Goal: Task Accomplishment & Management: Complete application form

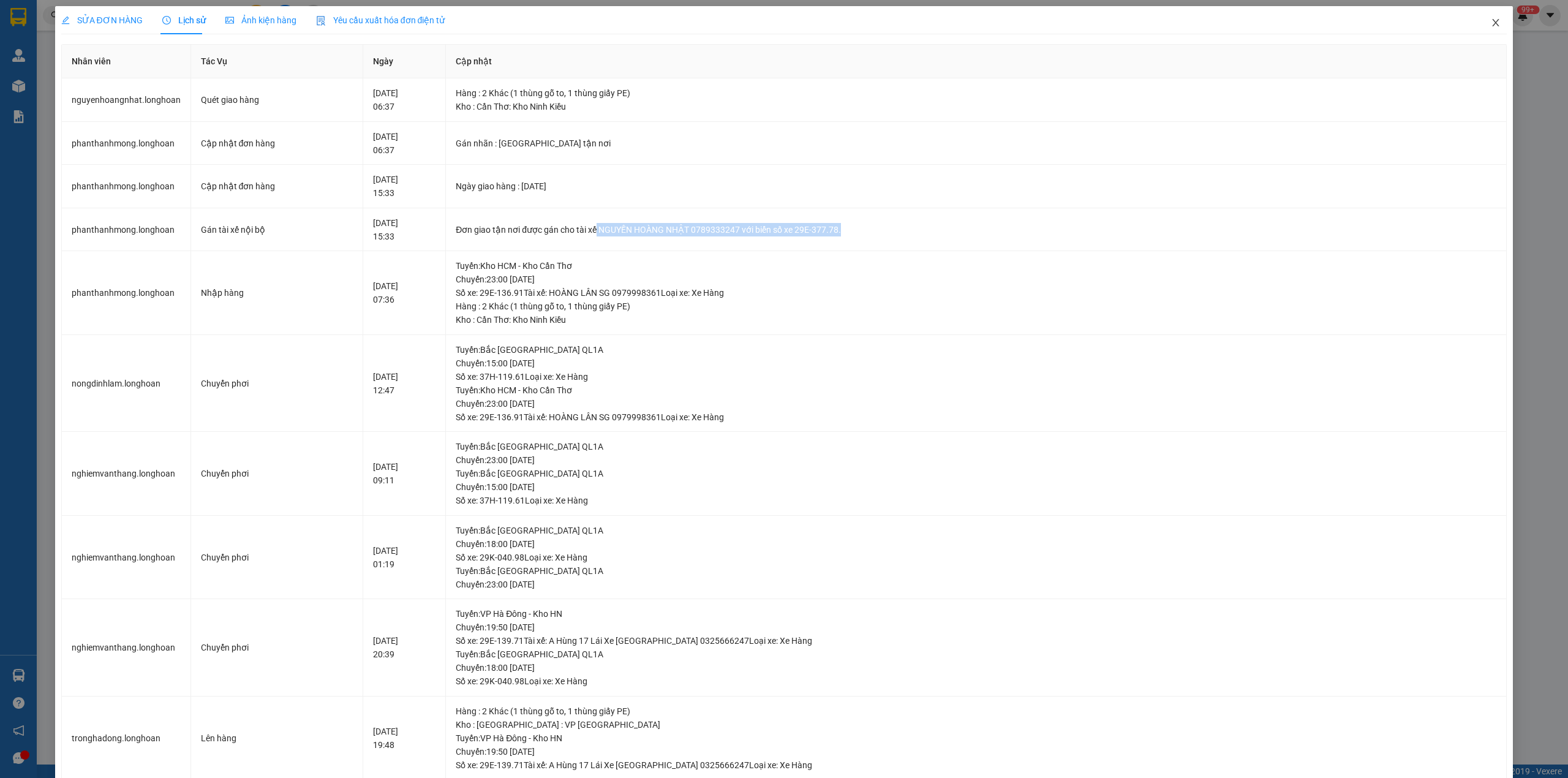
drag, startPoint x: 0, startPoint y: 0, endPoint x: 1074, endPoint y: 6, distance: 1074.0
click at [1491, 26] on icon "close" at bounding box center [1496, 23] width 10 height 10
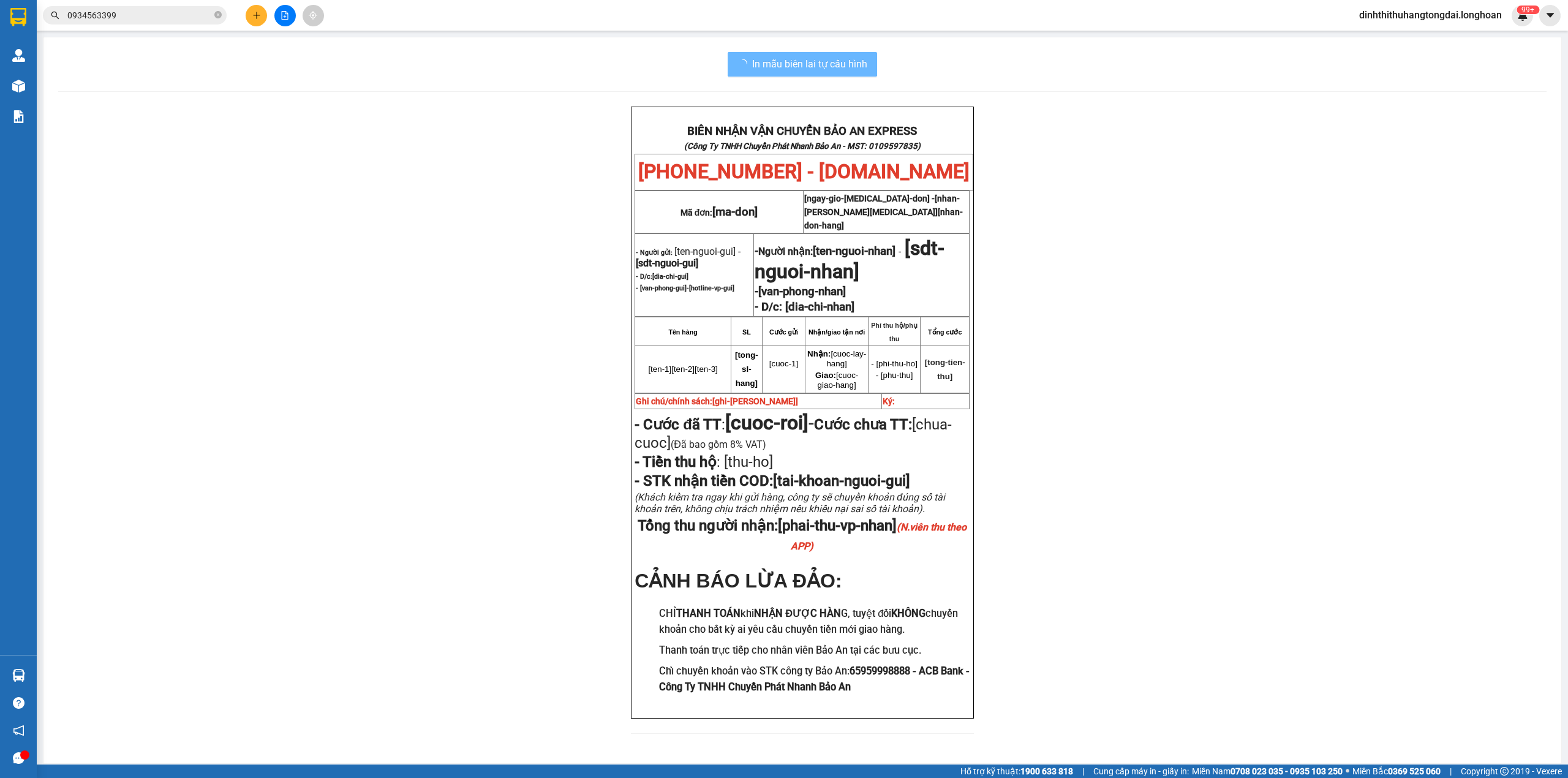
click at [162, 19] on input "0934563399" at bounding box center [139, 15] width 144 height 14
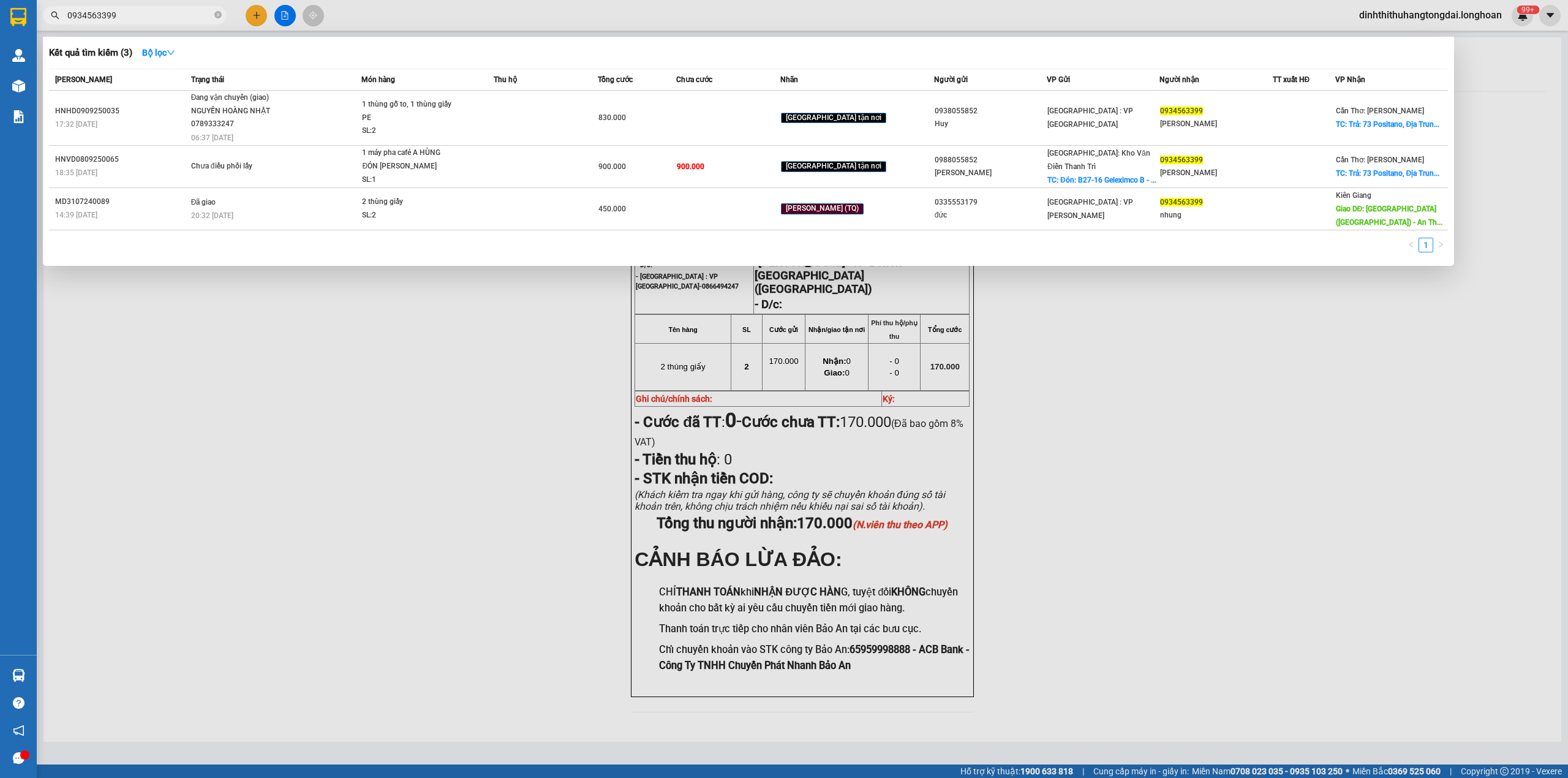
click at [162, 19] on input "0934563399" at bounding box center [139, 15] width 144 height 14
paste input "0750400"
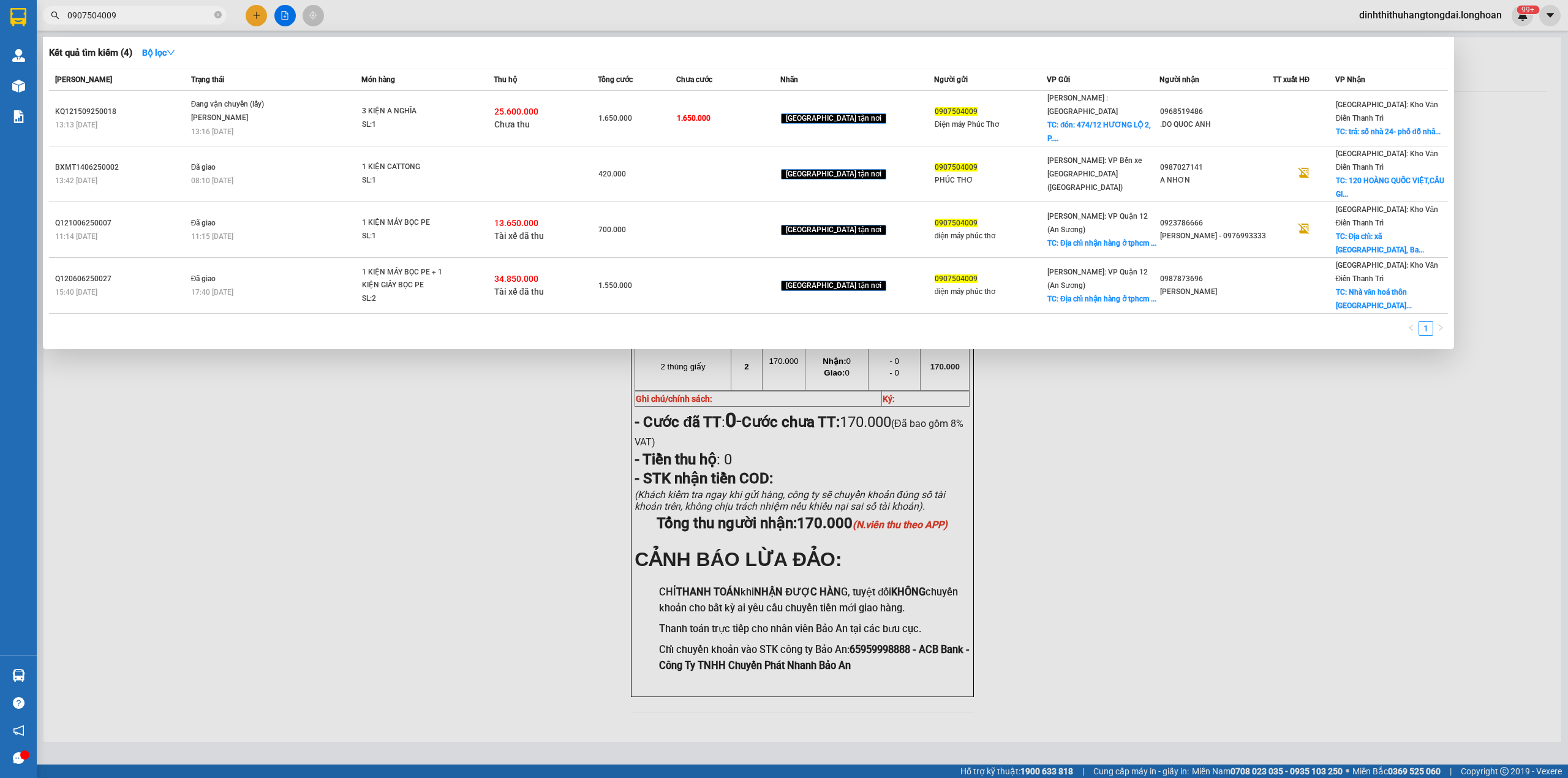
click at [113, 17] on input "0907504009" at bounding box center [139, 15] width 144 height 14
paste input "41890068"
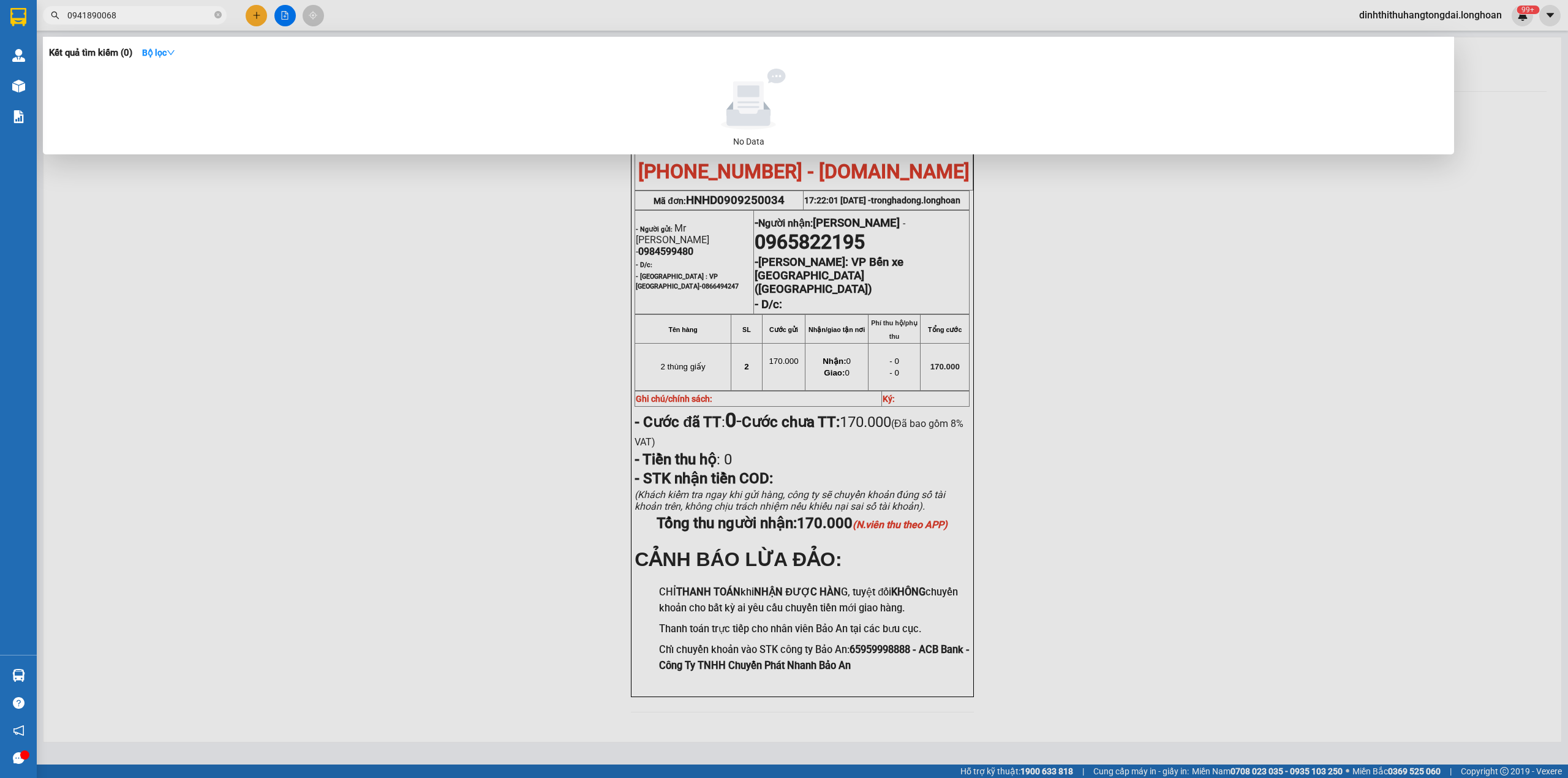
type input "0941890068"
click at [220, 14] on icon "close-circle" at bounding box center [218, 14] width 7 height 7
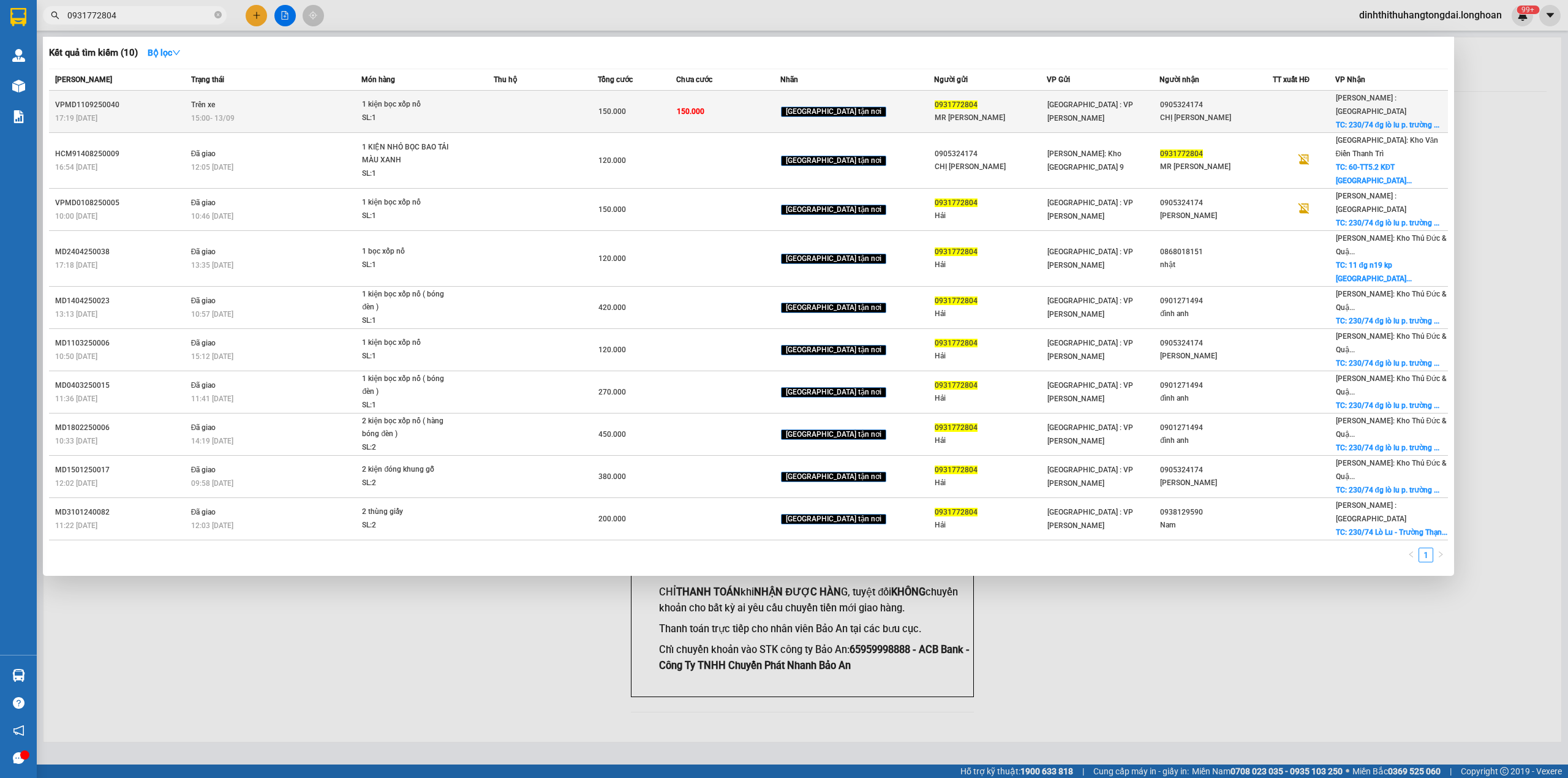
type input "0931772804"
click at [235, 101] on td "Trên xe 15:00 [DATE]" at bounding box center [275, 112] width 174 height 42
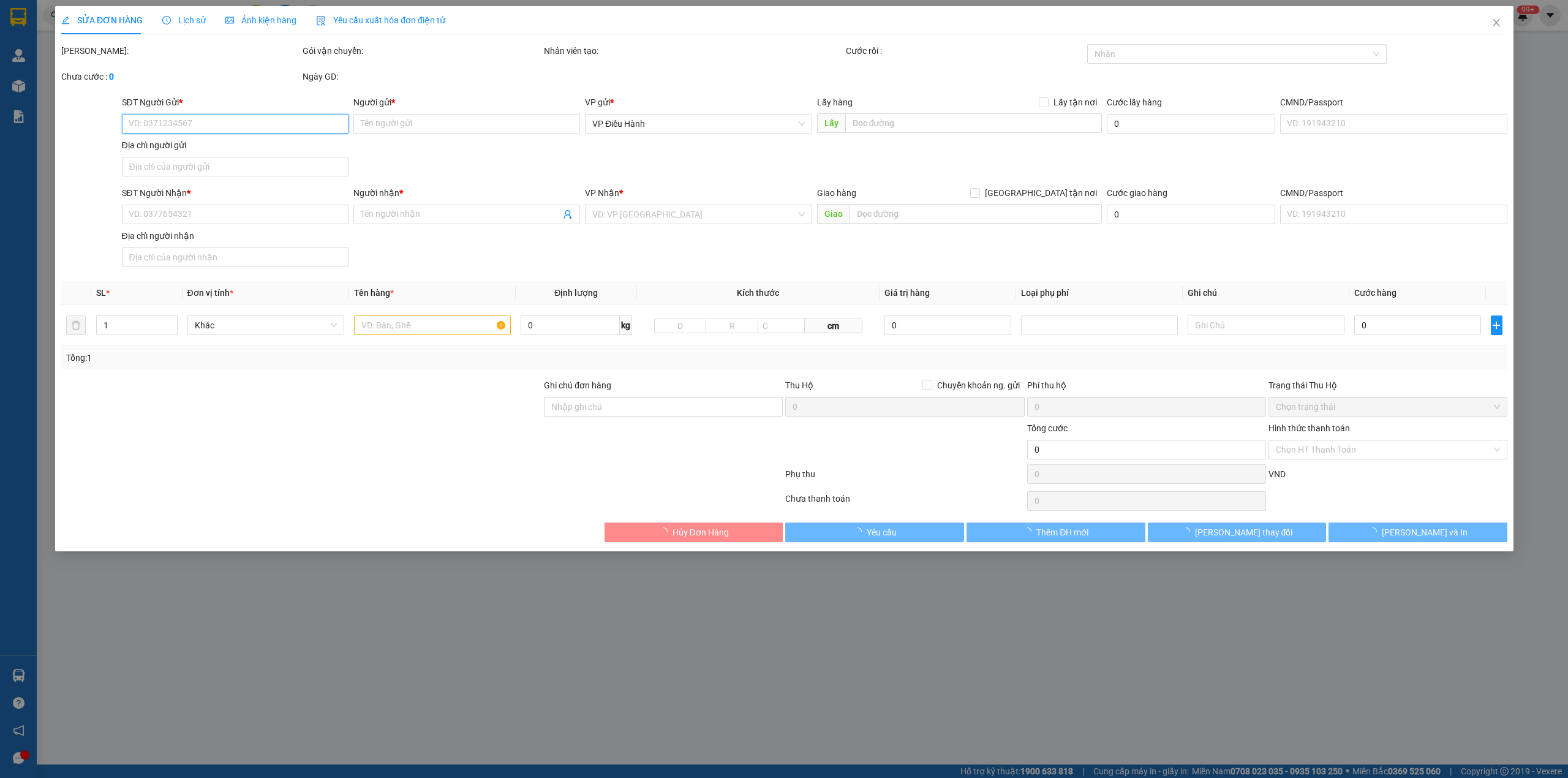
type input "0931772804"
type input "MR [PERSON_NAME]"
type input "0905324174"
type input "CHỊ [PERSON_NAME]"
checkbox input "true"
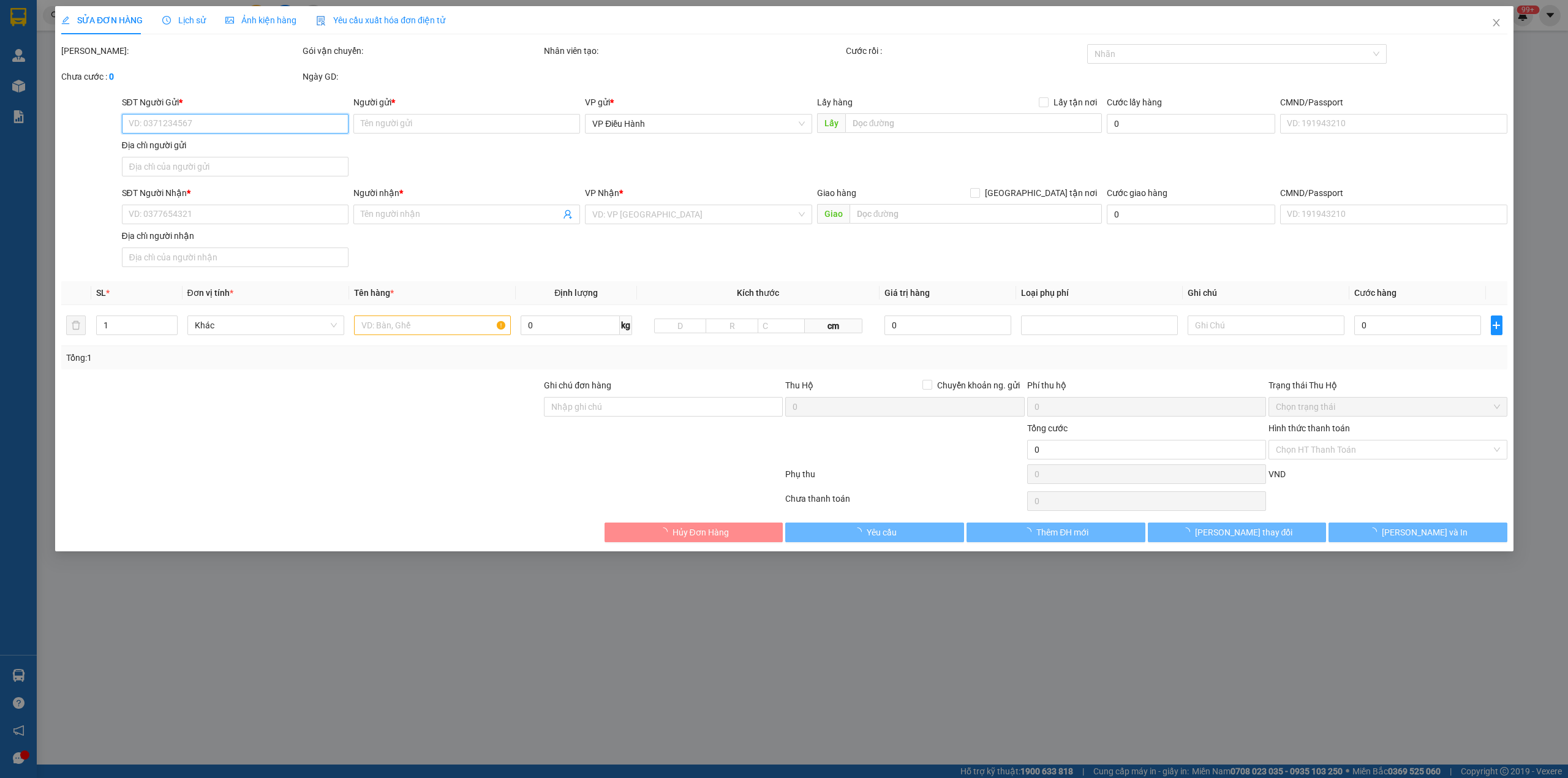
type input "230/74 đg lò lu p. trường thạnh thủ đức hcm"
type input "hàng ko đồng kiểm giao nguyên kiện hư vỡ k đền"
type input "150.000"
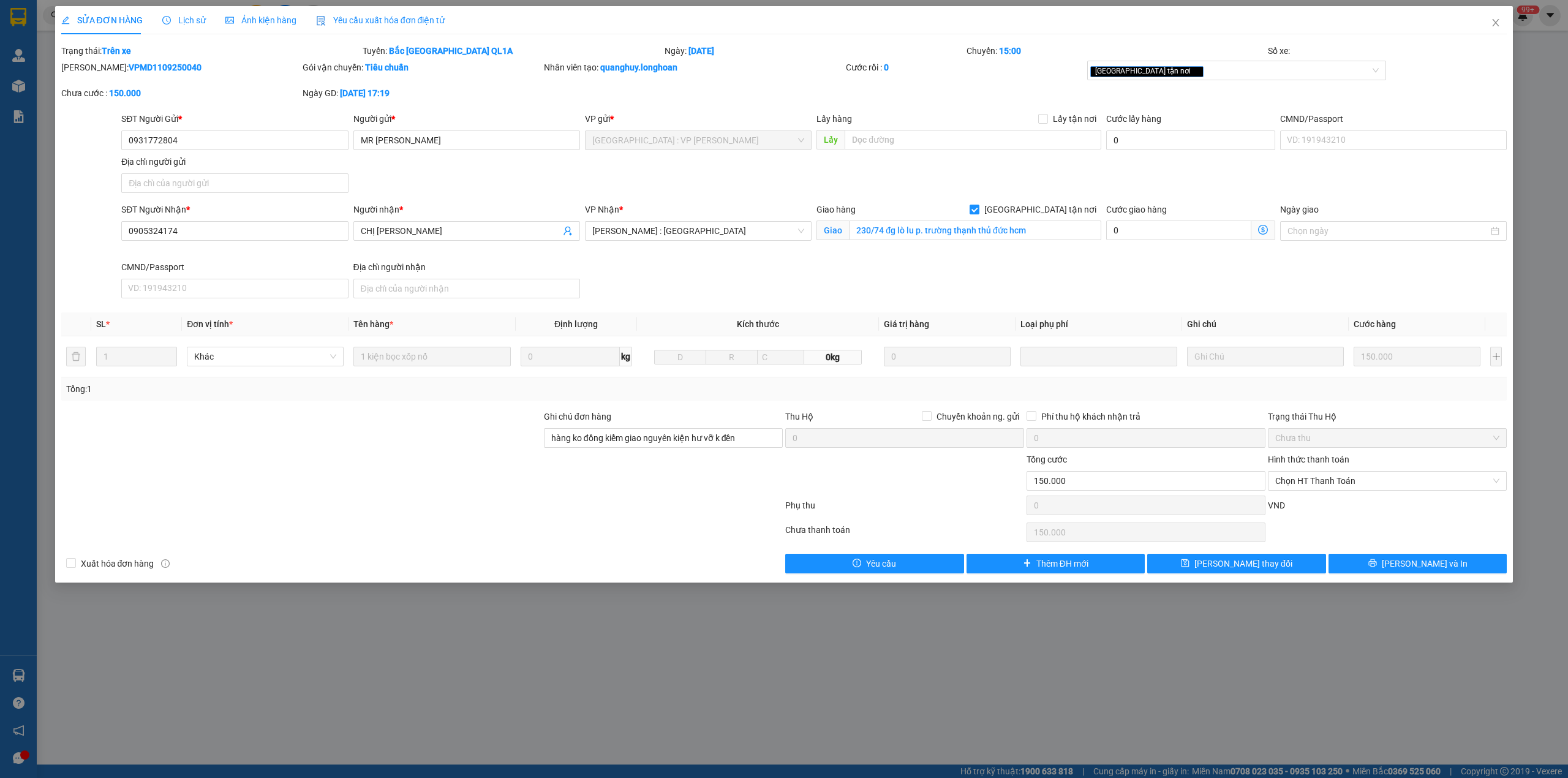
click at [180, 15] on span "Lịch sử" at bounding box center [184, 20] width 44 height 10
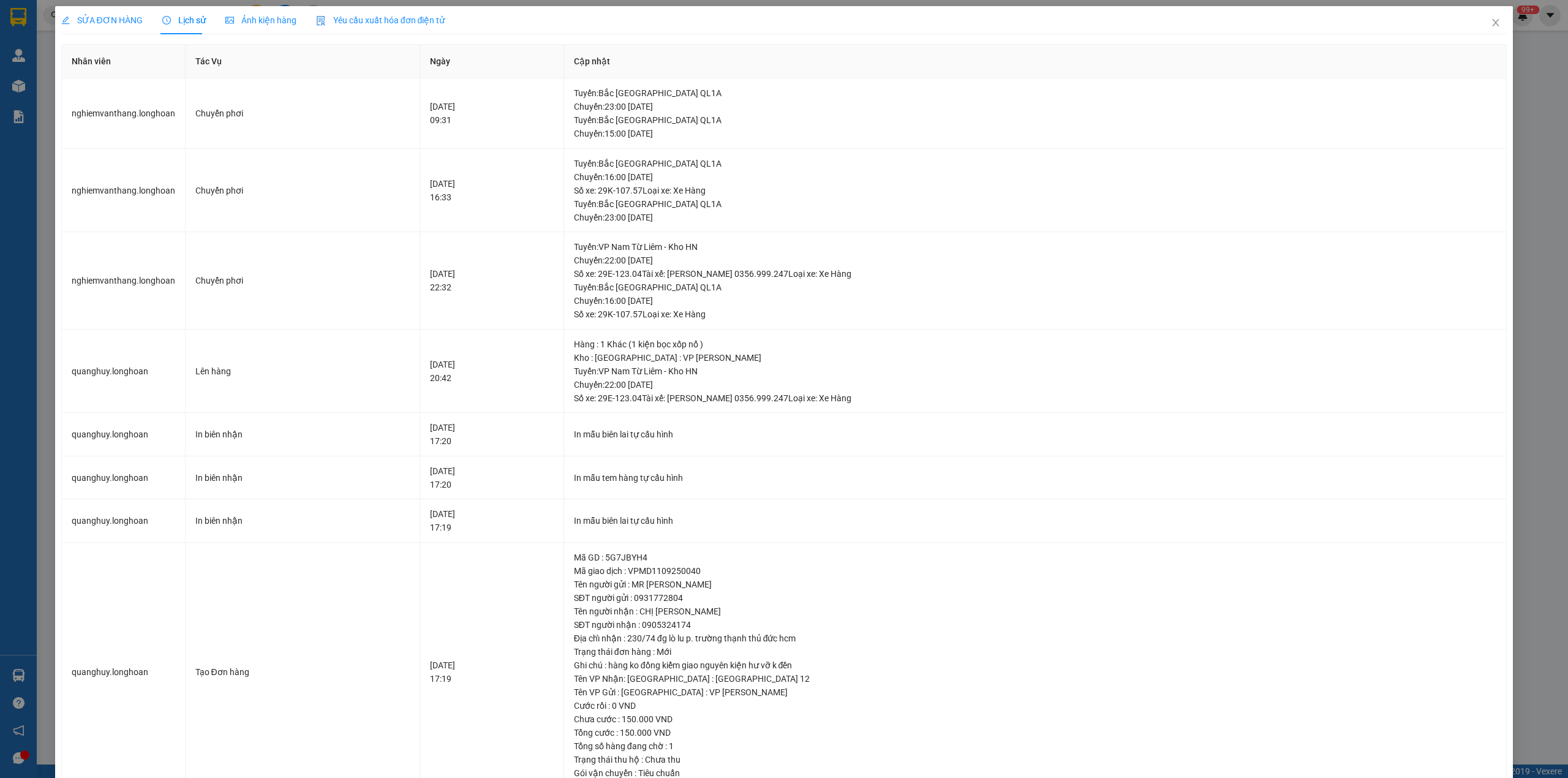
click at [104, 23] on span "SỬA ĐƠN HÀNG" at bounding box center [102, 20] width 82 height 10
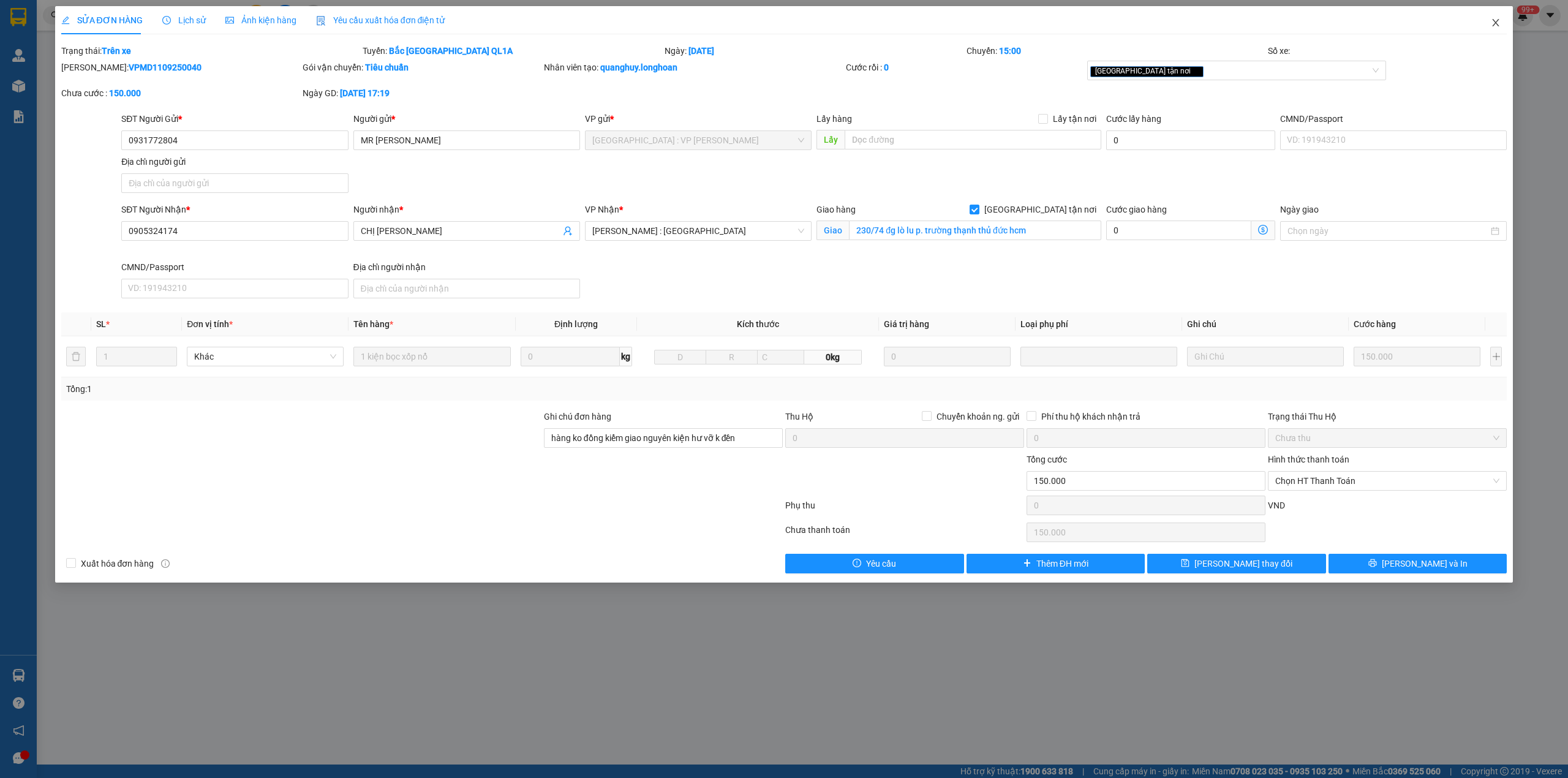
drag, startPoint x: 1500, startPoint y: 11, endPoint x: 1494, endPoint y: 20, distance: 10.8
click at [1498, 12] on span "Close" at bounding box center [1496, 24] width 34 height 34
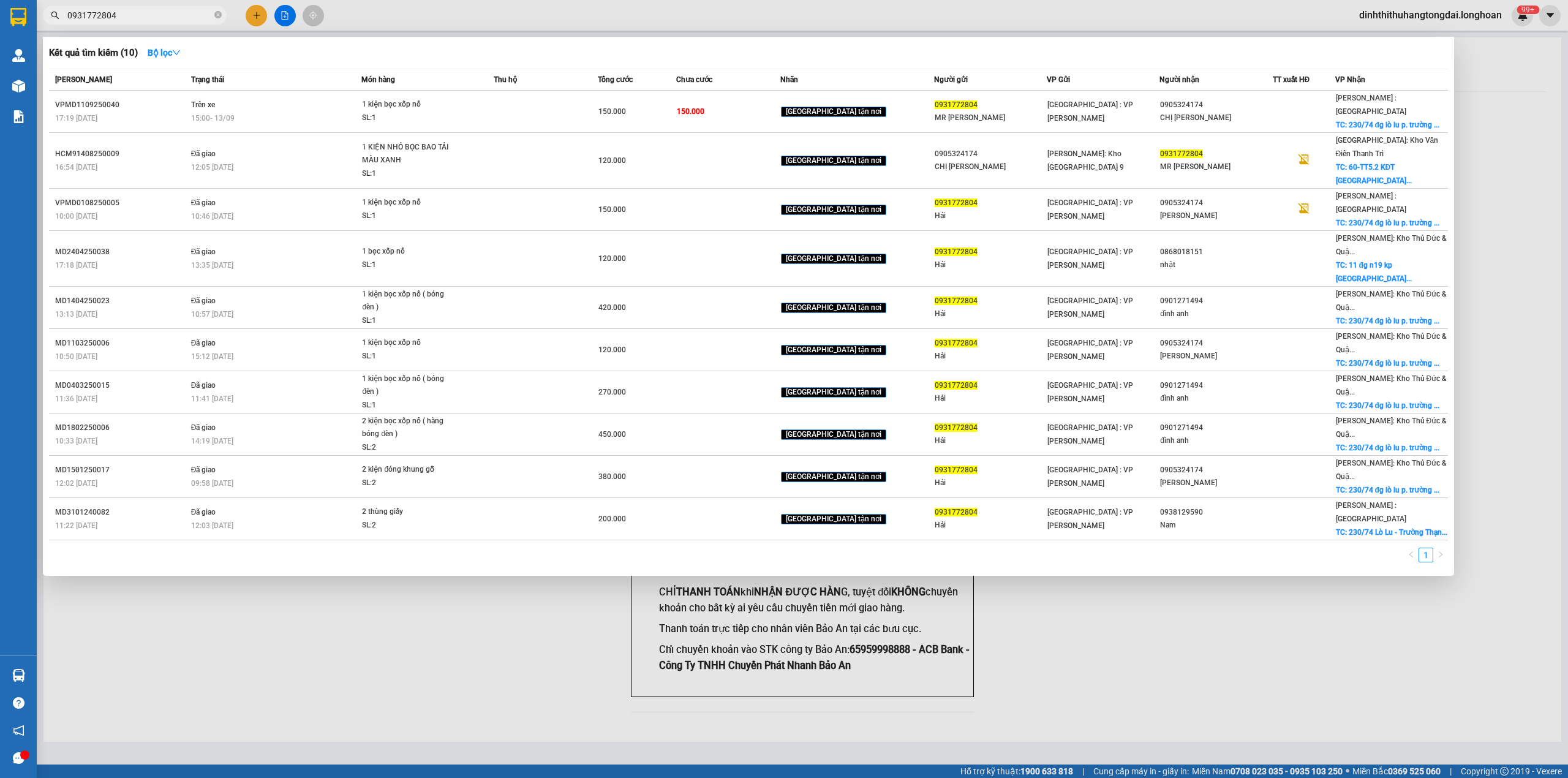
click at [132, 11] on input "0931772804" at bounding box center [139, 15] width 144 height 14
paste input "66222427"
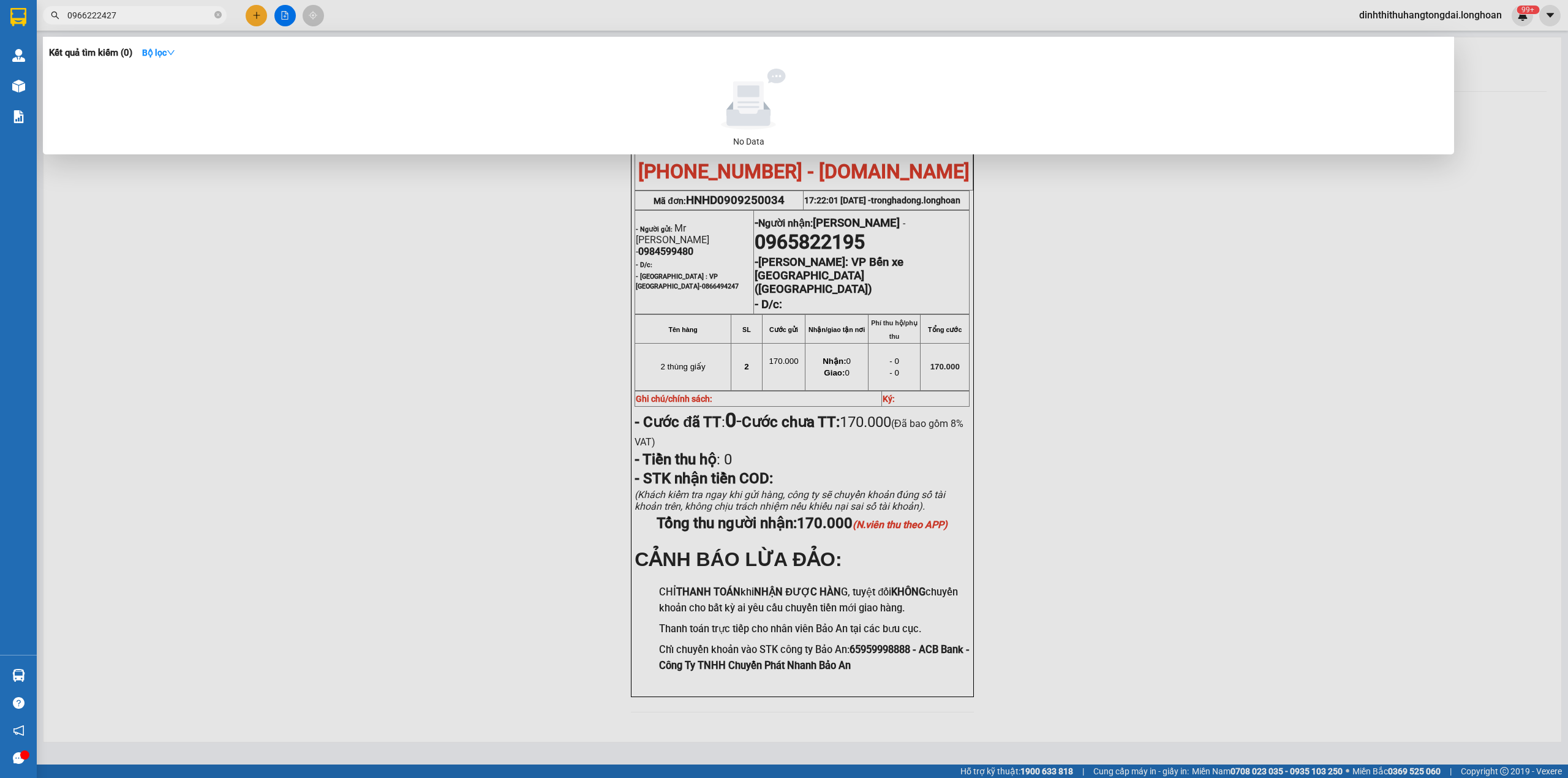
click at [131, 18] on input "0966222427" at bounding box center [139, 15] width 144 height 14
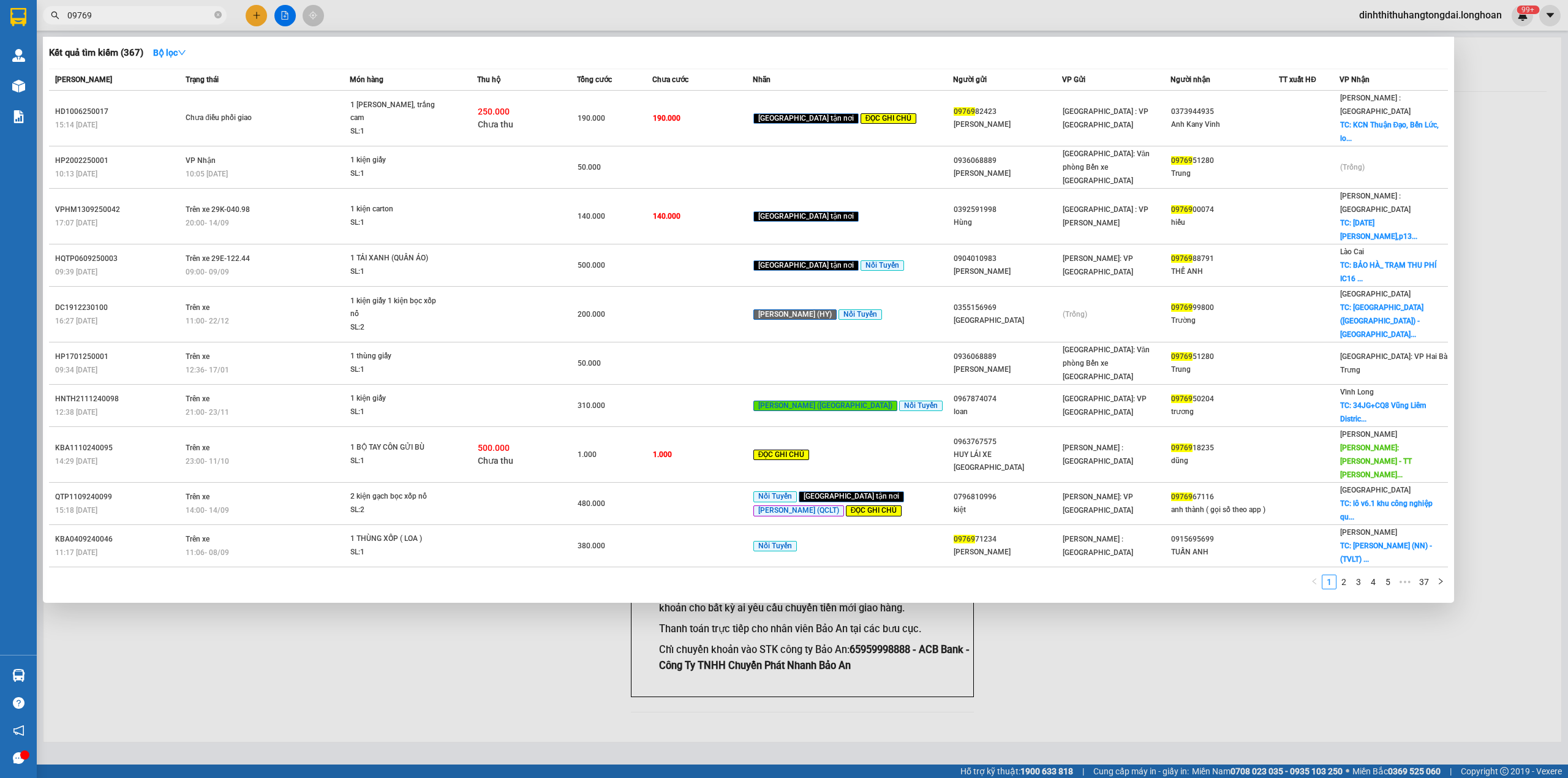
click at [67, 16] on input "09769" at bounding box center [139, 15] width 144 height 14
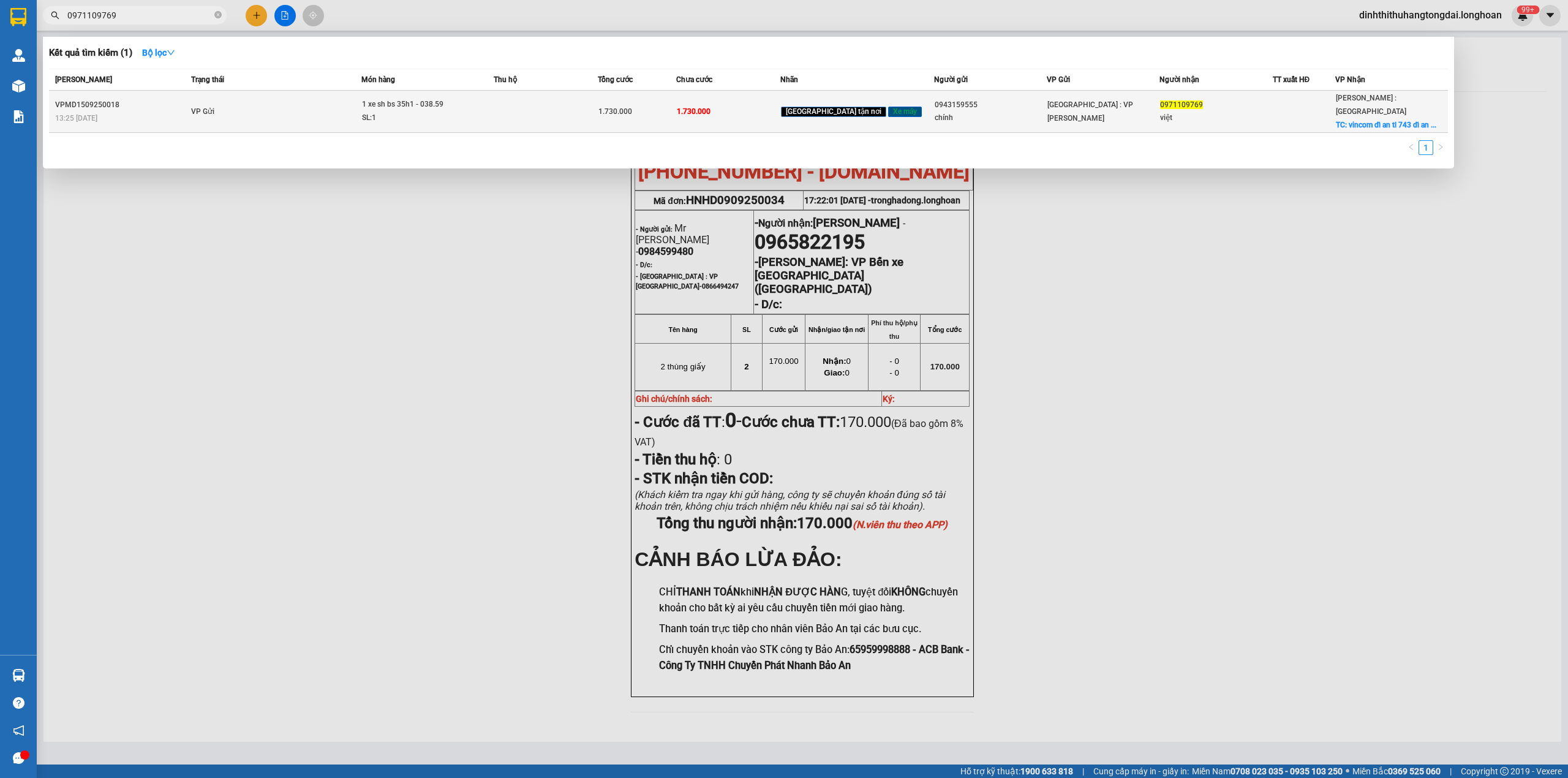
type input "0971109769"
click at [292, 103] on td "VP Gửi" at bounding box center [275, 112] width 174 height 42
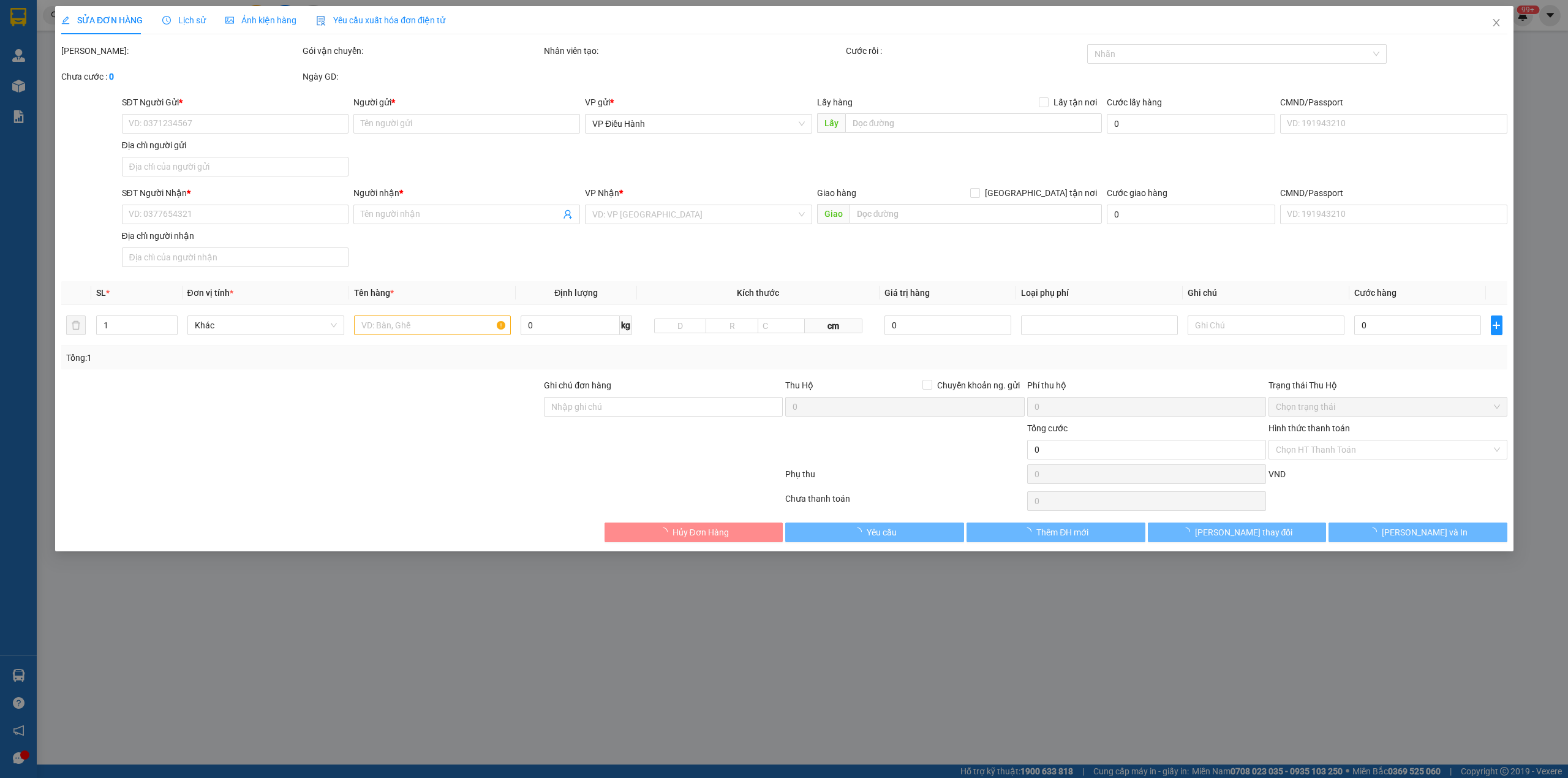
type input "0943159555"
type input "chính"
type input "0971109769"
type input "việt"
checkbox input "true"
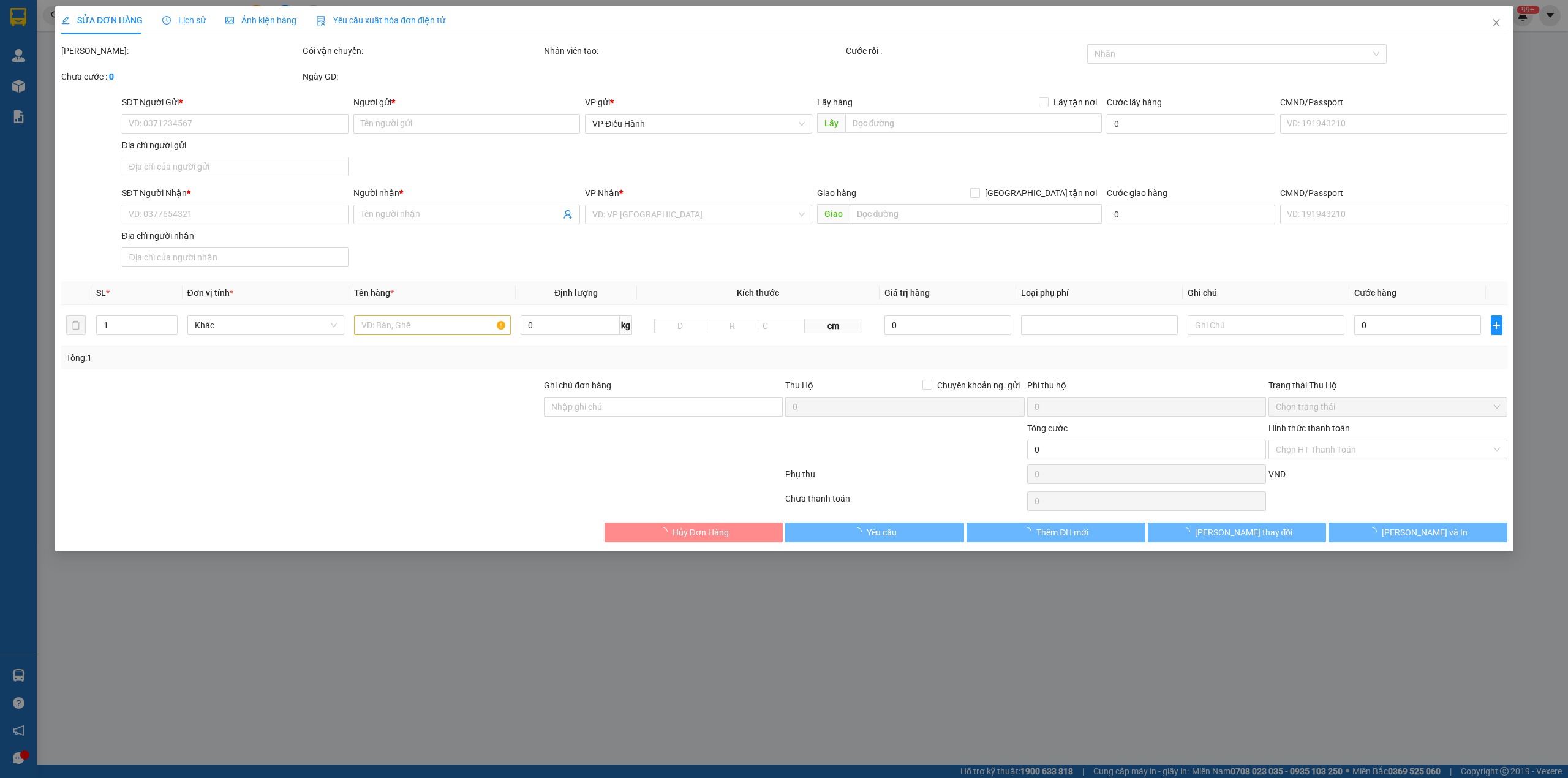
type input "vincom dĩ an tl 743 dĩ an bình dương"
type input "1 chìa khóa + 1 cà vẹt ( cuốn tay lái)"
type input "1.730.000"
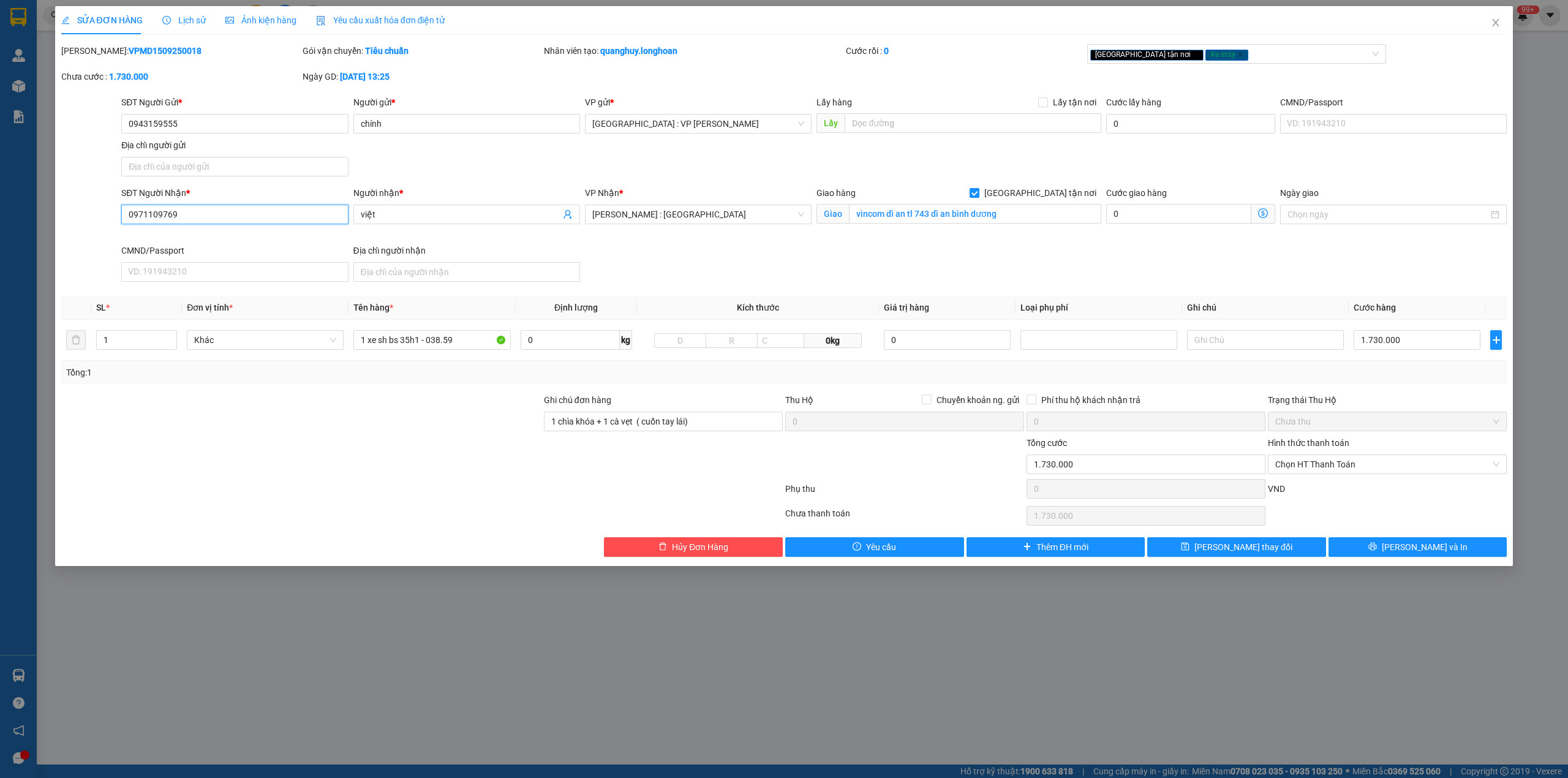
click at [153, 219] on input "0971109769" at bounding box center [235, 214] width 227 height 19
click at [150, 211] on input "0971109769" at bounding box center [235, 214] width 227 height 19
click at [1481, 28] on span "Close" at bounding box center [1496, 24] width 34 height 34
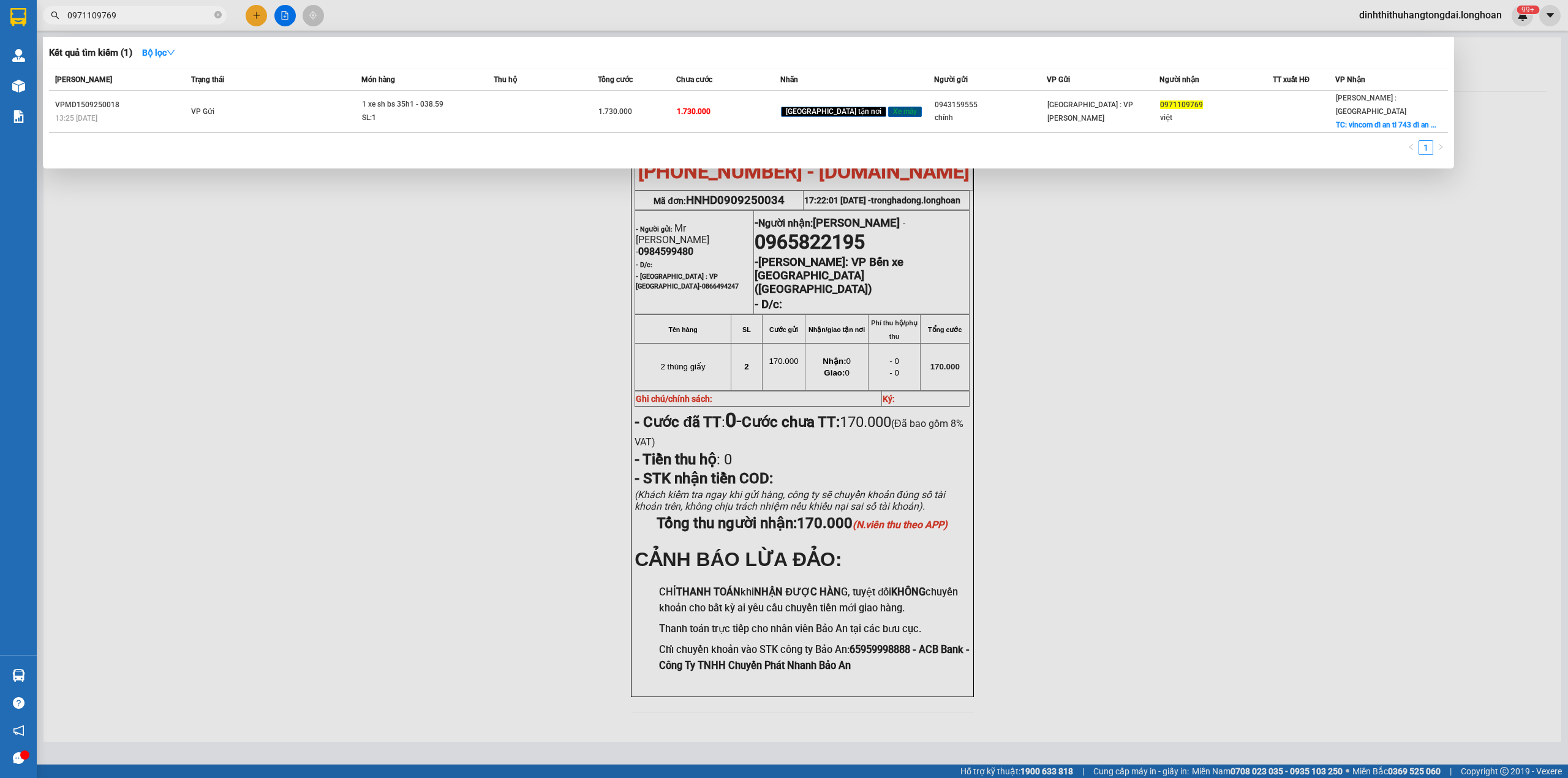
click at [160, 18] on input "0971109769" at bounding box center [139, 15] width 144 height 14
paste input "15152633"
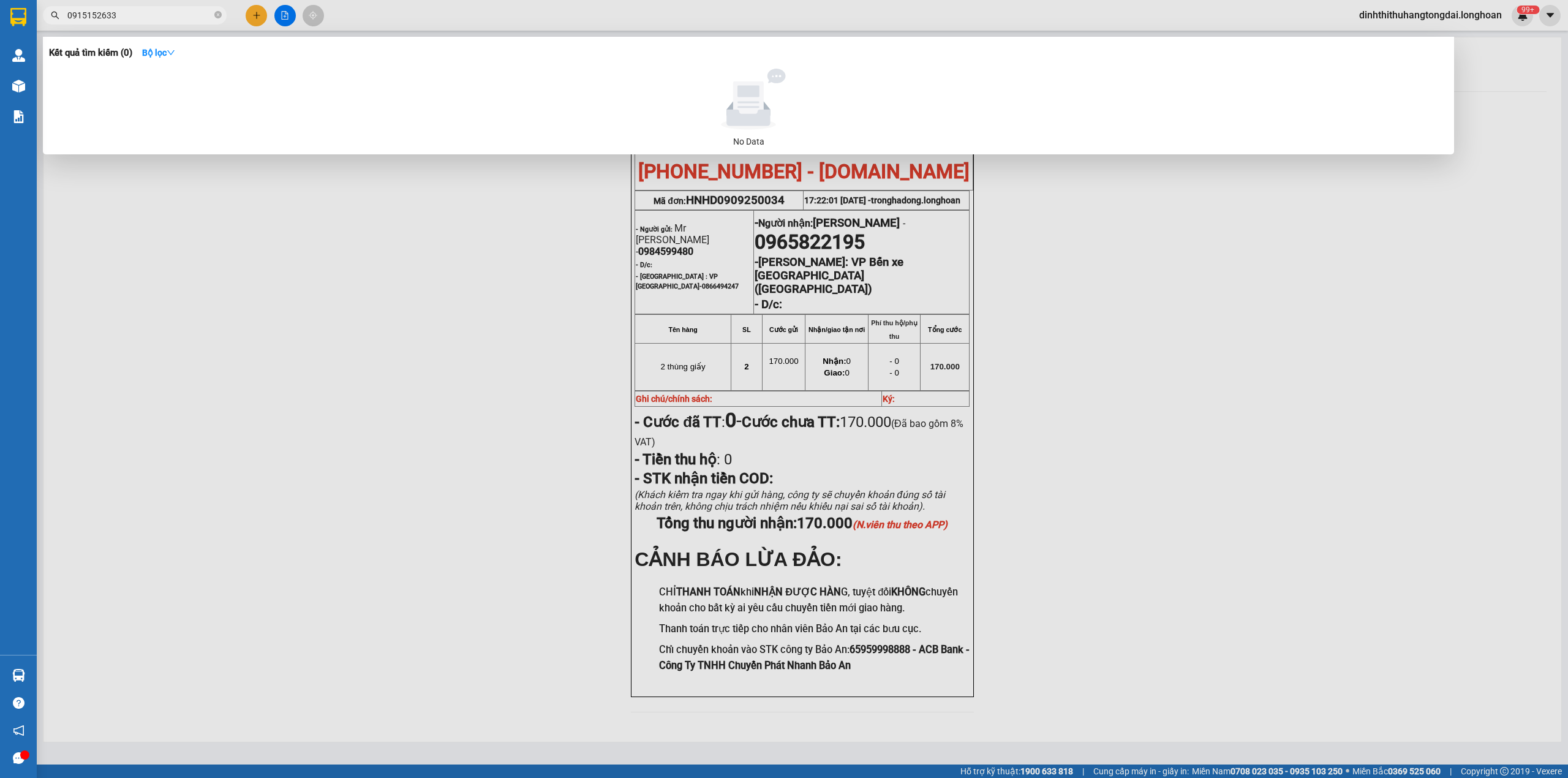
click at [96, 15] on input "0915152633" at bounding box center [139, 15] width 144 height 14
paste input "03892238"
click at [104, 13] on input "0903892238" at bounding box center [139, 15] width 144 height 14
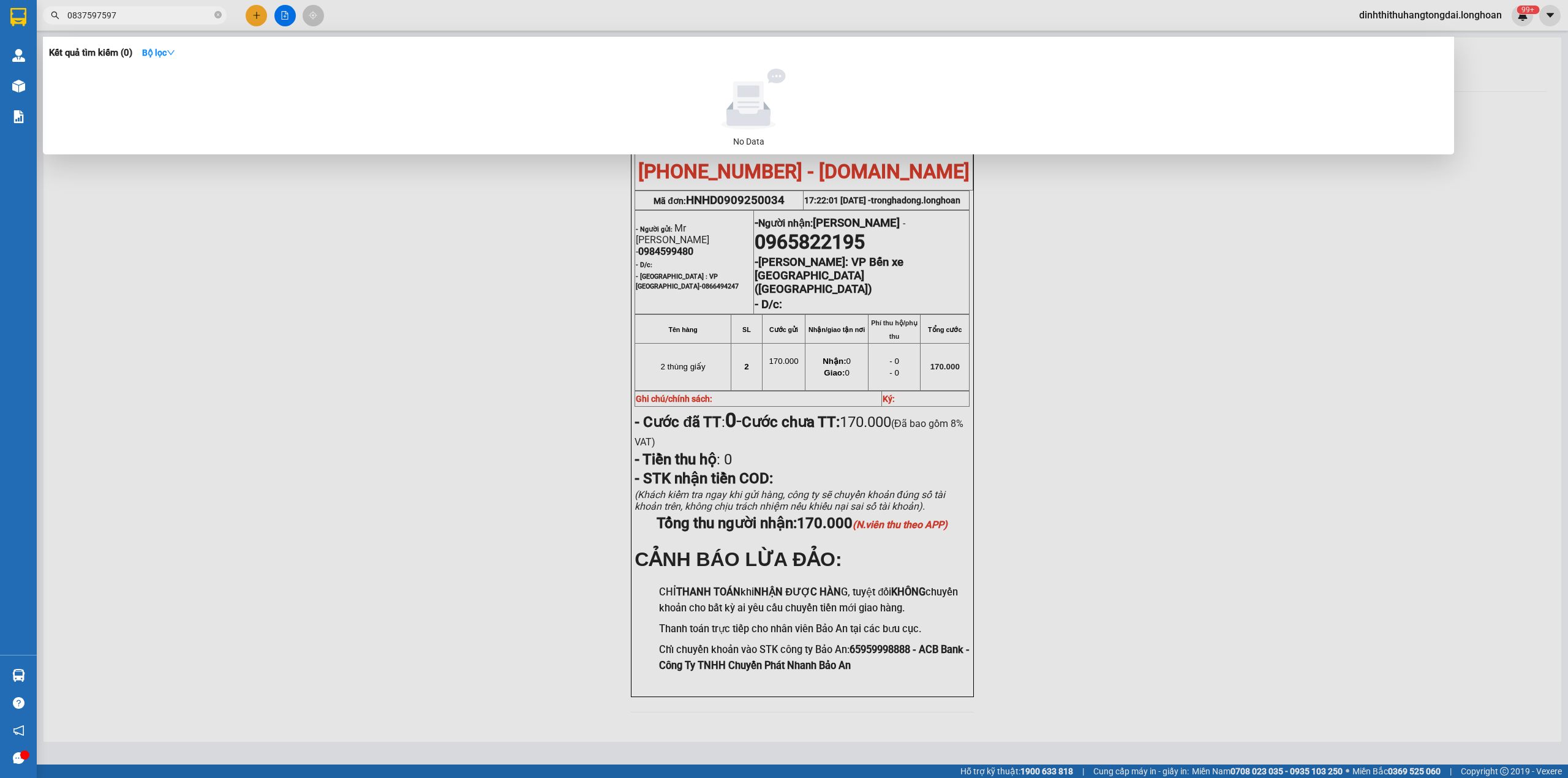
click at [87, 15] on input "0837597597" at bounding box center [139, 15] width 144 height 14
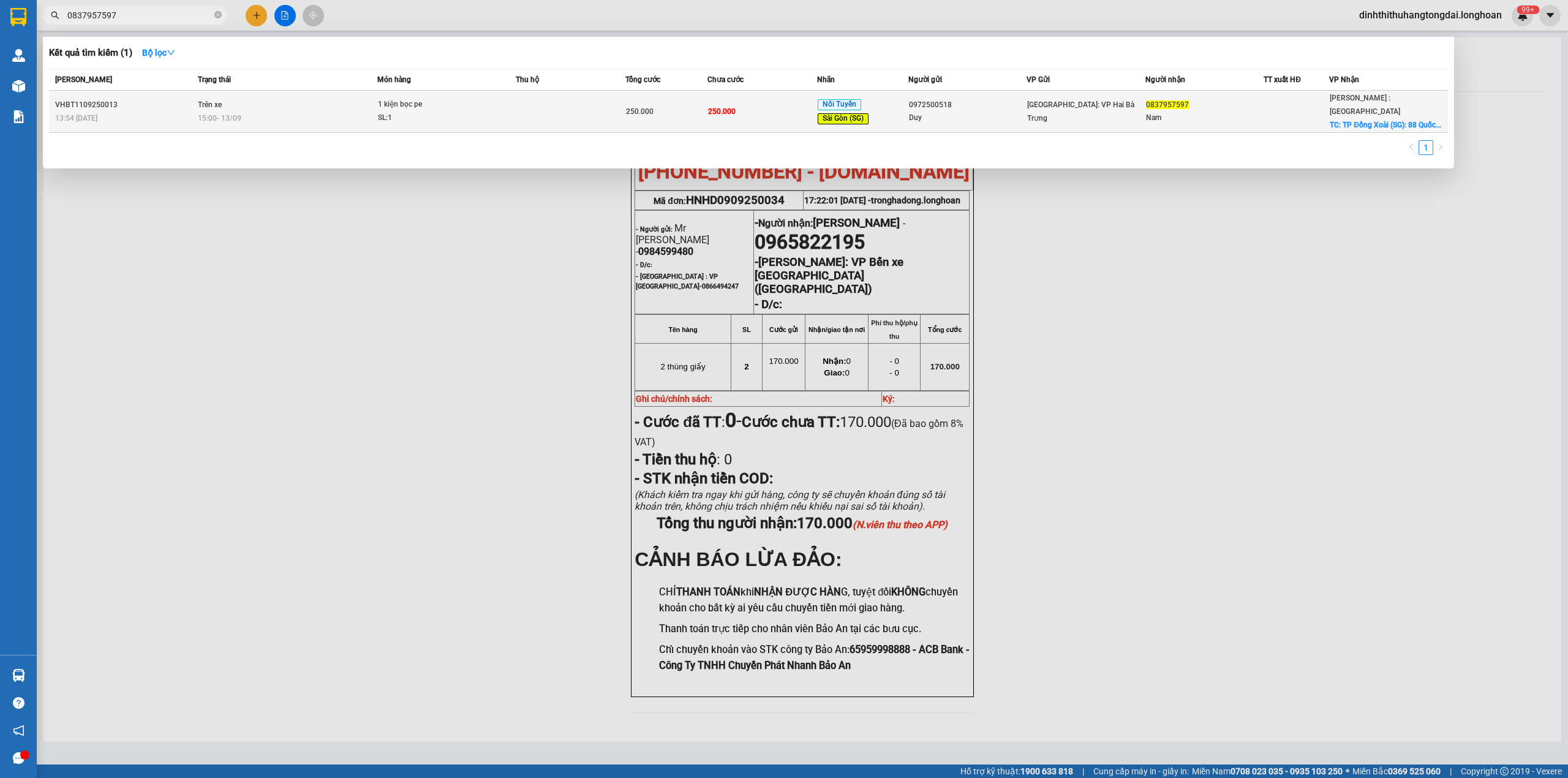
type input "0837957597"
click at [316, 112] on div "15:00 [DATE]" at bounding box center [288, 118] width 179 height 14
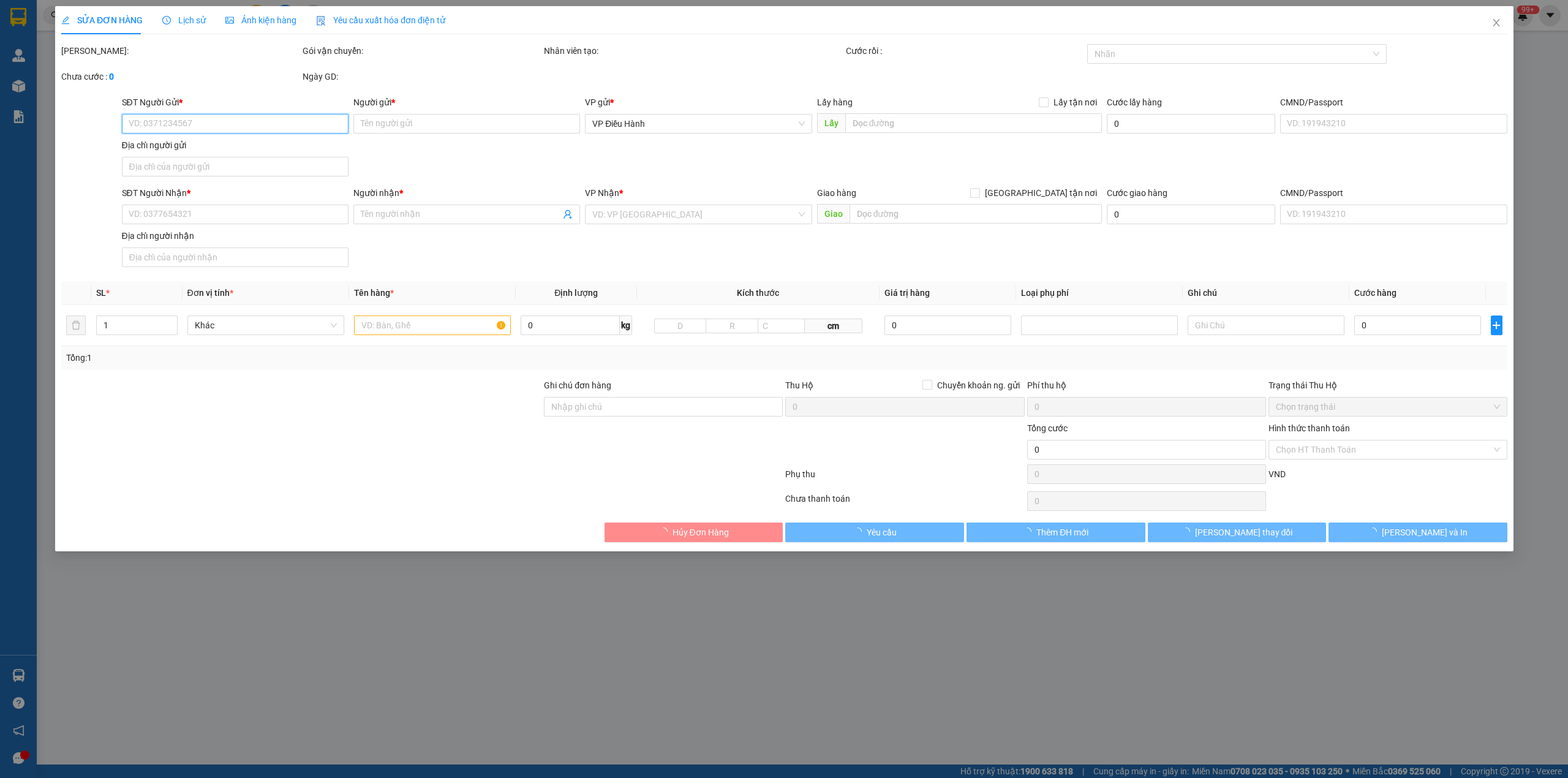
type input "0972500518"
type input "Duy"
type input "0837957597"
type input "Nam"
checkbox input "true"
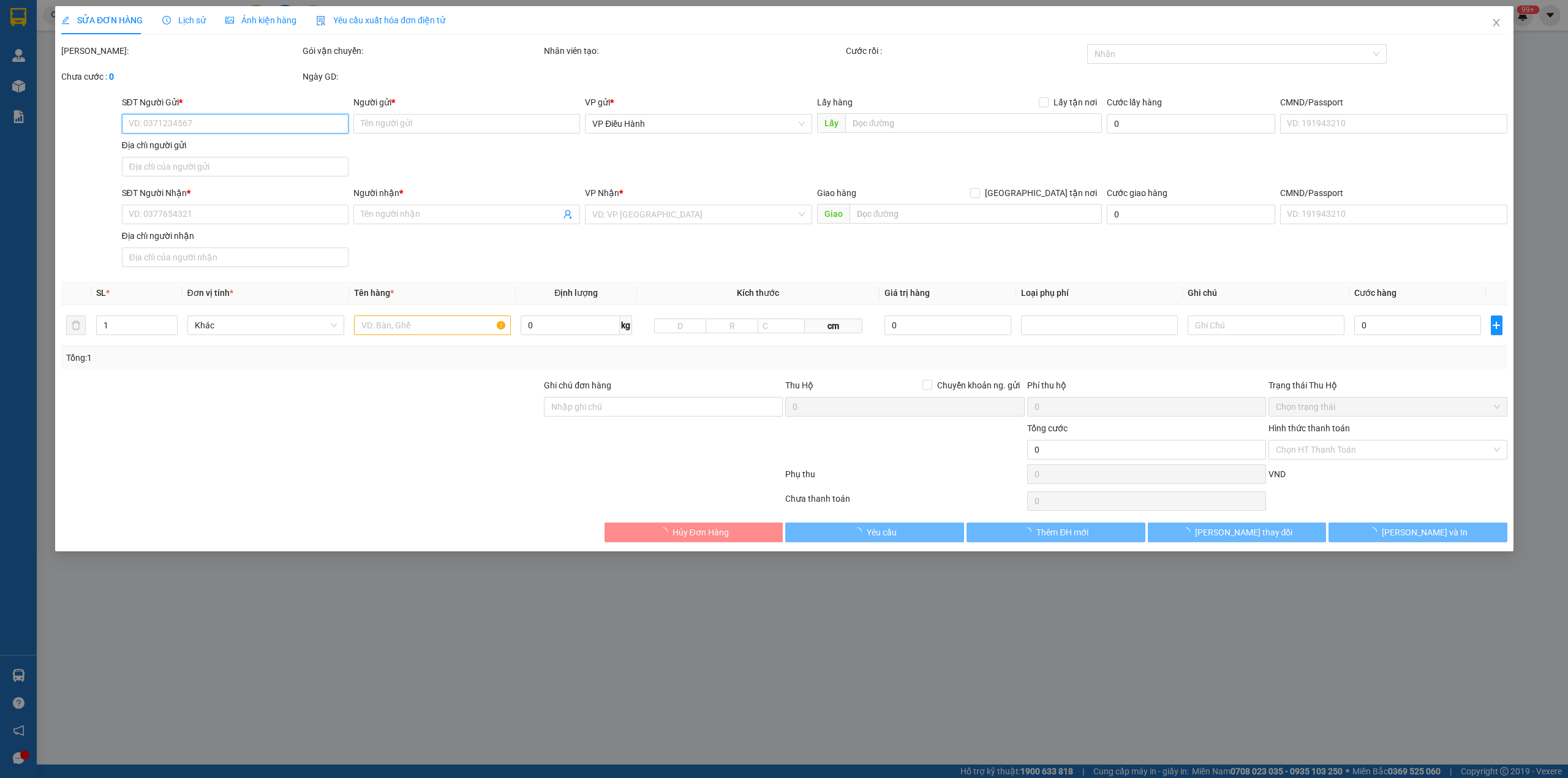
type input "TP Đồng Xoài ([GEOGRAPHIC_DATA]): 88 Quốc lộ 14, [GEOGRAPHIC_DATA], [GEOGRAPHIC…"
type input "250.000"
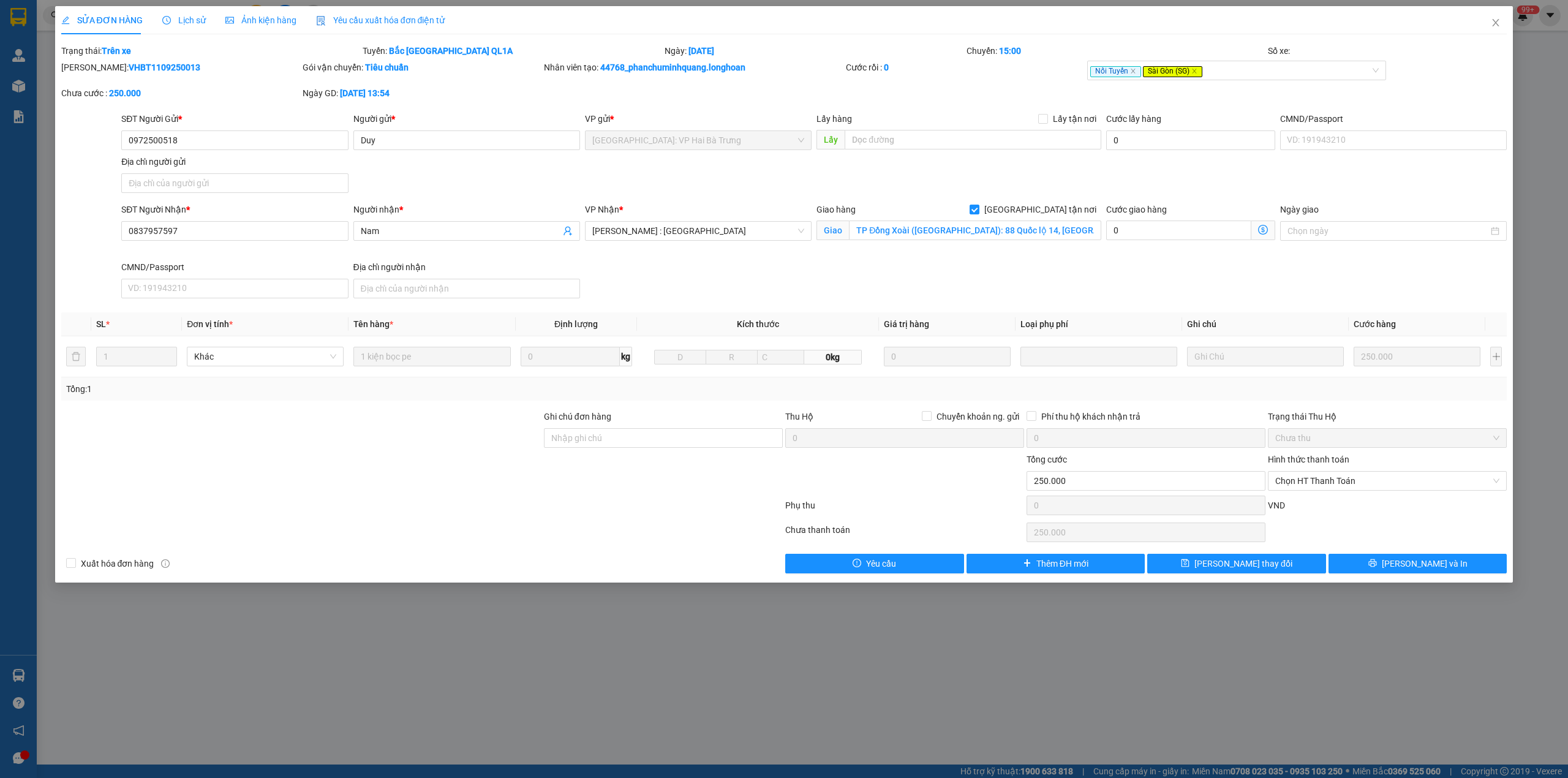
click at [170, 24] on span "Lịch sử" at bounding box center [184, 20] width 44 height 10
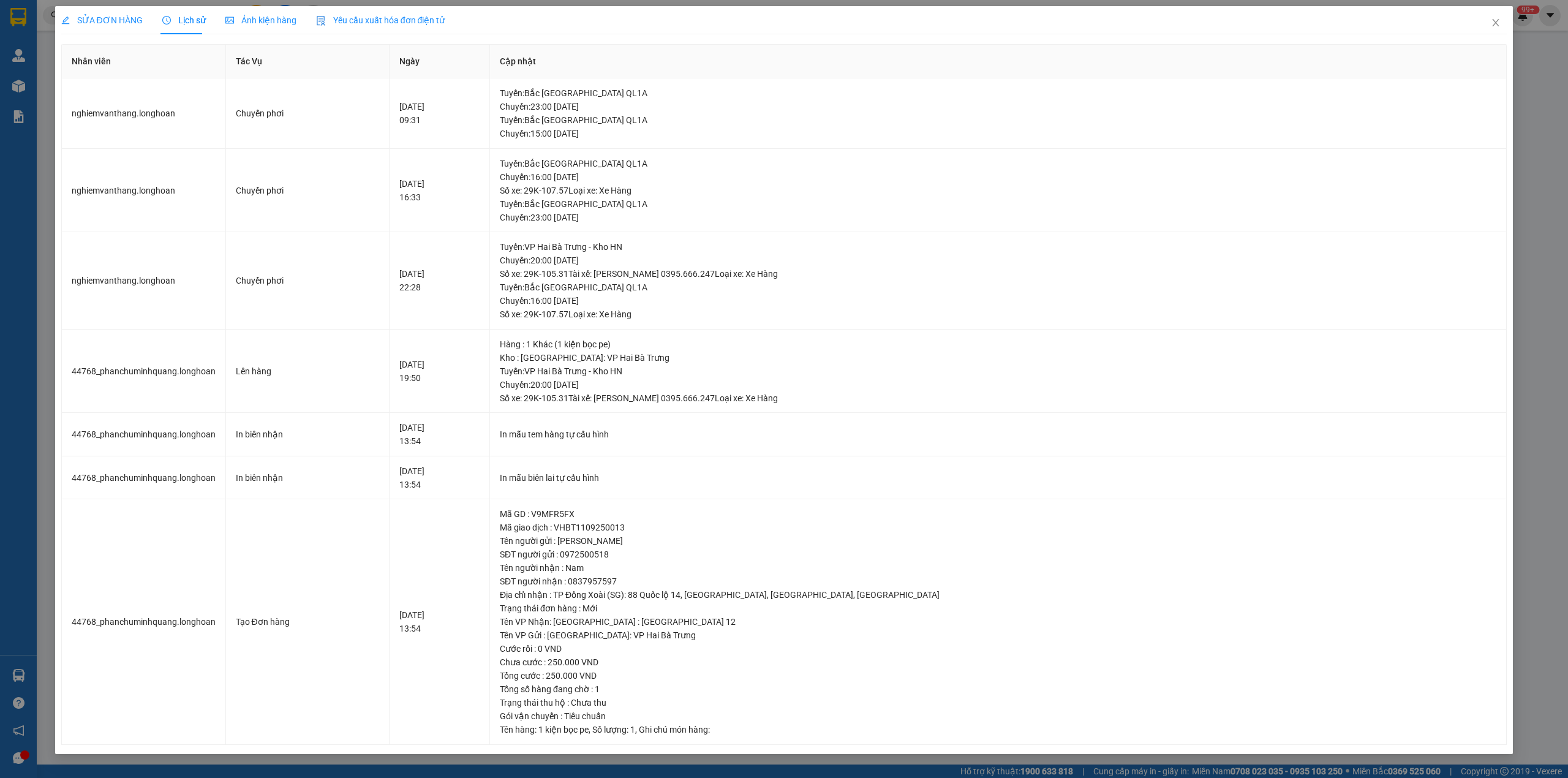
click at [92, 27] on div "SỬA ĐƠN HÀNG" at bounding box center [102, 20] width 82 height 28
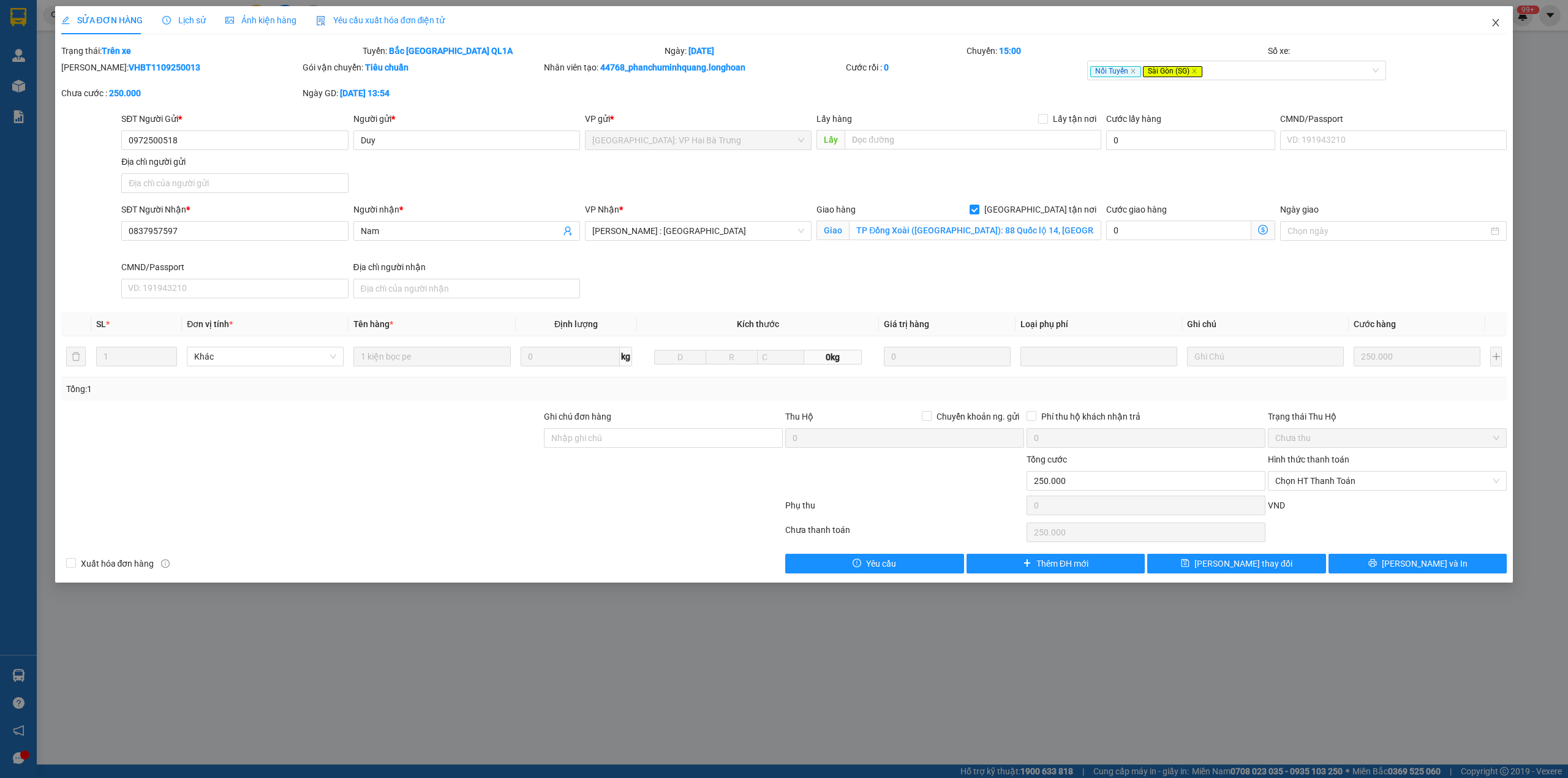
click at [1494, 27] on icon "close" at bounding box center [1496, 23] width 10 height 10
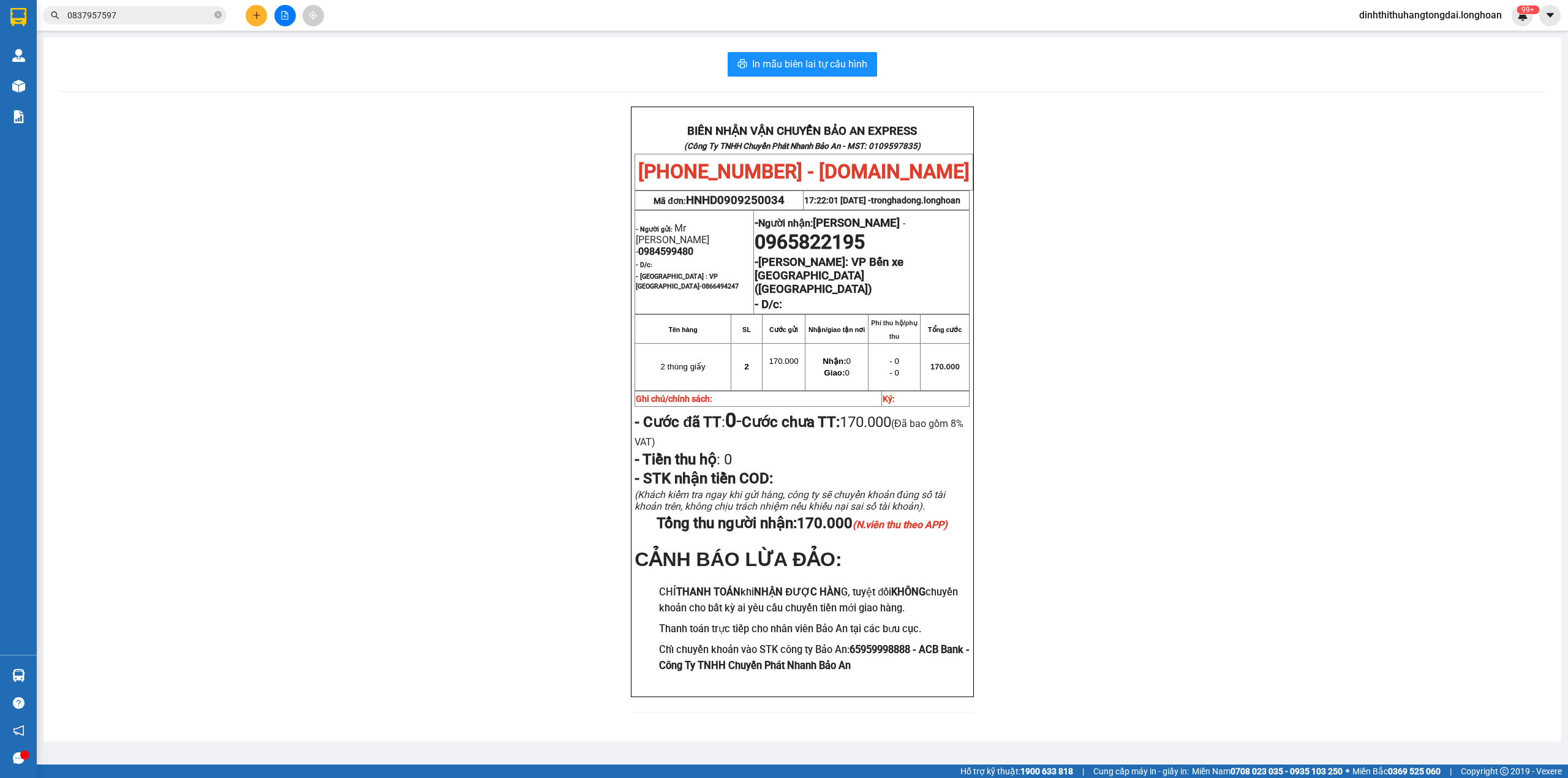
click at [121, 12] on input "0837957597" at bounding box center [139, 15] width 144 height 14
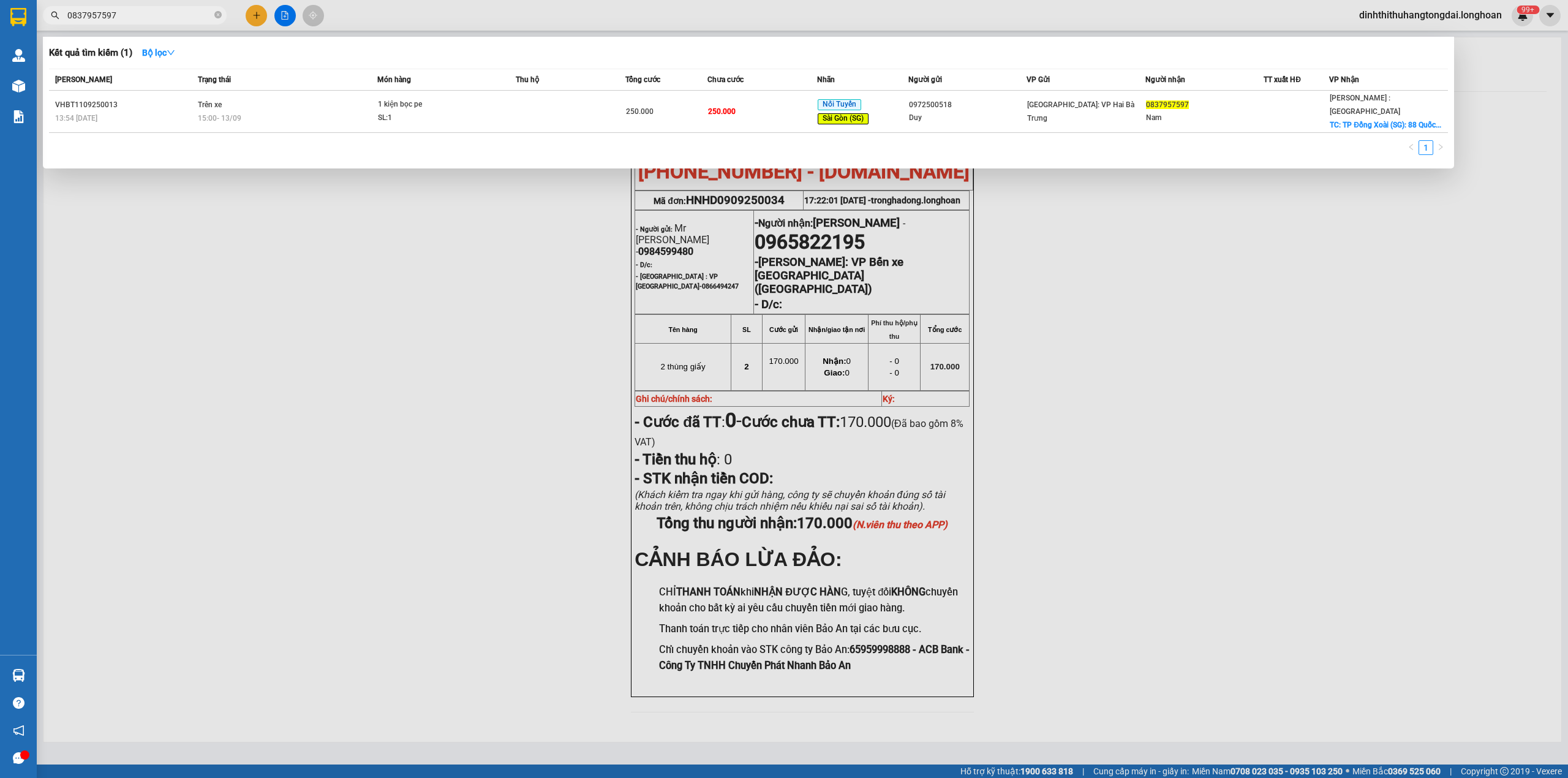
click at [121, 12] on input "0837957597" at bounding box center [139, 15] width 144 height 14
paste input "366678882"
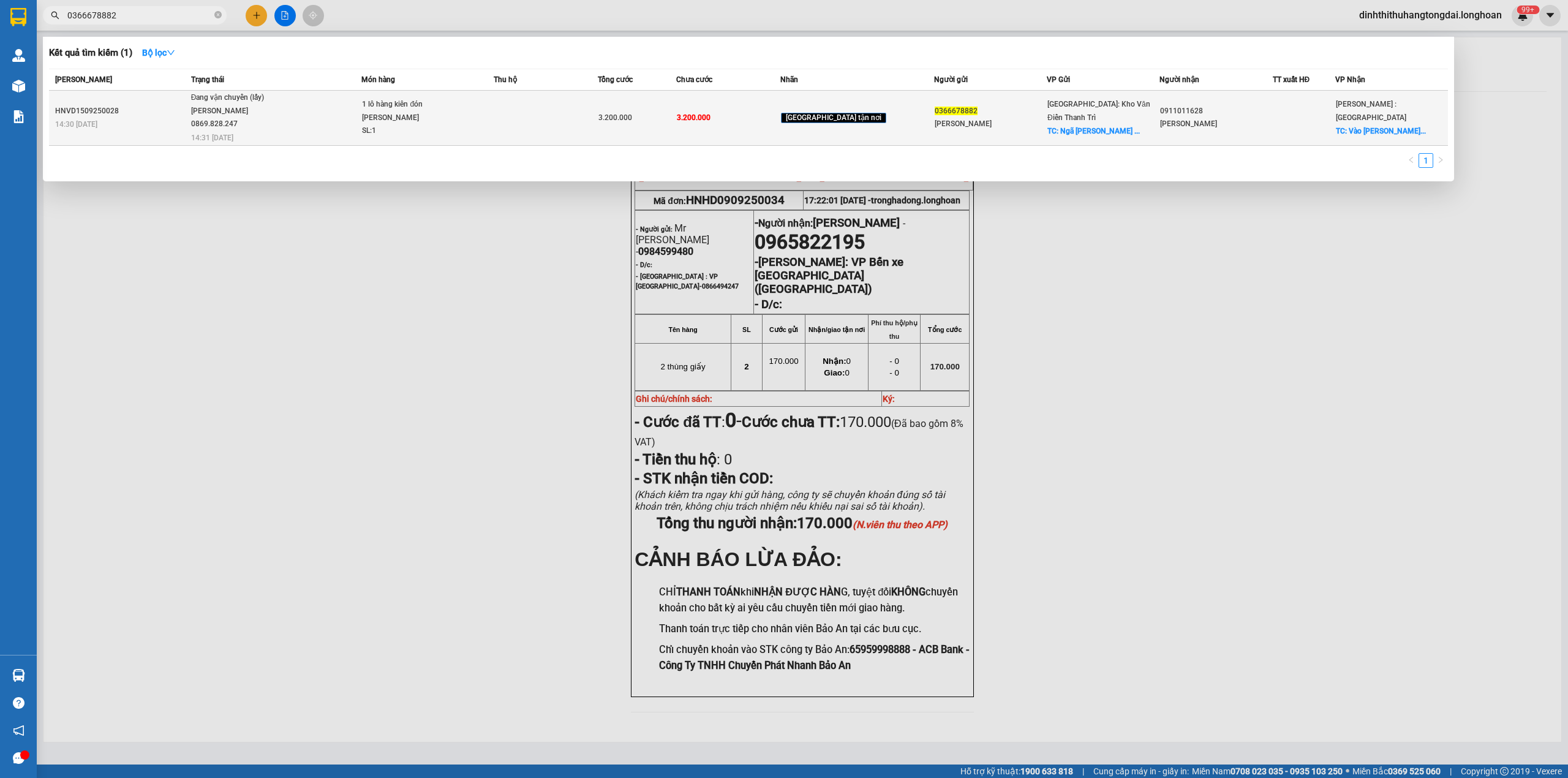
type input "0366678882"
click at [315, 114] on span "Đang vận chuyển (lấy) [PERSON_NAME] 0869.828.247 14:31 [DATE]" at bounding box center [276, 117] width 170 height 51
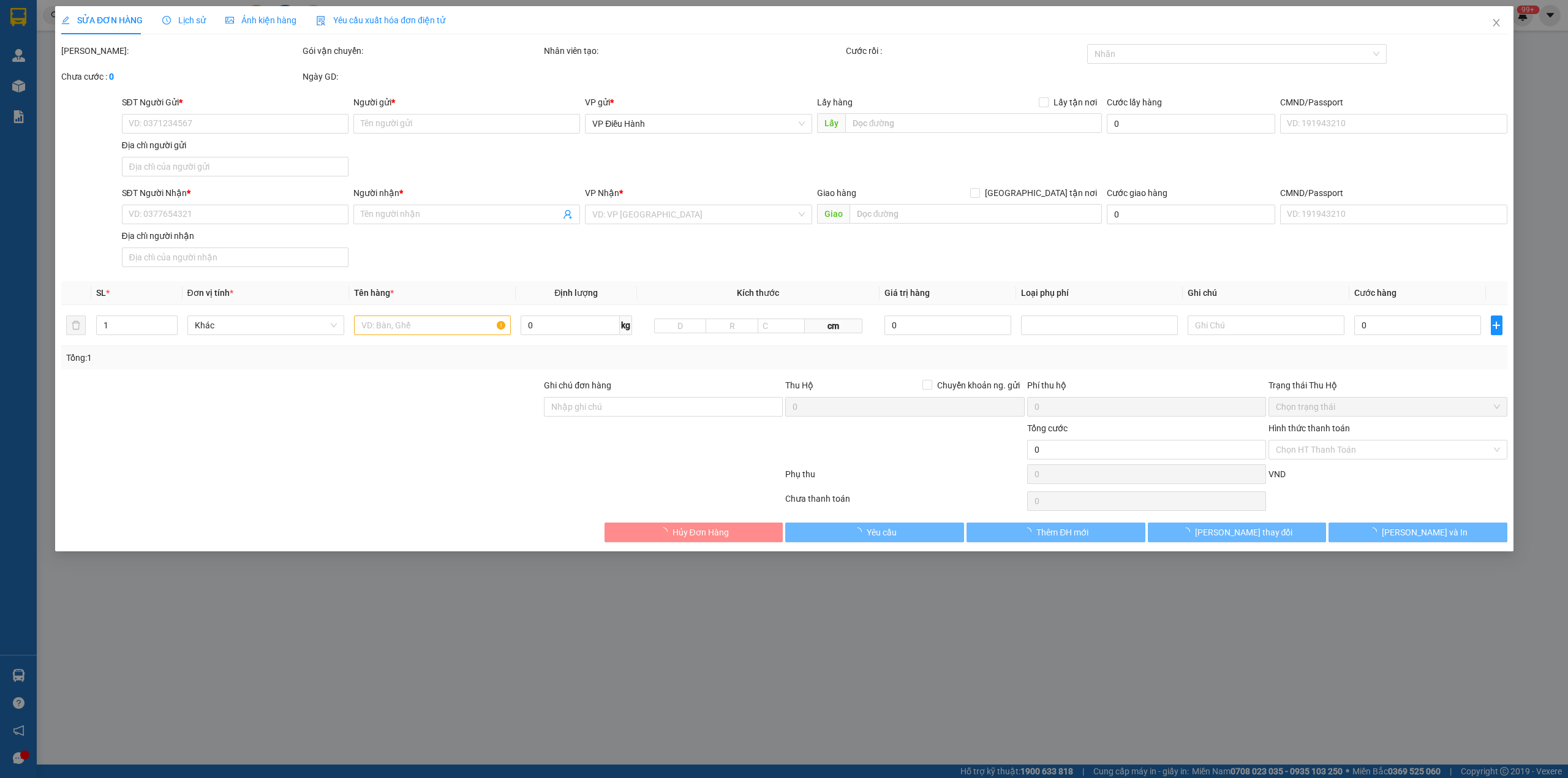
type input "0366678882"
type input "[PERSON_NAME]"
checkbox input "true"
type input "Ngã [PERSON_NAME][GEOGRAPHIC_DATA]"
type input "0911011628"
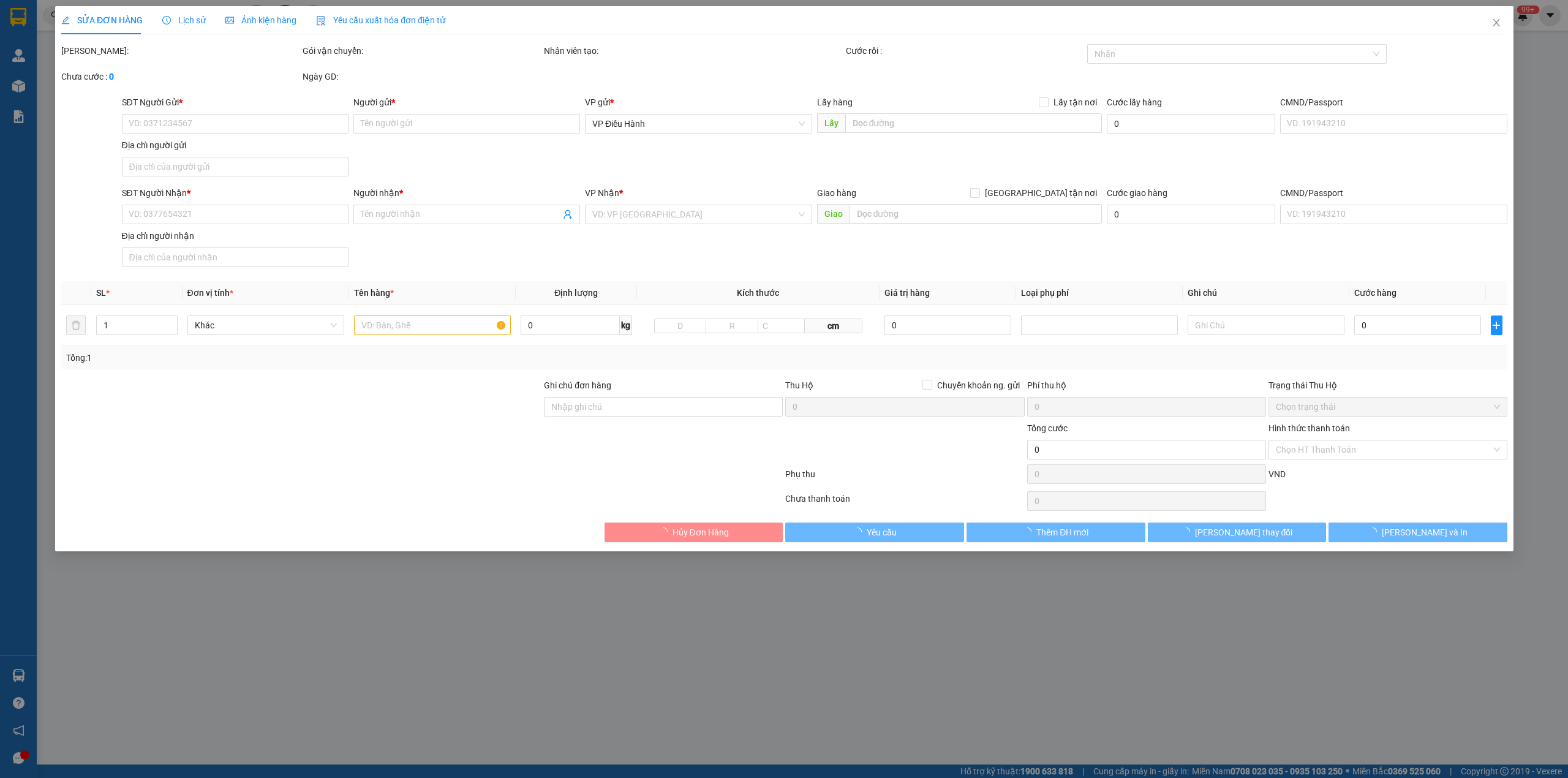
type input "[PERSON_NAME]"
checkbox input "true"
type input "Vào [PERSON_NAME], [PERSON_NAME], cần đước, long an"
type input "có vat"
type input "3.200.000"
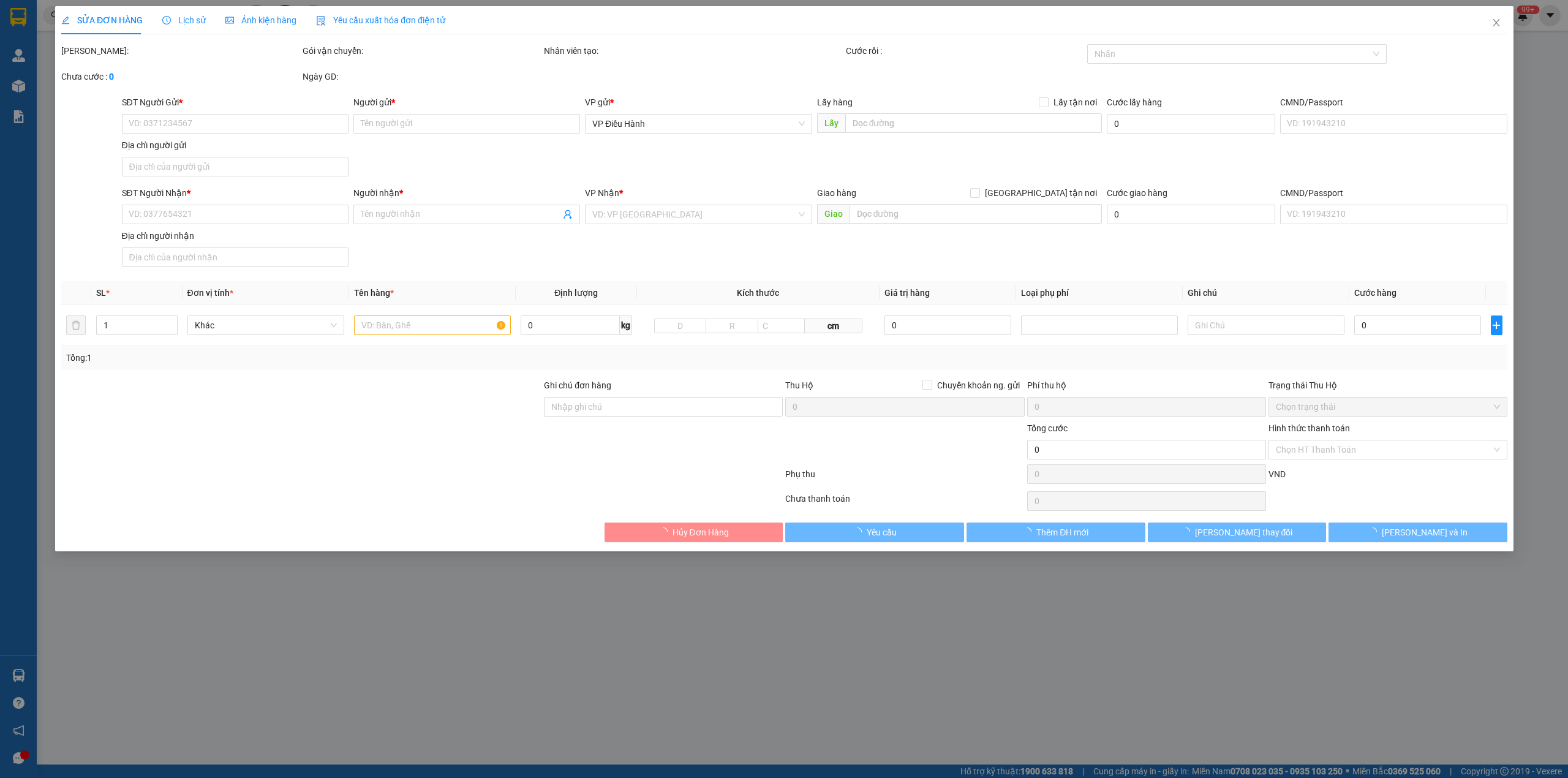
type input "3.200.000"
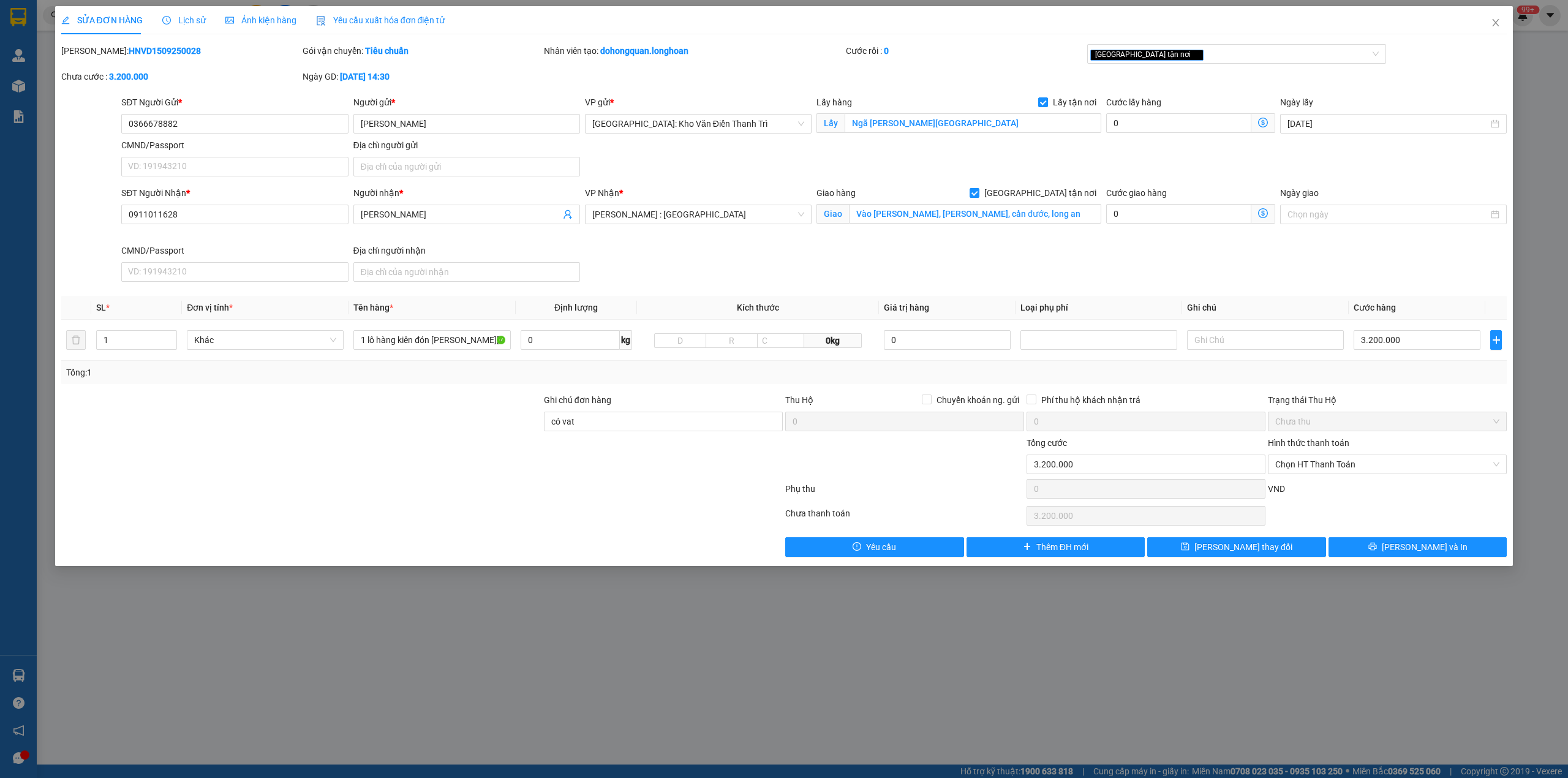
click at [172, 14] on div "Lịch sử" at bounding box center [184, 20] width 44 height 14
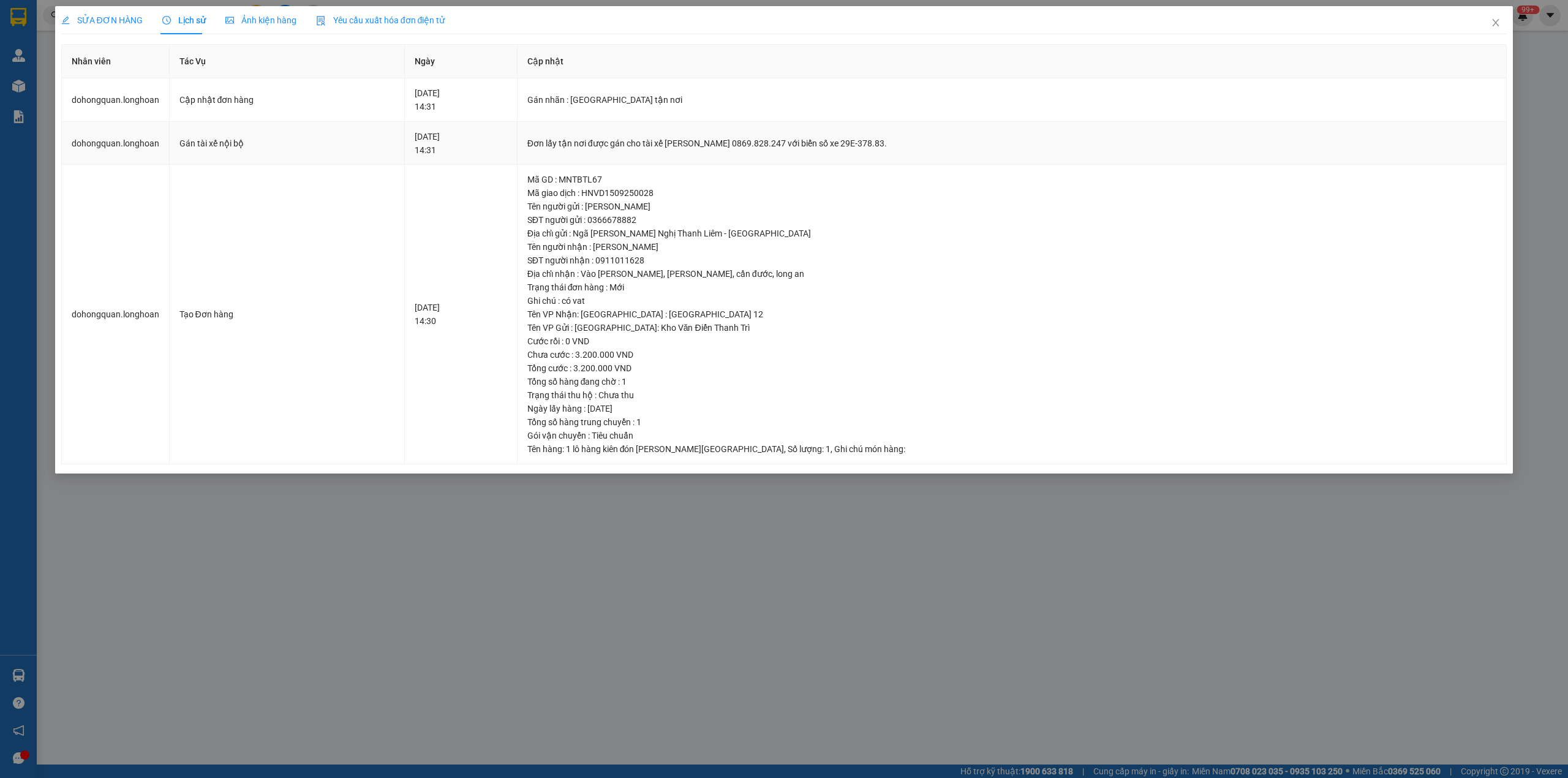
click at [592, 143] on div "Đơn lấy tận nơi được gán cho tài xế [PERSON_NAME] 0869.828.247 với biển số xe 2…" at bounding box center [1011, 143] width 969 height 14
copy div "Đơn lấy tận nơi được gán cho tài xế [PERSON_NAME] 0869.828.247 với biển số xe 2…"
click at [1500, 17] on span "Close" at bounding box center [1496, 24] width 34 height 34
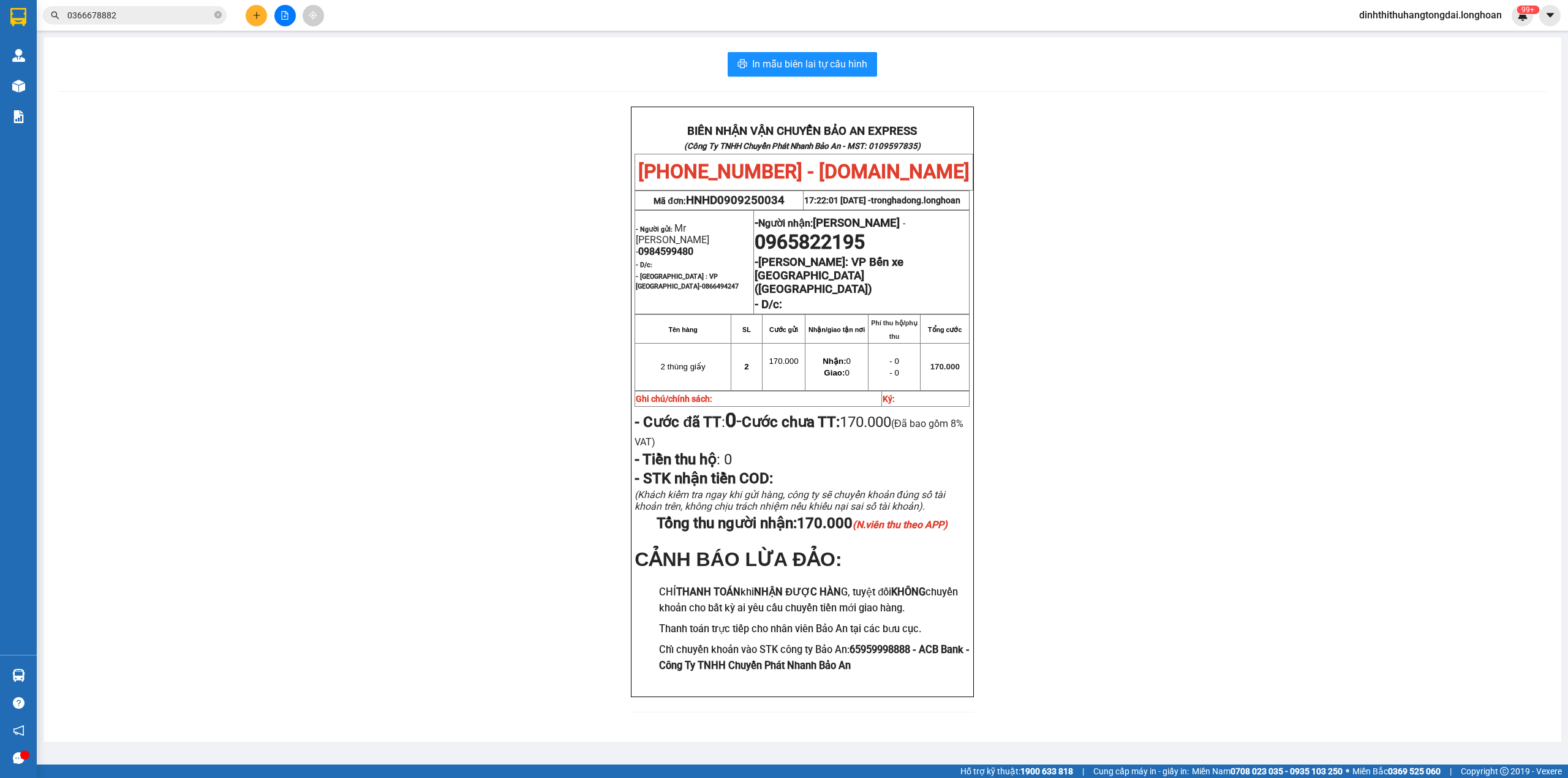
click at [144, 16] on input "0366678882" at bounding box center [139, 15] width 144 height 14
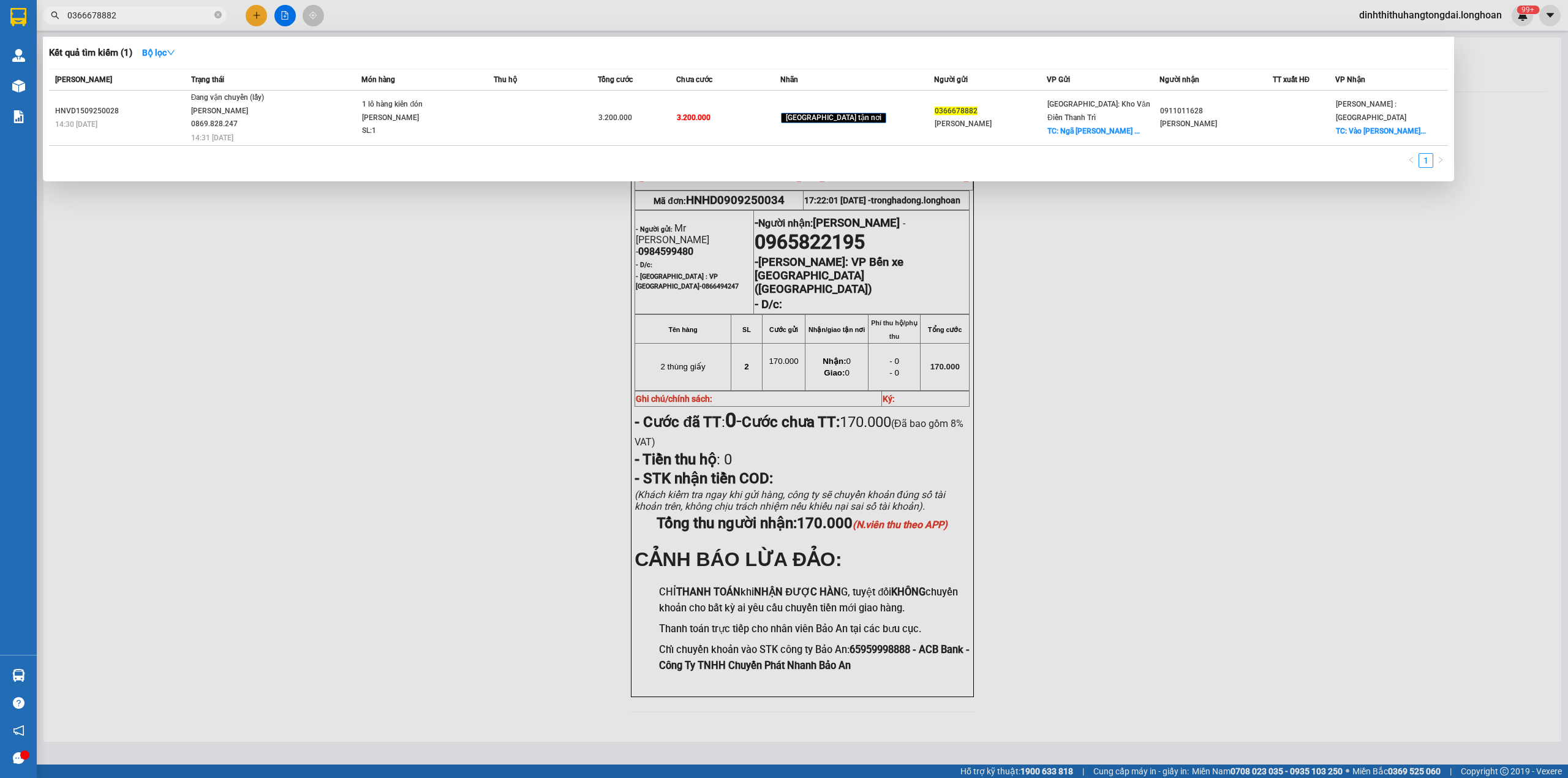
click at [144, 16] on input "0366678882" at bounding box center [139, 15] width 144 height 14
paste input "79366799"
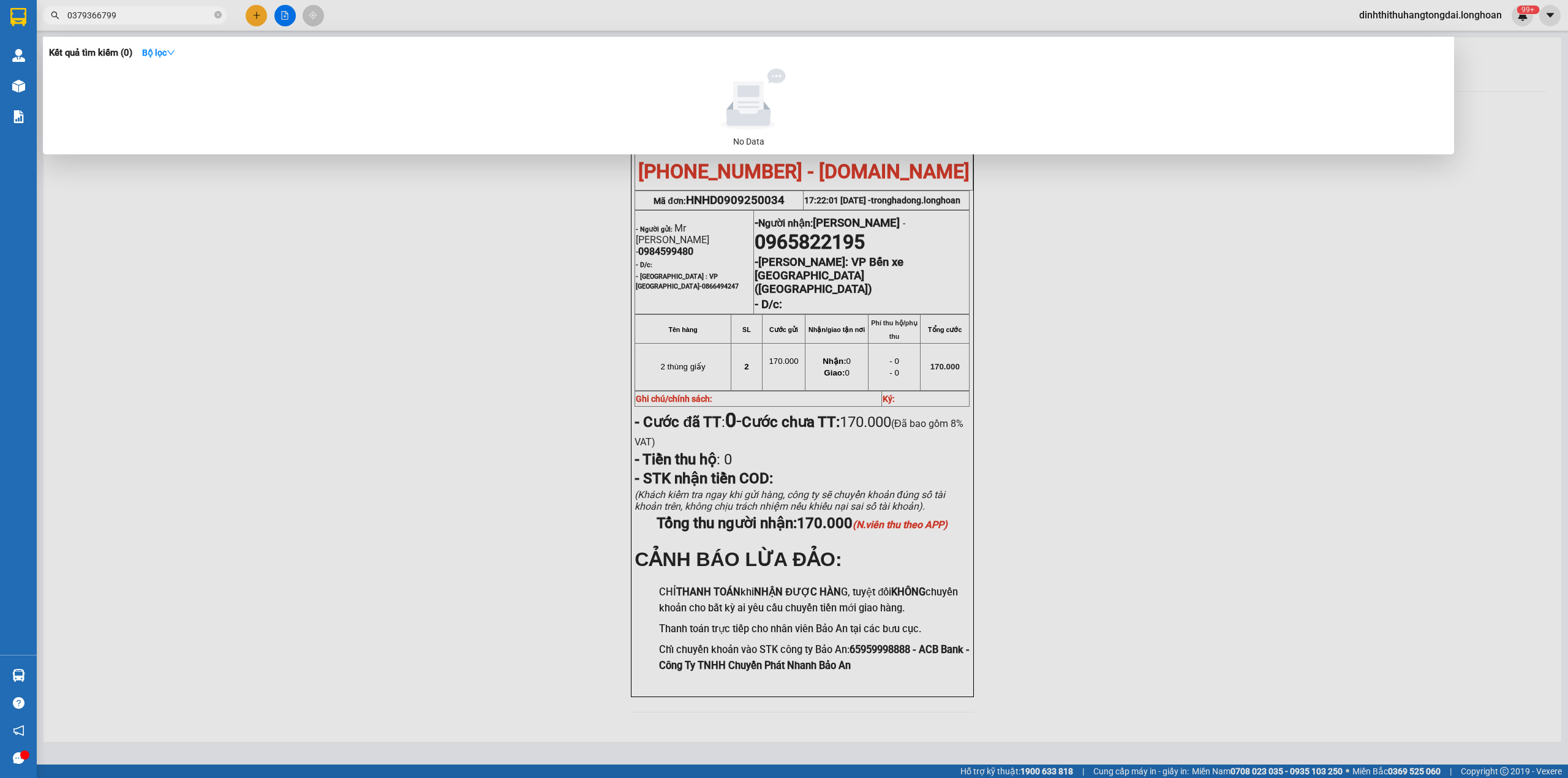
click at [134, 14] on input "0379366799" at bounding box center [139, 15] width 144 height 14
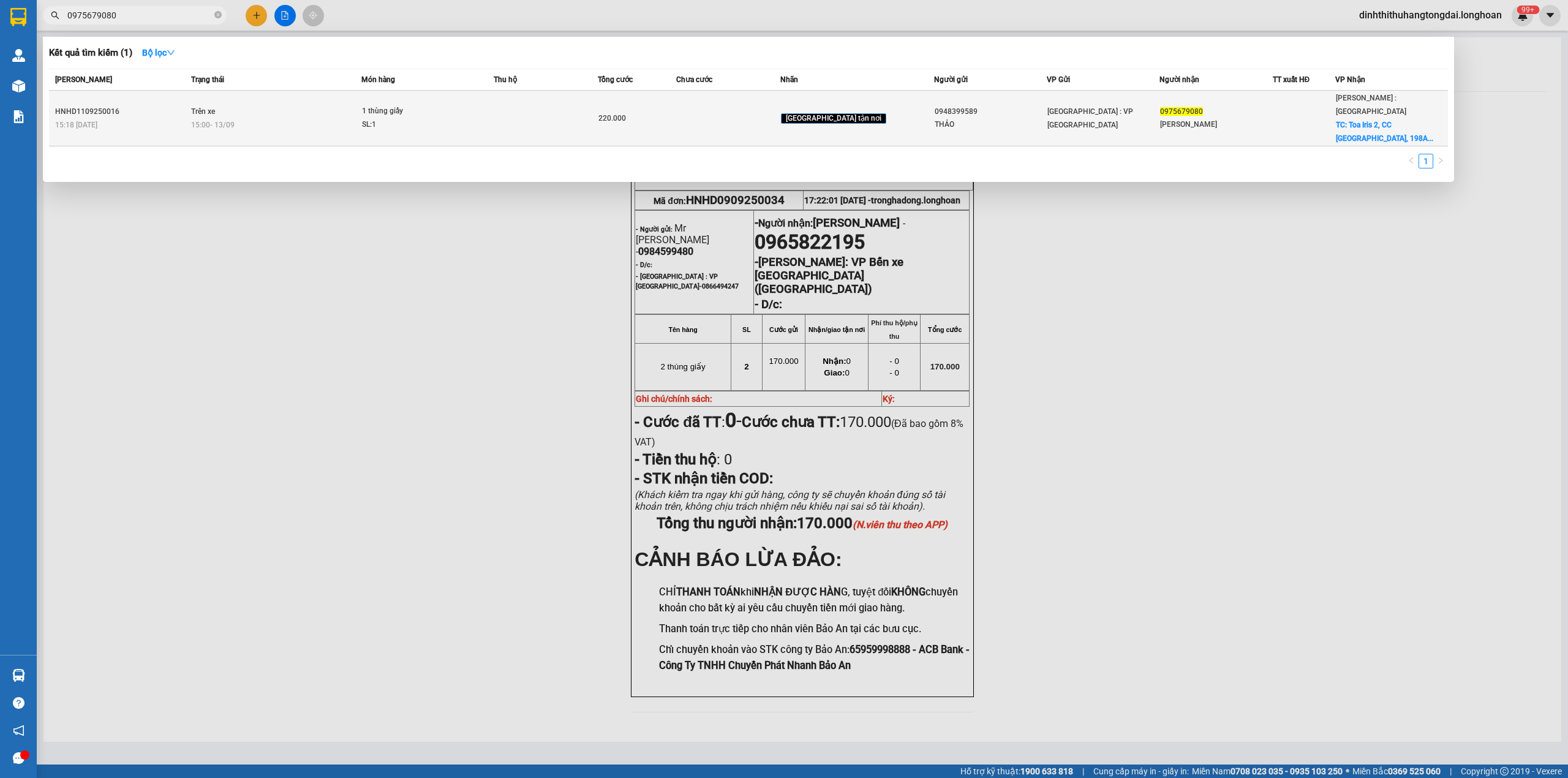
type input "0975679080"
click at [328, 118] on div "15:00 [DATE]" at bounding box center [276, 125] width 170 height 14
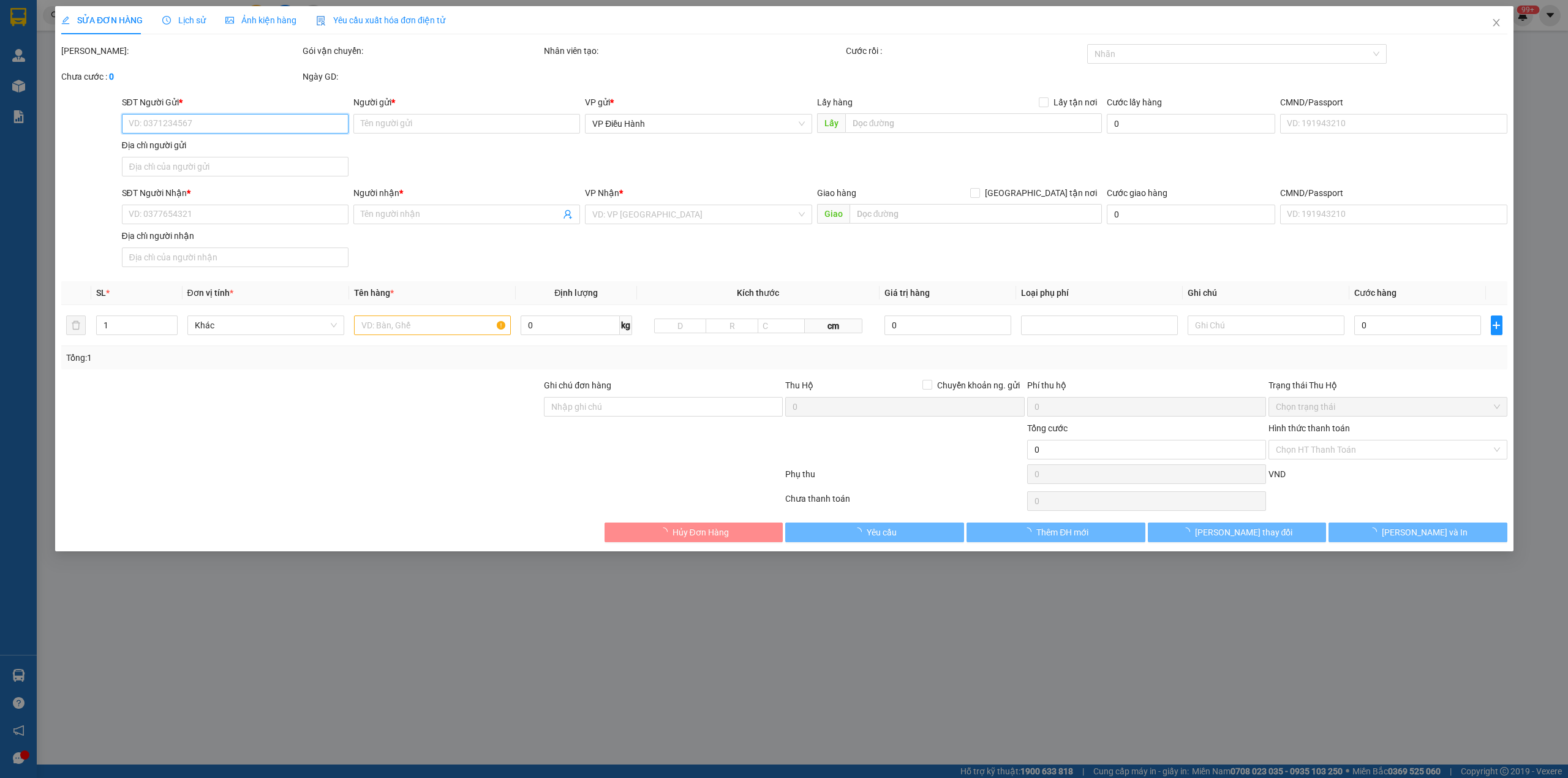
type input "0948399589"
type input "THẢO"
type input "0975679080"
type input "[PERSON_NAME]"
checkbox input "true"
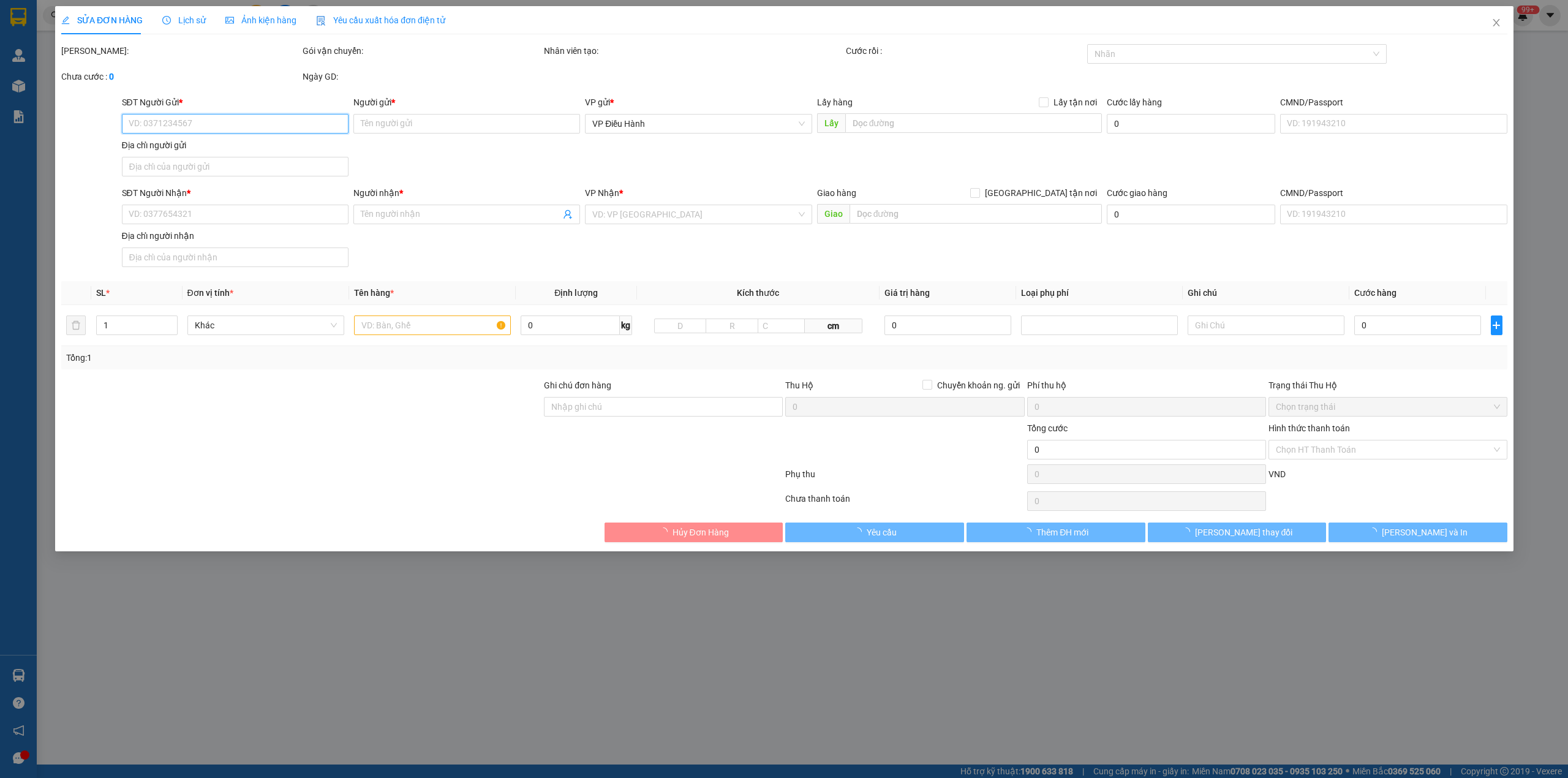
type input "Toa [STREET_ADDRESS] Q10"
type input "220.000"
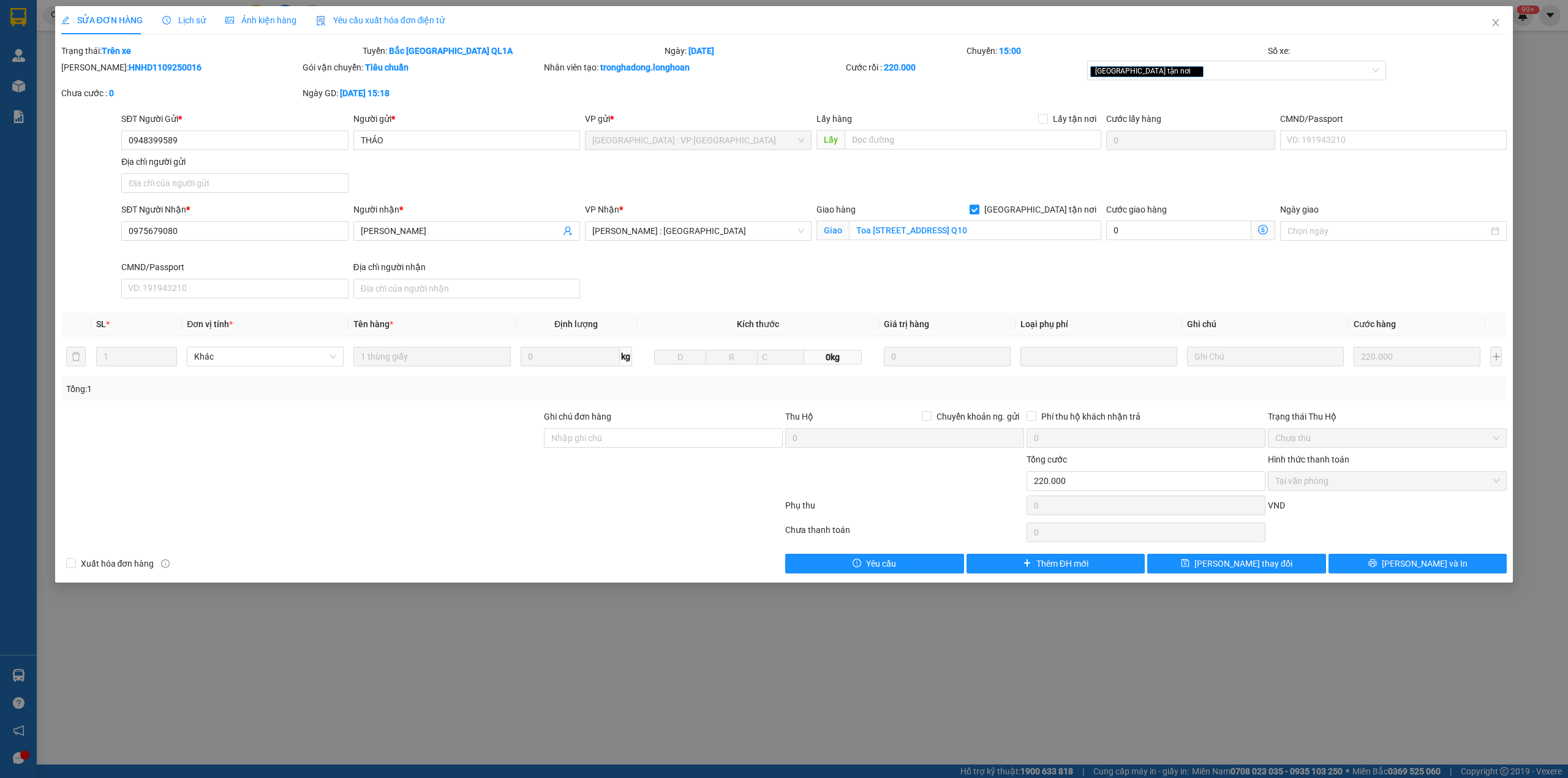
click at [182, 14] on div "Lịch sử" at bounding box center [184, 20] width 44 height 14
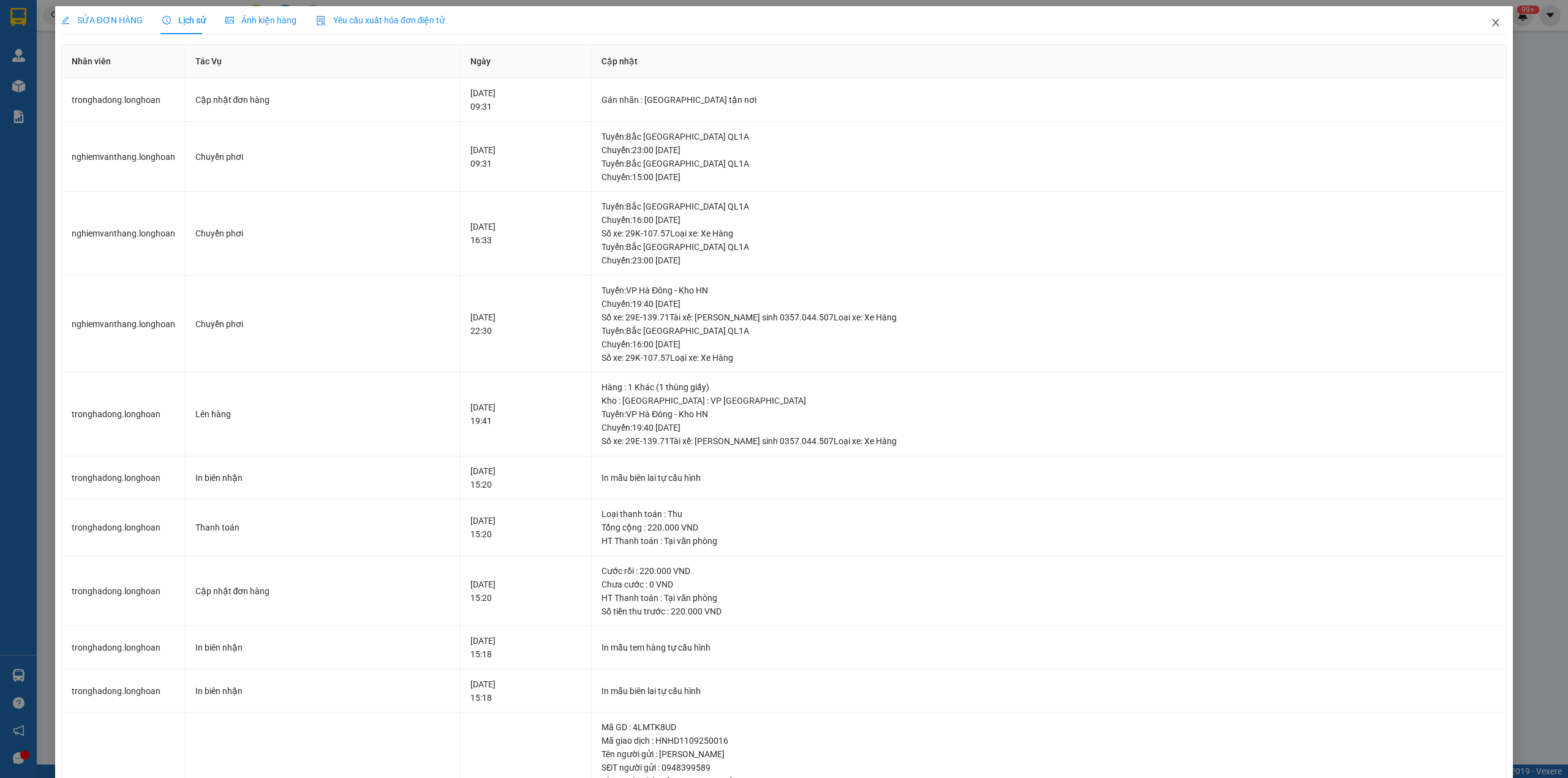
click at [1493, 24] on icon "close" at bounding box center [1496, 23] width 6 height 7
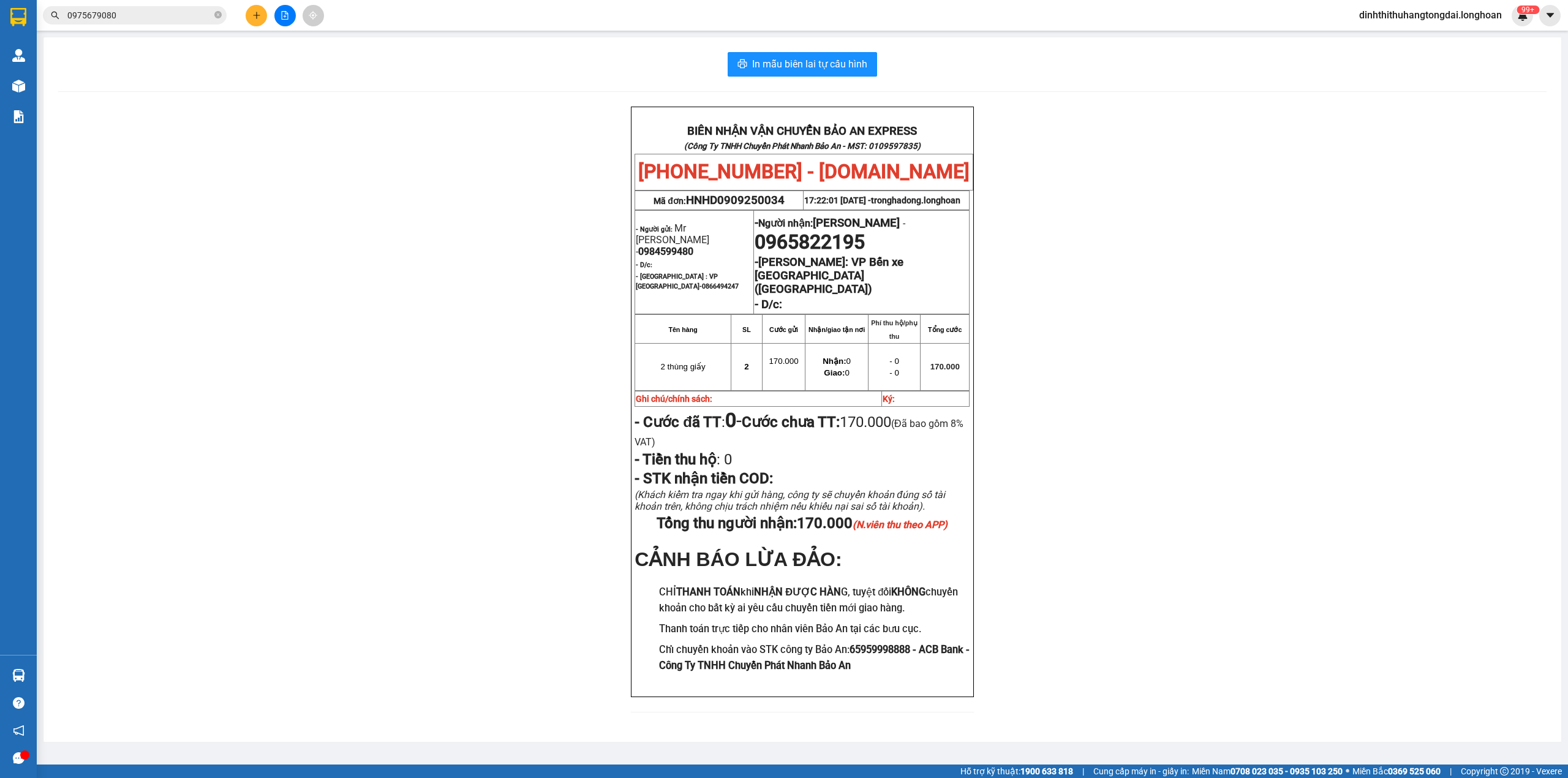
click at [167, 18] on input "0975679080" at bounding box center [139, 15] width 144 height 14
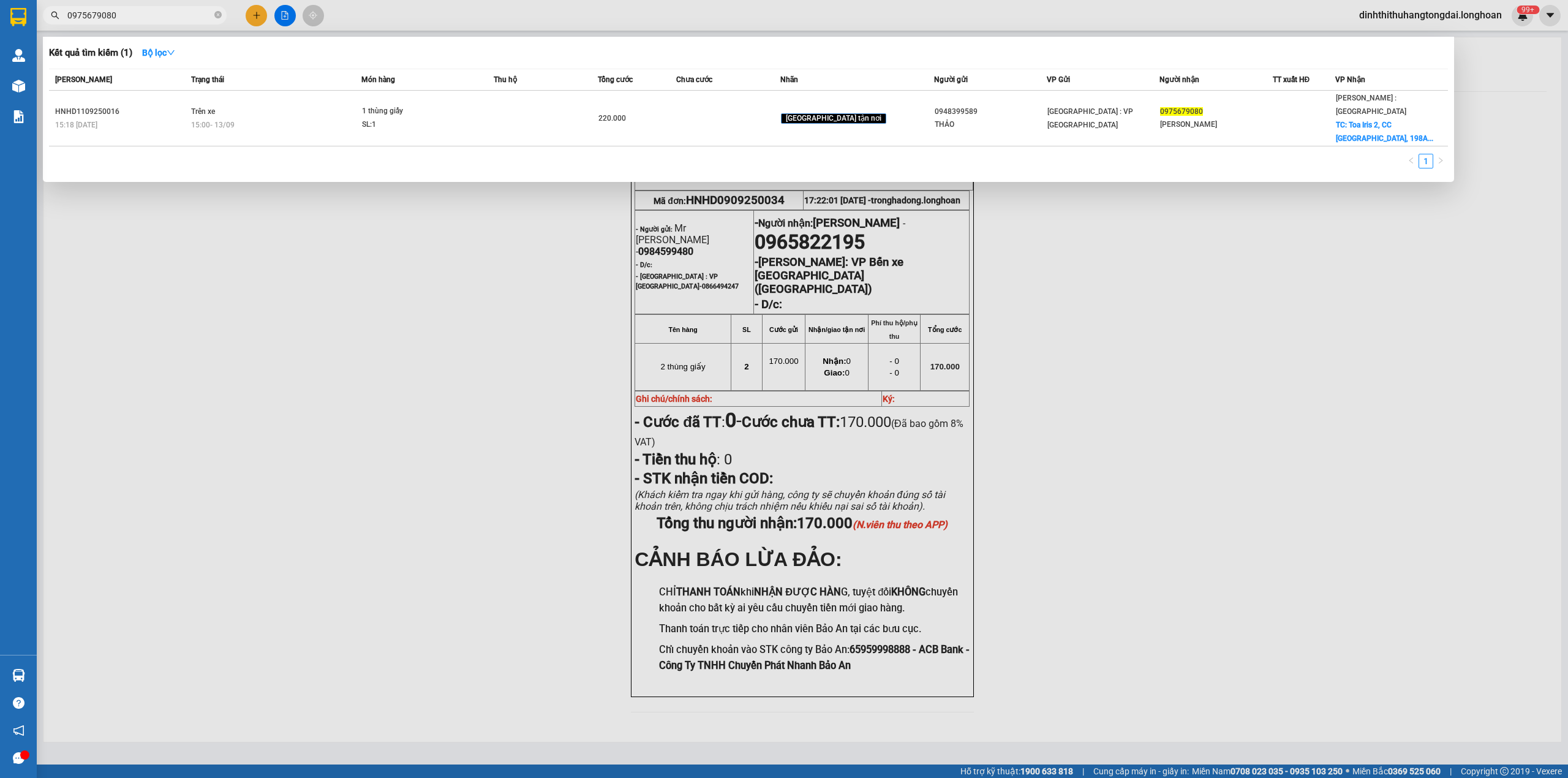
click at [167, 18] on input "0975679080" at bounding box center [139, 15] width 144 height 14
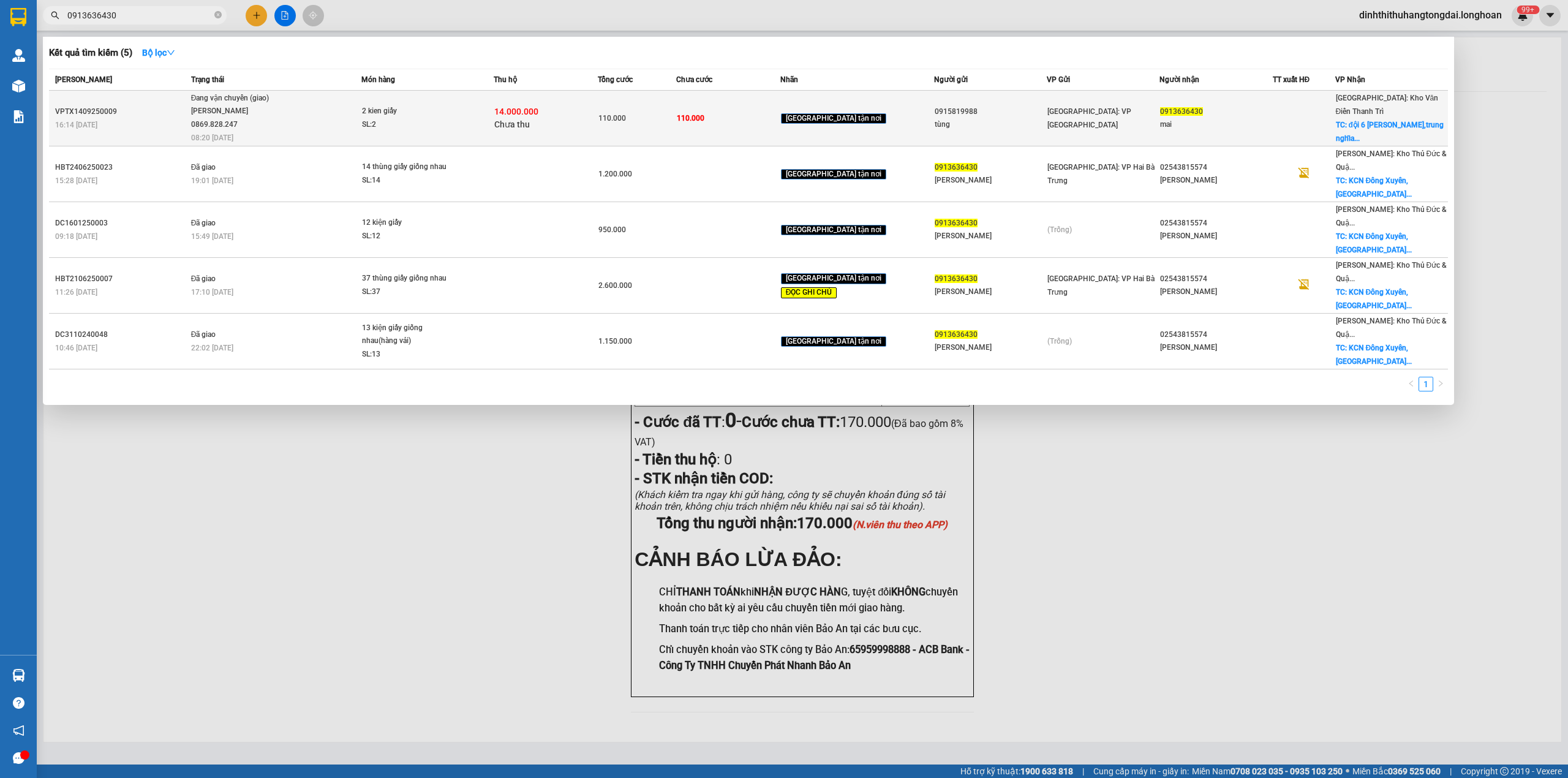
type input "0913636430"
click at [323, 96] on span "Đang vận chuyển (giao) [PERSON_NAME] 0869.828.247 08:20 [DATE]" at bounding box center [276, 117] width 170 height 51
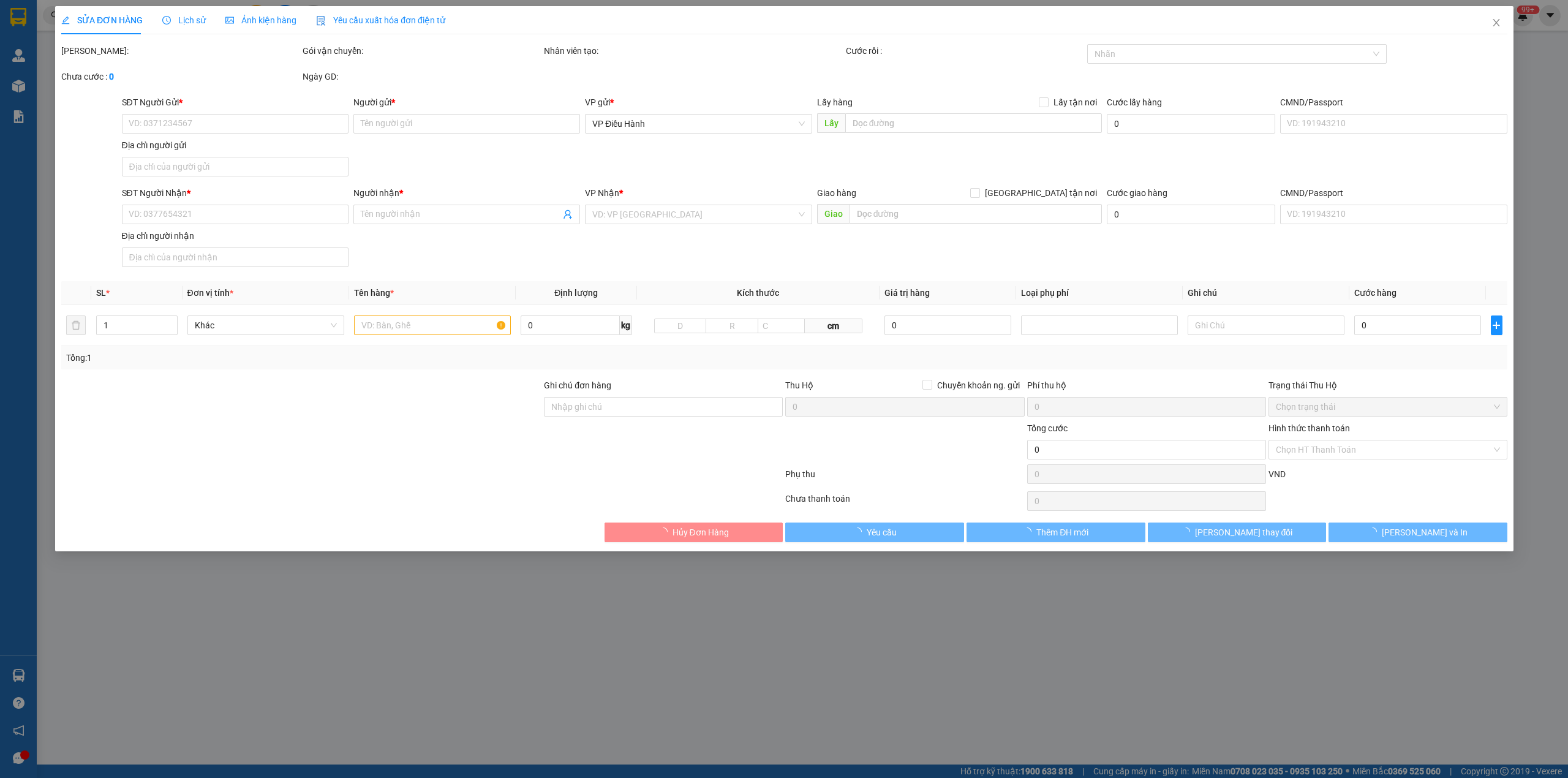
type input "0915819988"
type input "tùng"
type input "0913636430"
type input "mai"
checkbox input "true"
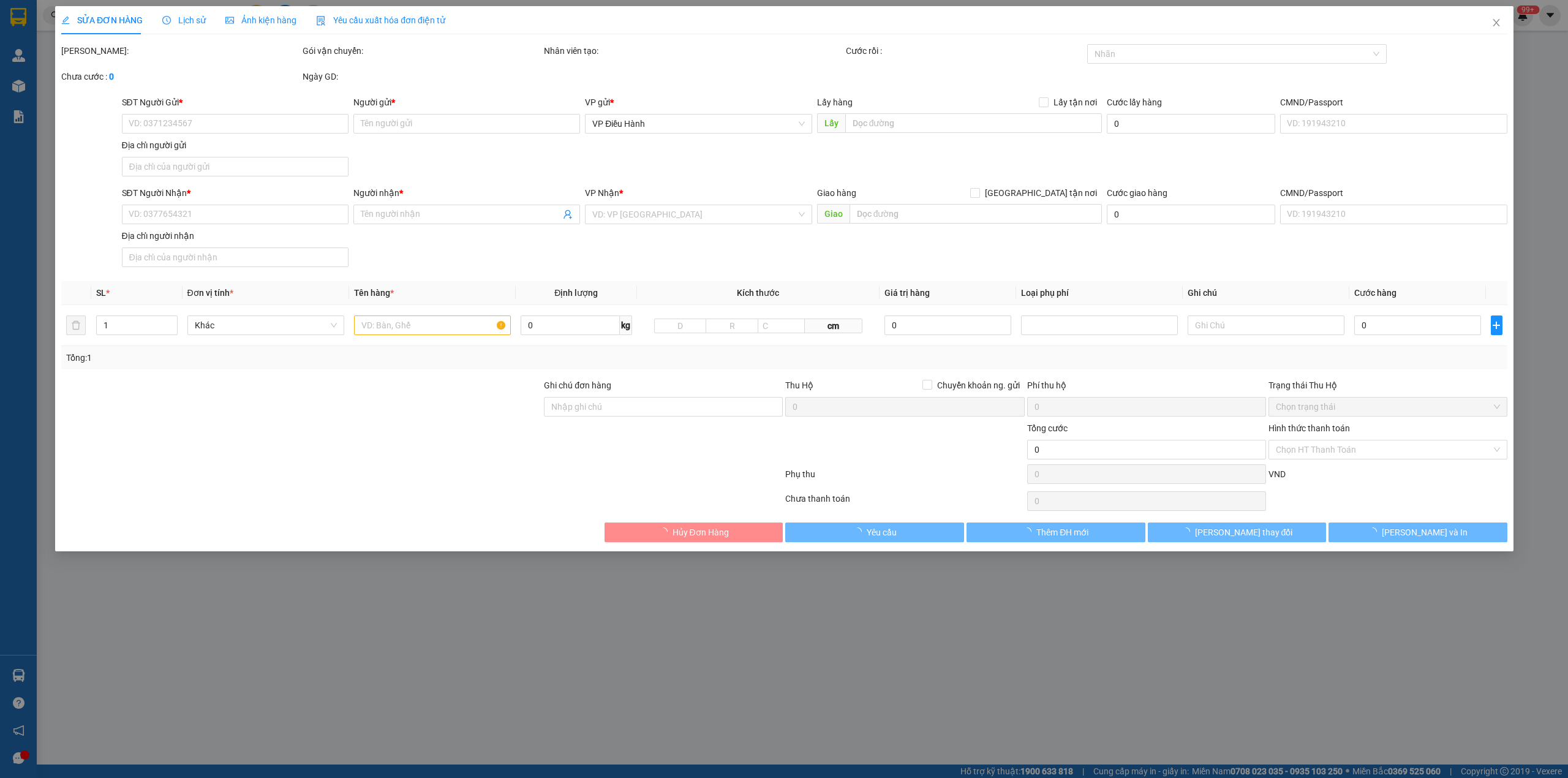
type input "đội 6 [PERSON_NAME],trung nghĩa [GEOGRAPHIC_DATA]"
type input "110.000"
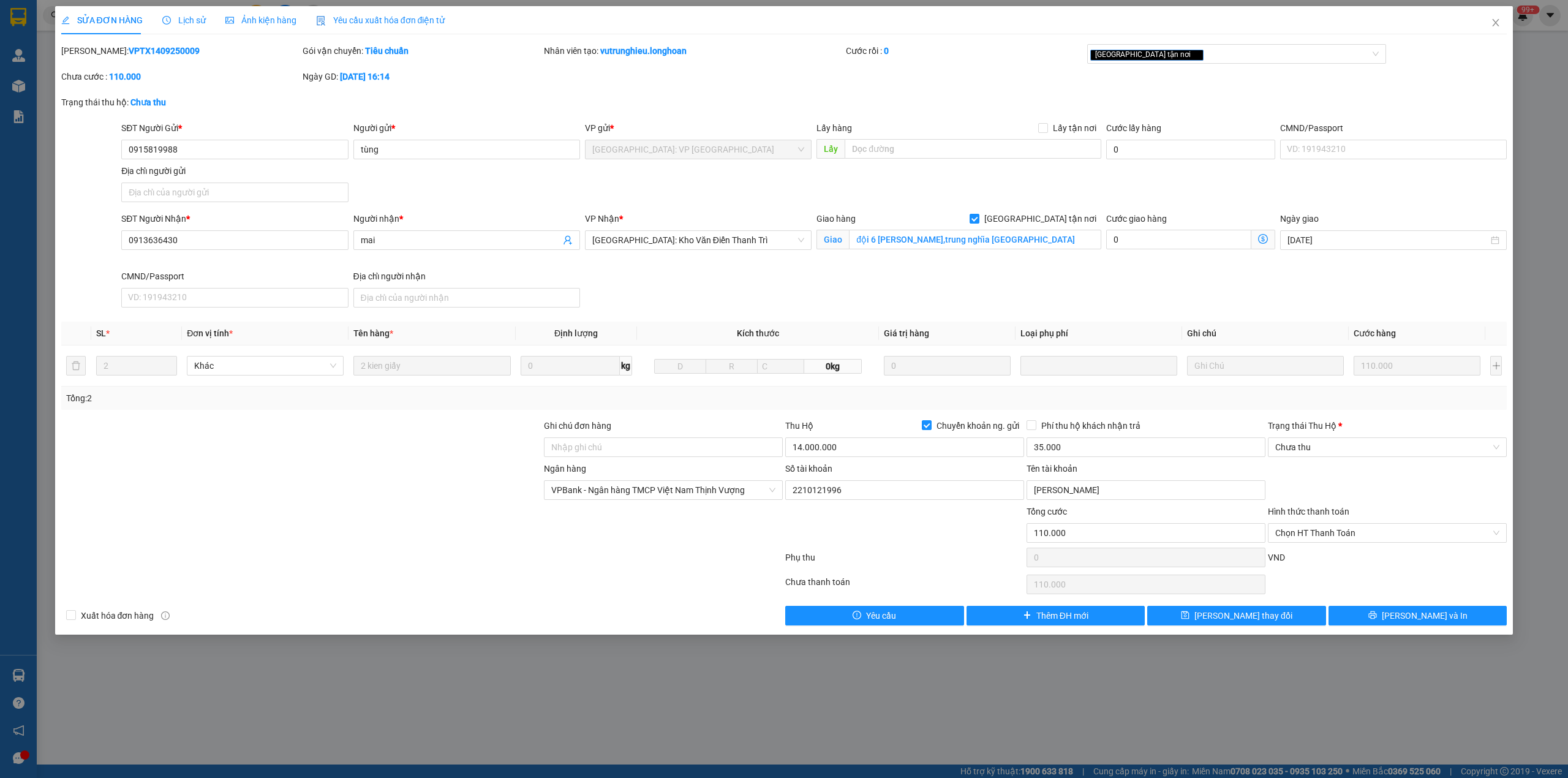
click at [177, 19] on span "Lịch sử" at bounding box center [184, 20] width 44 height 10
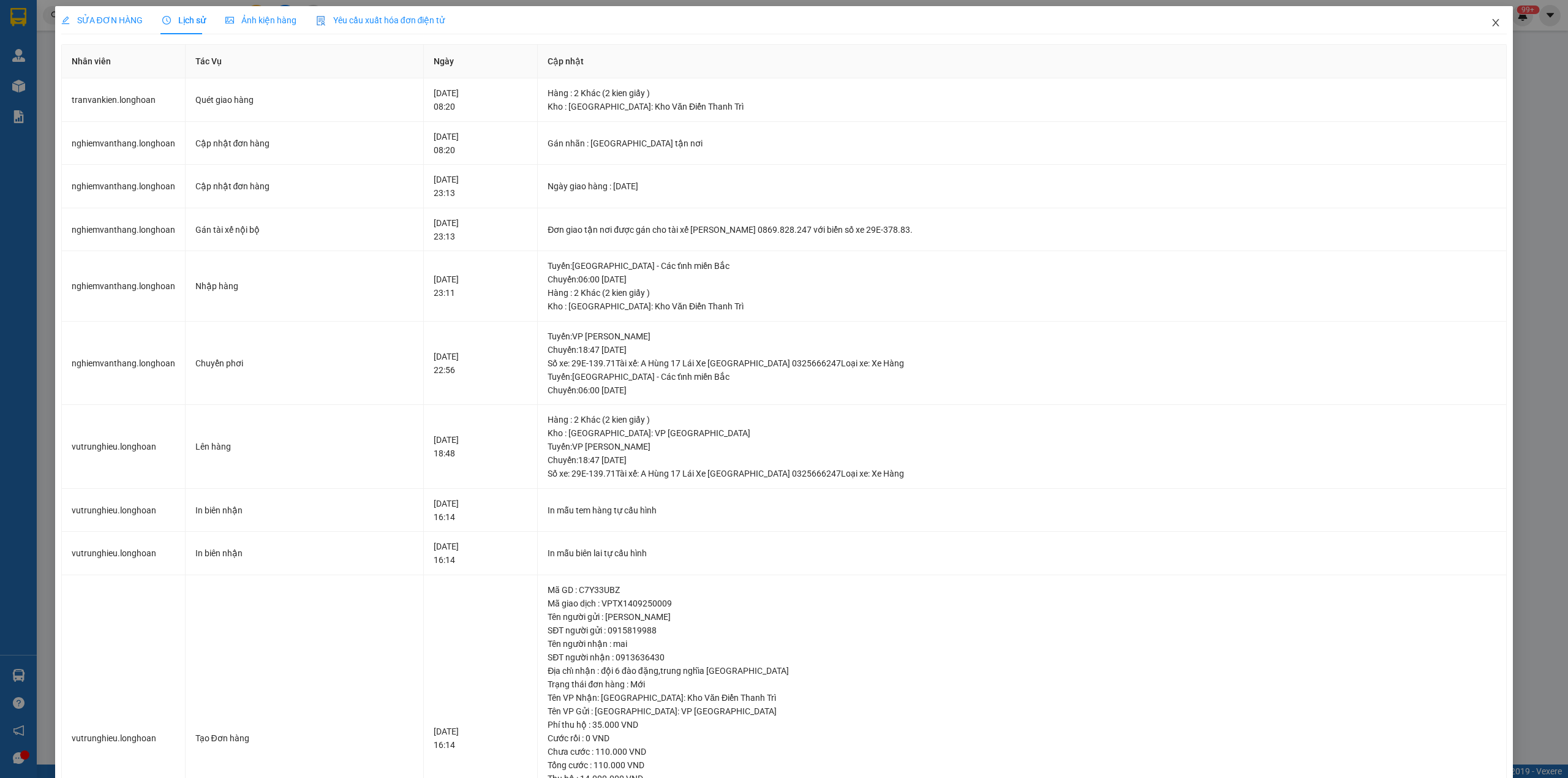
drag, startPoint x: 1481, startPoint y: 24, endPoint x: 1429, endPoint y: 19, distance: 52.2
click at [1491, 24] on icon "close" at bounding box center [1496, 23] width 10 height 10
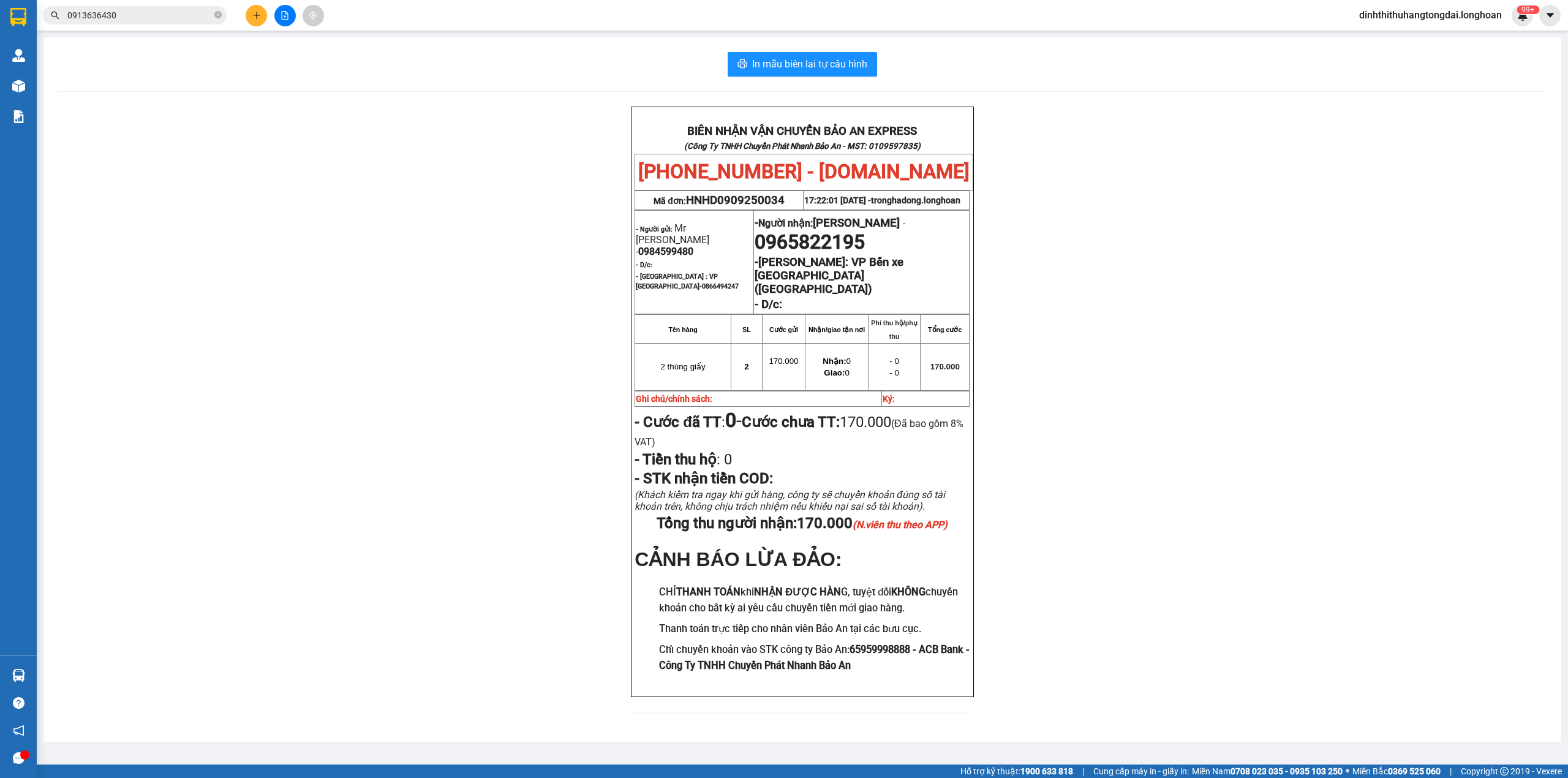
click at [143, 16] on input "0913636430" at bounding box center [139, 15] width 144 height 14
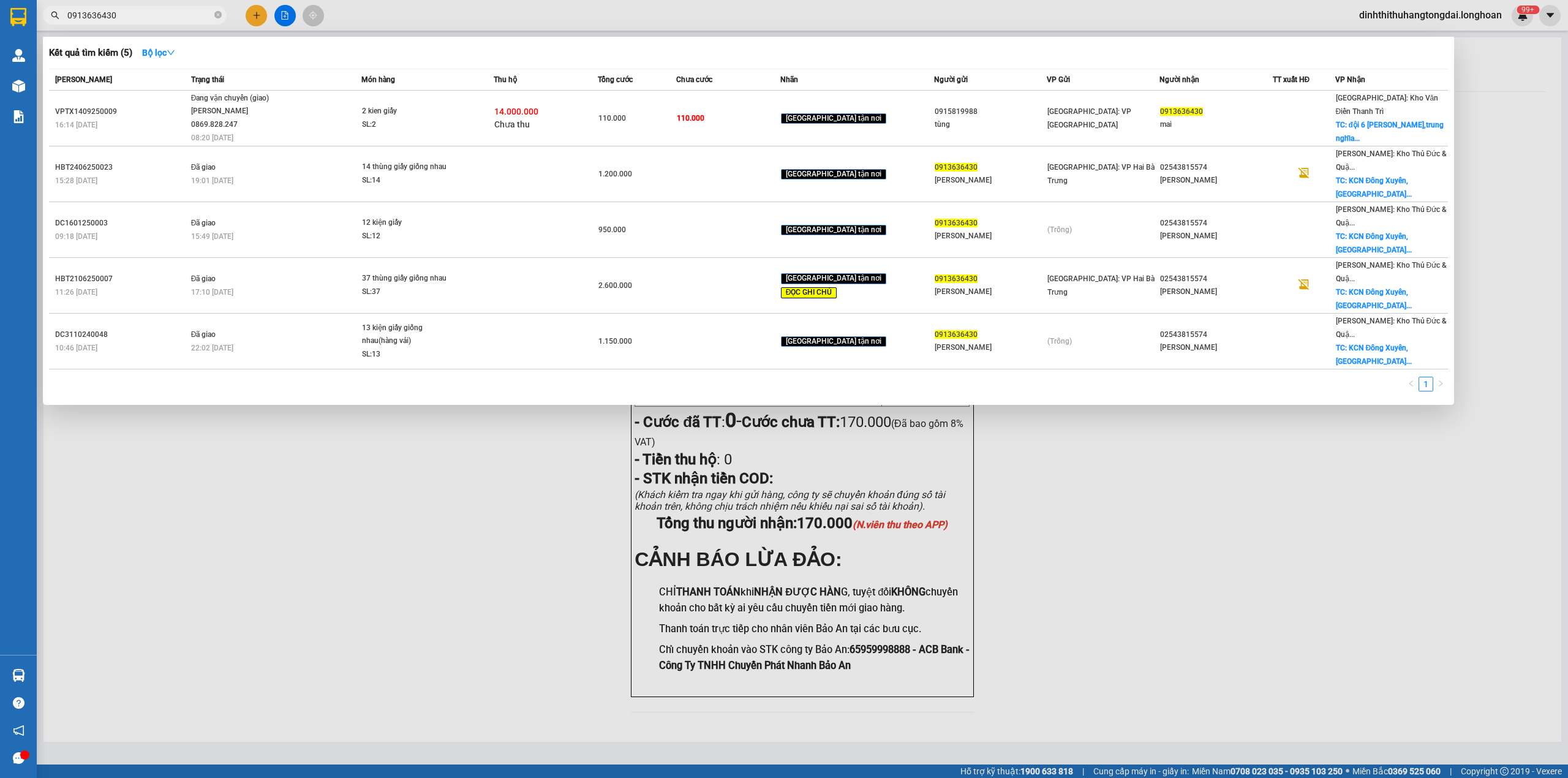
click at [143, 16] on input "0913636430" at bounding box center [139, 15] width 144 height 14
paste input "744716"
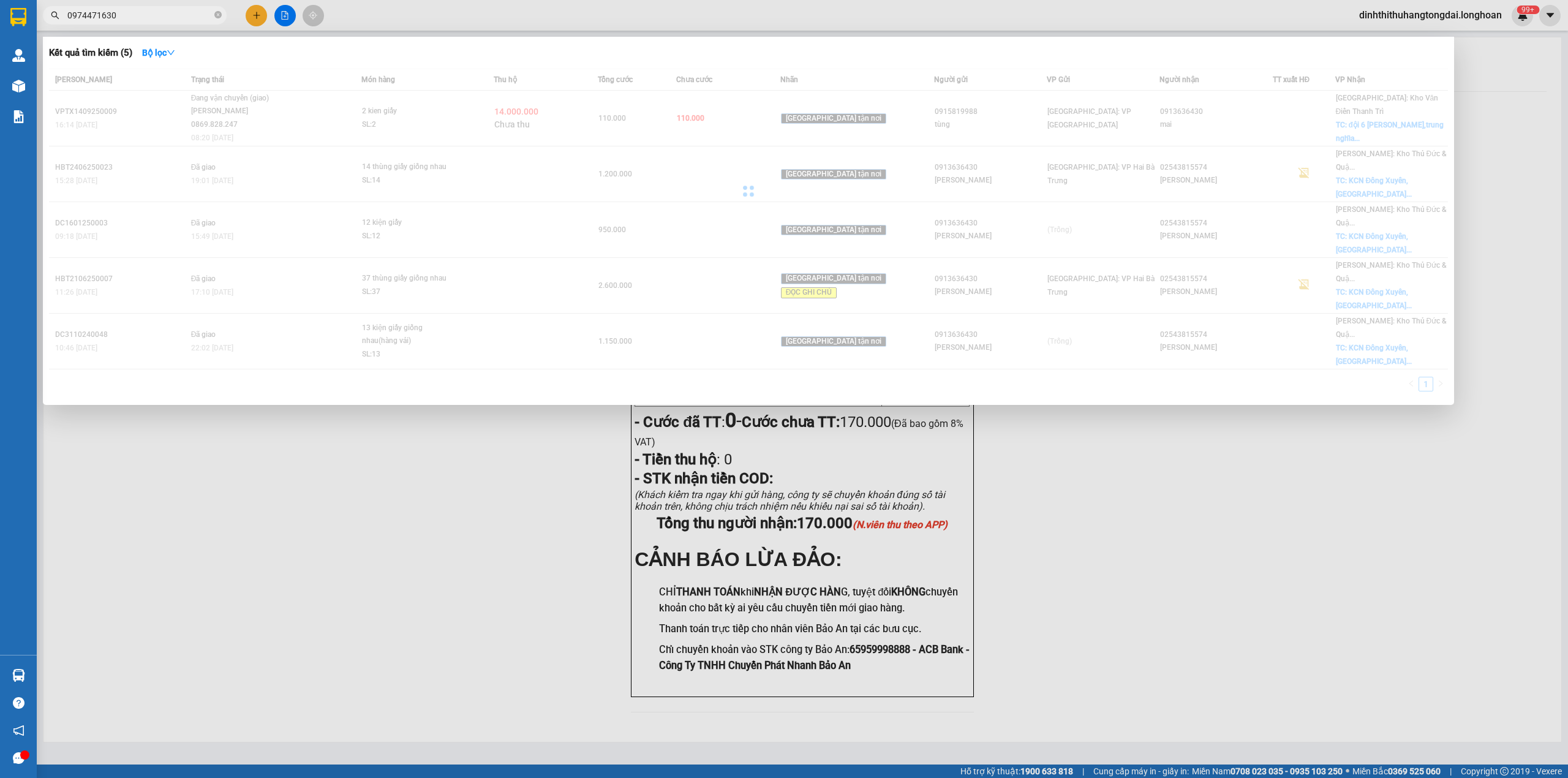
type input "0974471630"
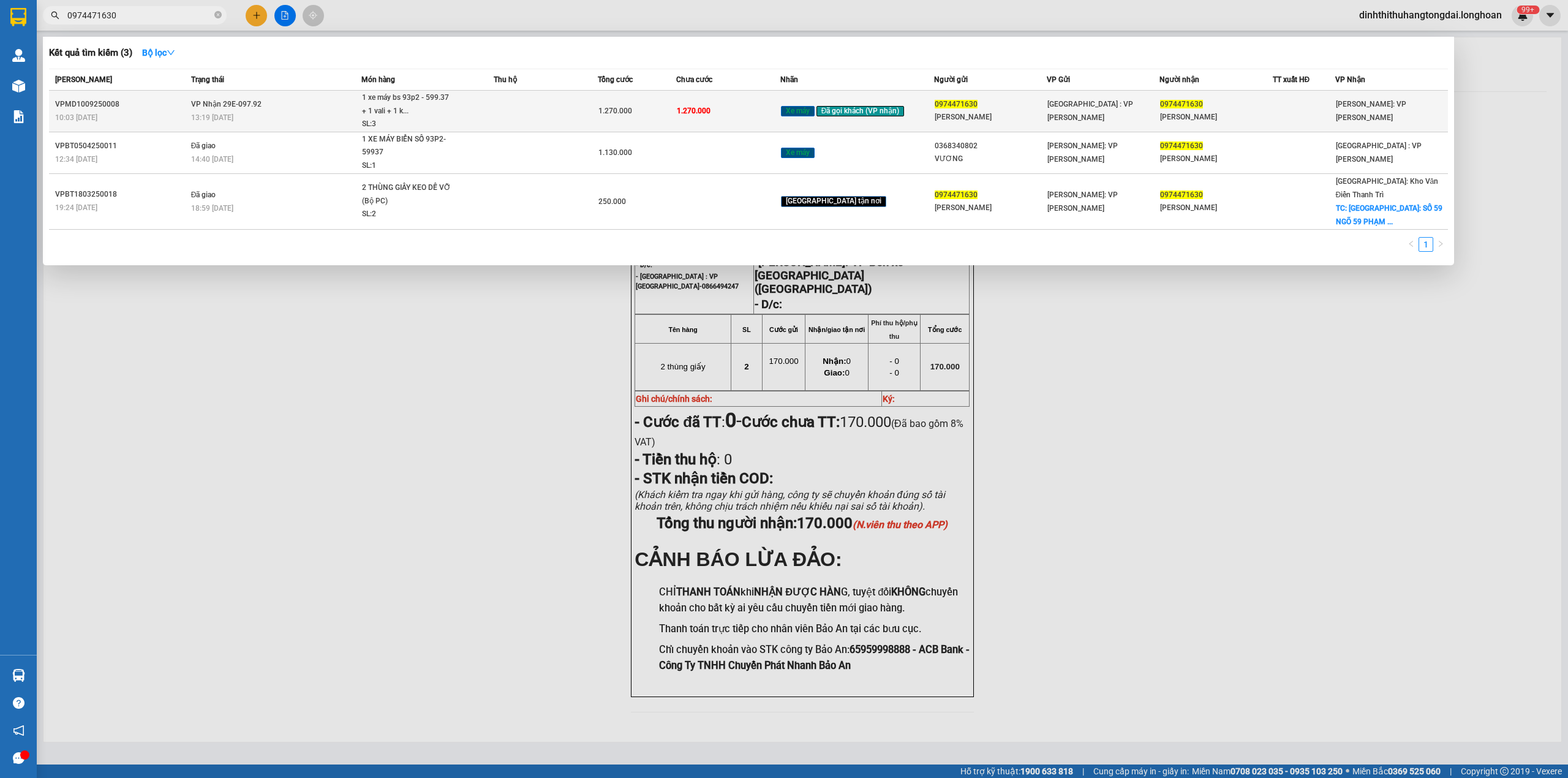
click at [354, 117] on div "13:19 [DATE]" at bounding box center [276, 117] width 170 height 14
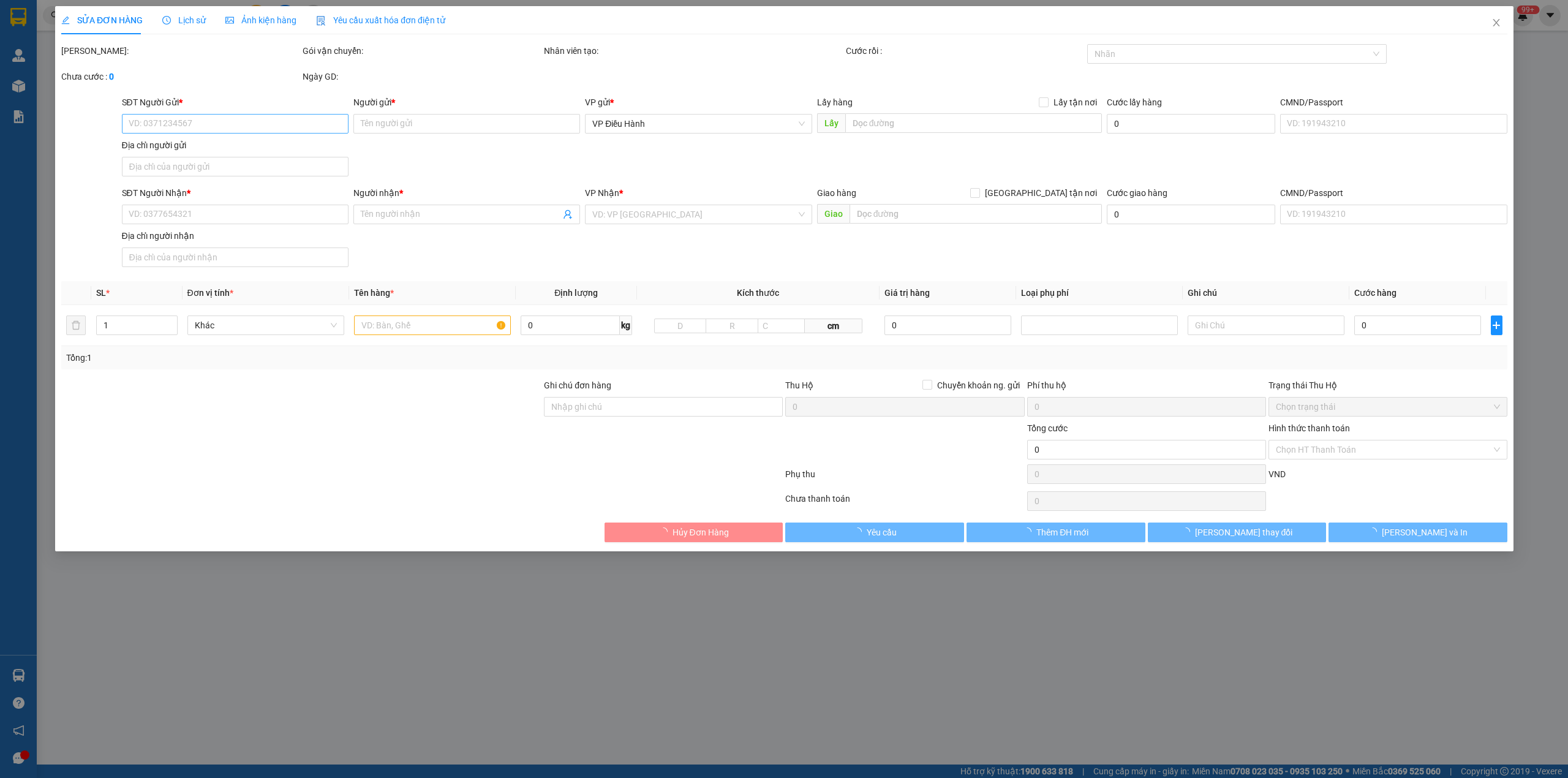
type input "0974471630"
type input "[PERSON_NAME]"
type input "0974471630"
type input "[PERSON_NAME]"
type input "1 chìa khóa cuốn tay lái, giấy tờ khách cầm"
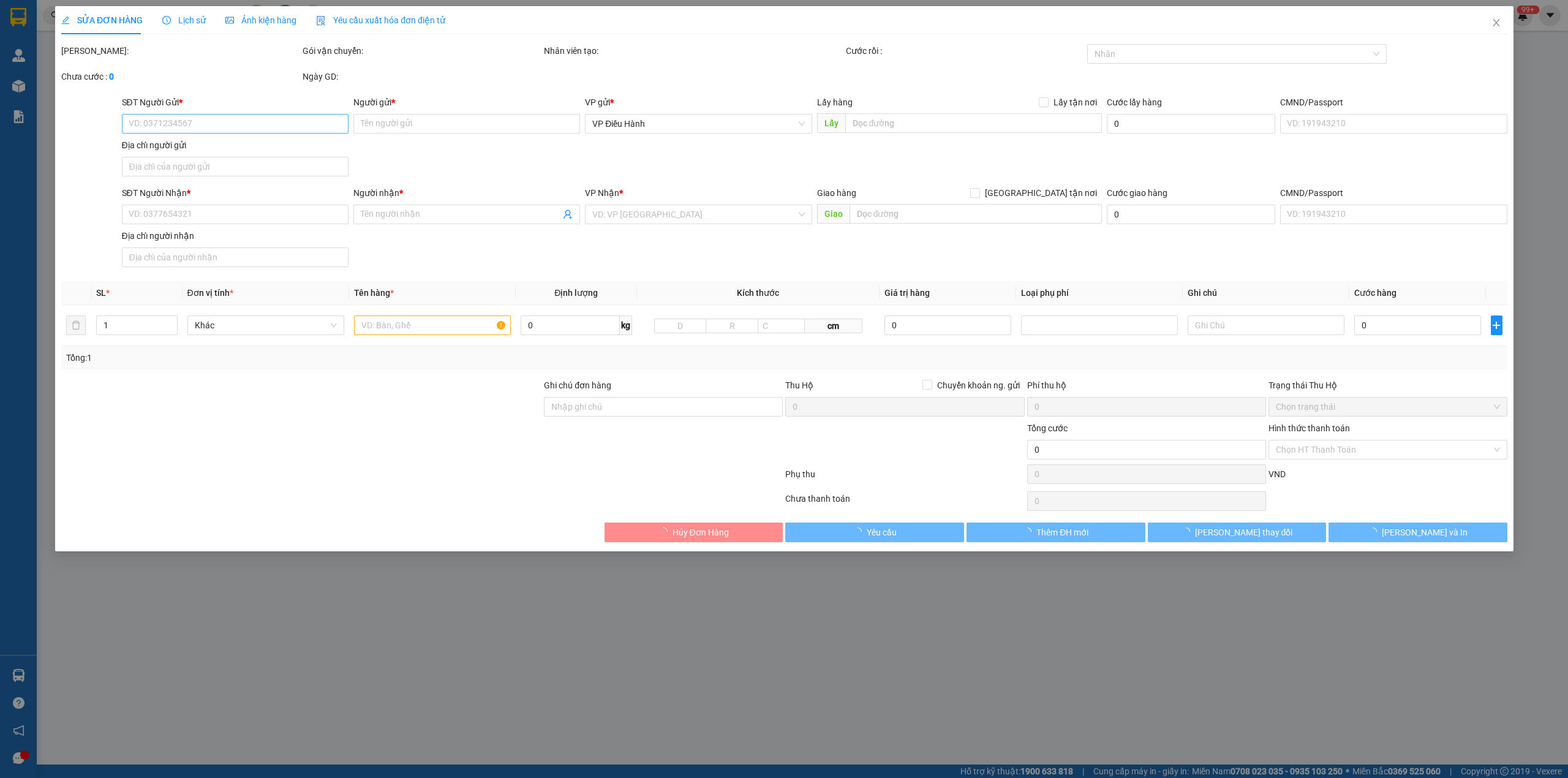
type input "1.270.000"
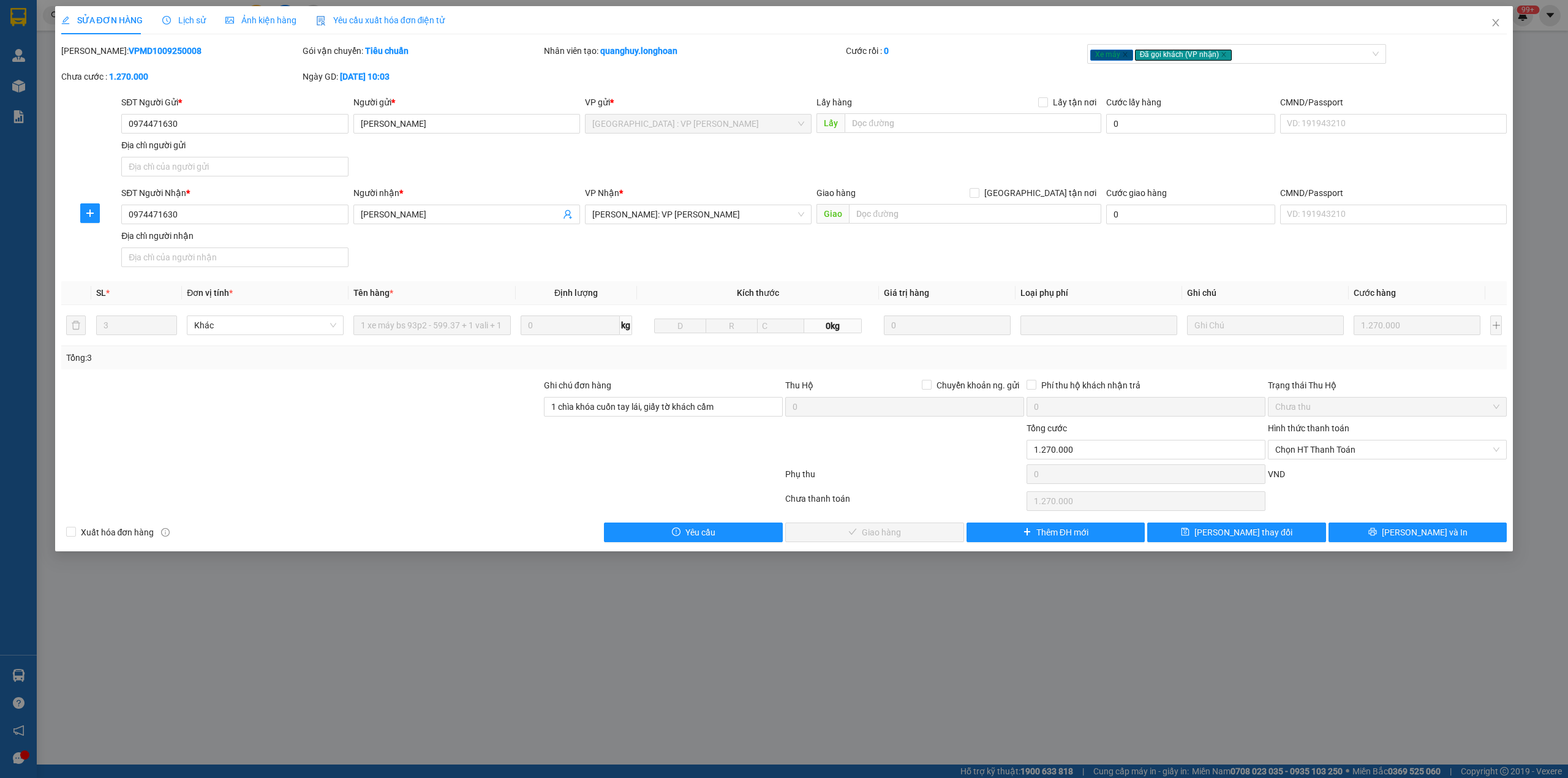
click at [172, 28] on div "Lịch sử" at bounding box center [184, 20] width 44 height 28
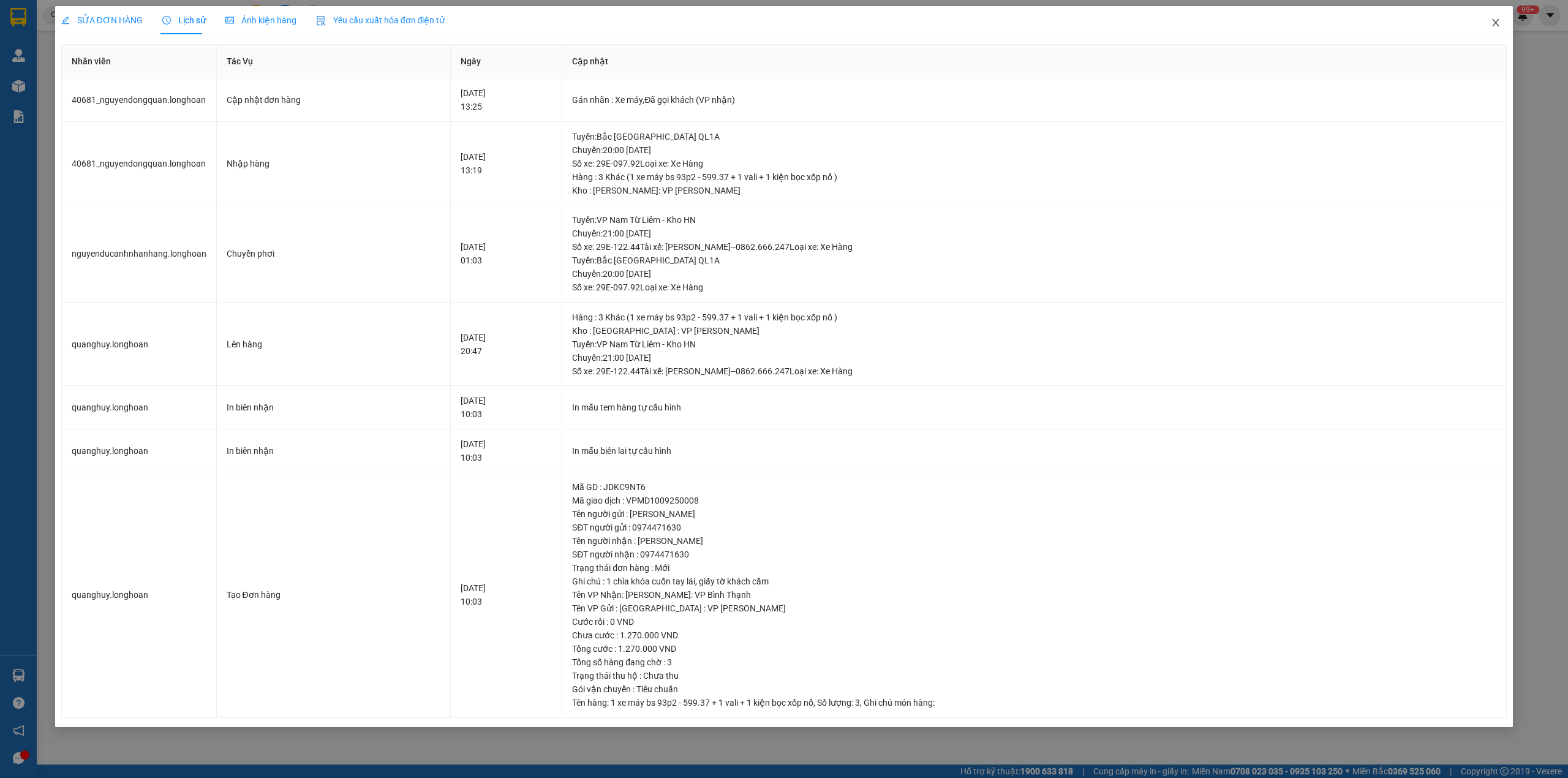
click at [1494, 25] on icon "close" at bounding box center [1496, 23] width 10 height 10
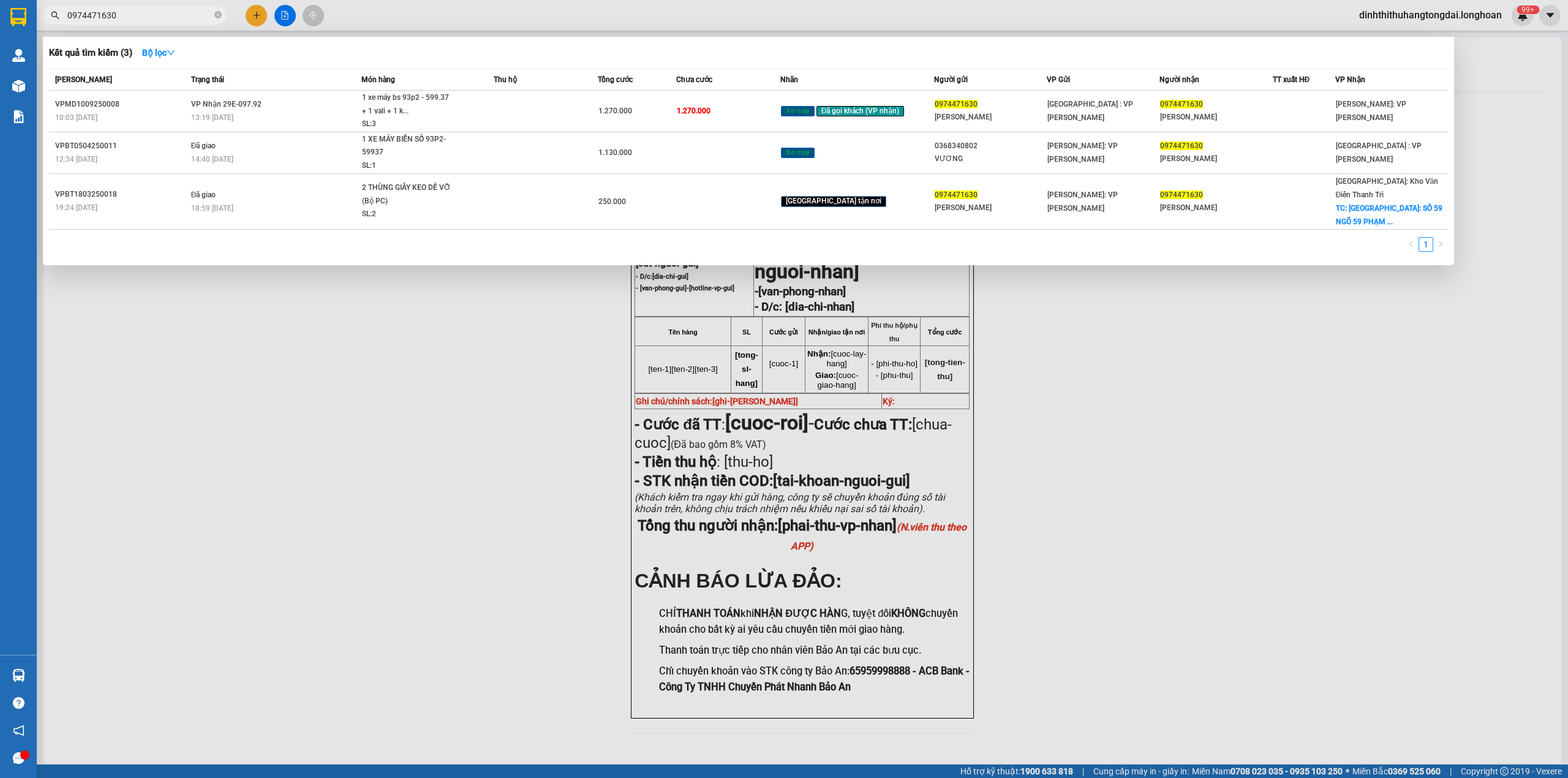
click at [146, 18] on input "0974471630" at bounding box center [139, 15] width 144 height 14
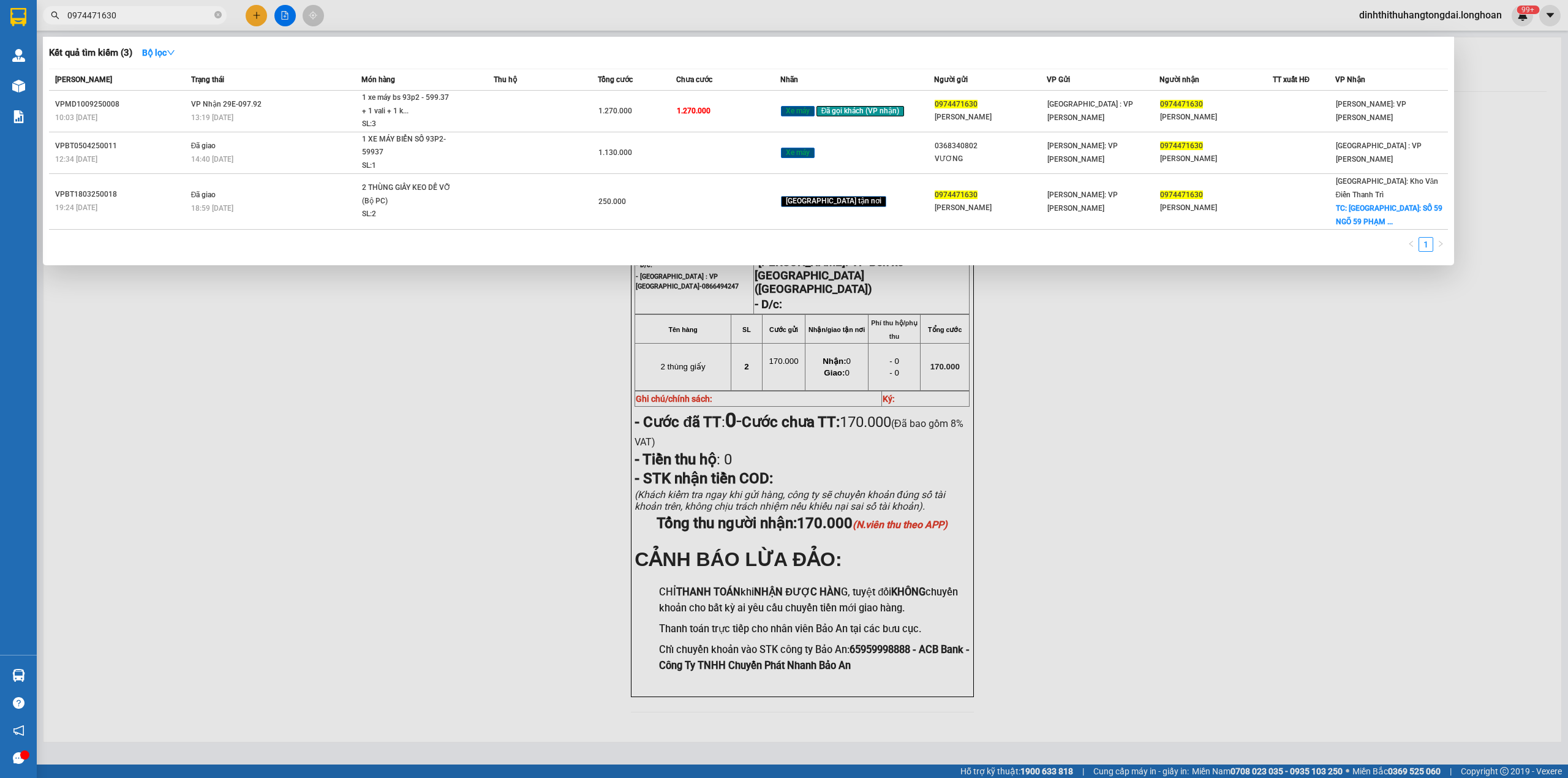
paste input "84035169"
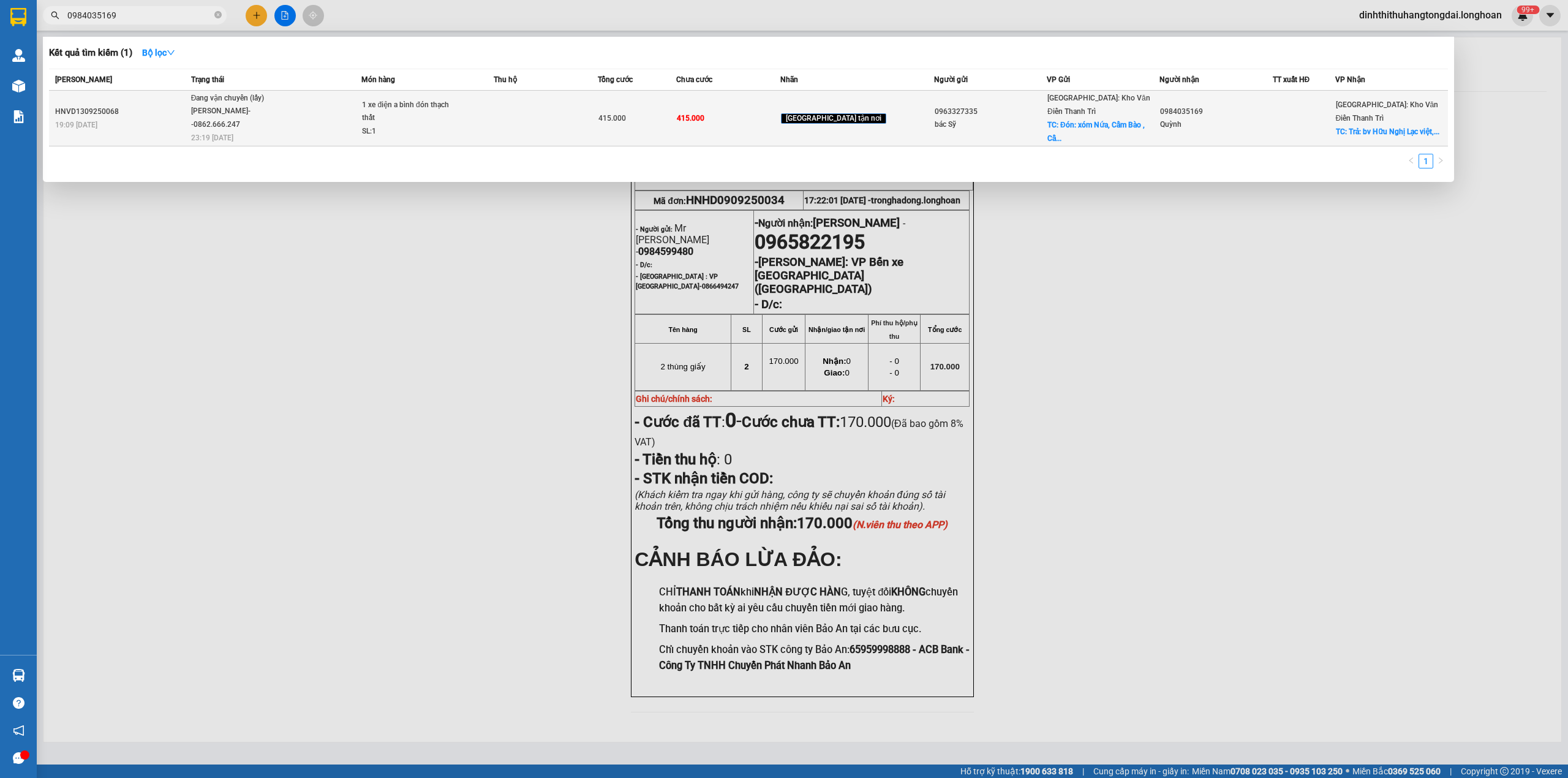
type input "0984035169"
click at [273, 123] on div "[PERSON_NAME]--0862.666.247" at bounding box center [237, 117] width 92 height 26
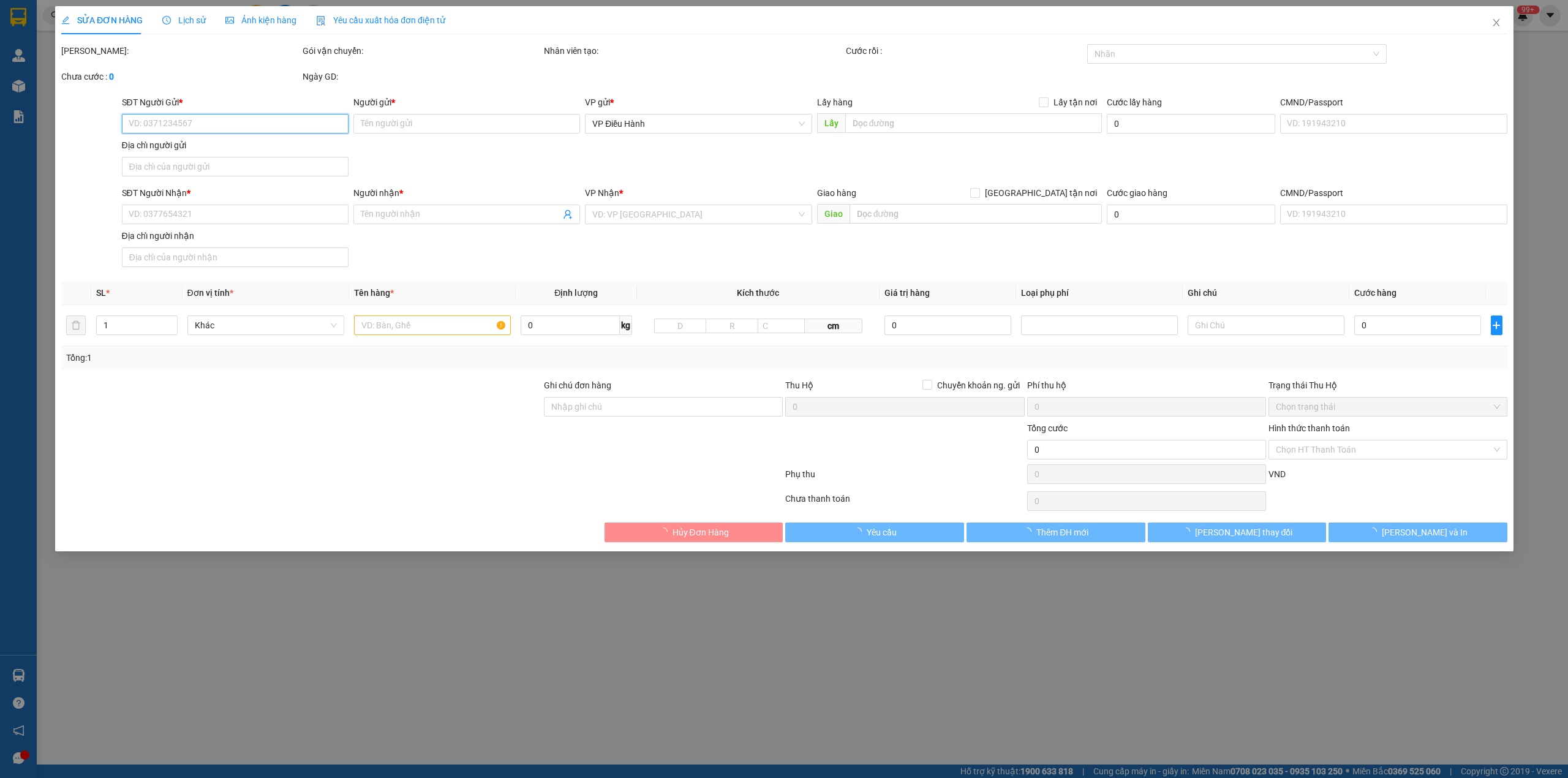
type input "0963327335"
type input "bác Sỹ"
checkbox input "true"
type input "Đón: xóm Nứa, [GEOGRAPHIC_DATA] , [GEOGRAPHIC_DATA], [GEOGRAPHIC_DATA]"
type input "0984035169"
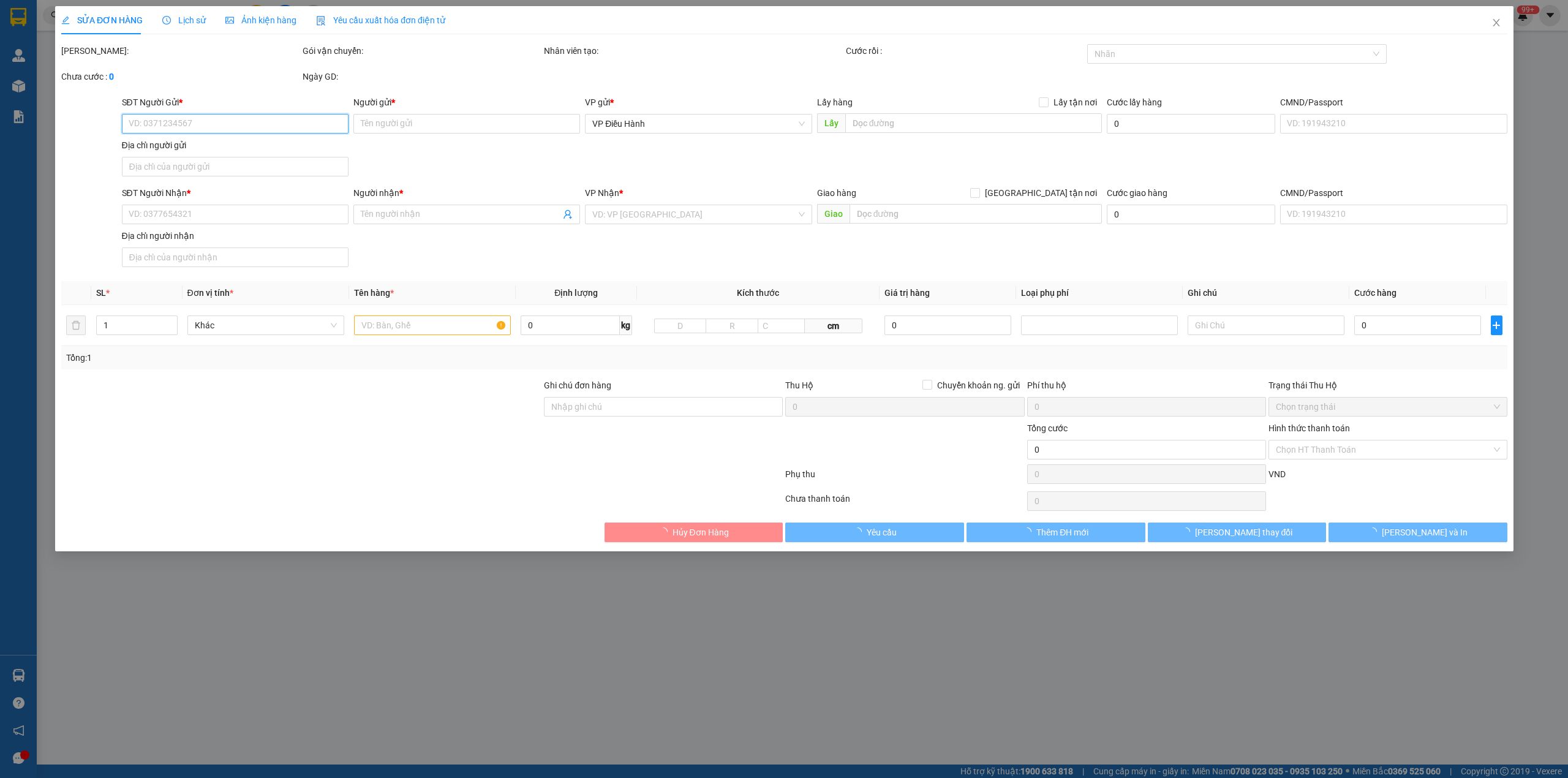
type input "Quỳnh"
checkbox input "true"
type input "Trả: bv Hữu Nghị Lạc việt, [GEOGRAPHIC_DATA][PERSON_NAME], [GEOGRAPHIC_DATA], […"
type input "415.000"
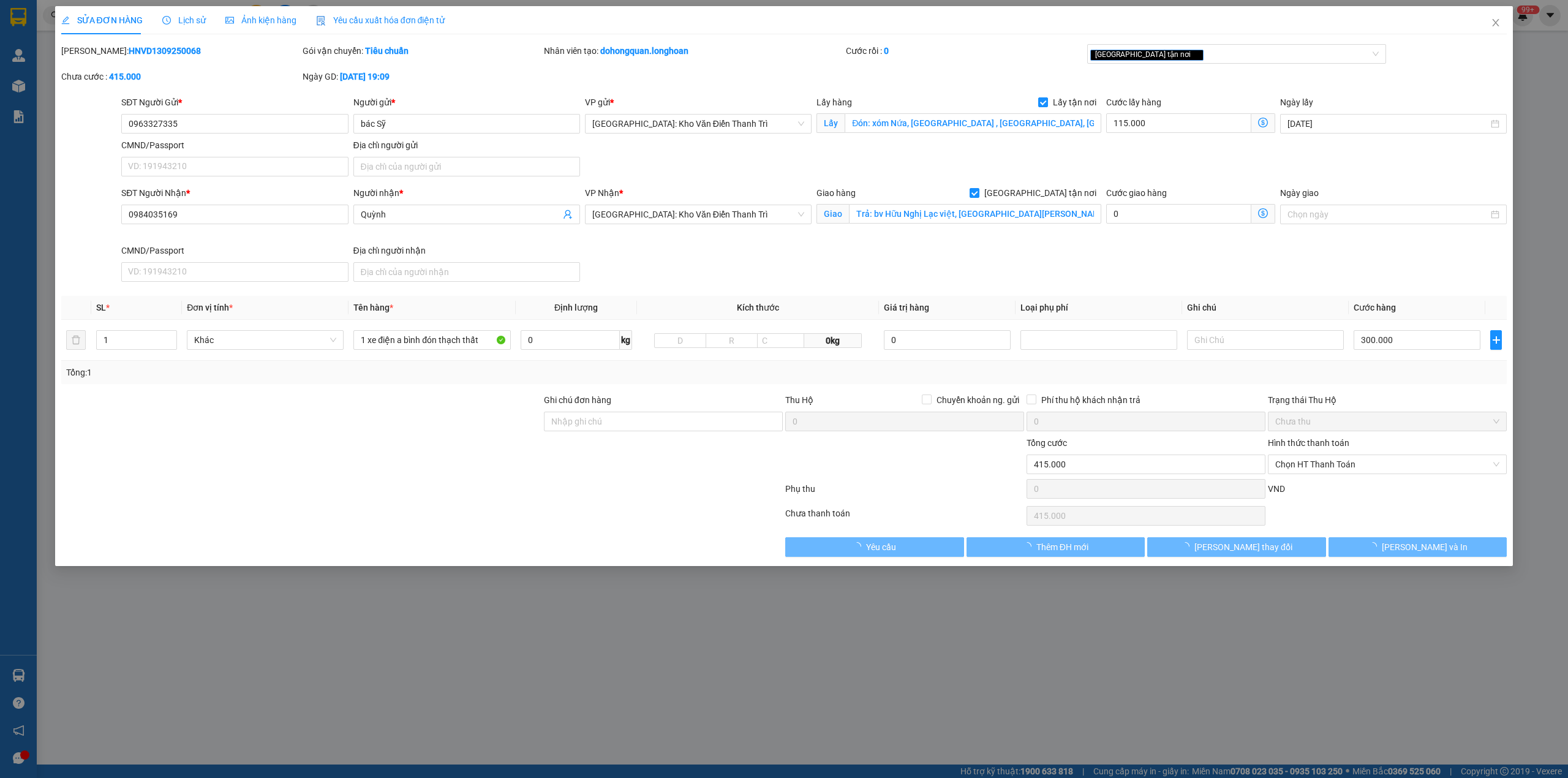
click at [177, 19] on span "Lịch sử" at bounding box center [184, 20] width 44 height 10
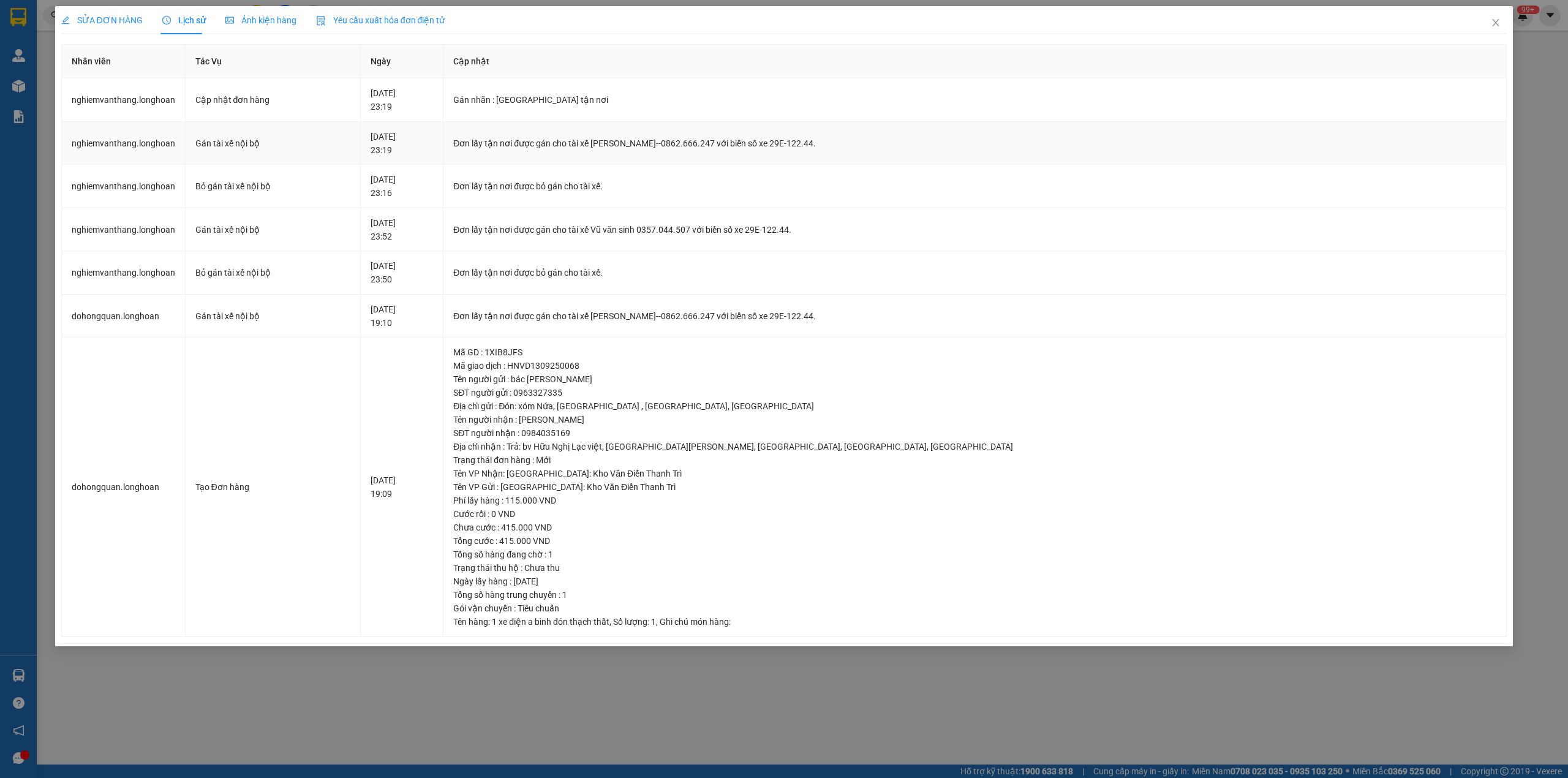
click at [582, 143] on div "Đơn lấy tận nơi được gán cho tài xế [PERSON_NAME]--0862.666.247 với biển số xe …" at bounding box center [975, 143] width 1043 height 14
copy div "Đơn lấy tận nơi được gán cho tài xế [PERSON_NAME]--0862.666.247 với biển số xe …"
click at [1491, 23] on icon "close" at bounding box center [1496, 23] width 10 height 10
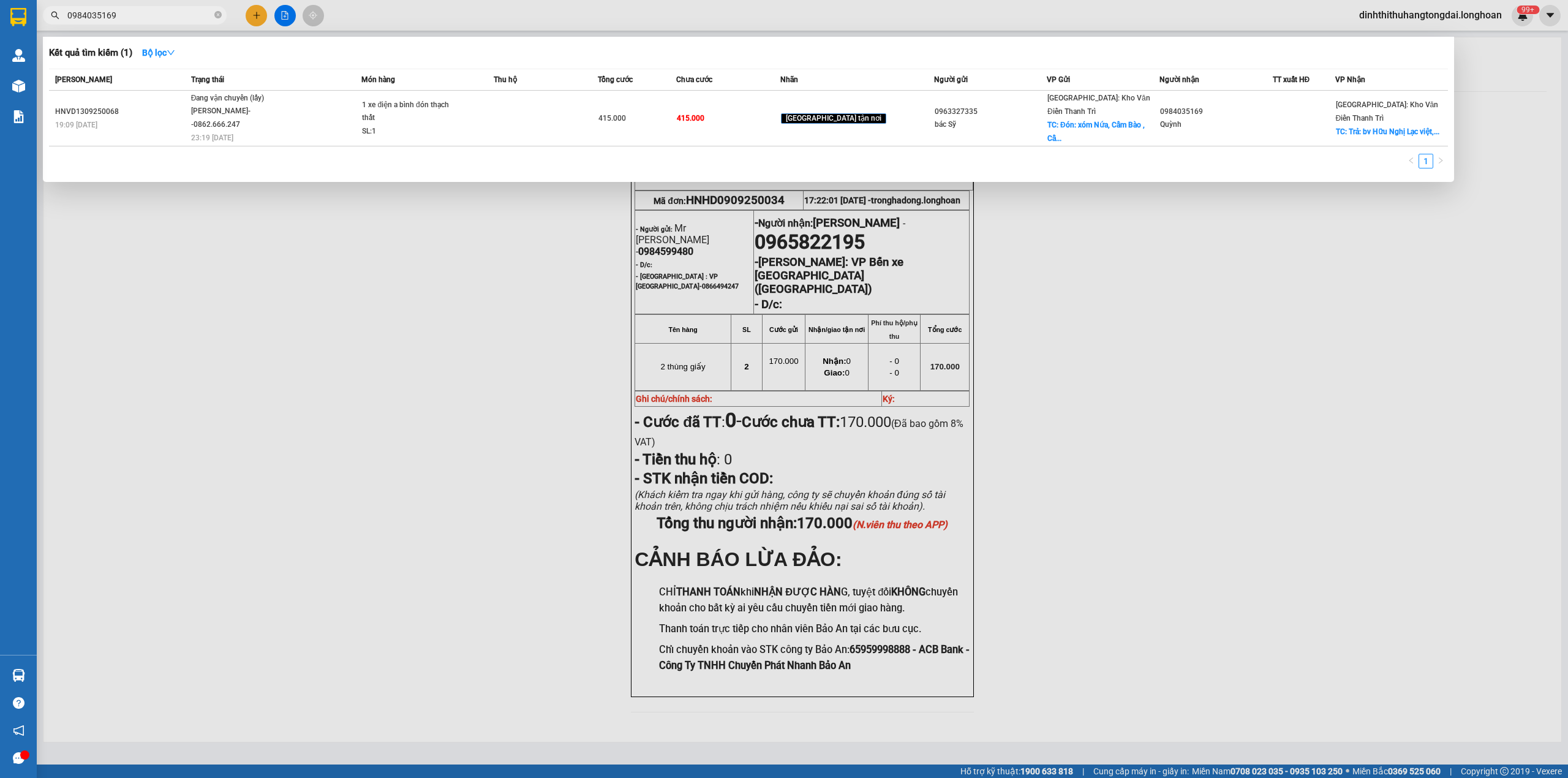
click at [112, 15] on input "0984035169" at bounding box center [139, 15] width 144 height 14
click at [93, 12] on input "0984035169" at bounding box center [139, 15] width 144 height 14
paste input "19379799"
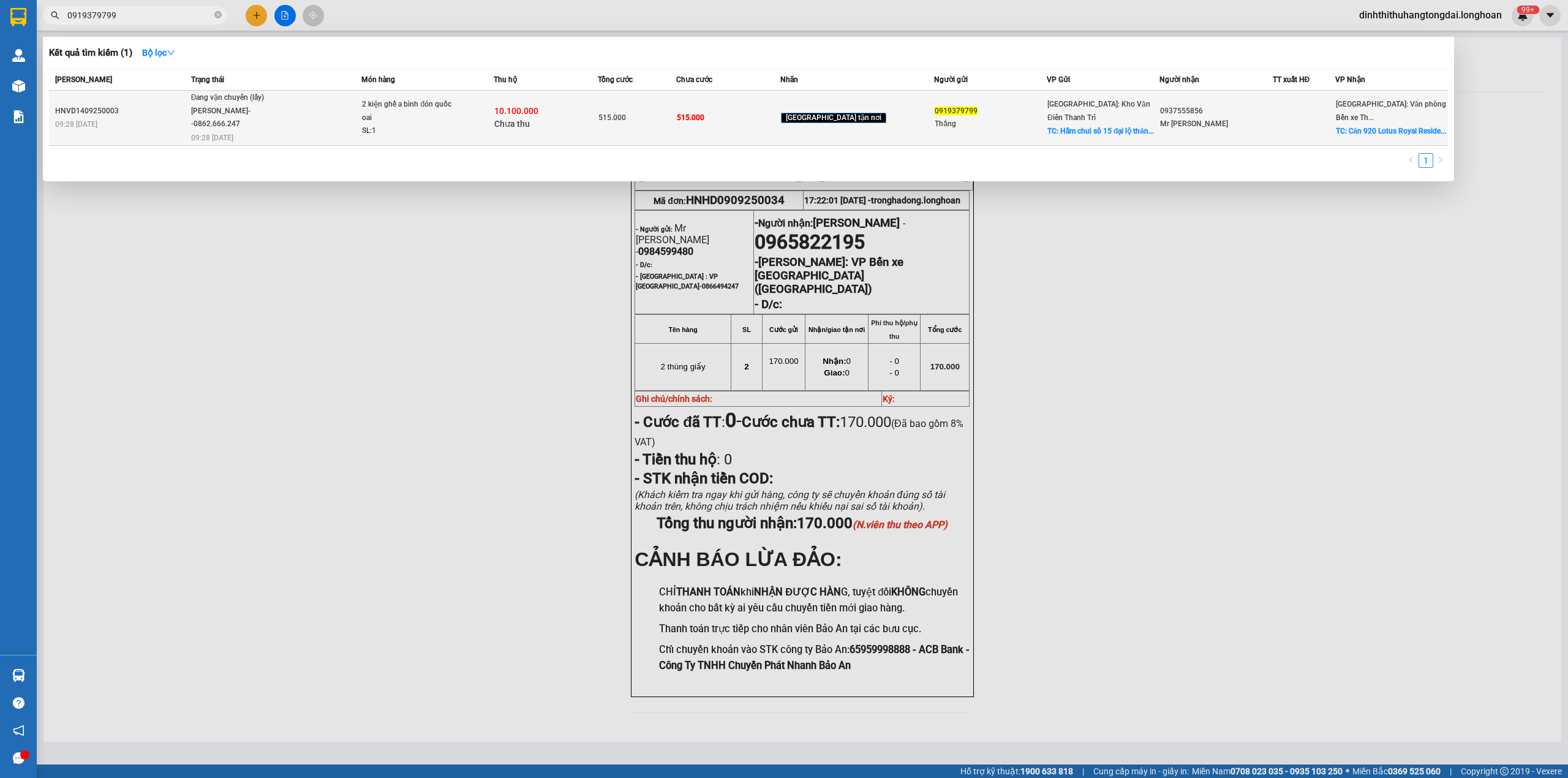
type input "0919379799"
click at [313, 113] on span "Đang vận chuyển (lấy) [PERSON_NAME]--0862.666.247 09:28 [DATE]" at bounding box center [276, 117] width 170 height 51
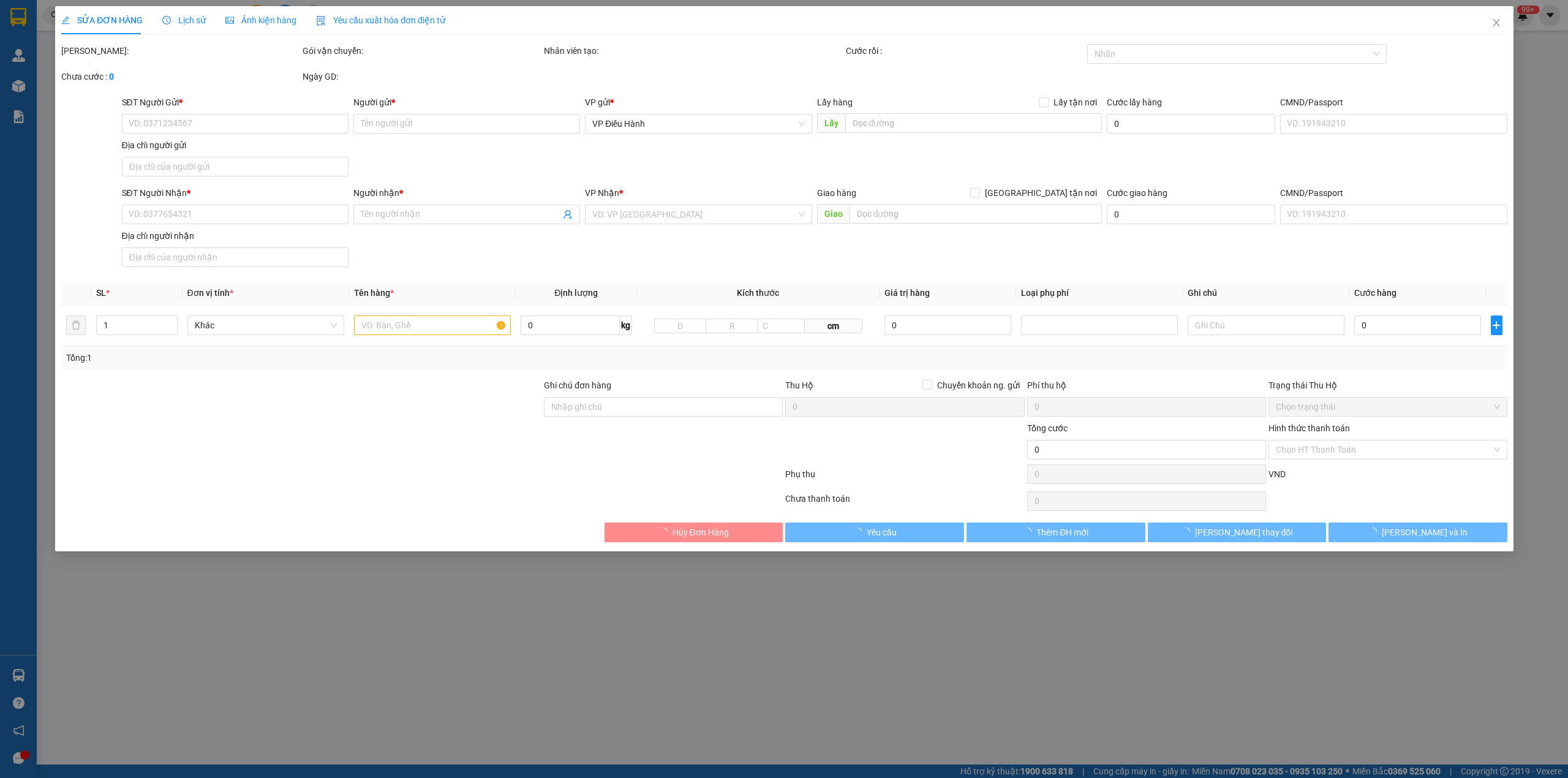
type input "0919379799"
type input "Thắng"
checkbox input "true"
type input "Hầm chui sô 15 đại lộ thăng long quốc oai HN"
type input "0937555856"
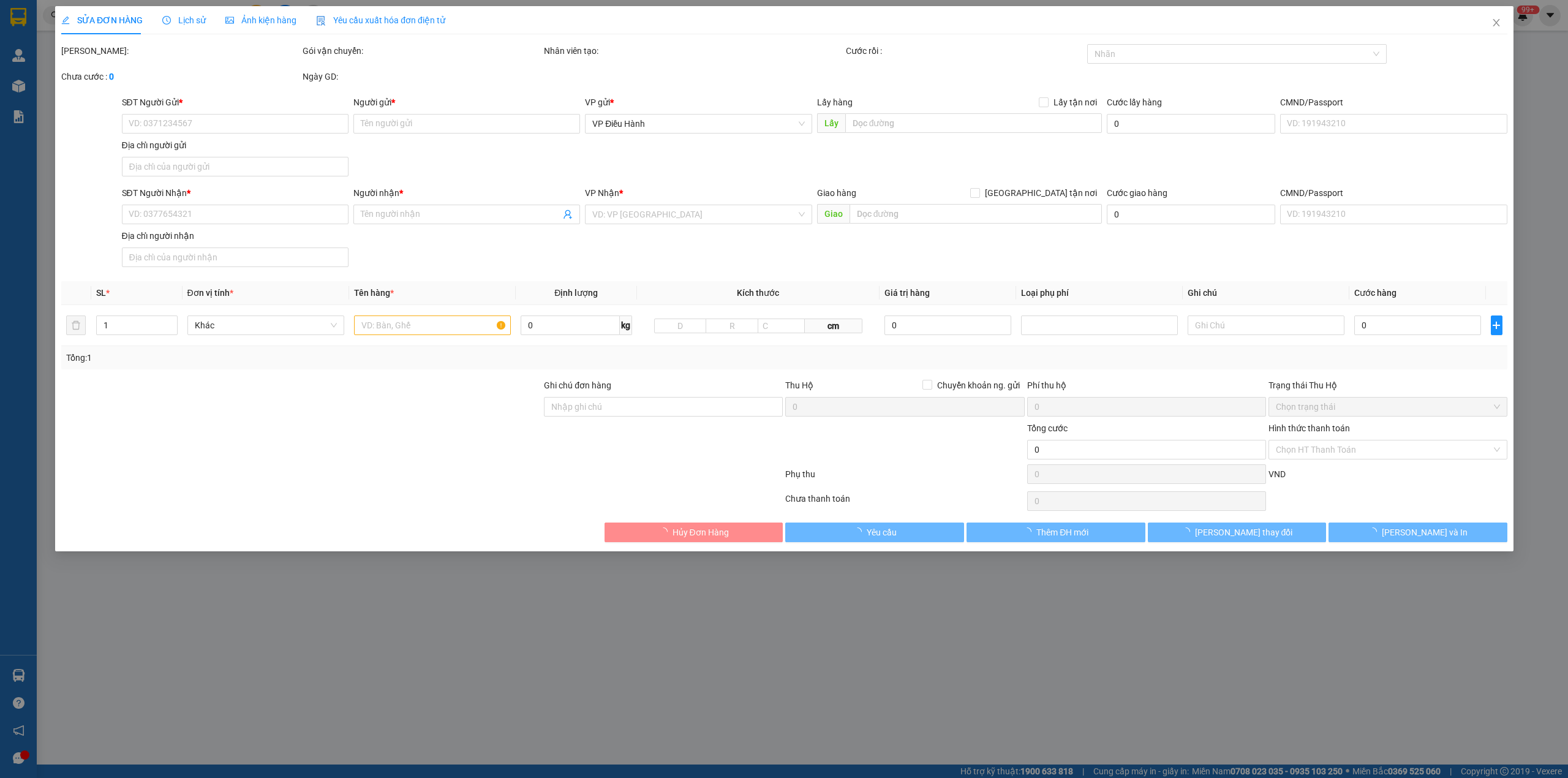
type input "Mr [PERSON_NAME]"
checkbox input "true"
type input "Căn 920 [GEOGRAPHIC_DATA], [GEOGRAPHIC_DATA], [GEOGRAPHIC_DATA] , QN"
type input "cước vận chuyển và phí thu hộ bên gửi thanh toán. Khách sửa thu hộ"
type input "515.000"
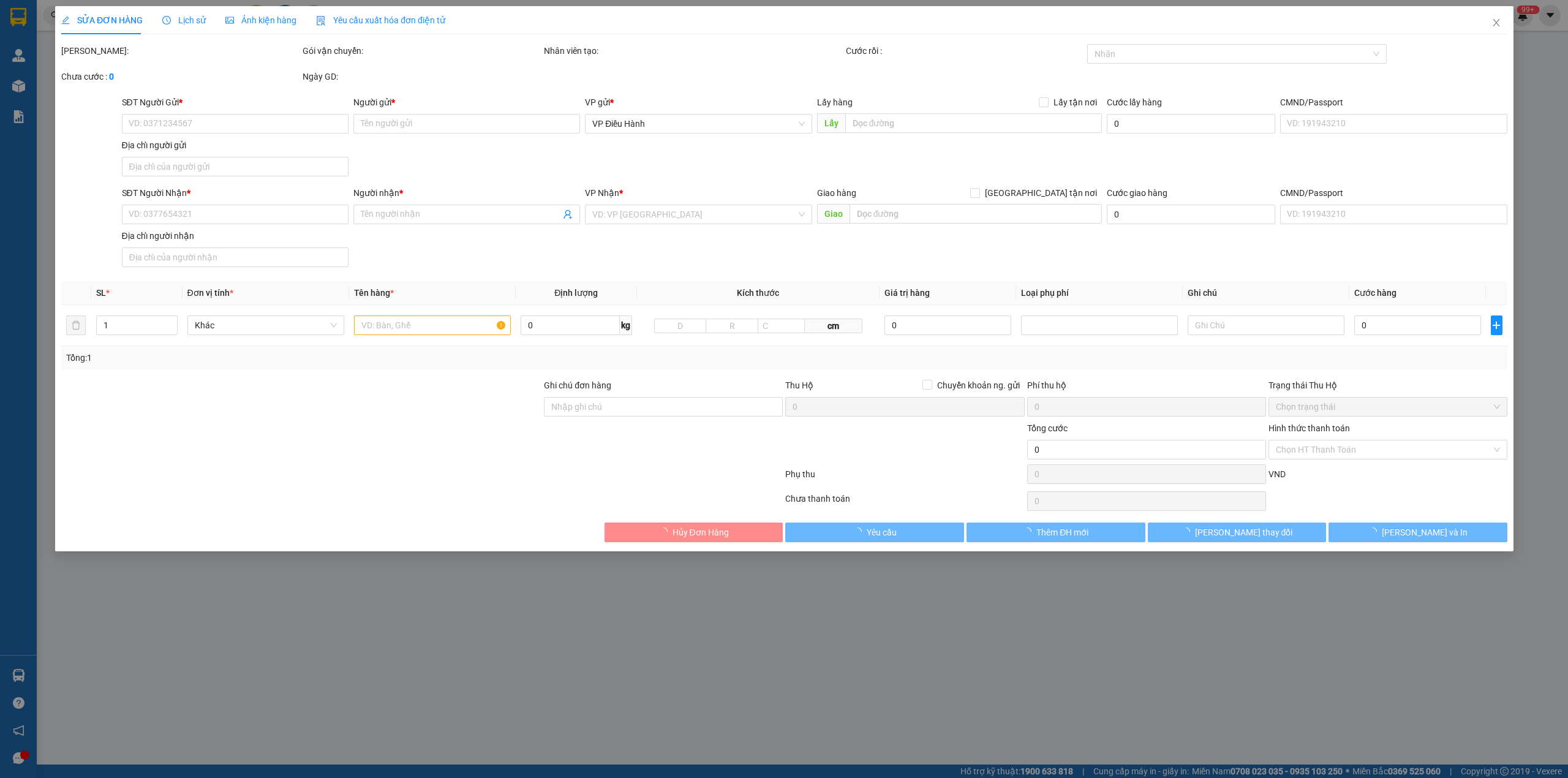
type input "515.000"
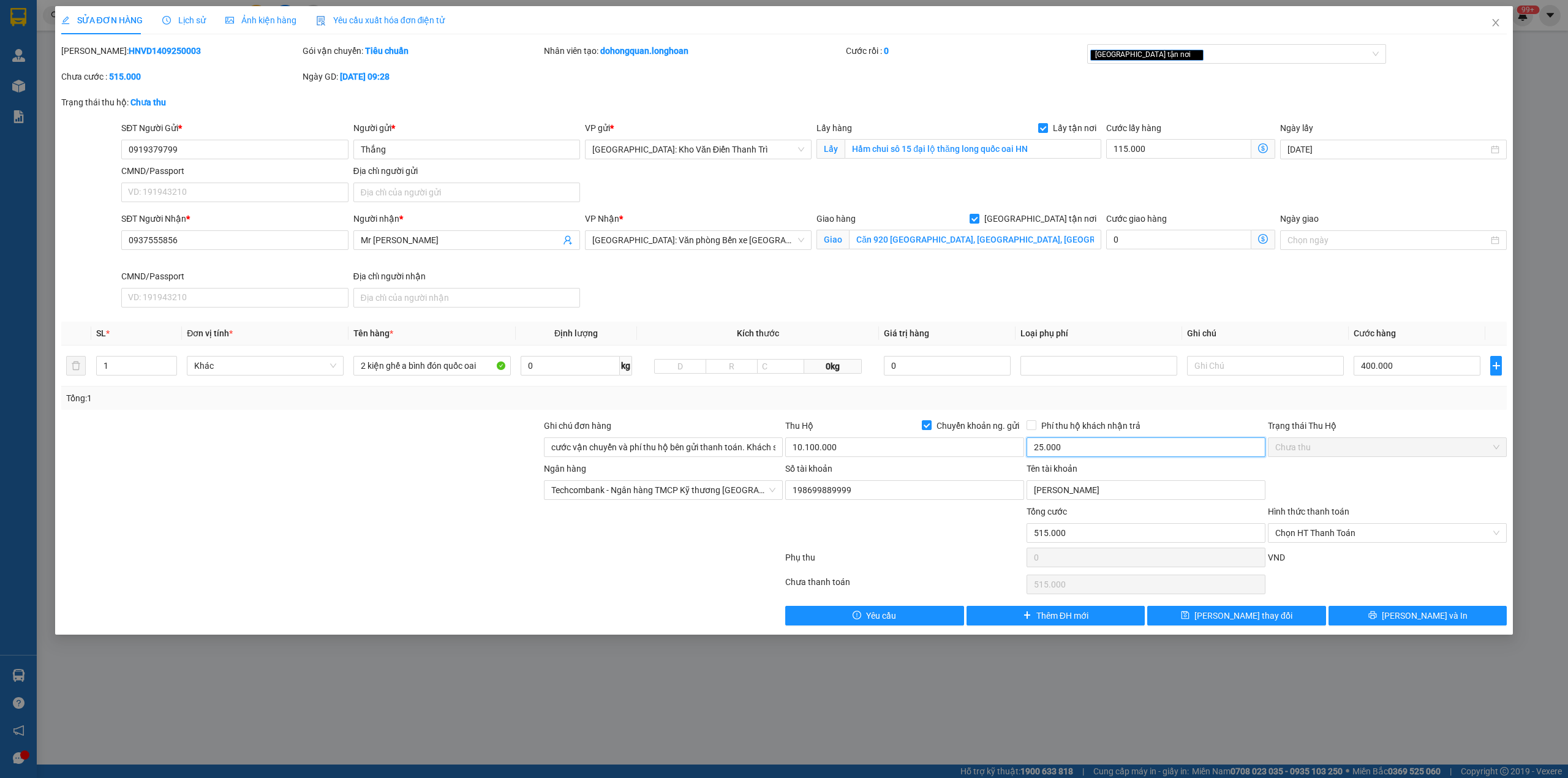
click at [1061, 452] on input "25.000" at bounding box center [1146, 447] width 239 height 19
type input "30.000"
click at [918, 558] on div "Phụ thu" at bounding box center [904, 562] width 241 height 21
click at [714, 449] on input "cước vận chuyển và phí thu hộ bên gửi thanh toán. Khách sửa thu hộ" at bounding box center [663, 447] width 239 height 19
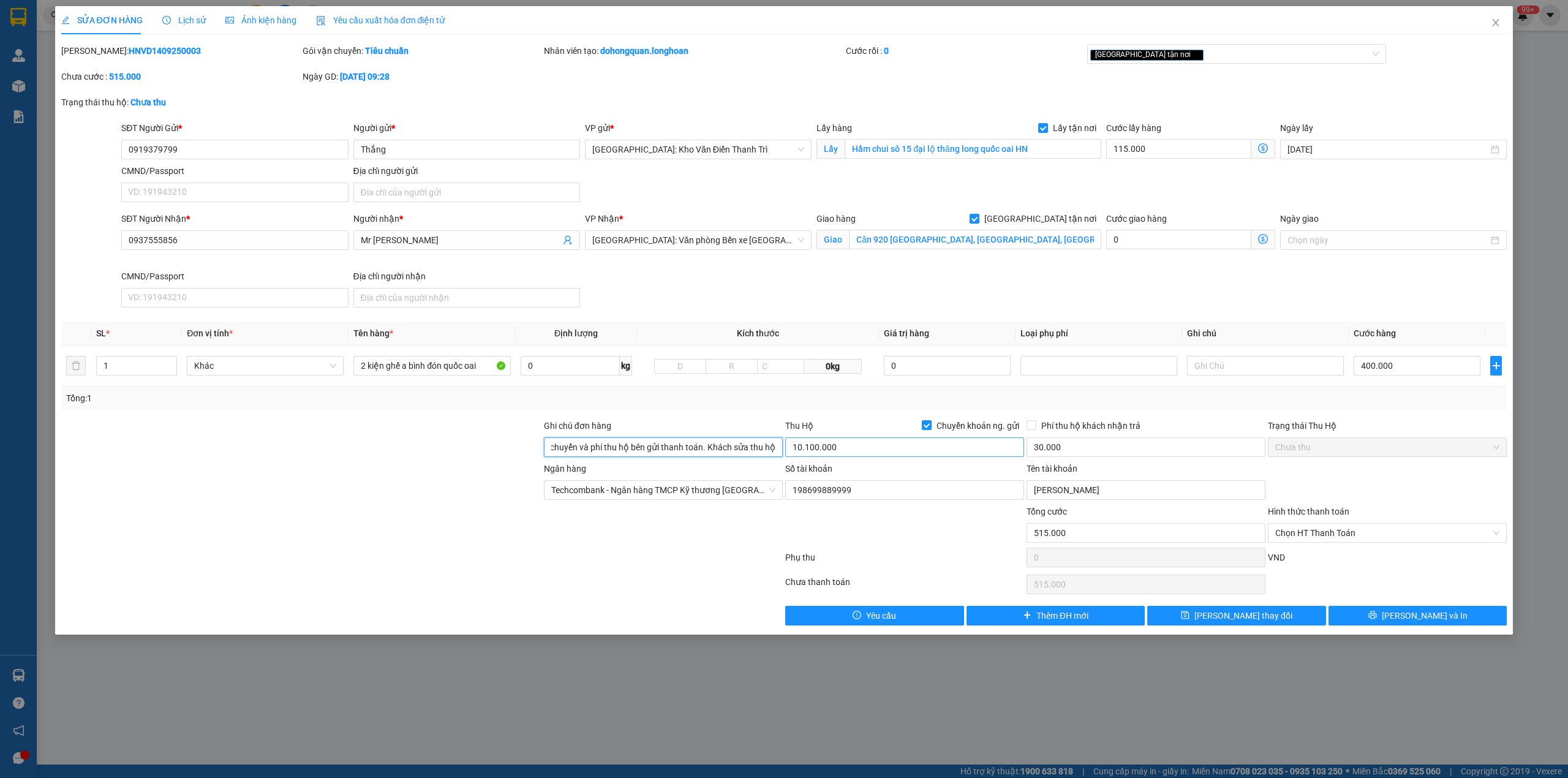
drag, startPoint x: 612, startPoint y: 449, endPoint x: 797, endPoint y: 449, distance: 185.0
click at [797, 449] on div "Ghi chú đơn hàng cước vận chuyển và phí thu hộ bên gửi thanh toán. Khách sửa th…" at bounding box center [784, 441] width 1449 height 43
click at [849, 412] on div "Total Paid Fee 0 Total UnPaid Fee 515.000 Cash Collection Total Fee Mã ĐH: HNVD…" at bounding box center [785, 335] width 1446 height 582
click at [1409, 616] on span "[PERSON_NAME] và In" at bounding box center [1425, 616] width 86 height 14
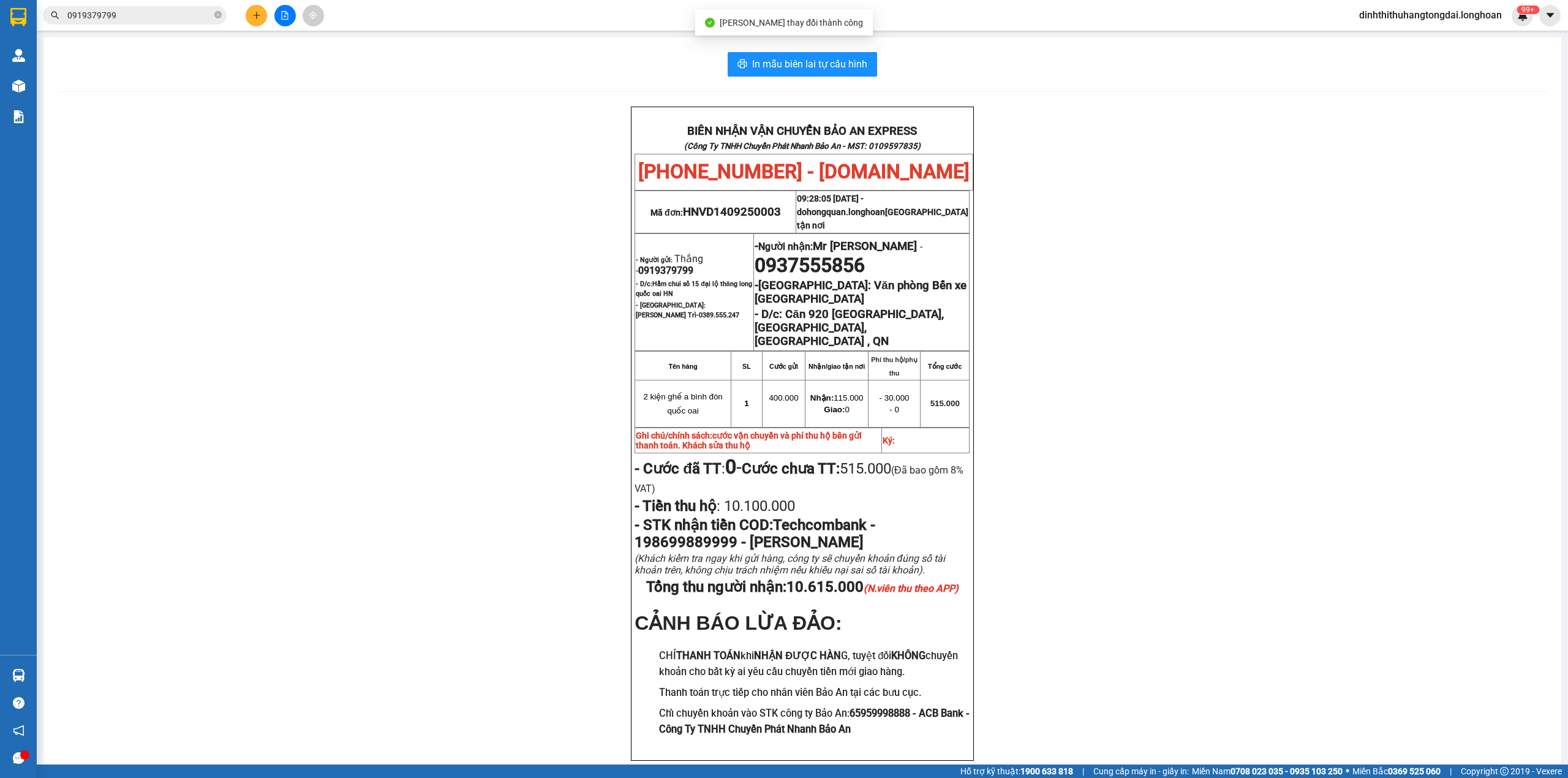
click at [125, 14] on input "0919379799" at bounding box center [139, 15] width 144 height 14
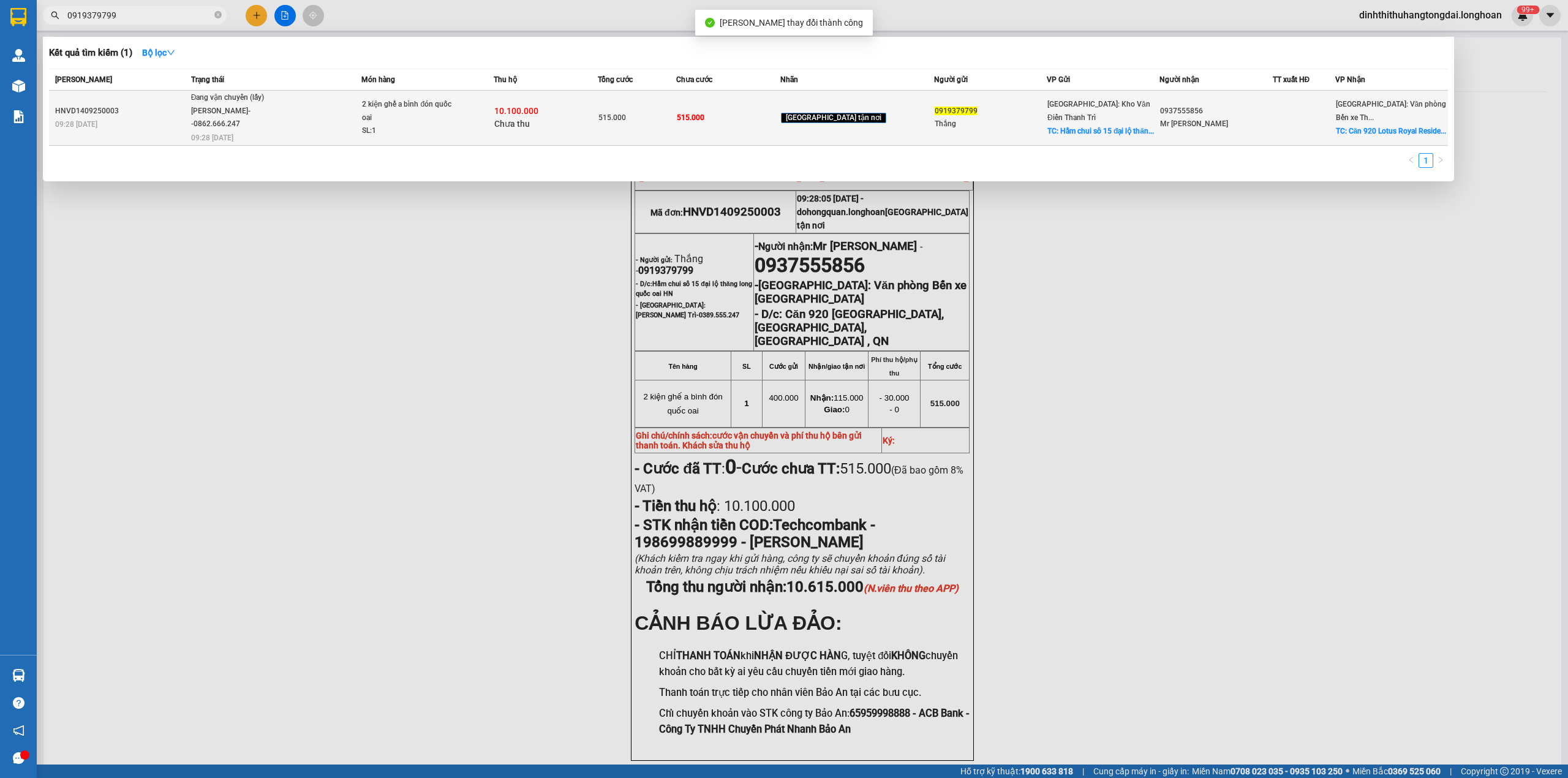
click at [211, 118] on div "[PERSON_NAME]--0862.666.247" at bounding box center [237, 117] width 92 height 26
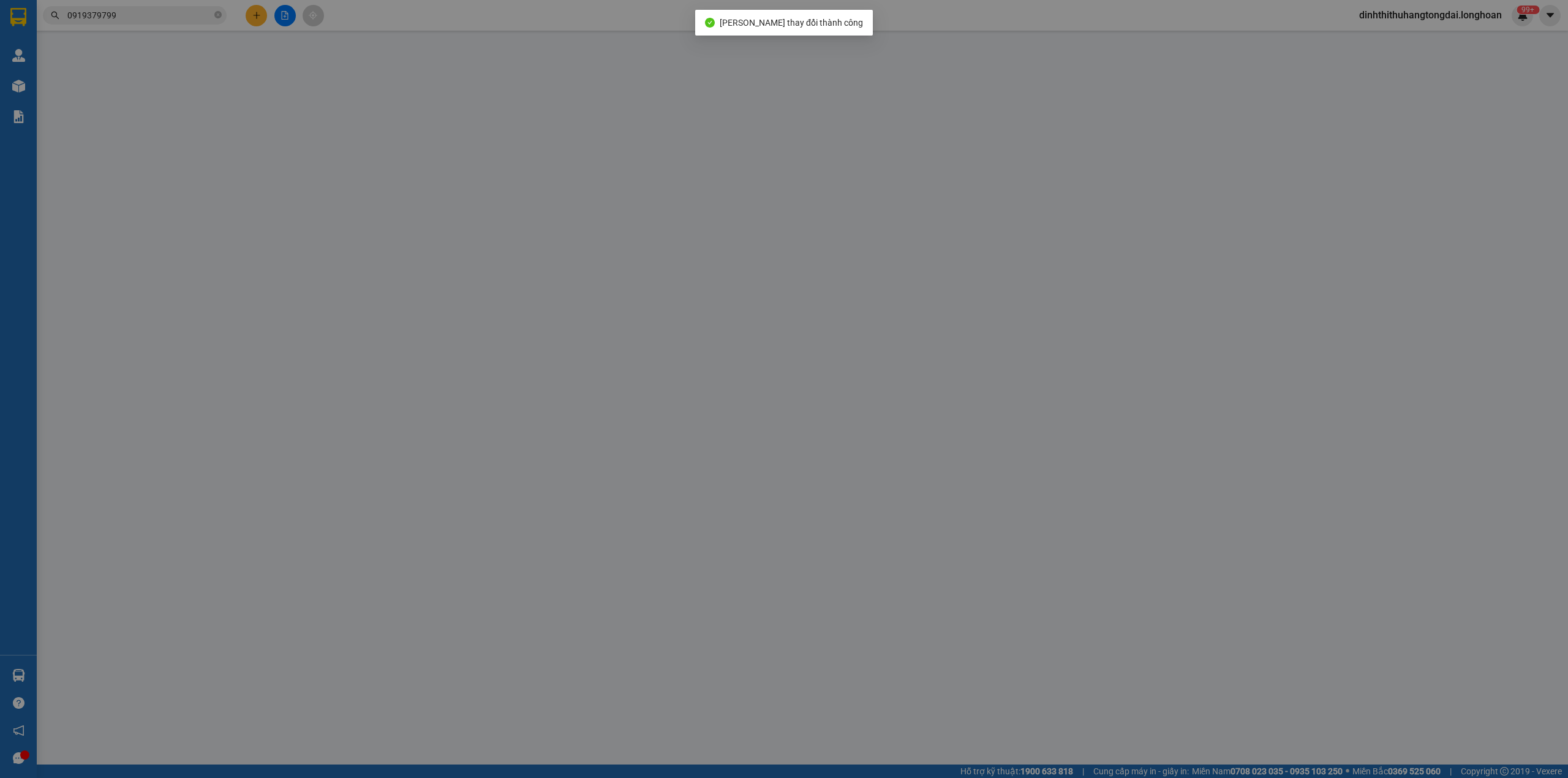
type input "0919379799"
type input "Thắng"
checkbox input "true"
type input "Hầm chui sô 15 đại lộ thăng long quốc oai HN"
type input "0937555856"
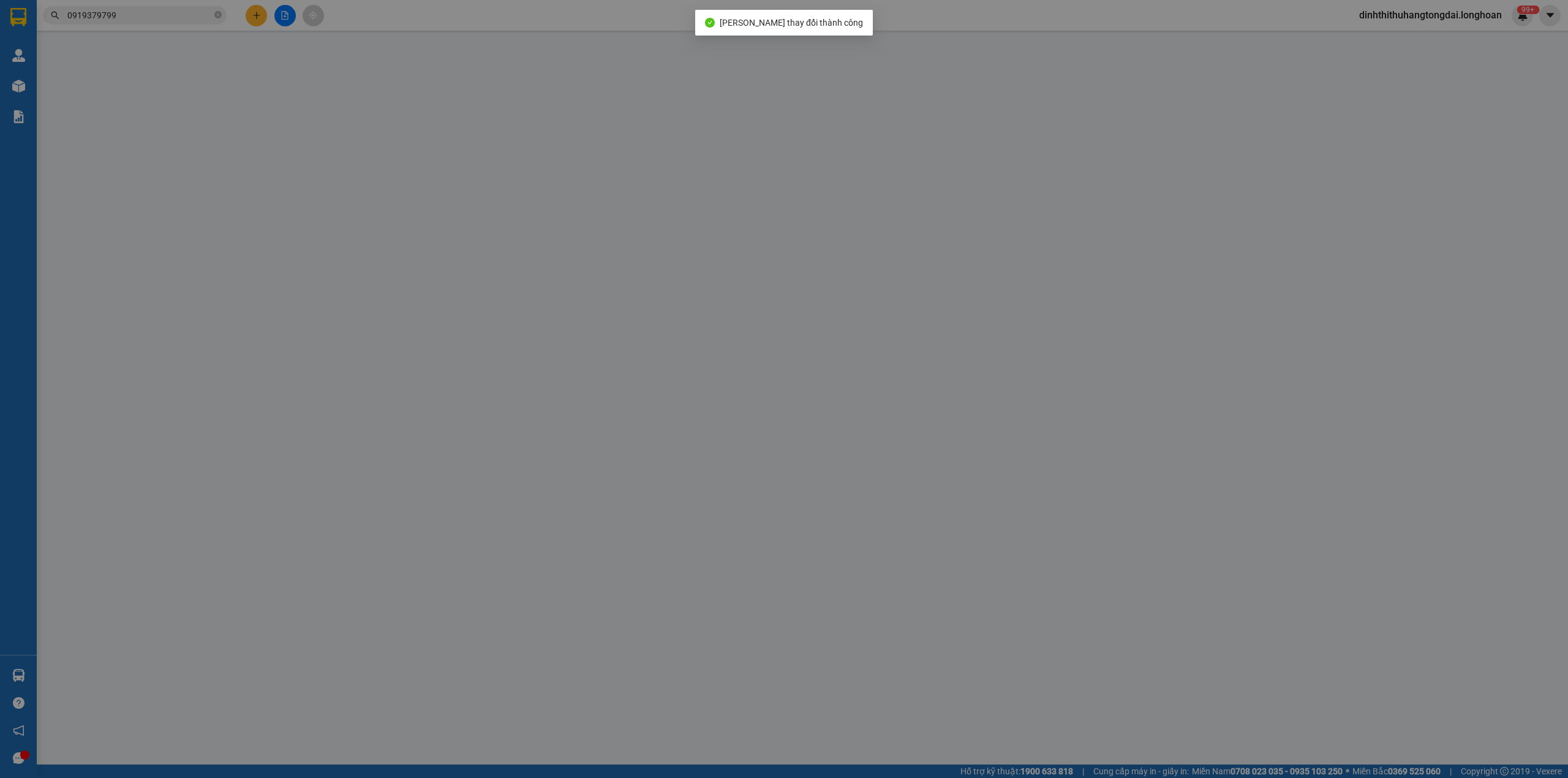
type input "Mr [PERSON_NAME]"
checkbox input "true"
type input "Căn 920 [GEOGRAPHIC_DATA], [GEOGRAPHIC_DATA], [GEOGRAPHIC_DATA] , QN"
type input "cước vận chuyển và phí thu hộ bên gửi thanh toán. Khách sửa thu hộ"
type input "515.000"
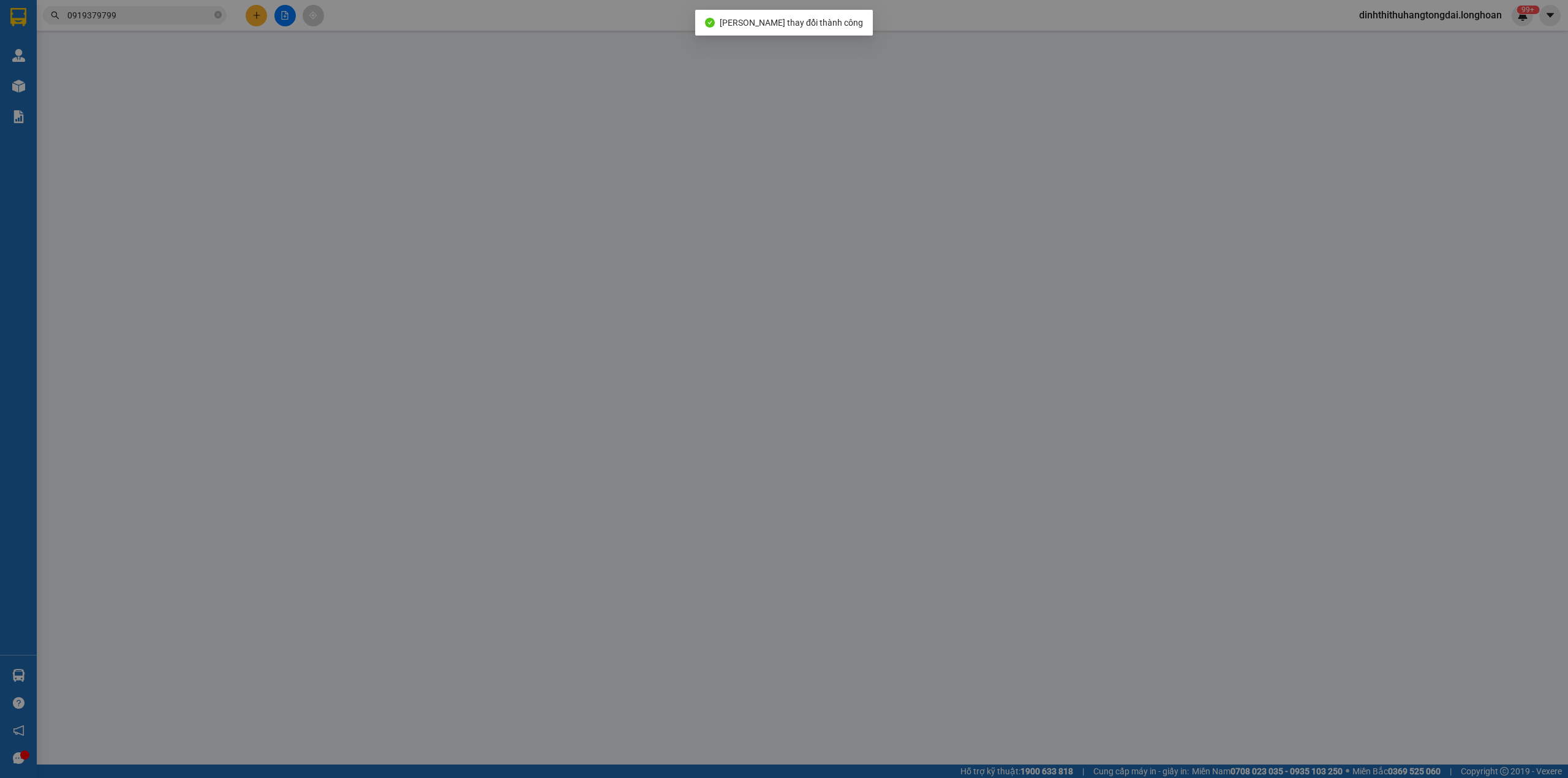
type input "515.000"
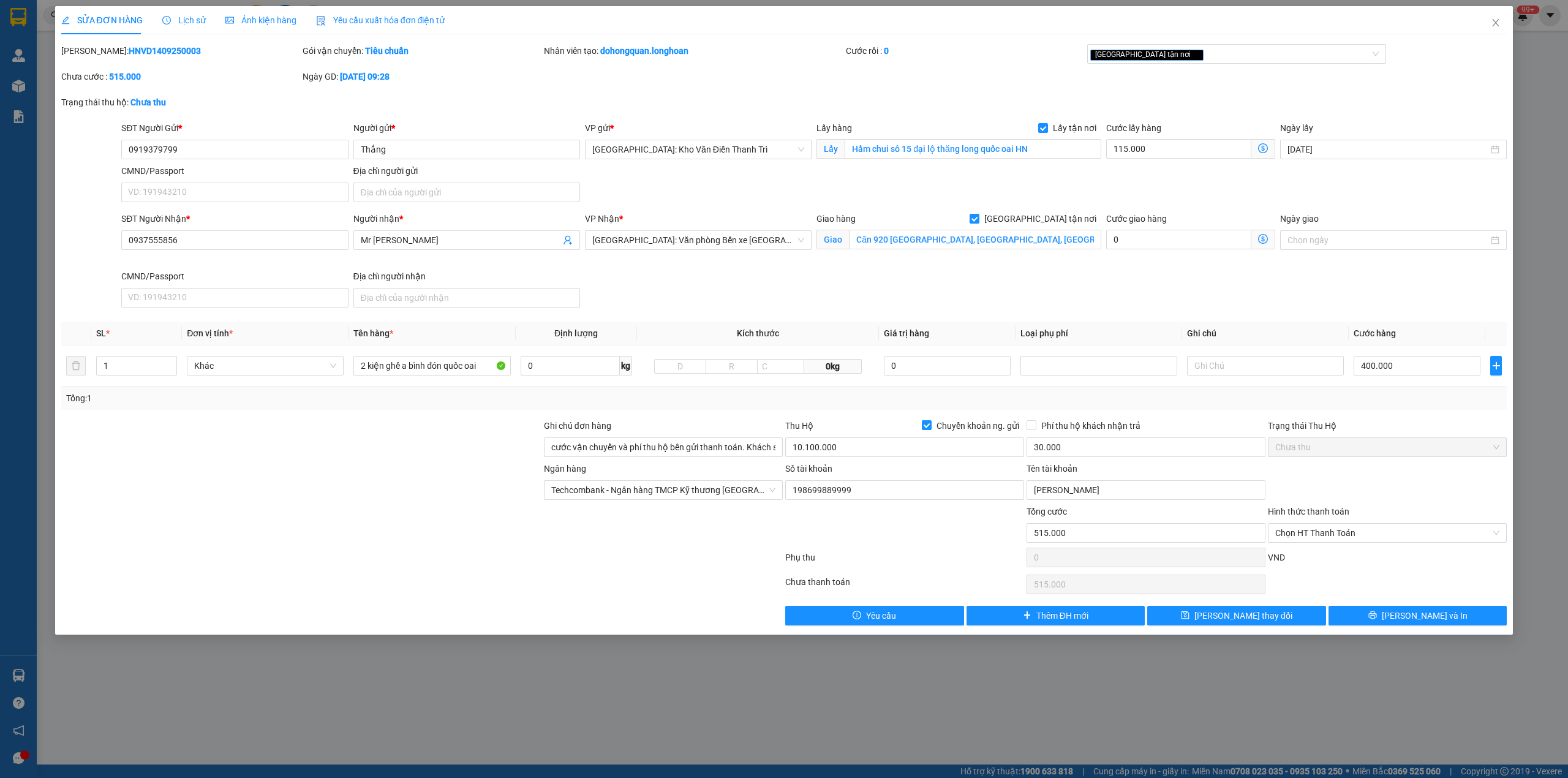
click at [180, 21] on span "Lịch sử" at bounding box center [184, 20] width 44 height 10
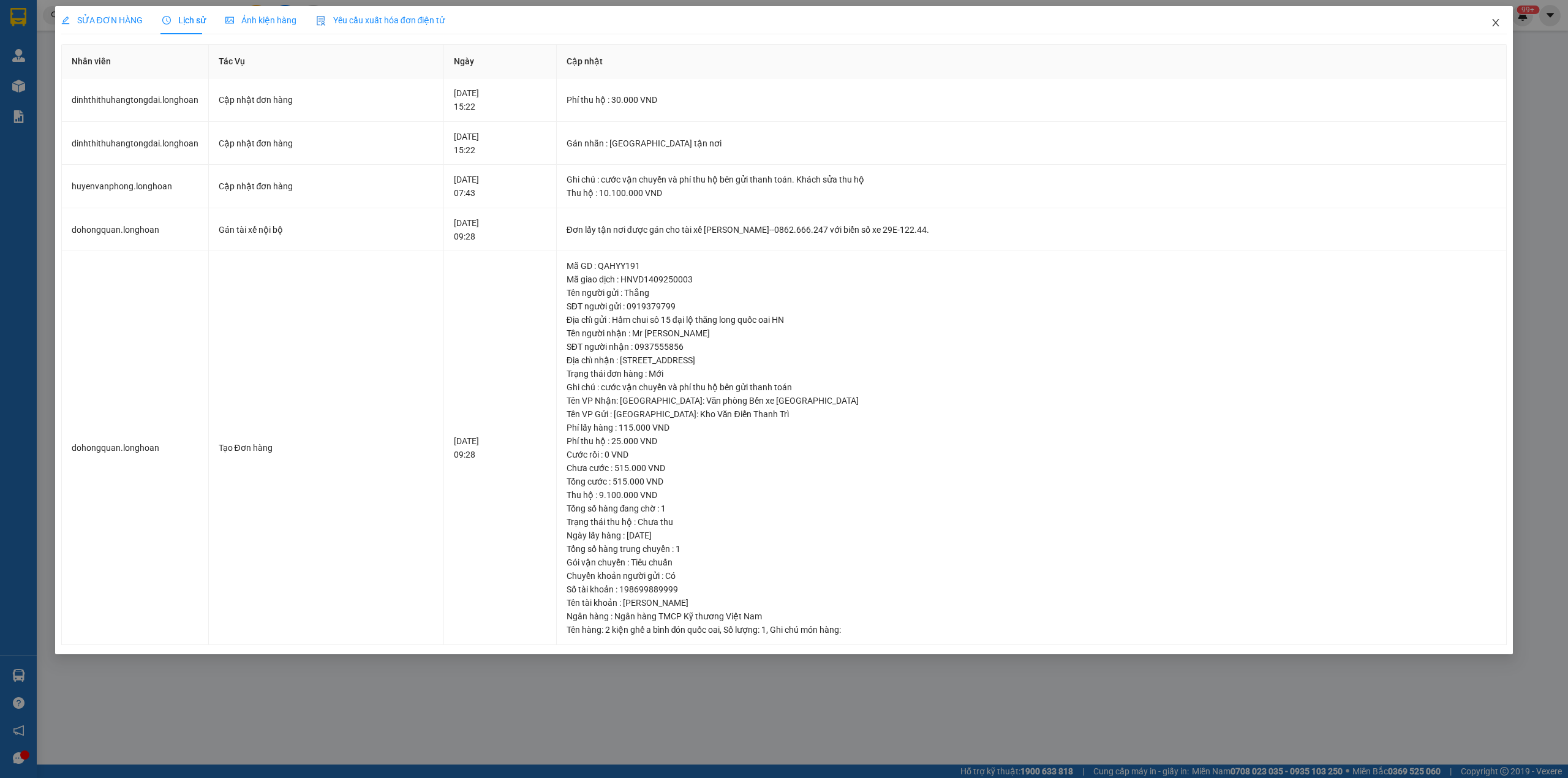
click at [1496, 25] on icon "close" at bounding box center [1496, 23] width 10 height 10
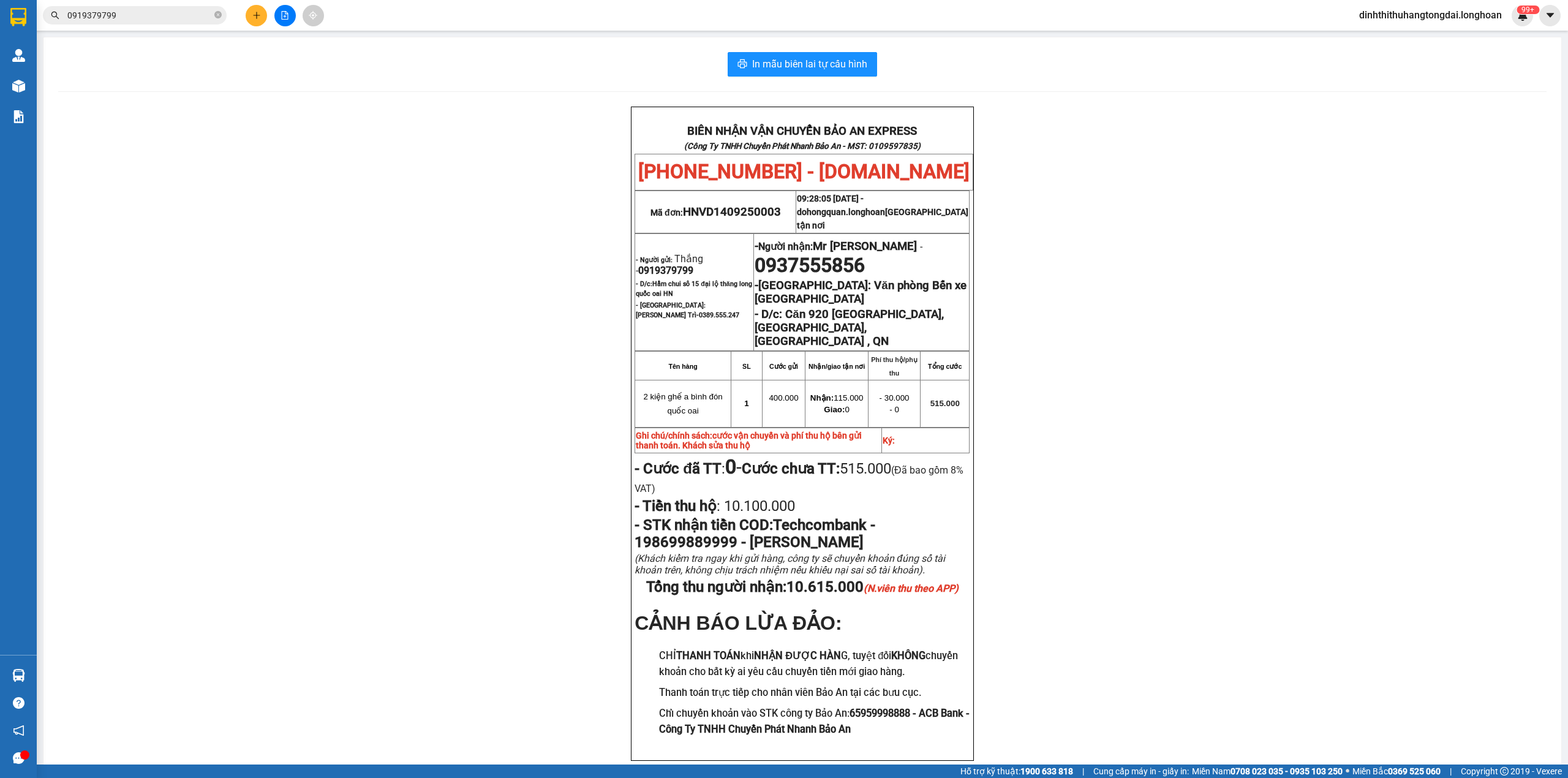
click at [126, 11] on input "0919379799" at bounding box center [139, 15] width 144 height 14
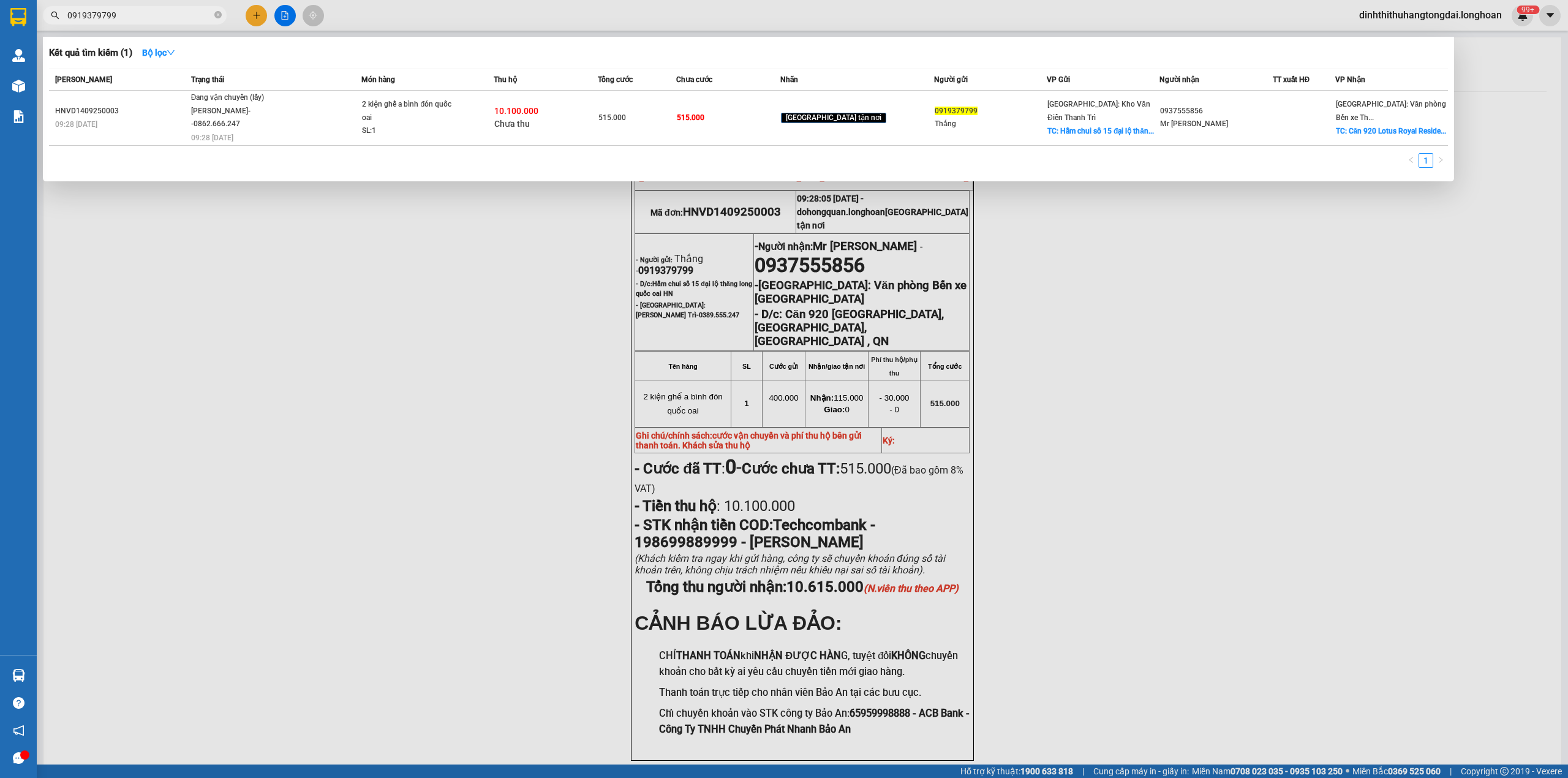
click at [126, 11] on input "0919379799" at bounding box center [139, 15] width 144 height 14
paste input "857773134"
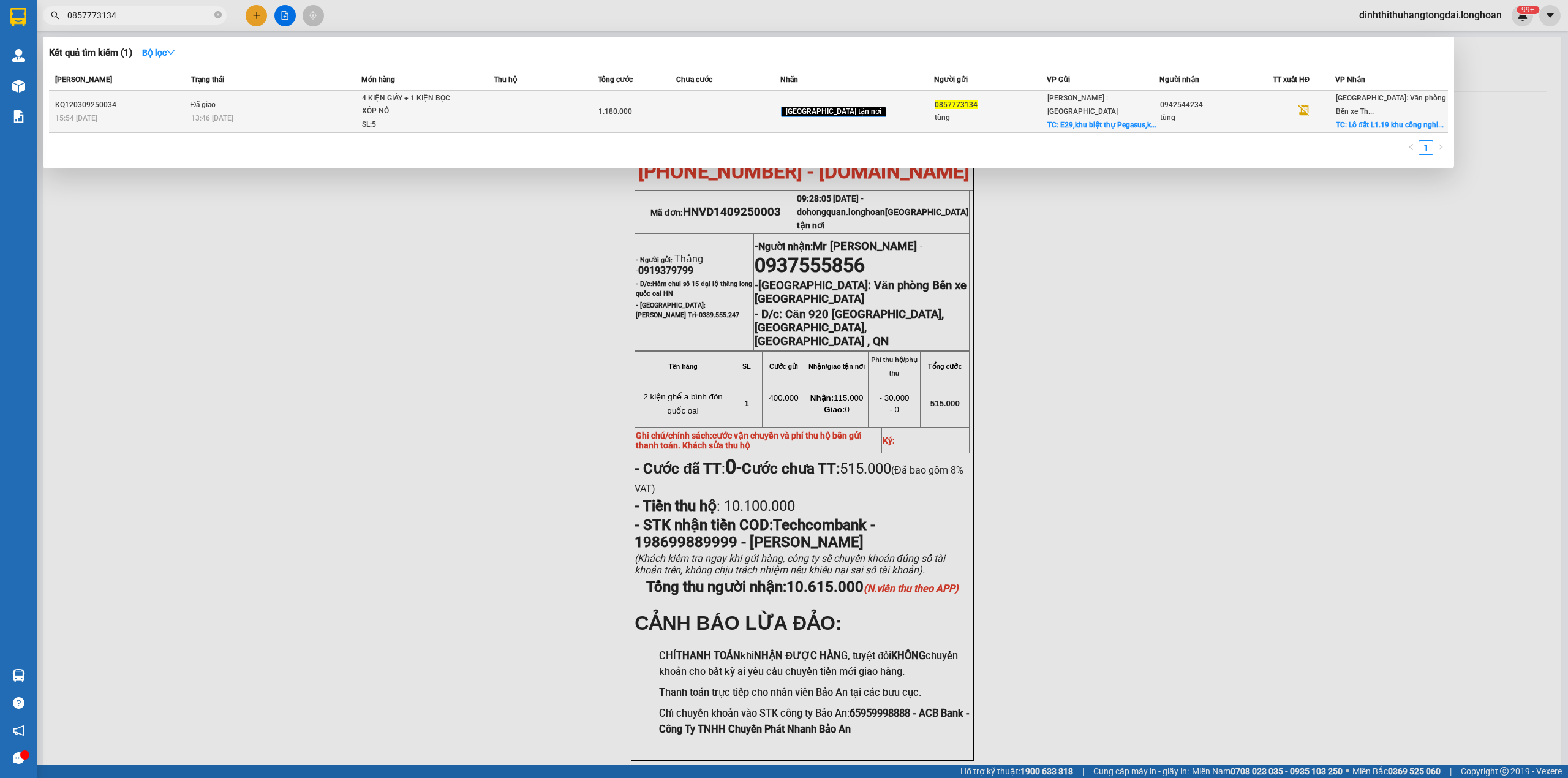
type input "0857773134"
click at [376, 109] on td "4 KIỆN GIẤY + 1 KIỆN BỌC XỐP NỔ SL: 5" at bounding box center [427, 112] width 132 height 42
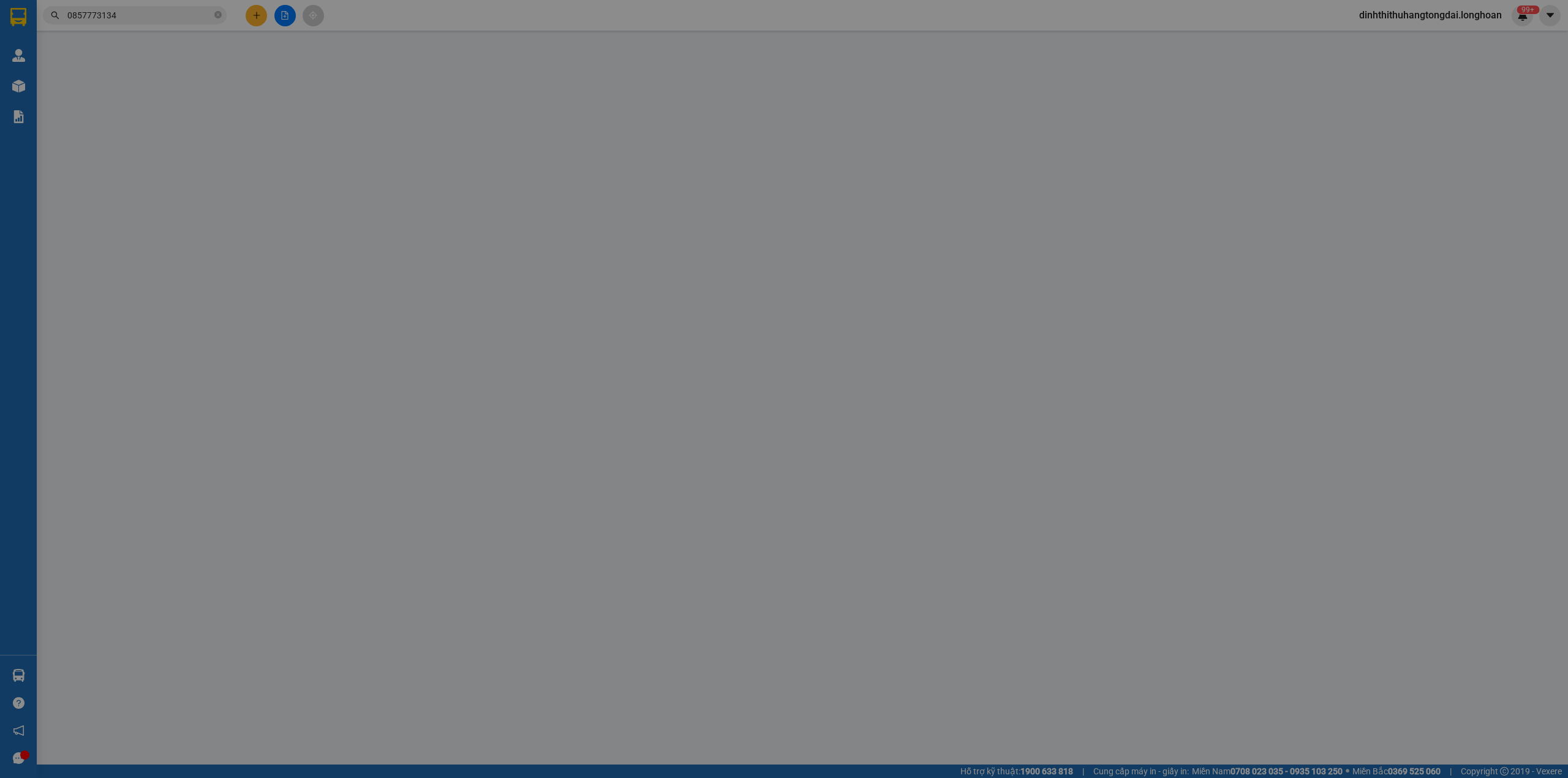
type input "0857773134"
type input "tùng"
checkbox input "true"
type input "E29,khu biệt thự Pegasus,[GEOGRAPHIC_DATA],[GEOGRAPHIC_DATA]"
type input "0942544234"
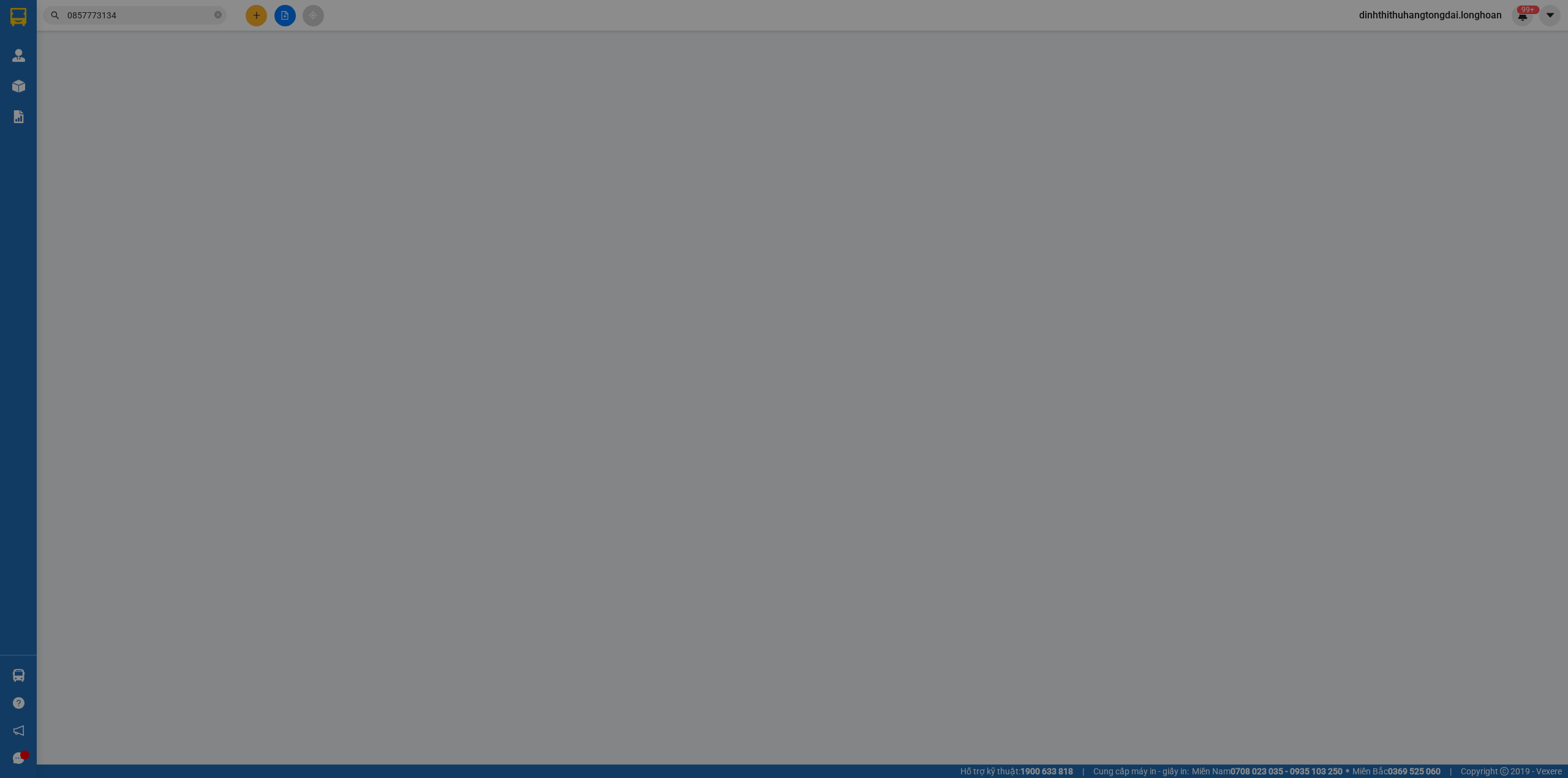
type input "tùng"
checkbox input "true"
type input "Lô đất L1.19 khu công nghiệp [GEOGRAPHIC_DATA], , [GEOGRAPHIC_DATA], [GEOGRAPHI…"
type input "1.180.000"
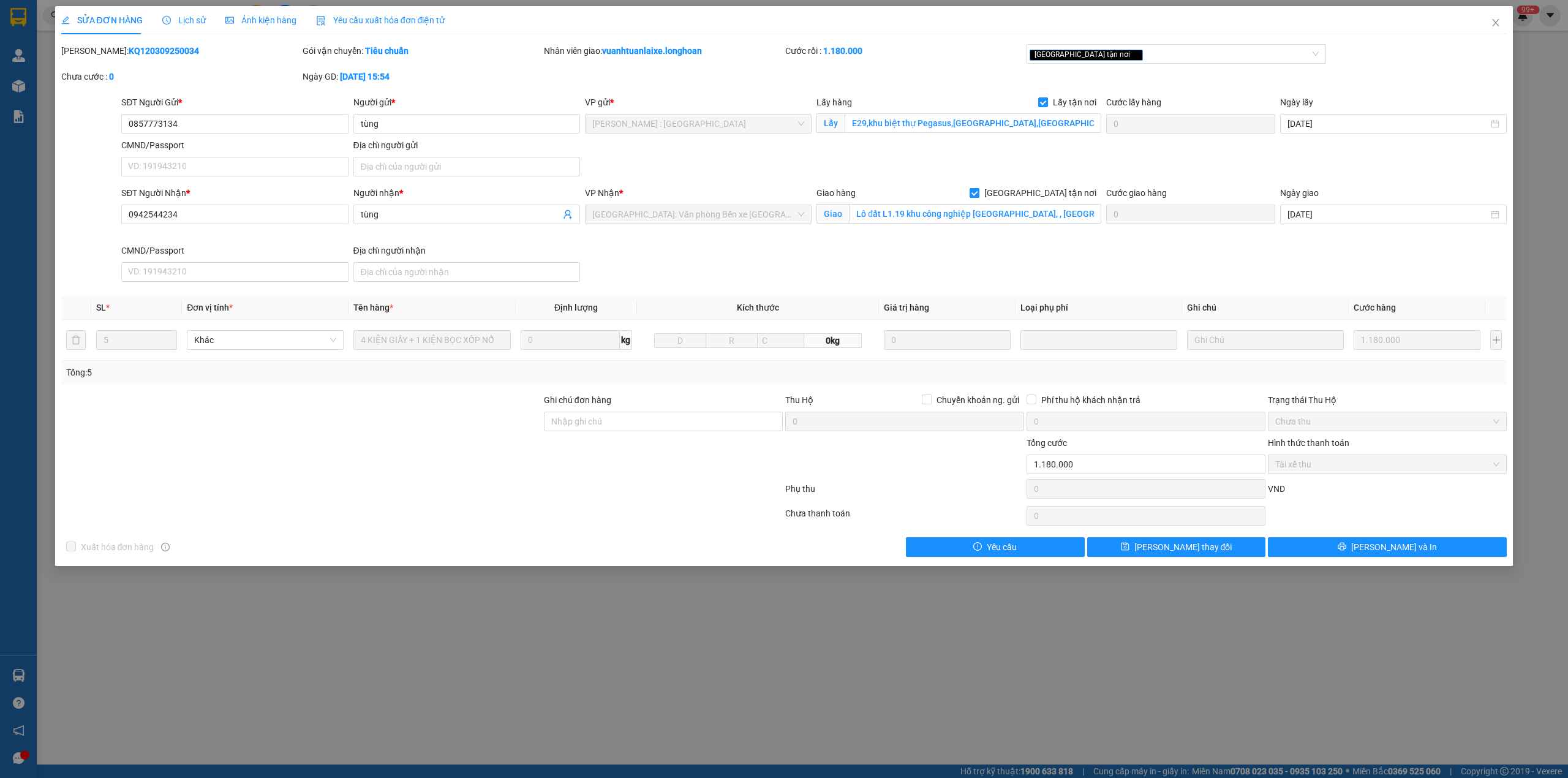
click at [129, 54] on b "KQ120309250034" at bounding box center [164, 51] width 70 height 10
copy b "KQ120309250034"
click at [129, 49] on b "KQ120309250034" at bounding box center [164, 51] width 70 height 10
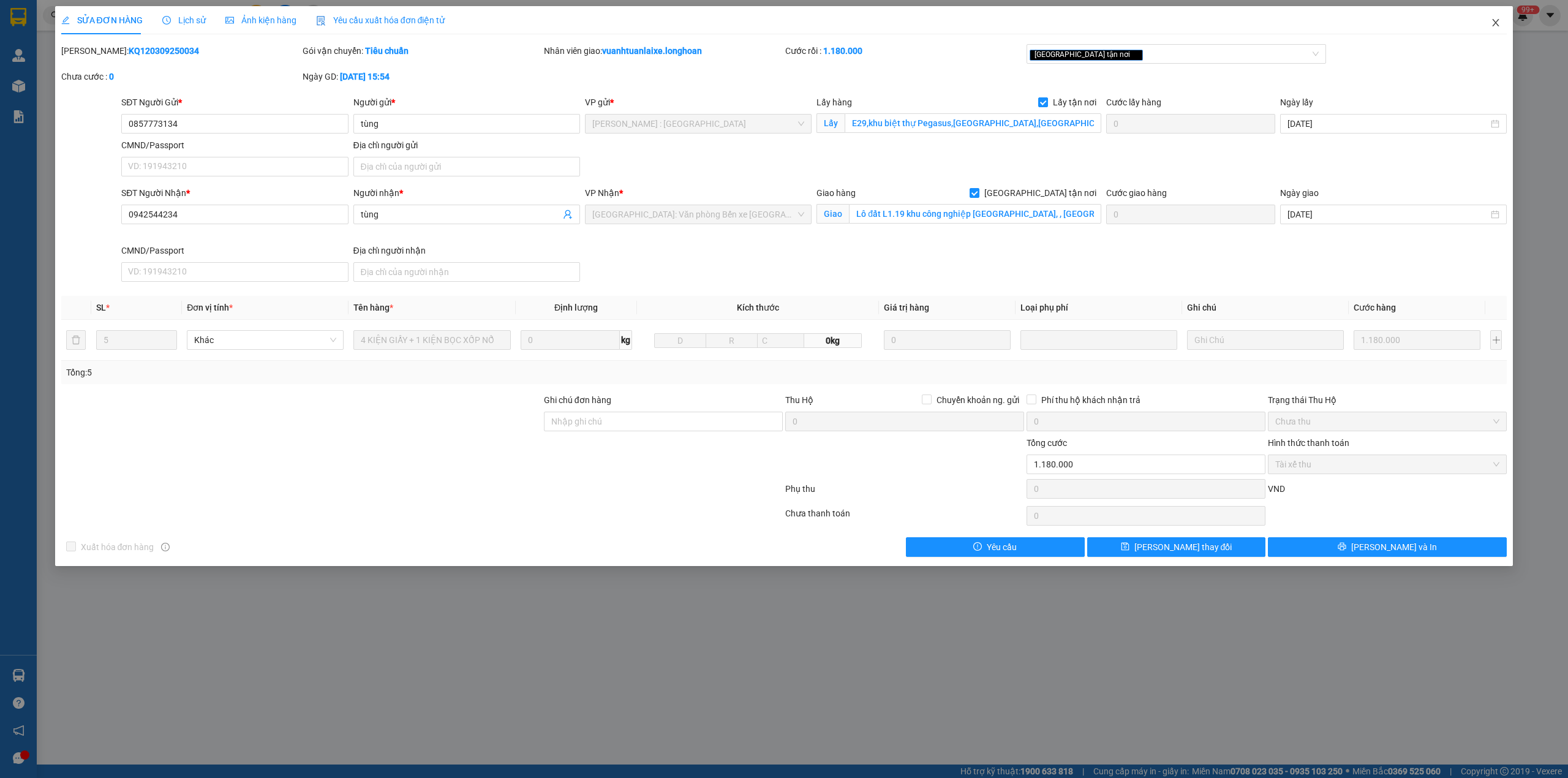
drag, startPoint x: 1493, startPoint y: 23, endPoint x: 1432, endPoint y: 34, distance: 62.0
click at [1489, 24] on span "Close" at bounding box center [1496, 24] width 34 height 34
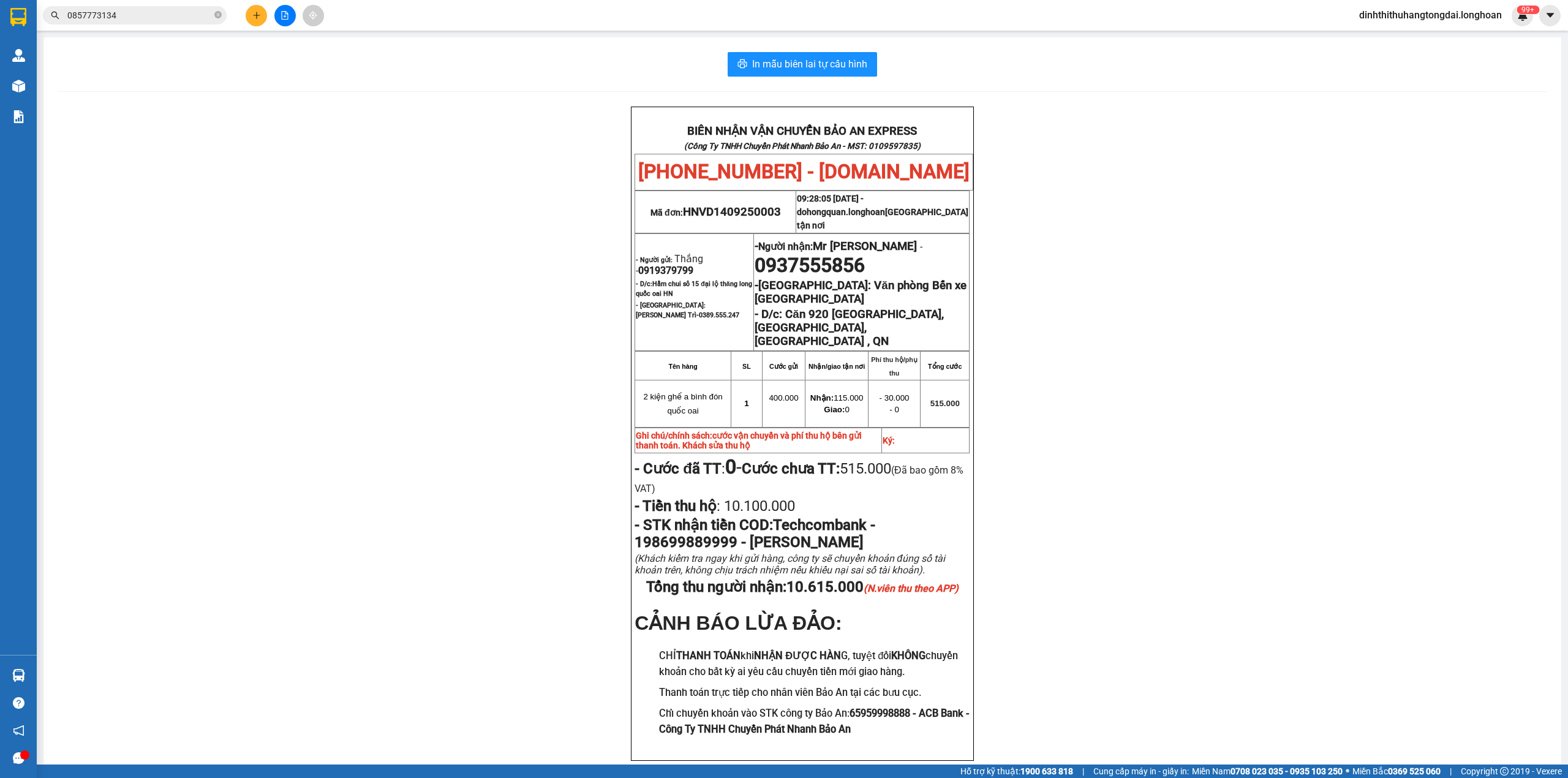
click at [170, 19] on input "0857773134" at bounding box center [139, 15] width 144 height 14
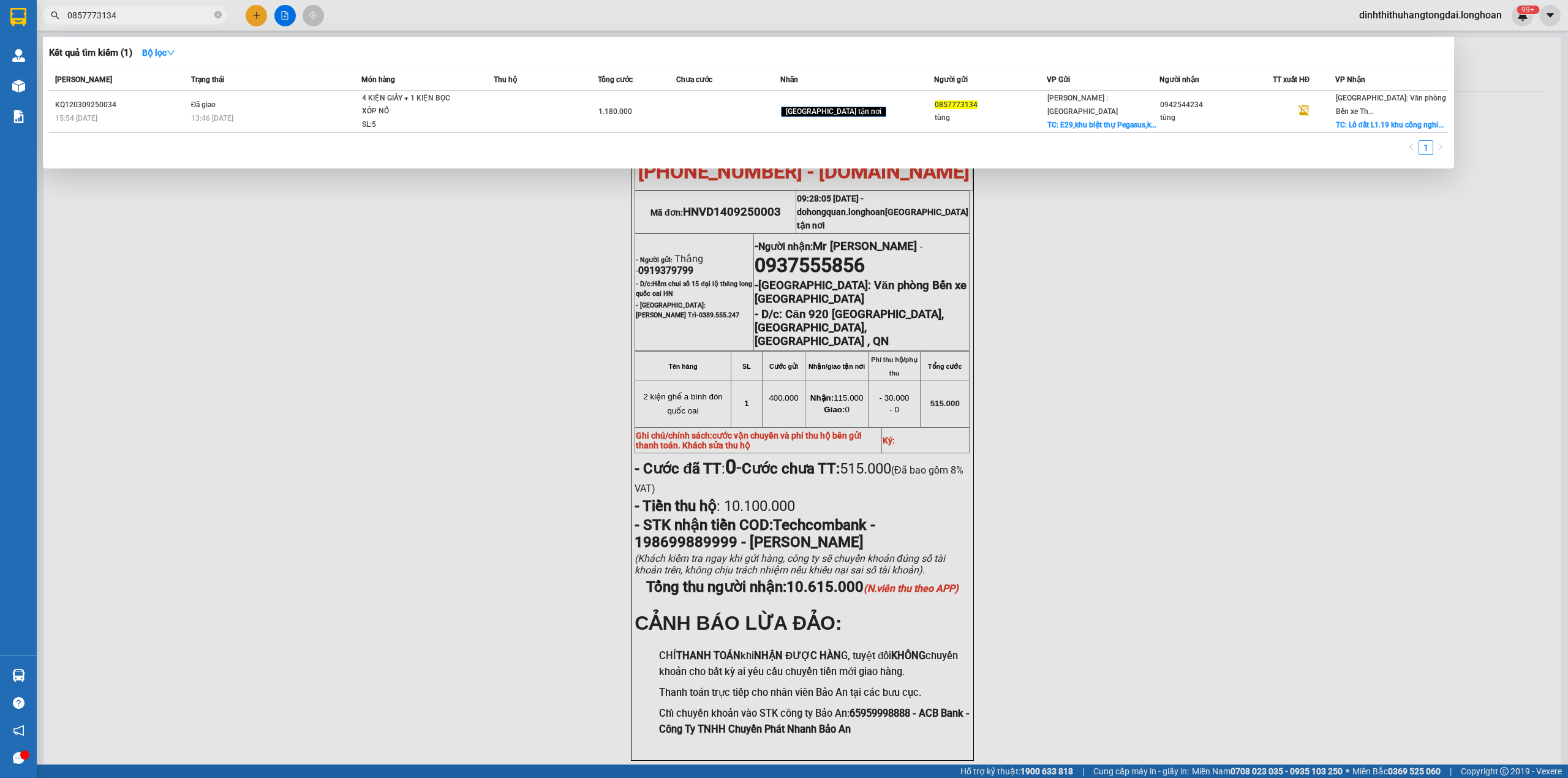
click at [170, 19] on input "0857773134" at bounding box center [139, 15] width 144 height 14
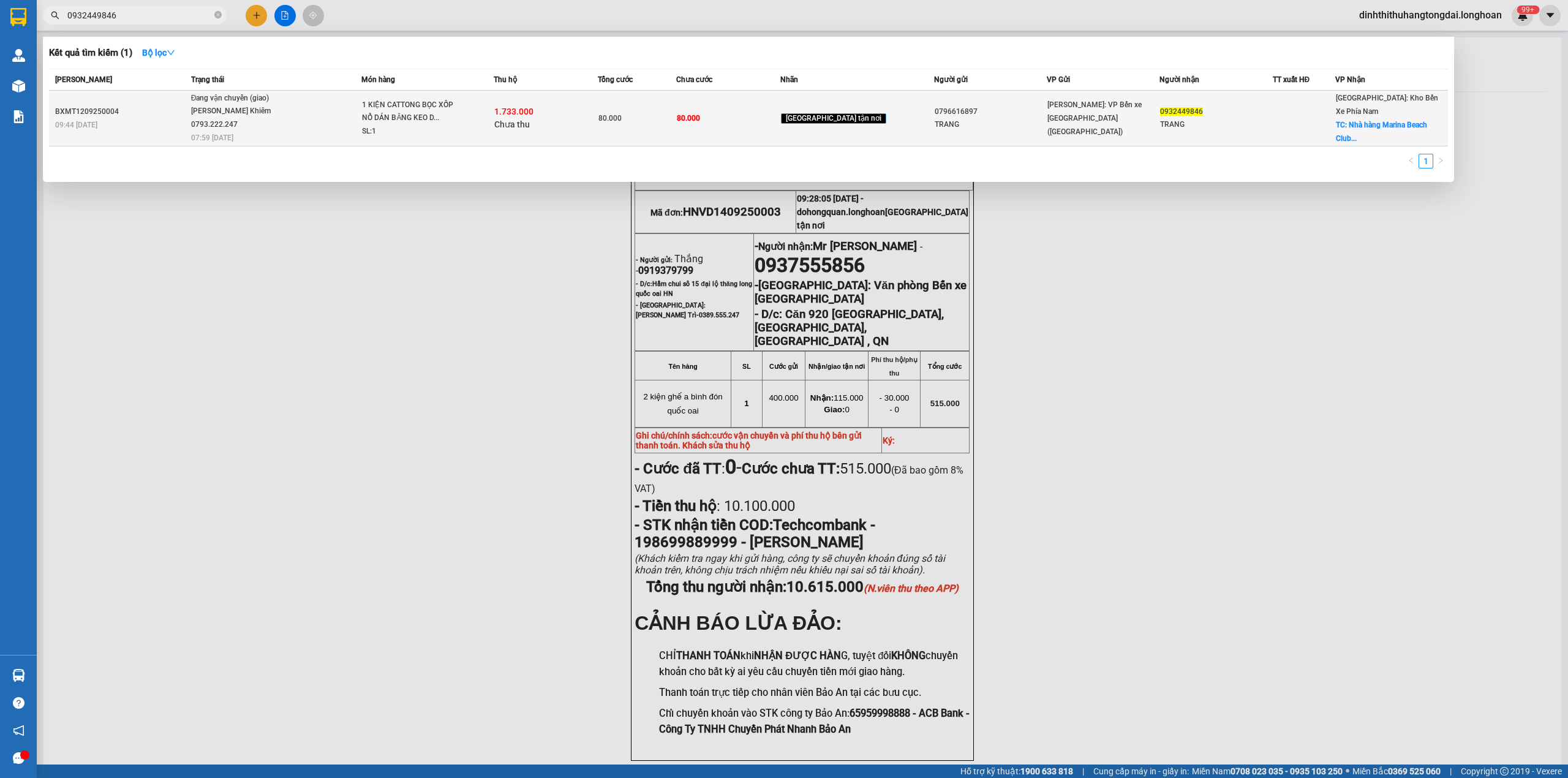
type input "0932449846"
click at [299, 112] on span "Đang vận chuyển (giao) [PERSON_NAME] 0793.222.247 07:59 [DATE]" at bounding box center [276, 117] width 170 height 51
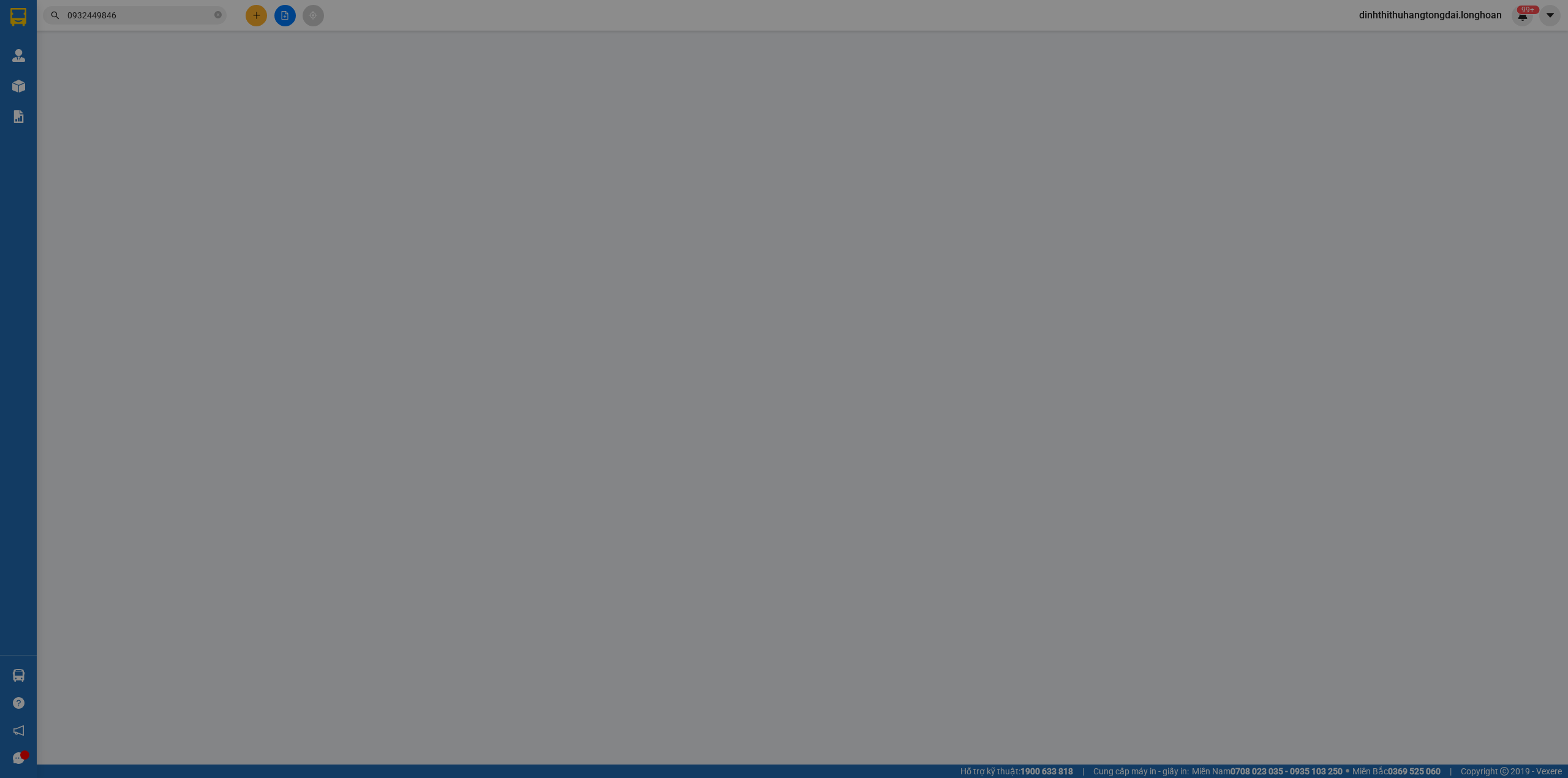
type input "0796616897"
type input "TRANG"
type input "0932449846"
type input "TRANG"
checkbox input "true"
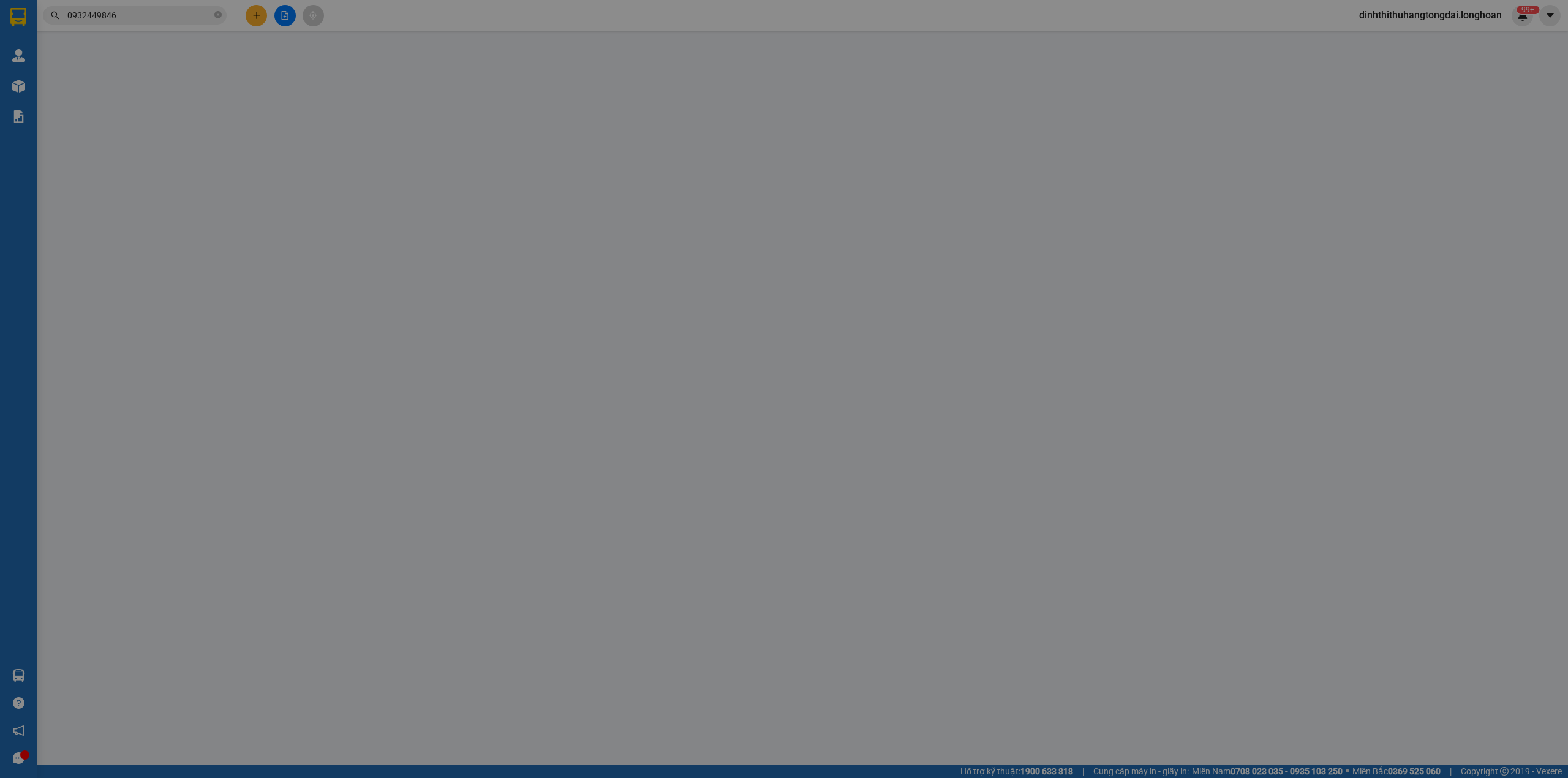
type input "[GEOGRAPHIC_DATA], đường [PERSON_NAME], P.[GEOGRAPHIC_DATA]"
type input "HÀNG DỄ VỠ HƯ VỠ KHÔNG ĐỀN"
type input "80.000"
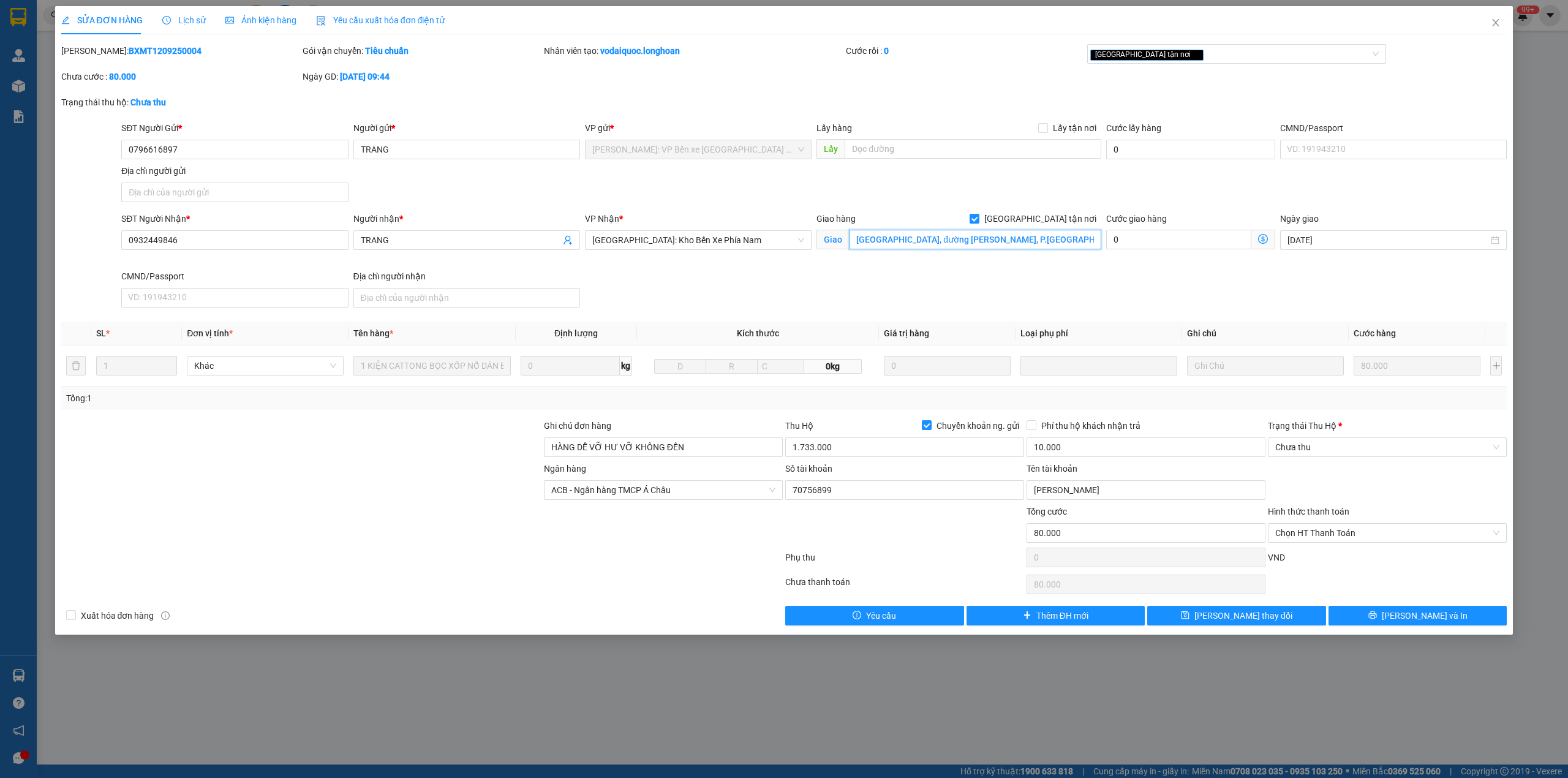
click at [991, 243] on input "[GEOGRAPHIC_DATA], đường [PERSON_NAME], P.[GEOGRAPHIC_DATA]" at bounding box center [975, 239] width 253 height 19
click at [986, 241] on input "[GEOGRAPHIC_DATA], đường [PERSON_NAME], P.[GEOGRAPHIC_DATA]" at bounding box center [975, 239] width 253 height 19
drag, startPoint x: 986, startPoint y: 241, endPoint x: 1199, endPoint y: 224, distance: 213.7
click at [1212, 219] on div "SĐT Người Nhận * 0932449846 Người nhận * TRANG VP Nhận * [GEOGRAPHIC_DATA]: Kho…" at bounding box center [814, 262] width 1391 height 100
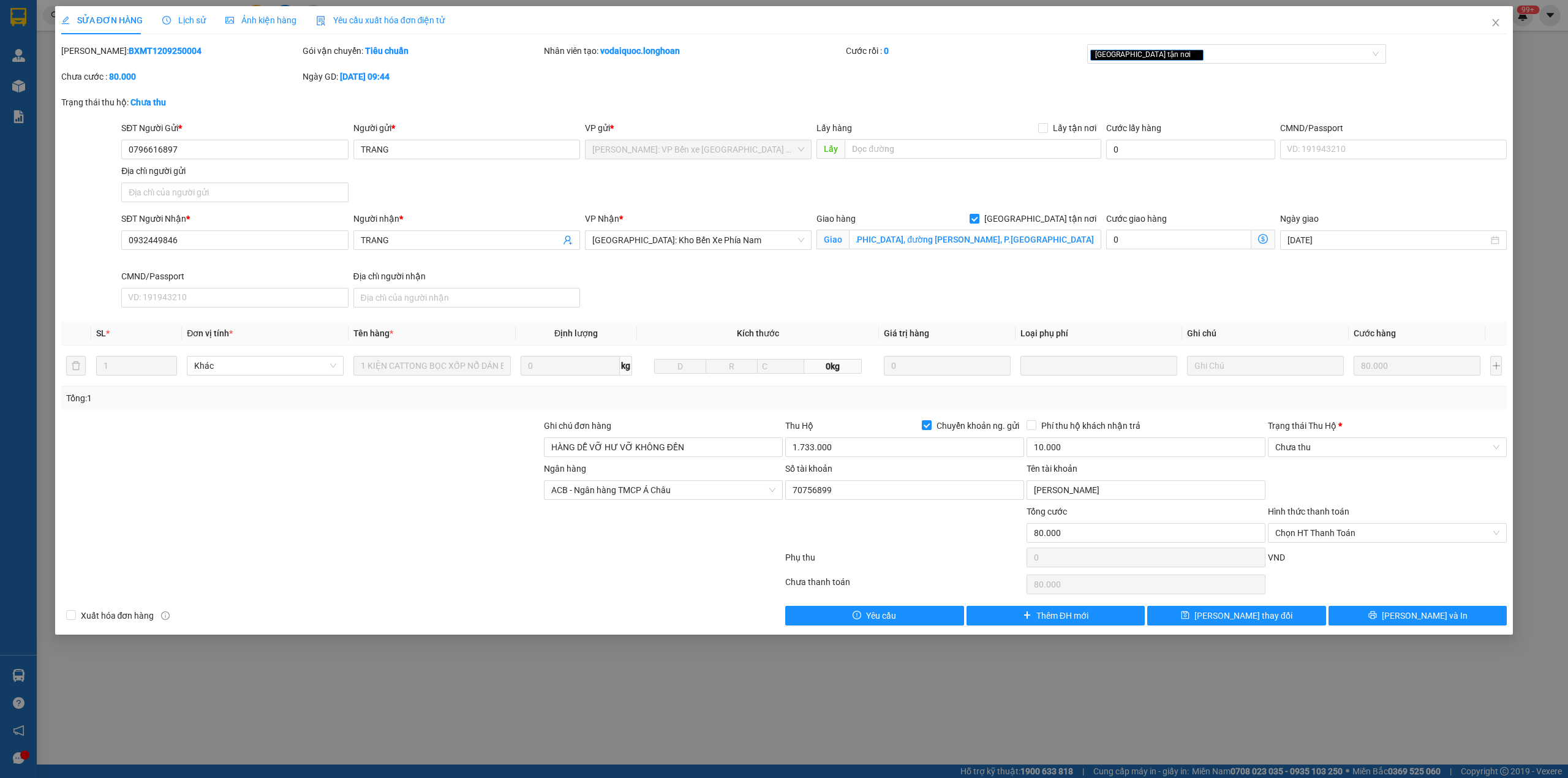
click at [1094, 273] on div "SĐT Người Nhận * 0932449846 Người nhận * TRANG VP Nhận * [GEOGRAPHIC_DATA]: Kho…" at bounding box center [814, 262] width 1391 height 100
click at [180, 19] on span "Lịch sử" at bounding box center [184, 20] width 44 height 10
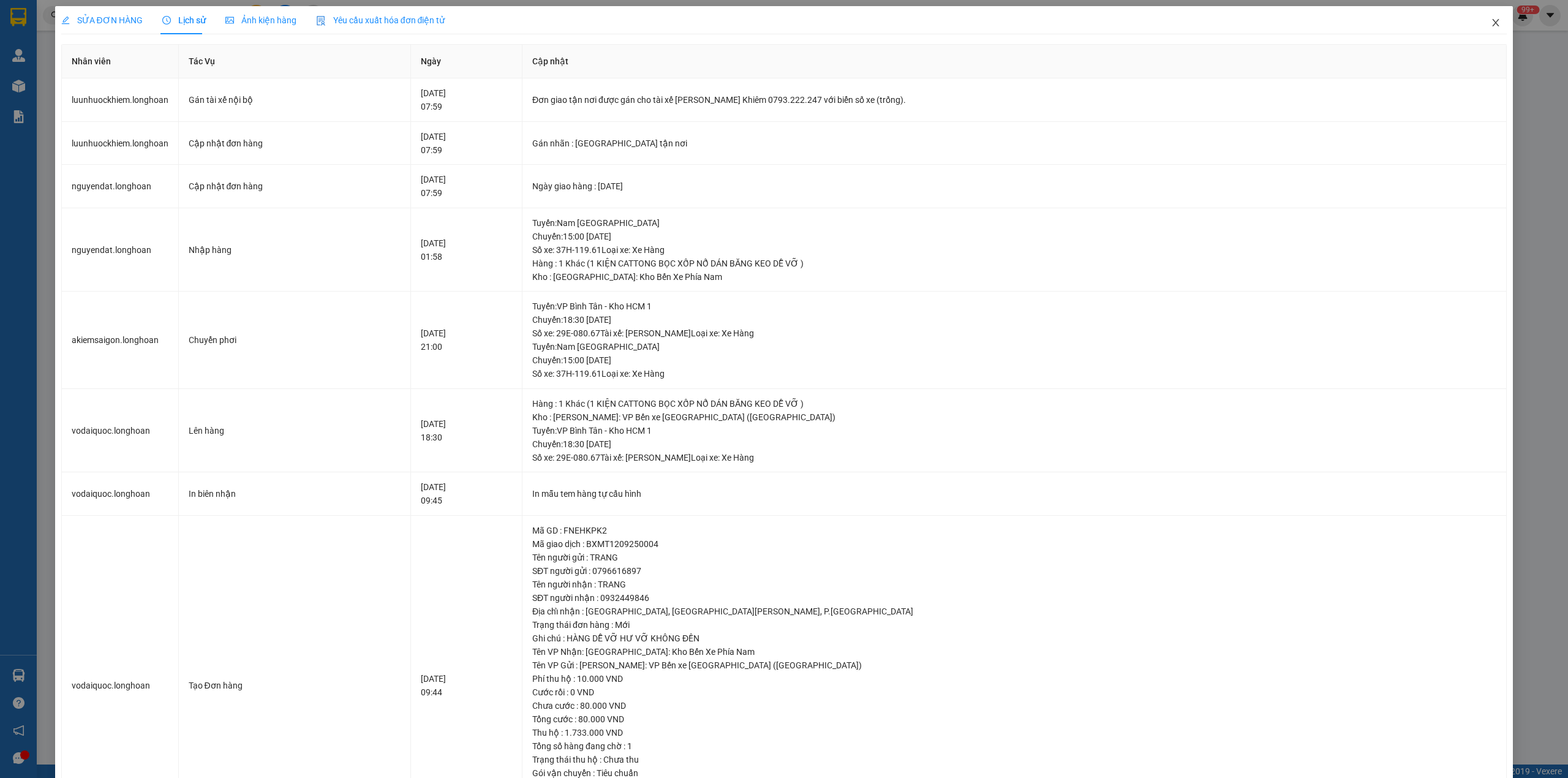
click at [1491, 22] on icon "close" at bounding box center [1496, 23] width 10 height 10
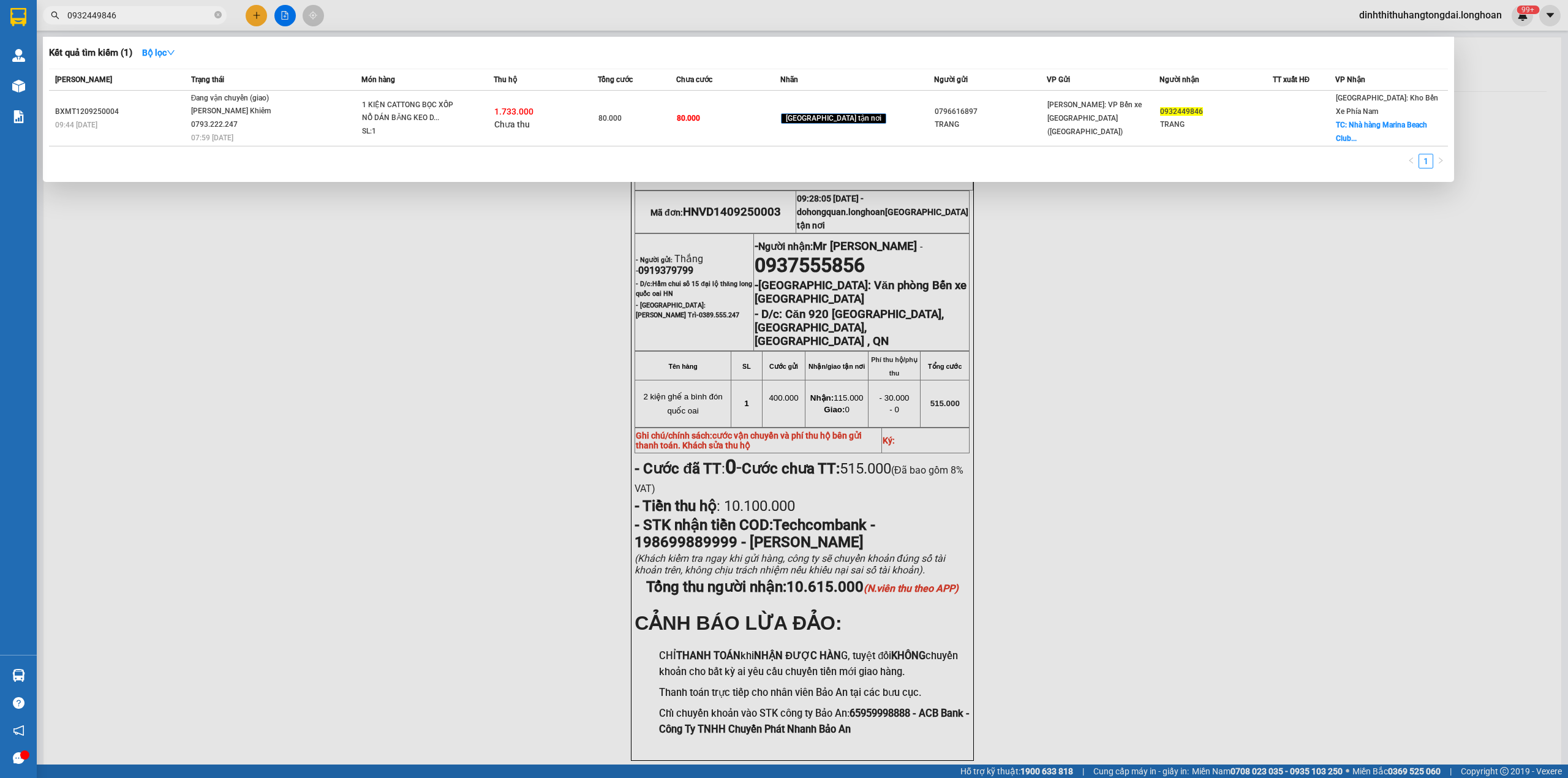
click at [134, 6] on span "0932449846" at bounding box center [134, 16] width 184 height 19
click at [133, 12] on input "0932449846" at bounding box center [139, 15] width 144 height 14
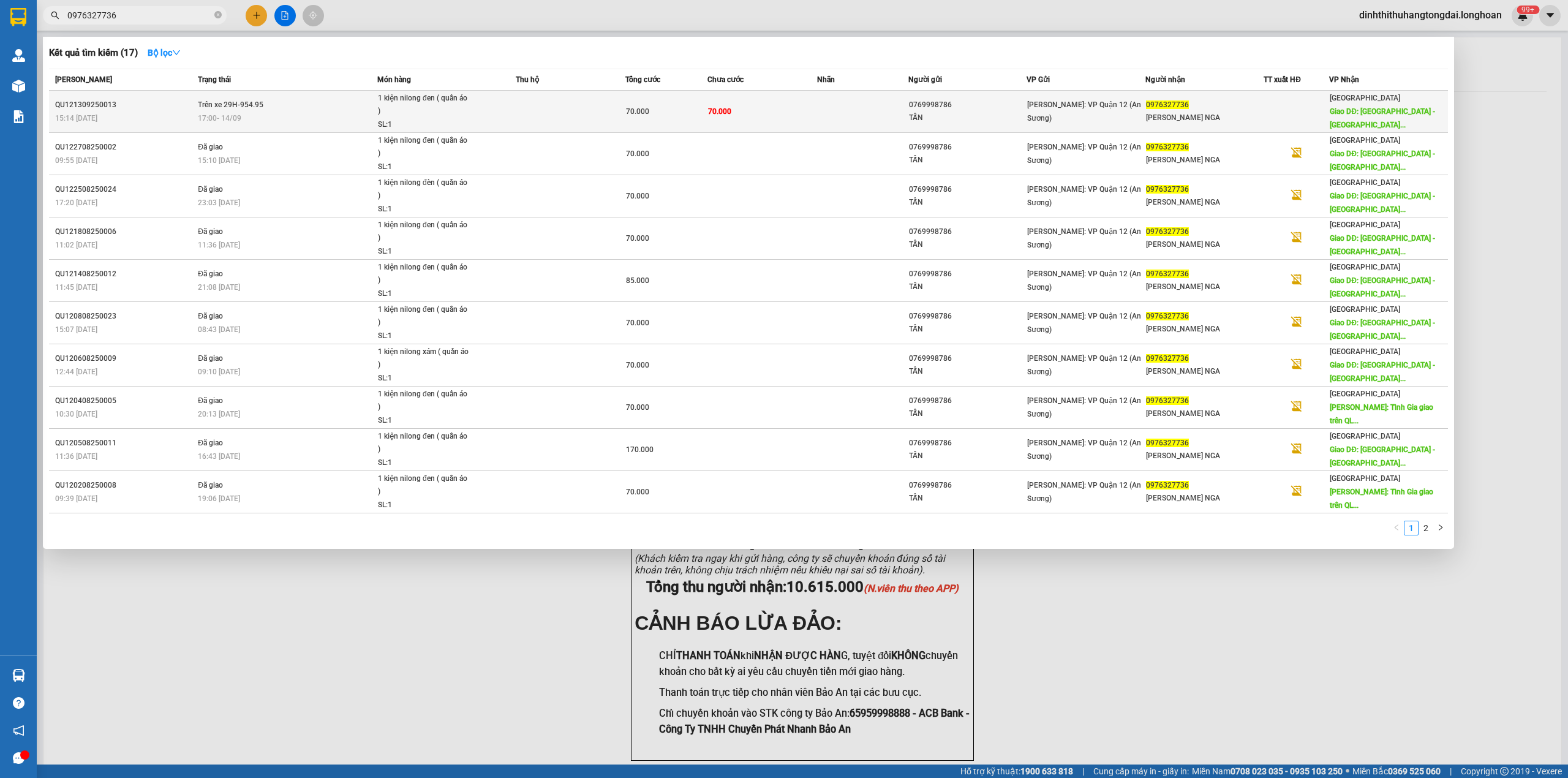
type input "0976327736"
click at [229, 114] on span "17:00 [DATE]" at bounding box center [220, 118] width 44 height 9
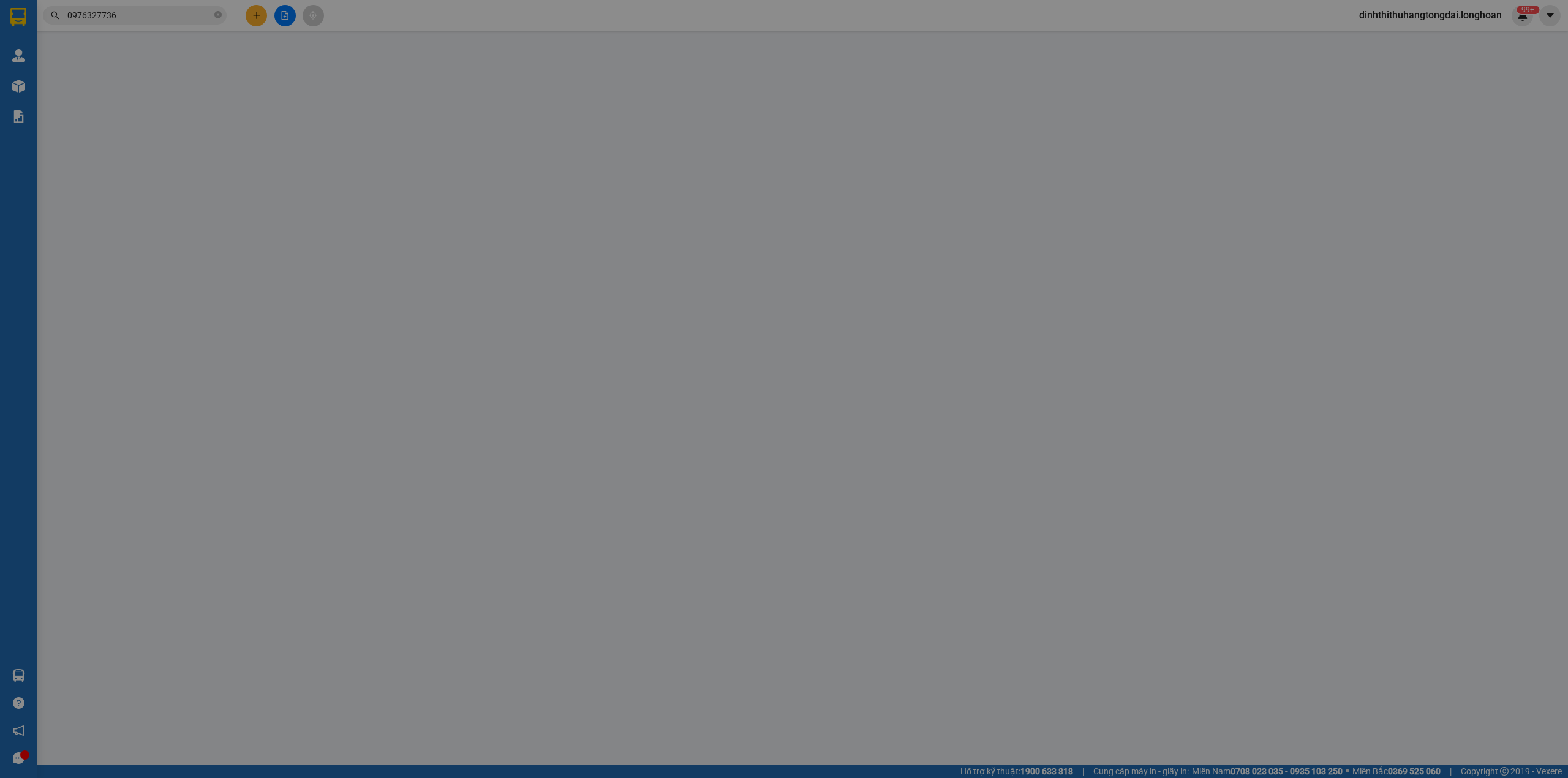
type input "0769998786"
type input "TẤN"
type input "0976327736"
type input "[PERSON_NAME] NGA"
type input "[GEOGRAPHIC_DATA] - Tĩnh Gia giao trên QL 1A"
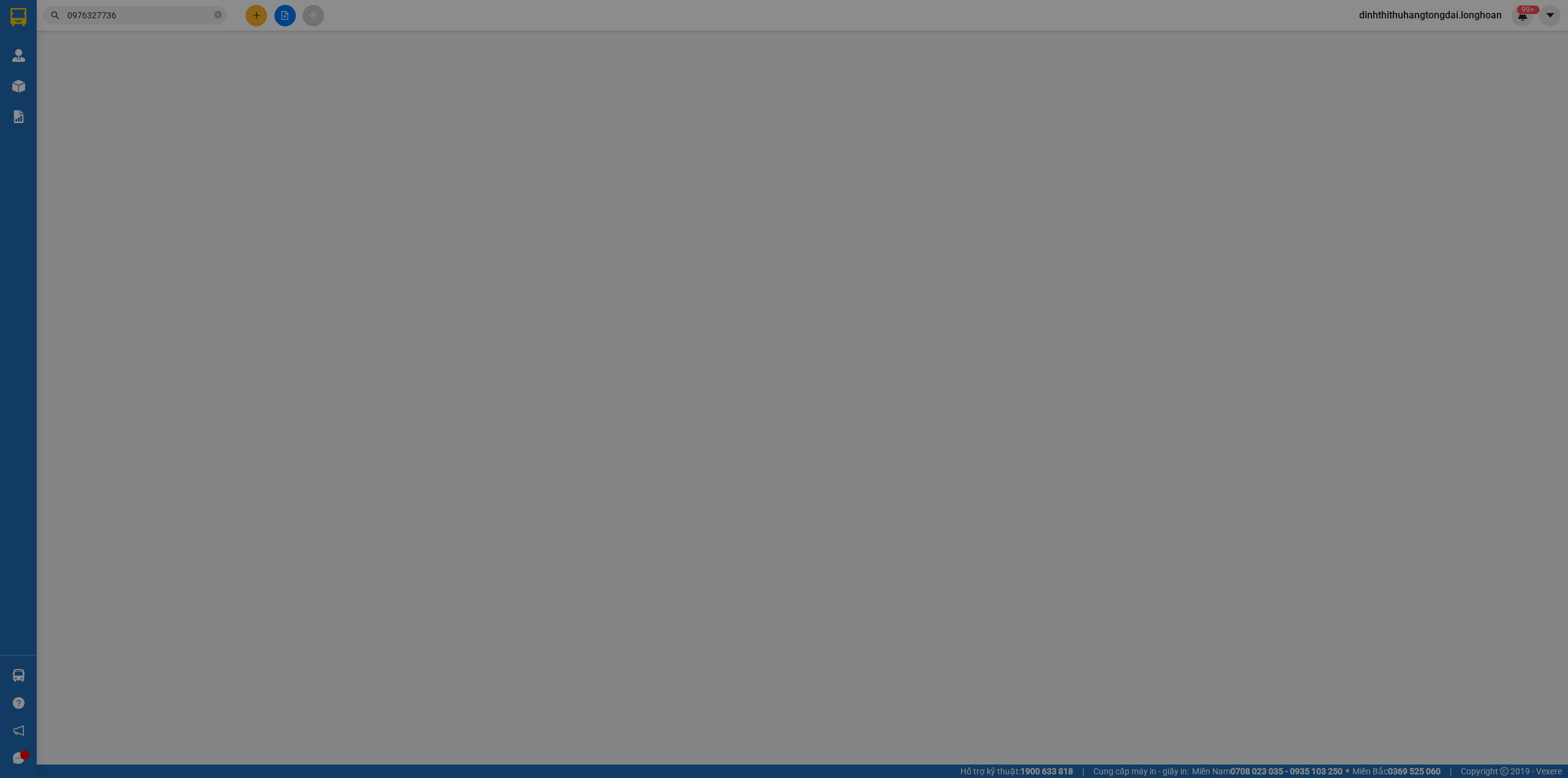
type input "nhận theo kiện - hư hỏng ko chịu trách nhiệm"
type input "70.000"
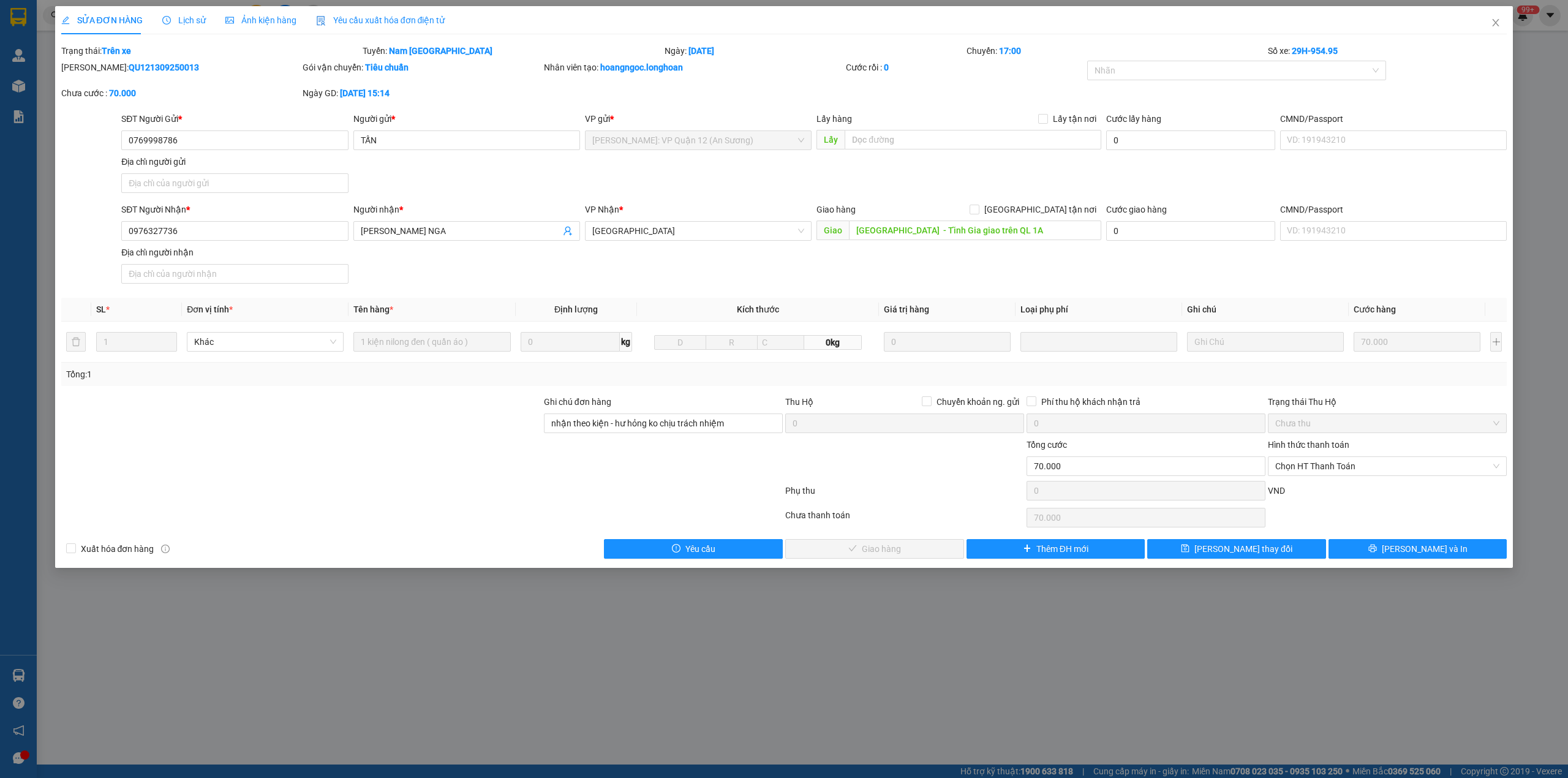
click at [187, 15] on span "Lịch sử" at bounding box center [184, 20] width 44 height 10
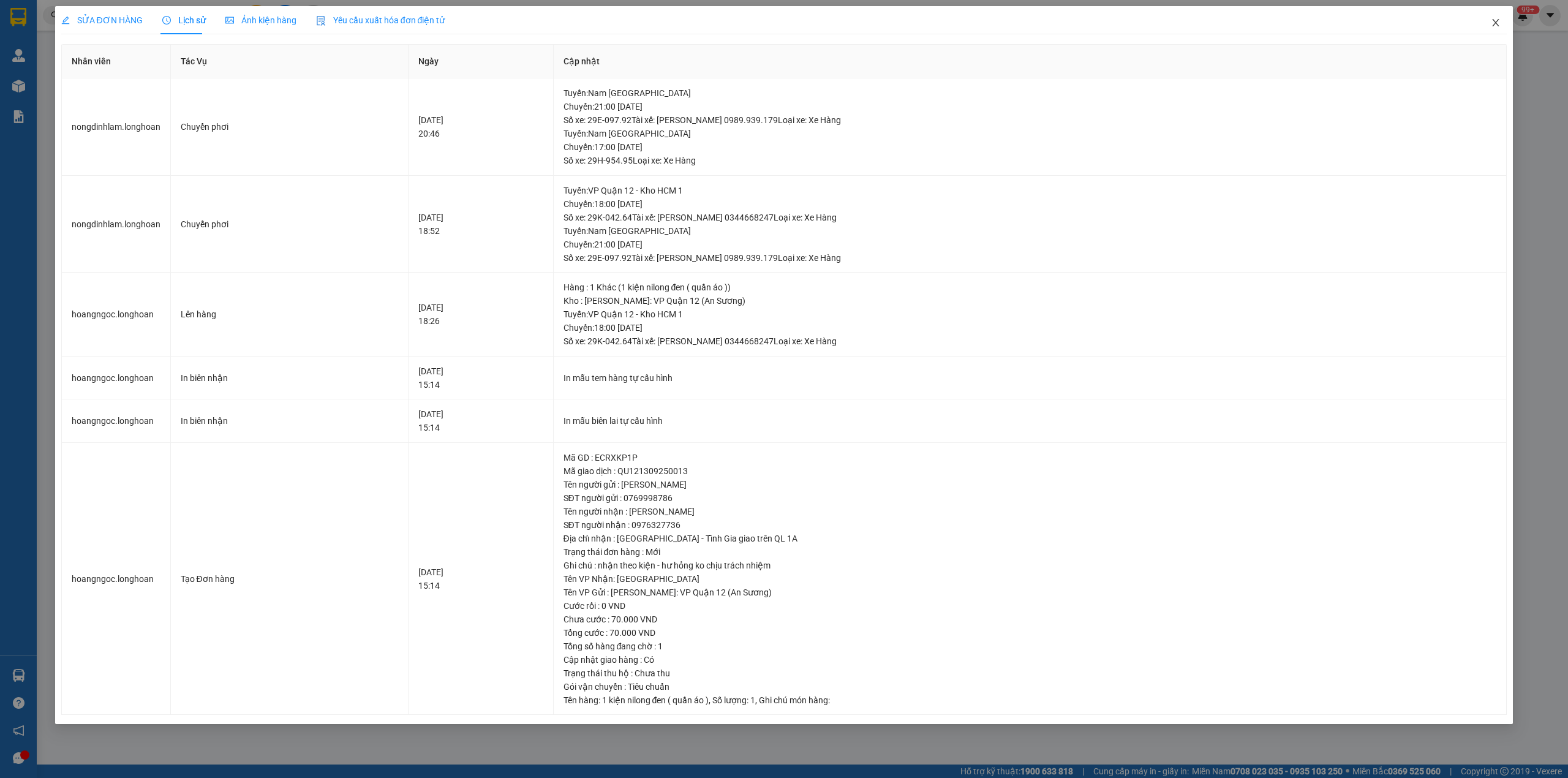
click at [1498, 30] on span "Close" at bounding box center [1496, 24] width 34 height 34
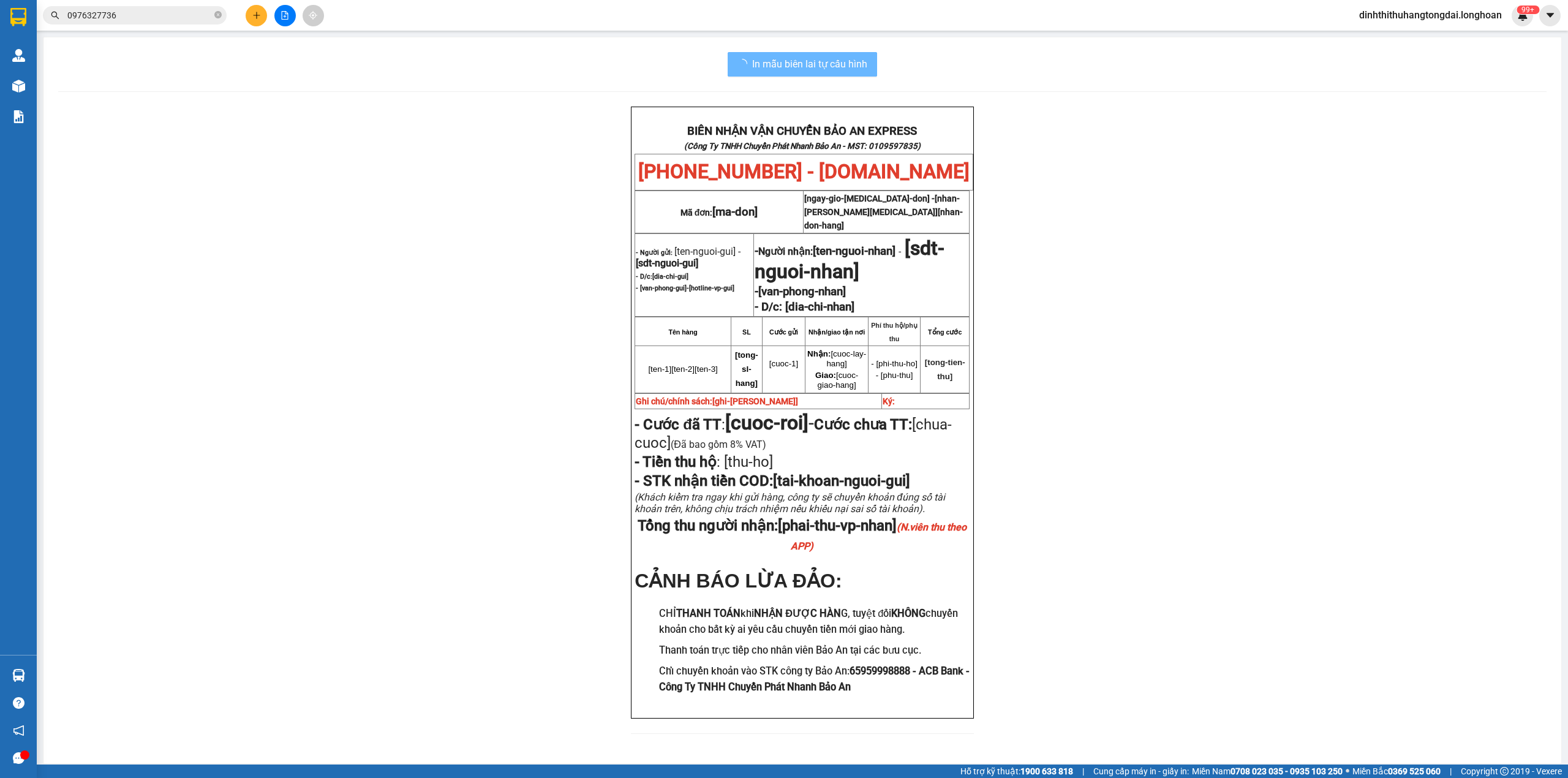
click at [131, 14] on input "0976327736" at bounding box center [139, 15] width 144 height 14
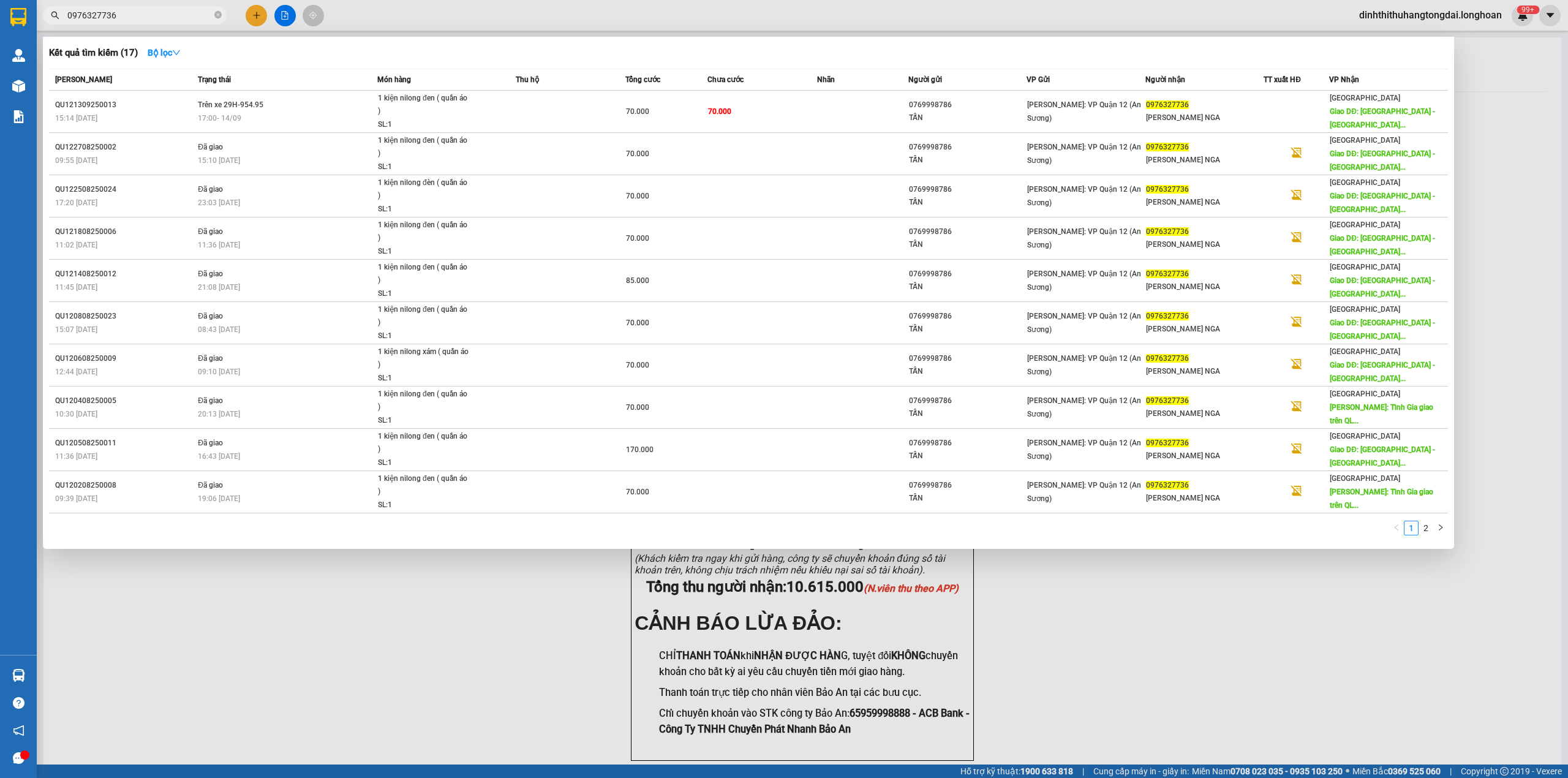
click at [131, 14] on input "0976327736" at bounding box center [139, 15] width 144 height 14
paste input "6304676"
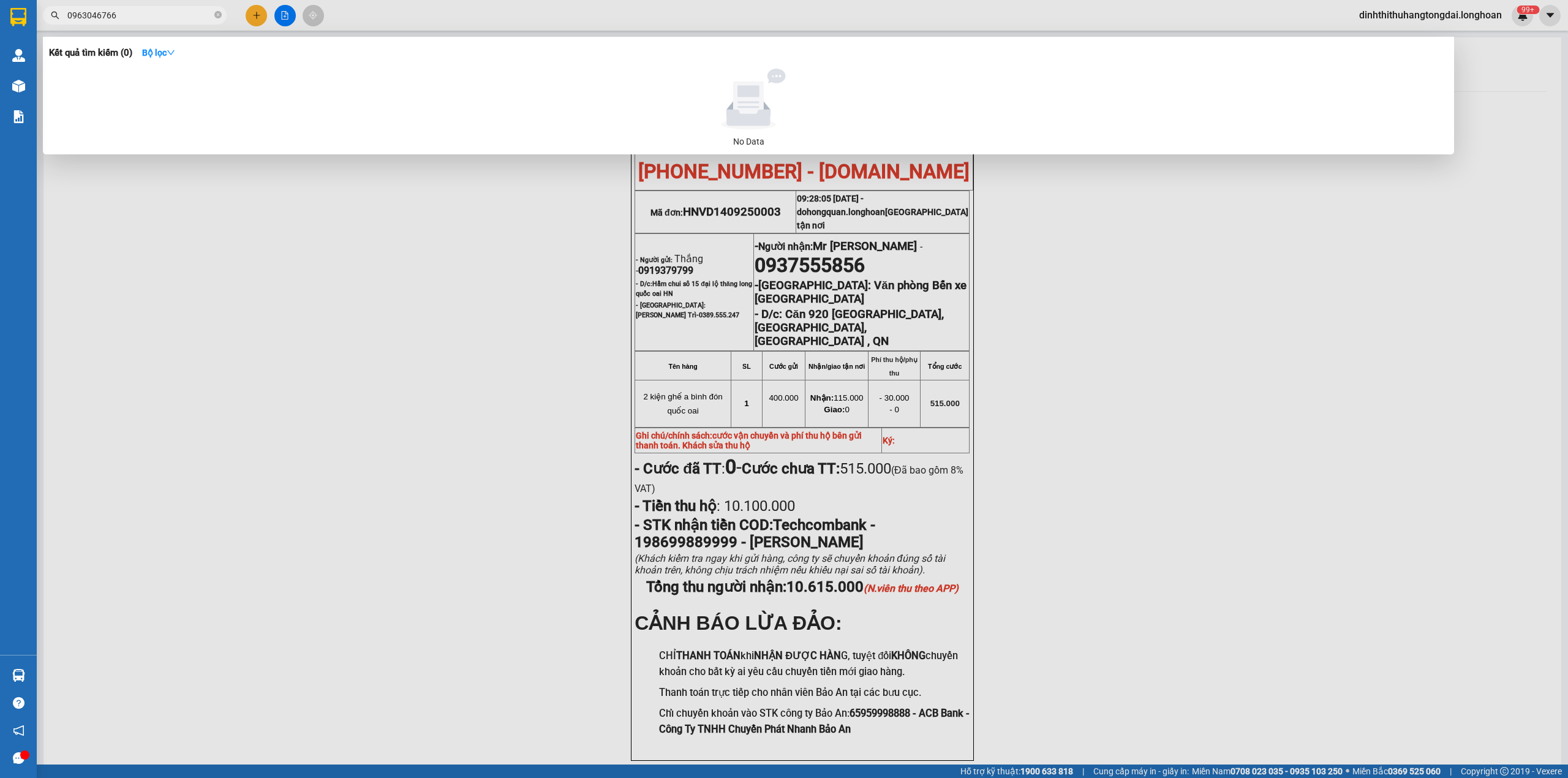
click at [1444, 230] on div at bounding box center [784, 389] width 1568 height 778
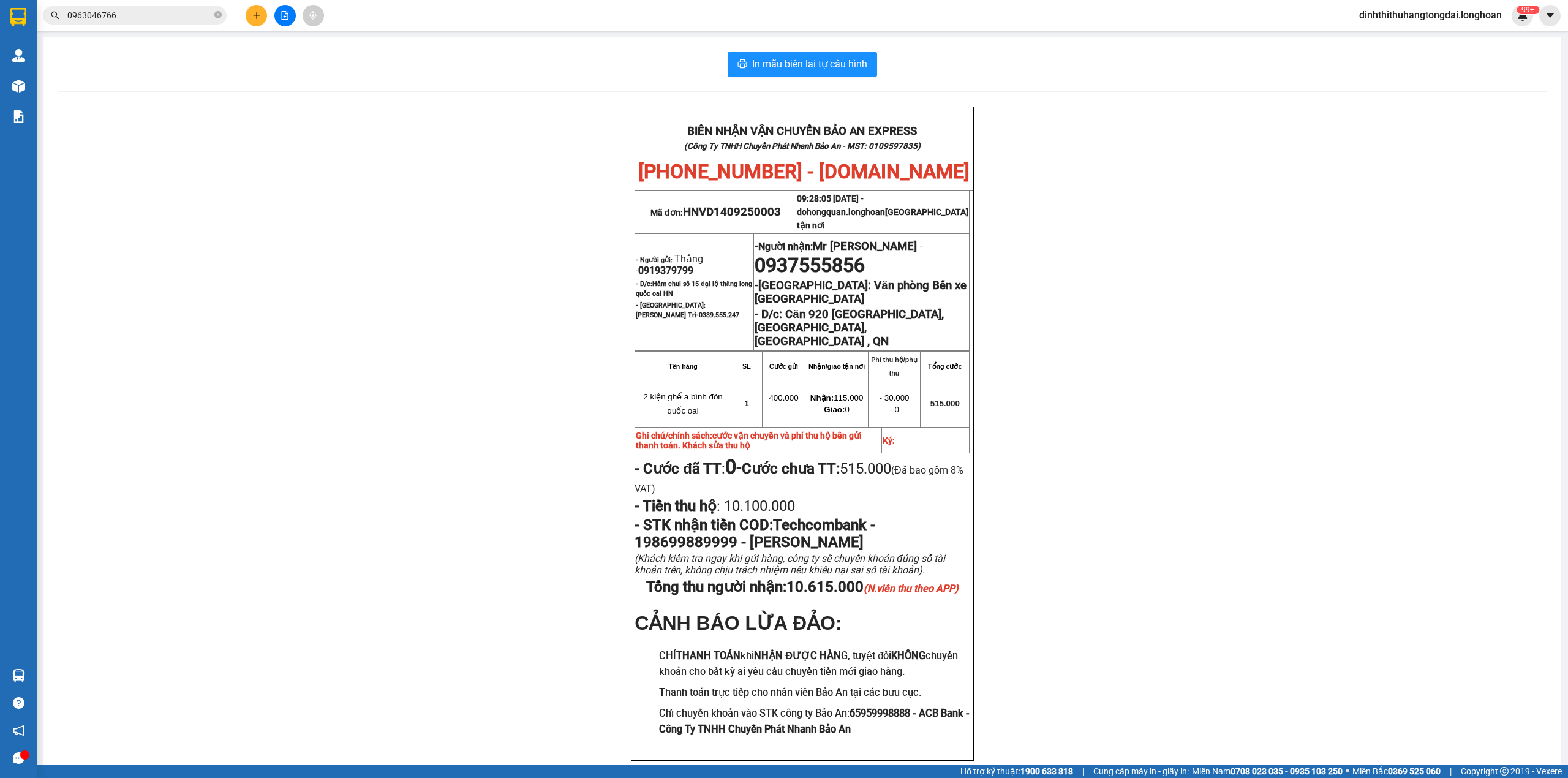
click at [148, 20] on input "0963046766" at bounding box center [139, 15] width 144 height 14
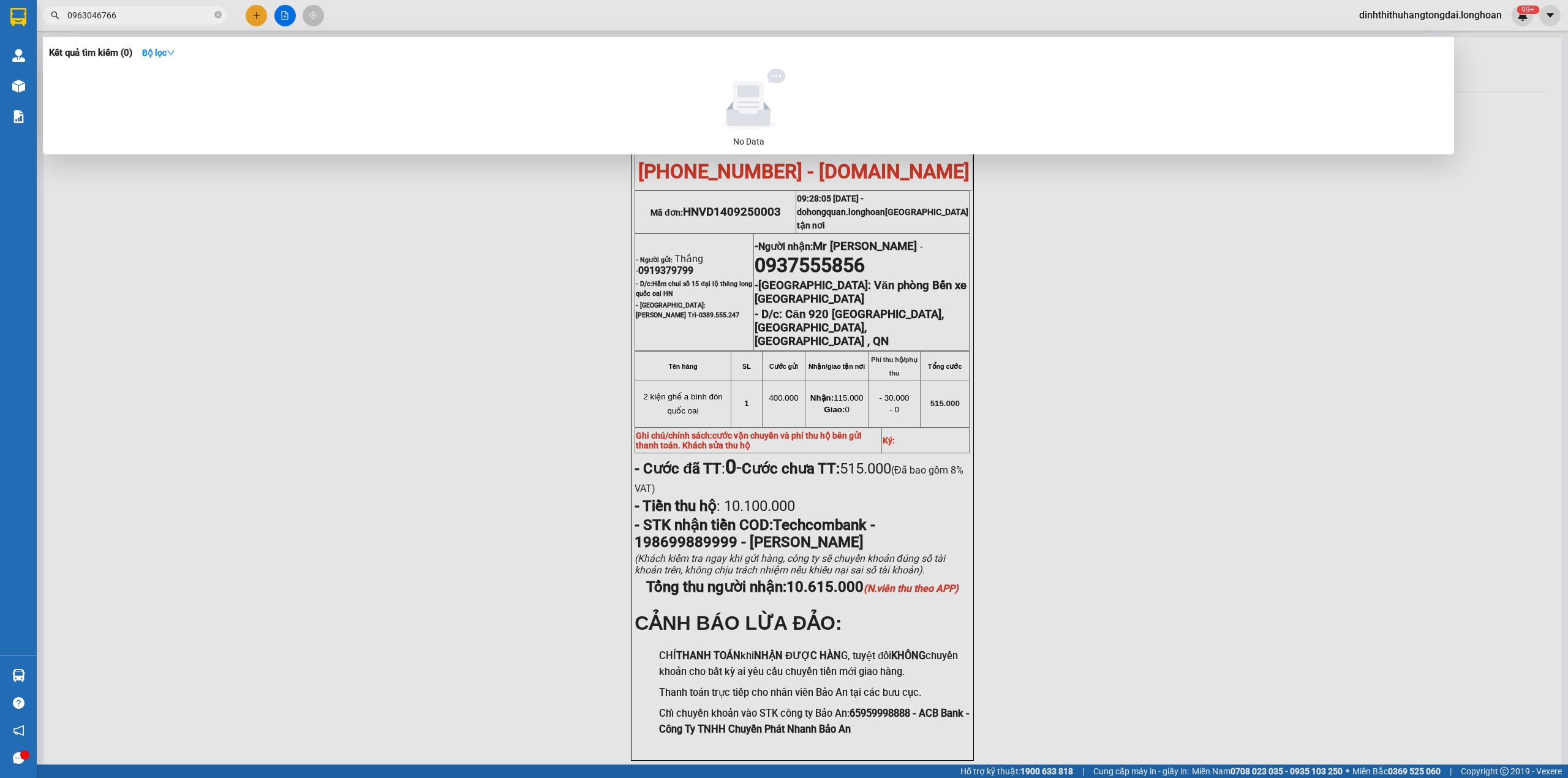
click at [148, 20] on input "0963046766" at bounding box center [139, 15] width 144 height 14
paste input "32335141"
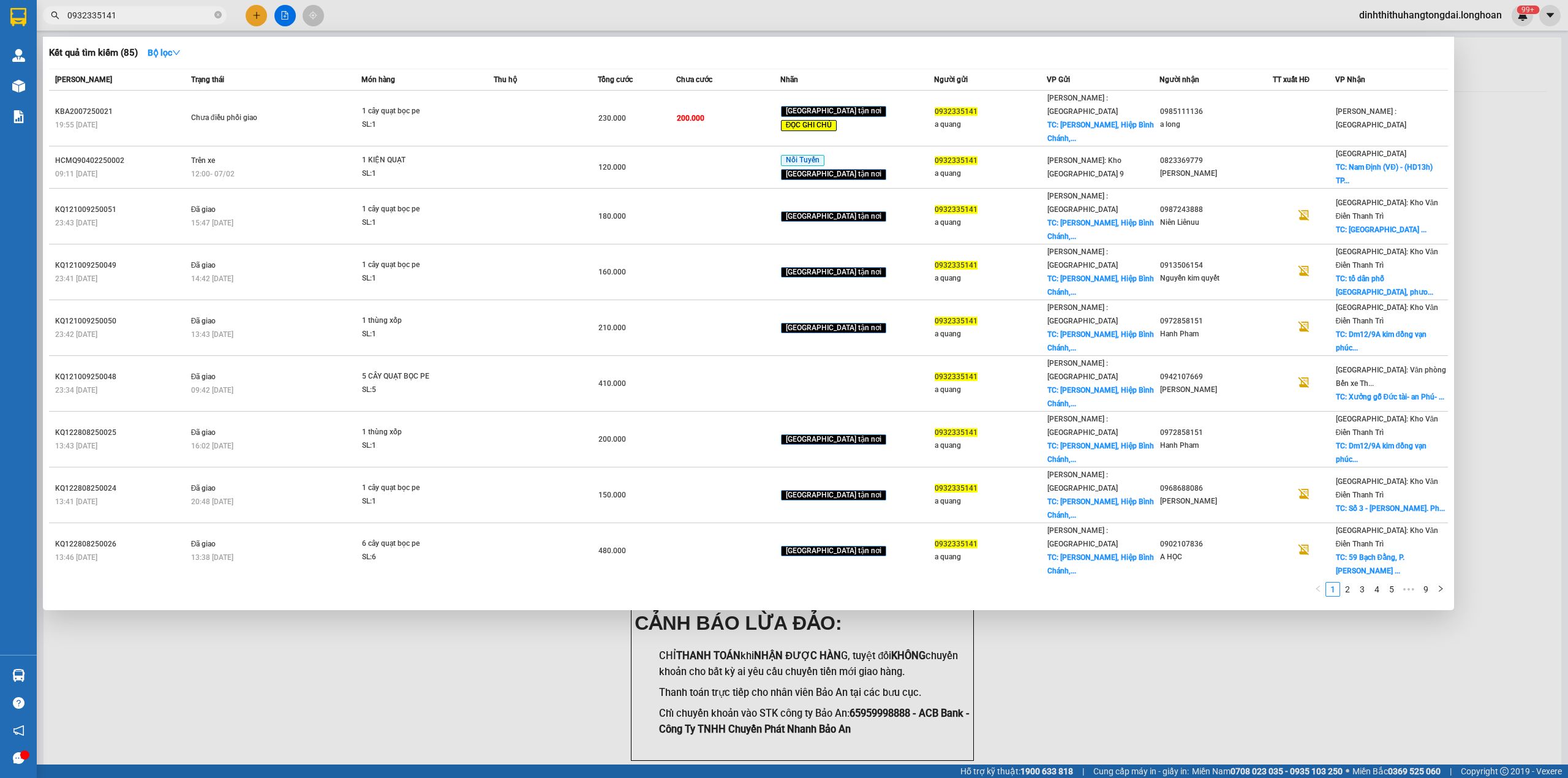
type input "0932335141"
click at [659, 6] on div at bounding box center [784, 389] width 1568 height 778
click at [217, 19] on span at bounding box center [218, 16] width 7 height 11
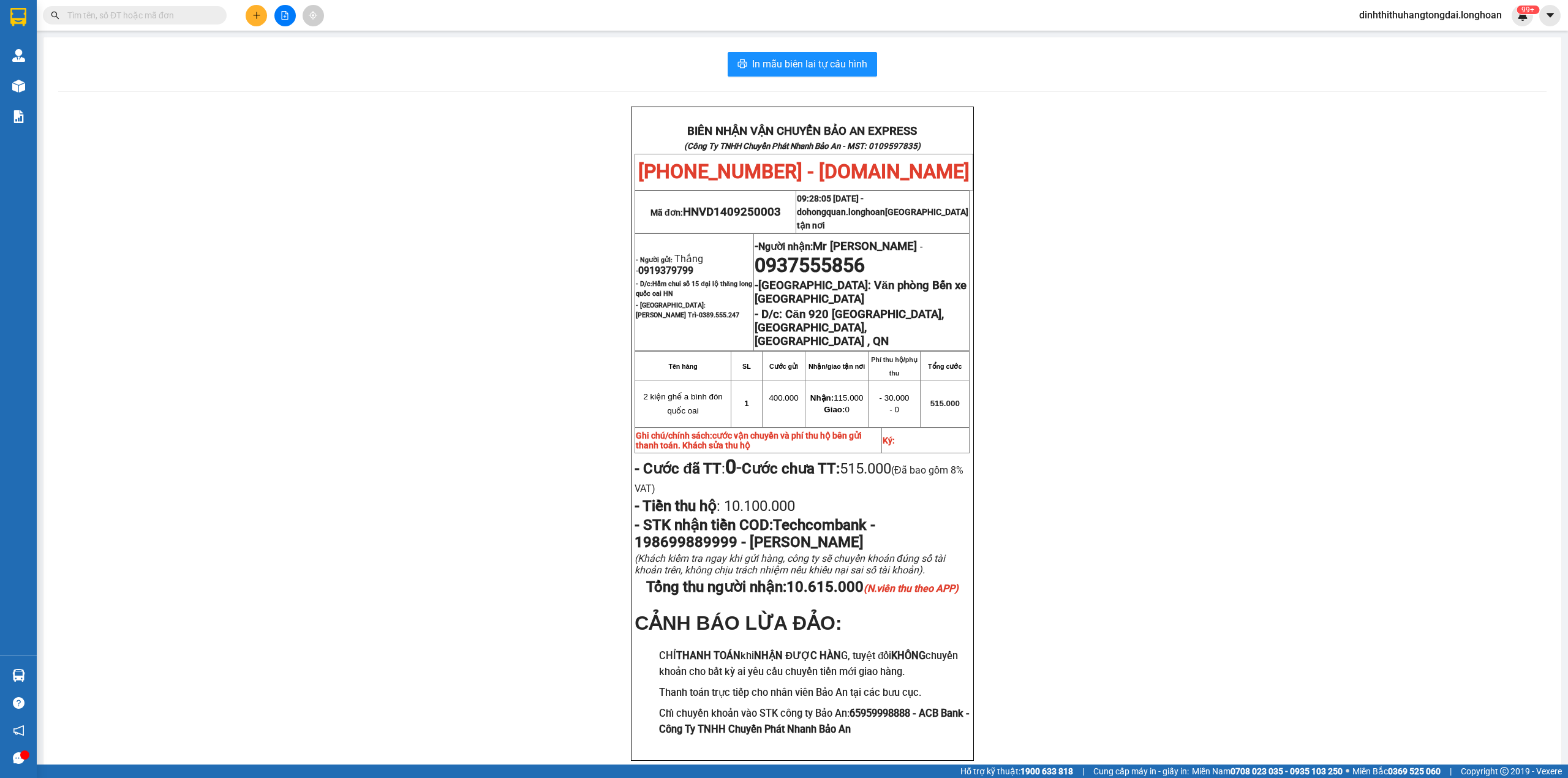
click at [165, 14] on input "text" at bounding box center [139, 15] width 144 height 14
click at [167, 13] on input "text" at bounding box center [139, 15] width 144 height 14
click at [113, 10] on input "text" at bounding box center [139, 15] width 144 height 14
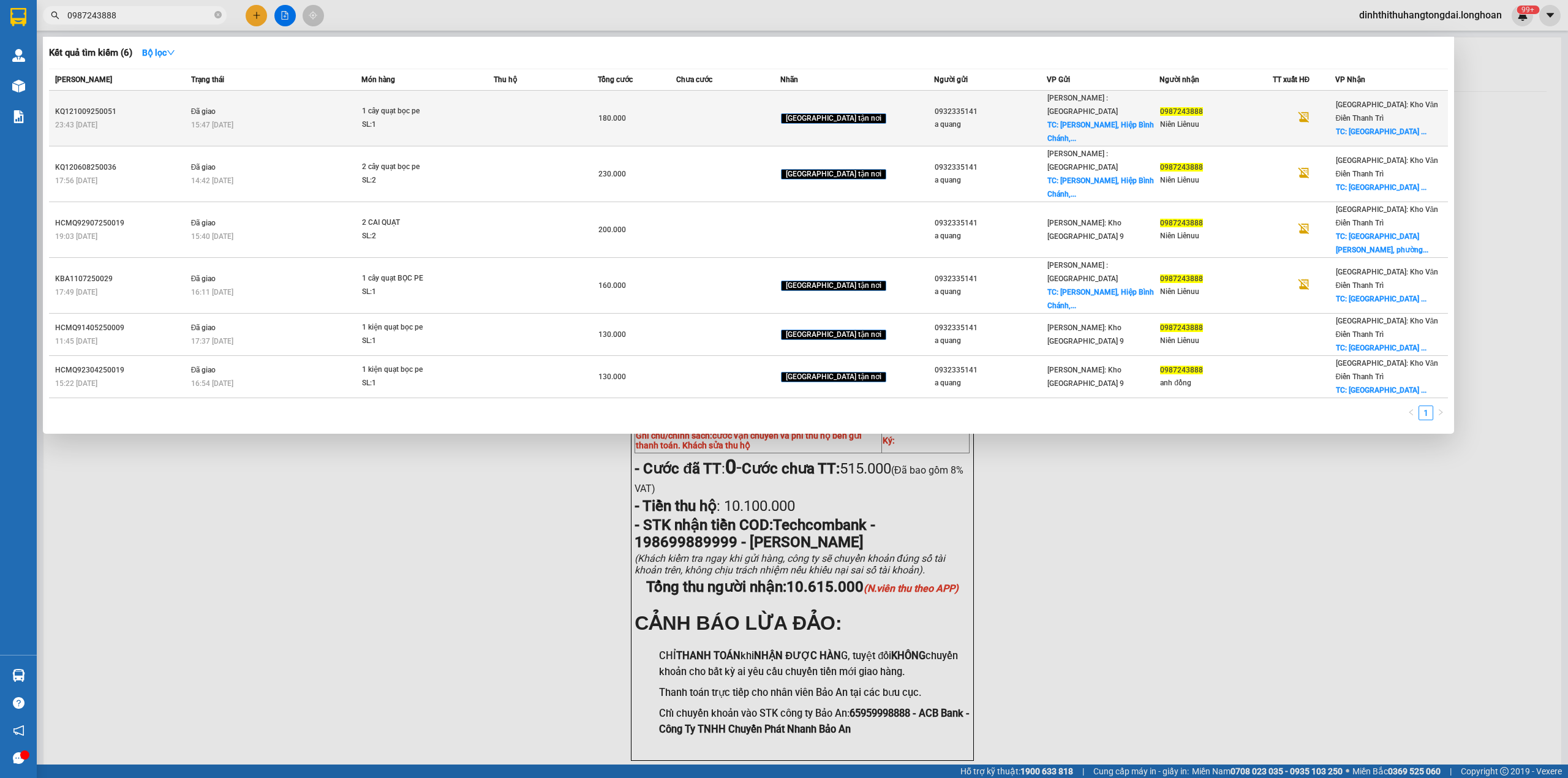
type input "0987243888"
click at [449, 118] on div "SL: 1" at bounding box center [408, 125] width 92 height 14
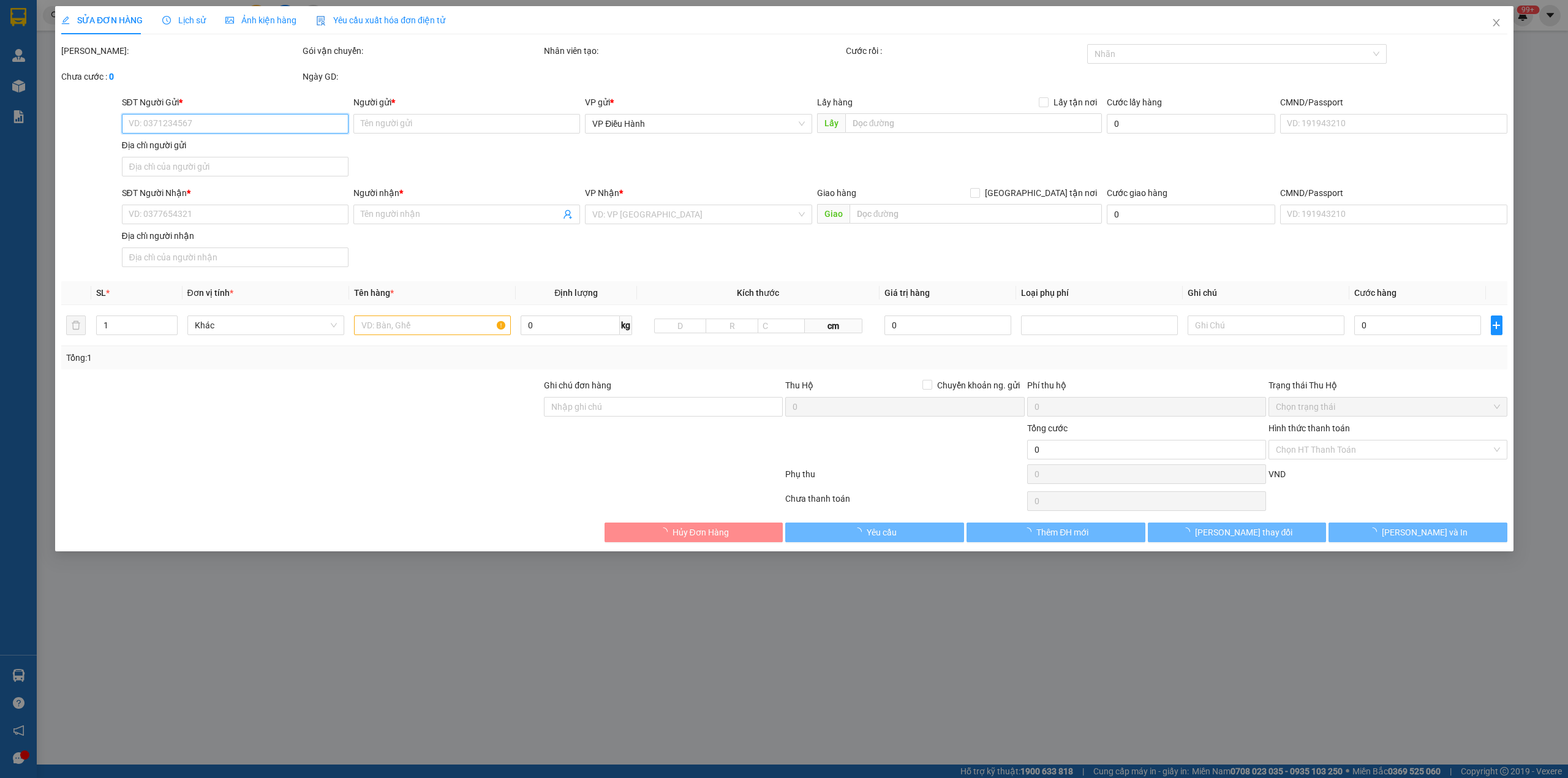
type input "0932335141"
type input "a quang"
checkbox input "true"
type input "Tam Bình, Hiệp Bình Chánh, [GEOGRAPHIC_DATA]"
type input "30.000"
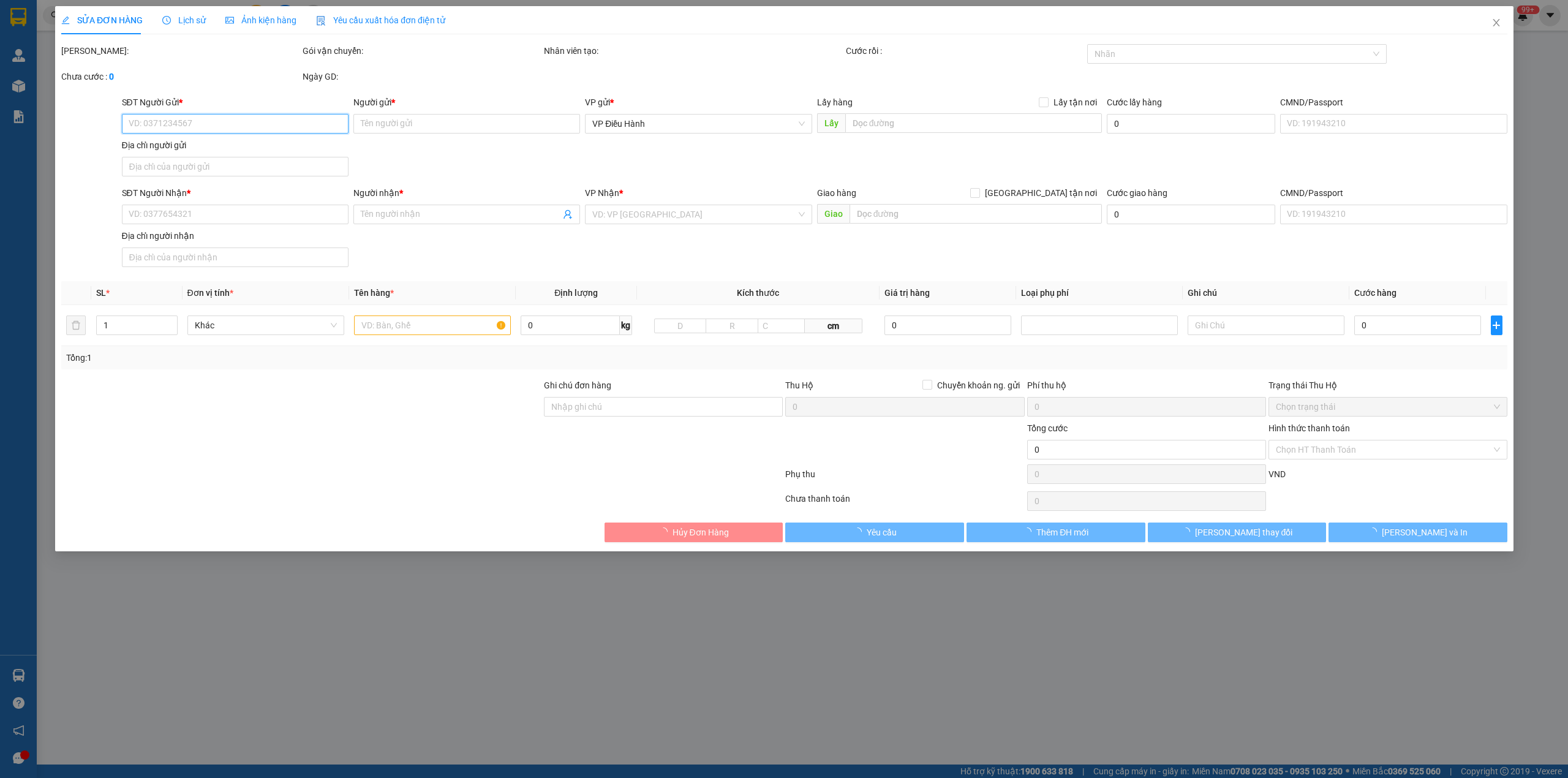
type input "0987243888"
type input "Niên Liênuu"
checkbox input "true"
type input "[GEOGRAPHIC_DATA] phường [GEOGRAPHIC_DATA]"
type input "180.000"
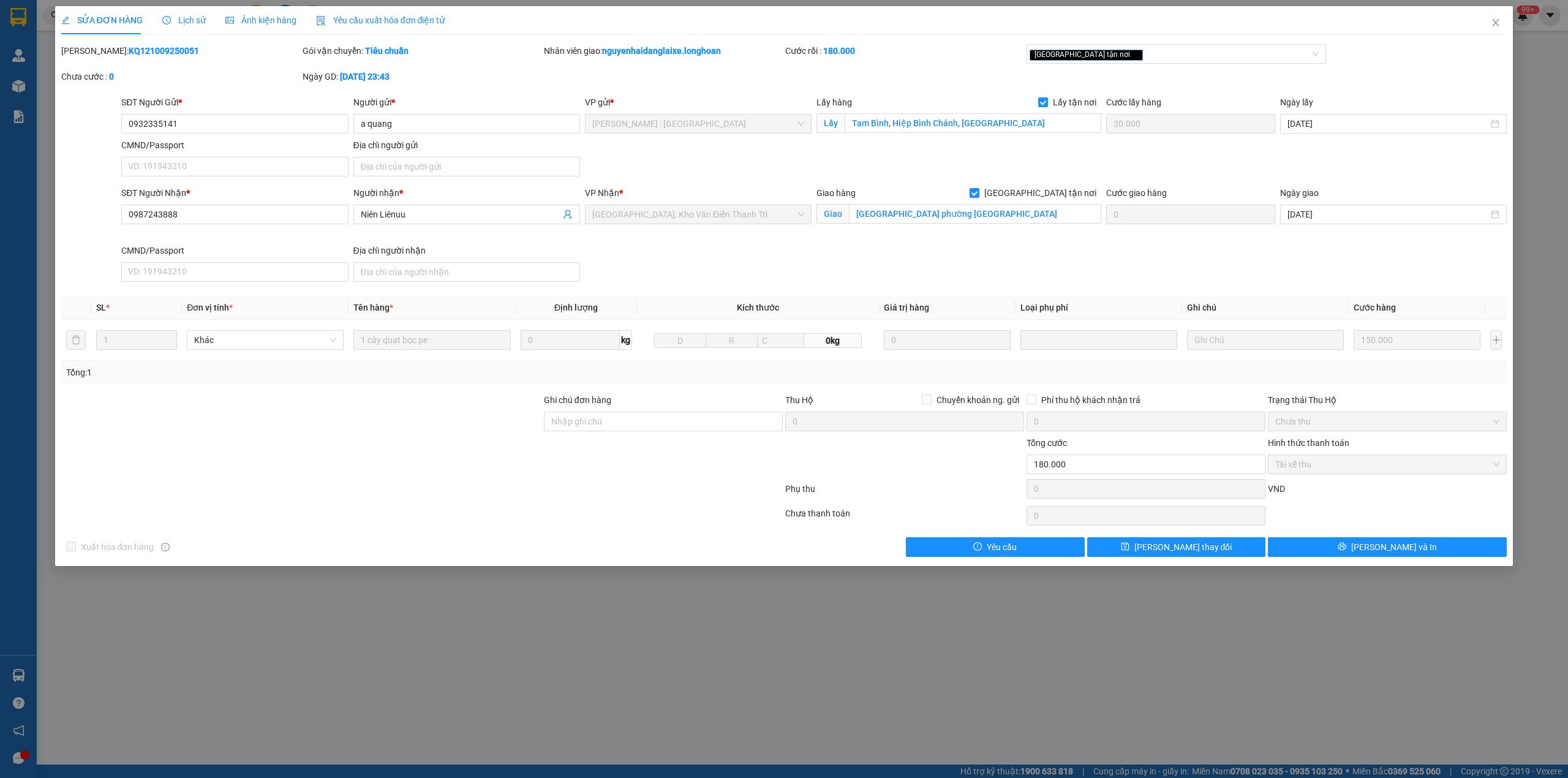
click at [170, 19] on span "Lịch sử" at bounding box center [184, 20] width 44 height 10
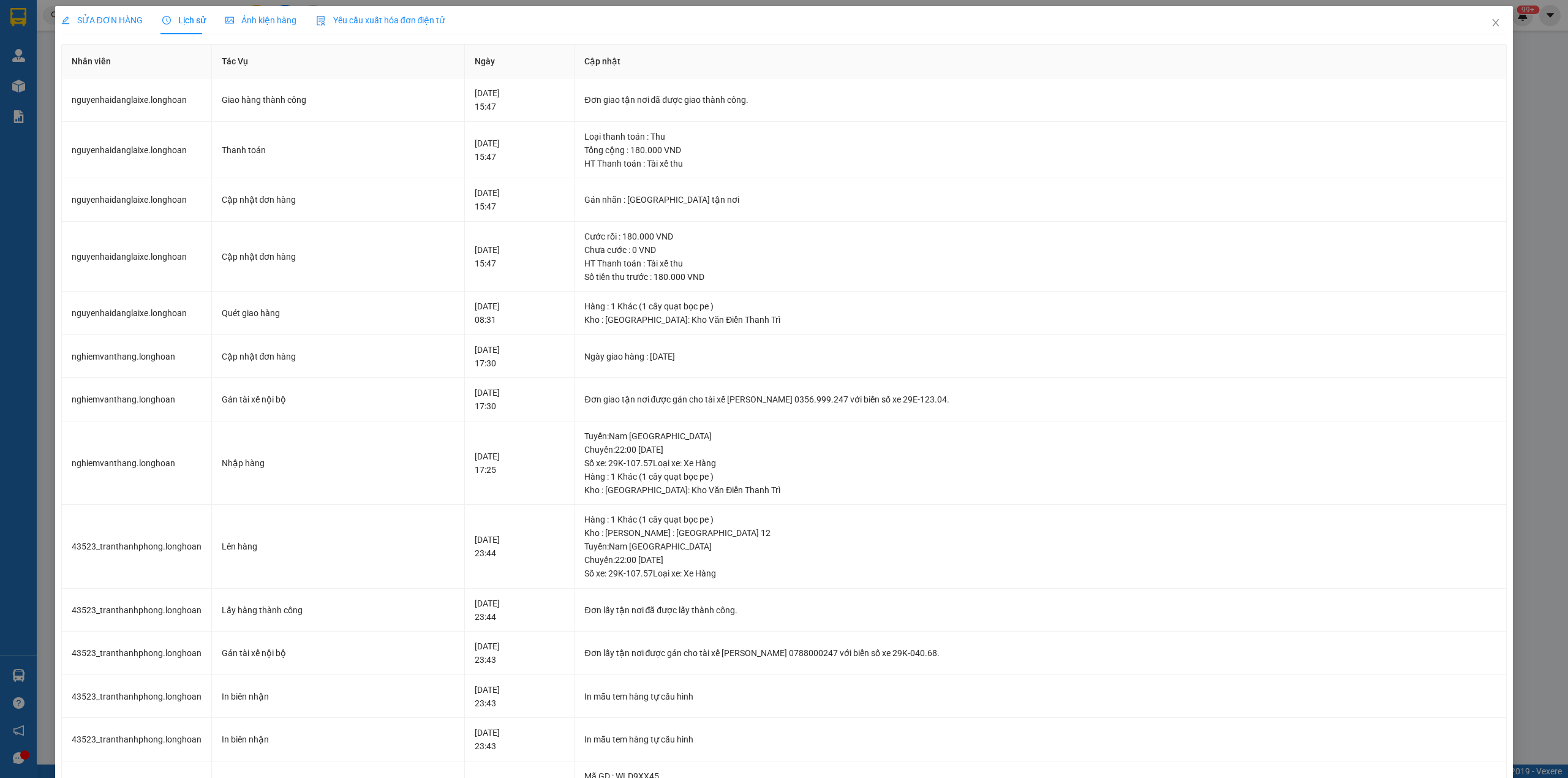
click at [89, 12] on div "SỬA ĐƠN HÀNG" at bounding box center [102, 20] width 82 height 28
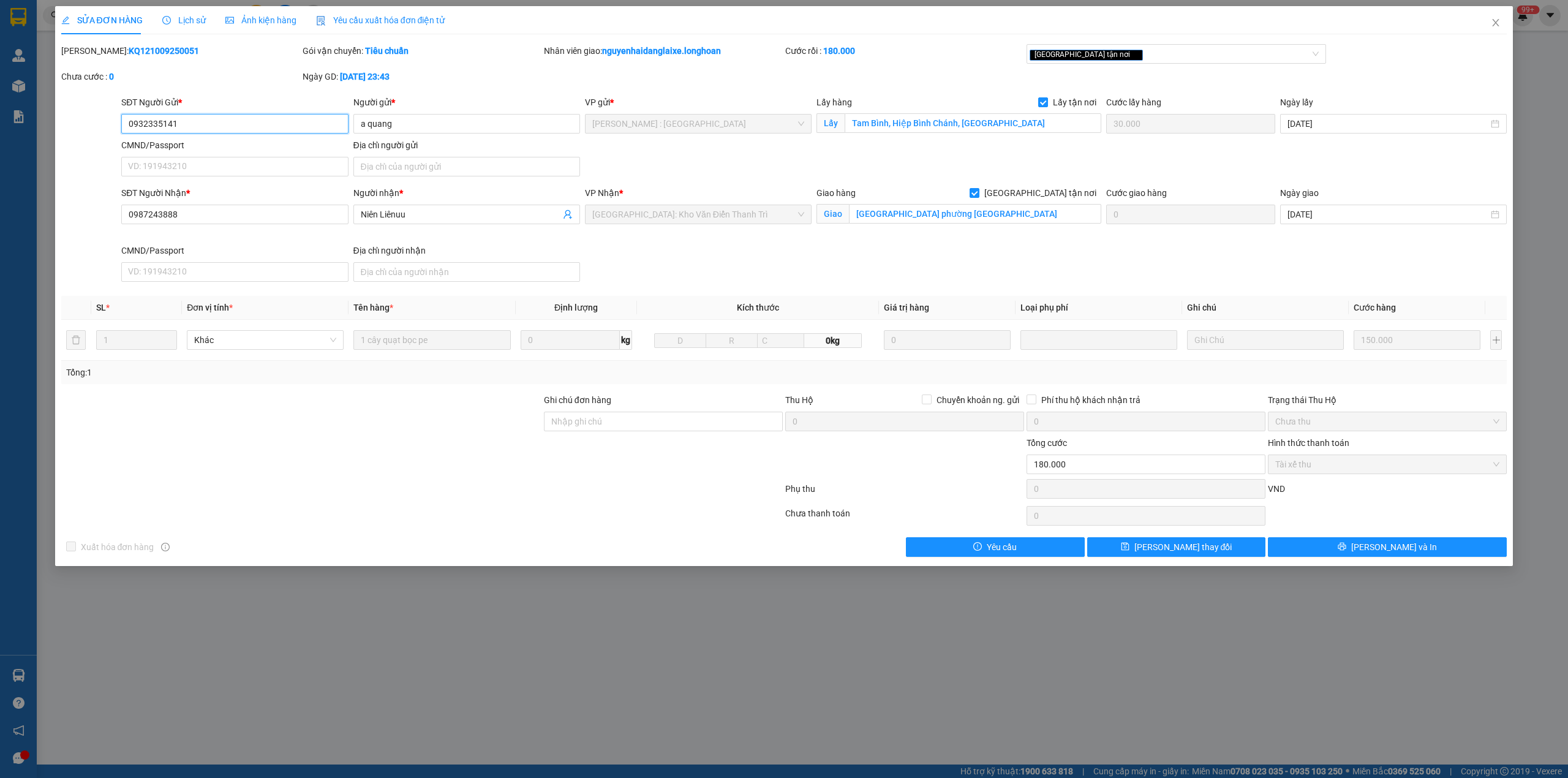
click at [155, 122] on input "0932335141" at bounding box center [235, 123] width 227 height 19
click at [179, 22] on span "Lịch sử" at bounding box center [184, 20] width 44 height 10
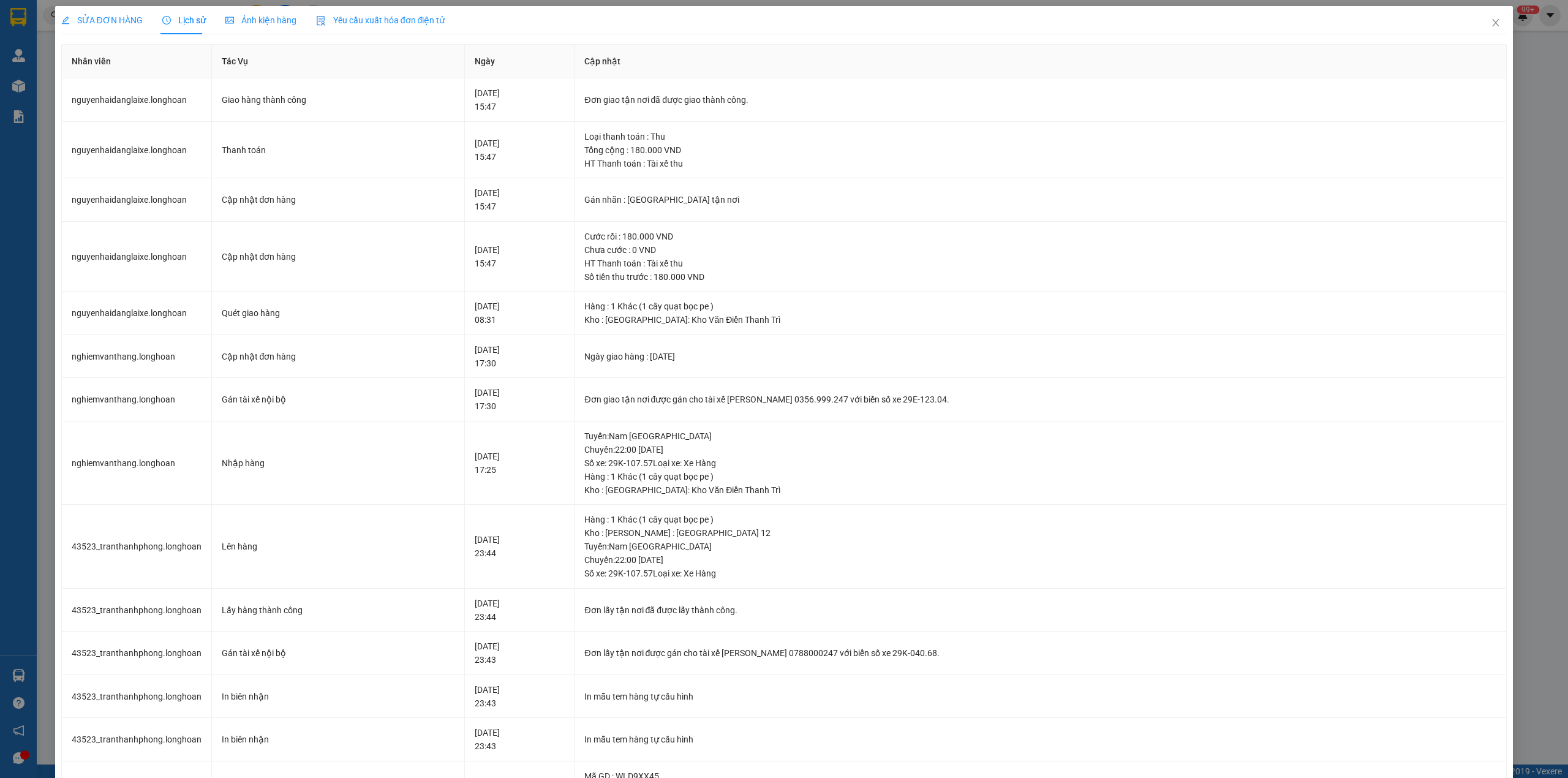
click at [108, 14] on div "SỬA ĐƠN HÀNG" at bounding box center [102, 20] width 82 height 14
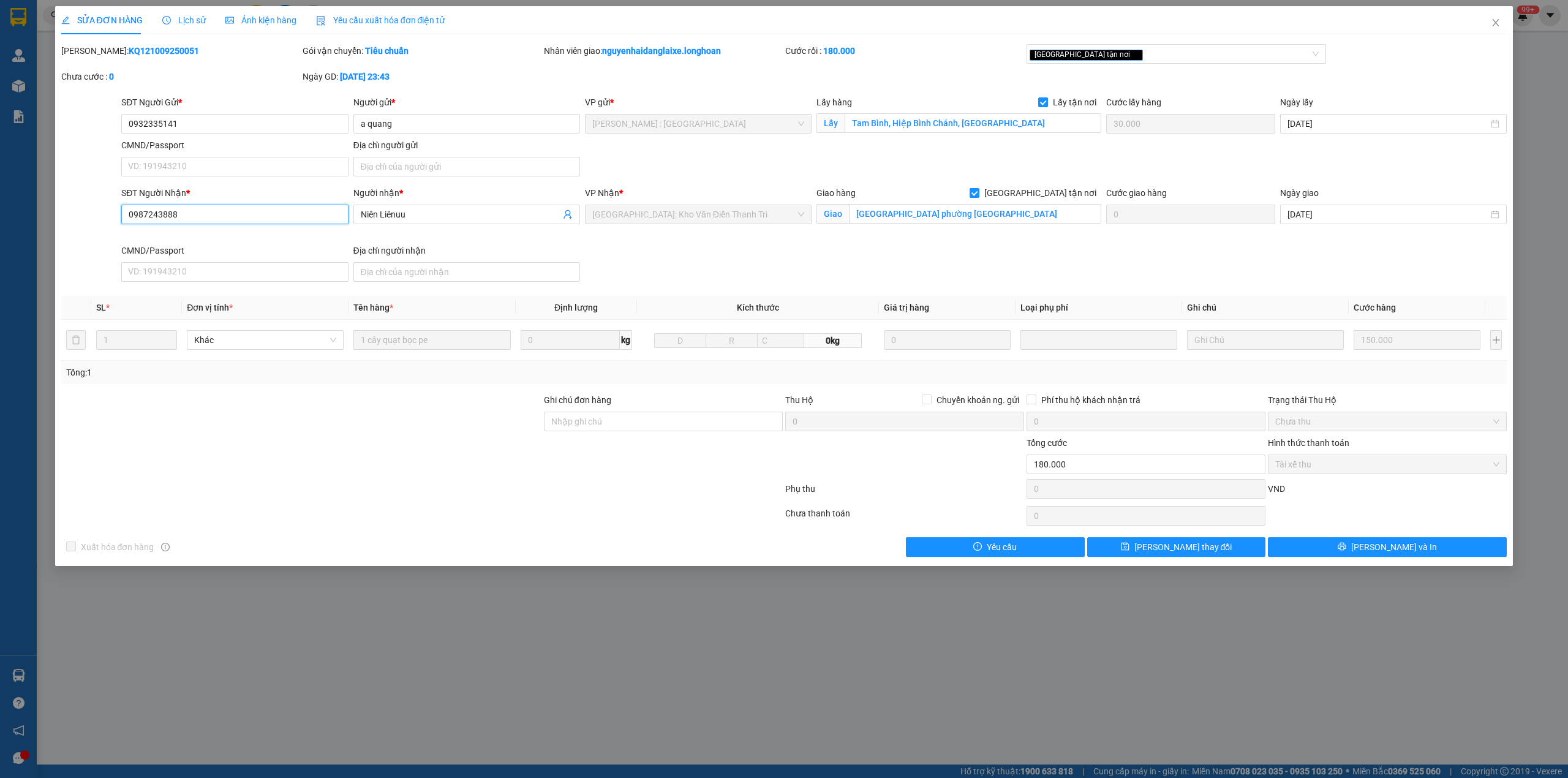
click at [146, 214] on input "0987243888" at bounding box center [235, 214] width 227 height 19
click at [177, 19] on span "Lịch sử" at bounding box center [184, 20] width 44 height 10
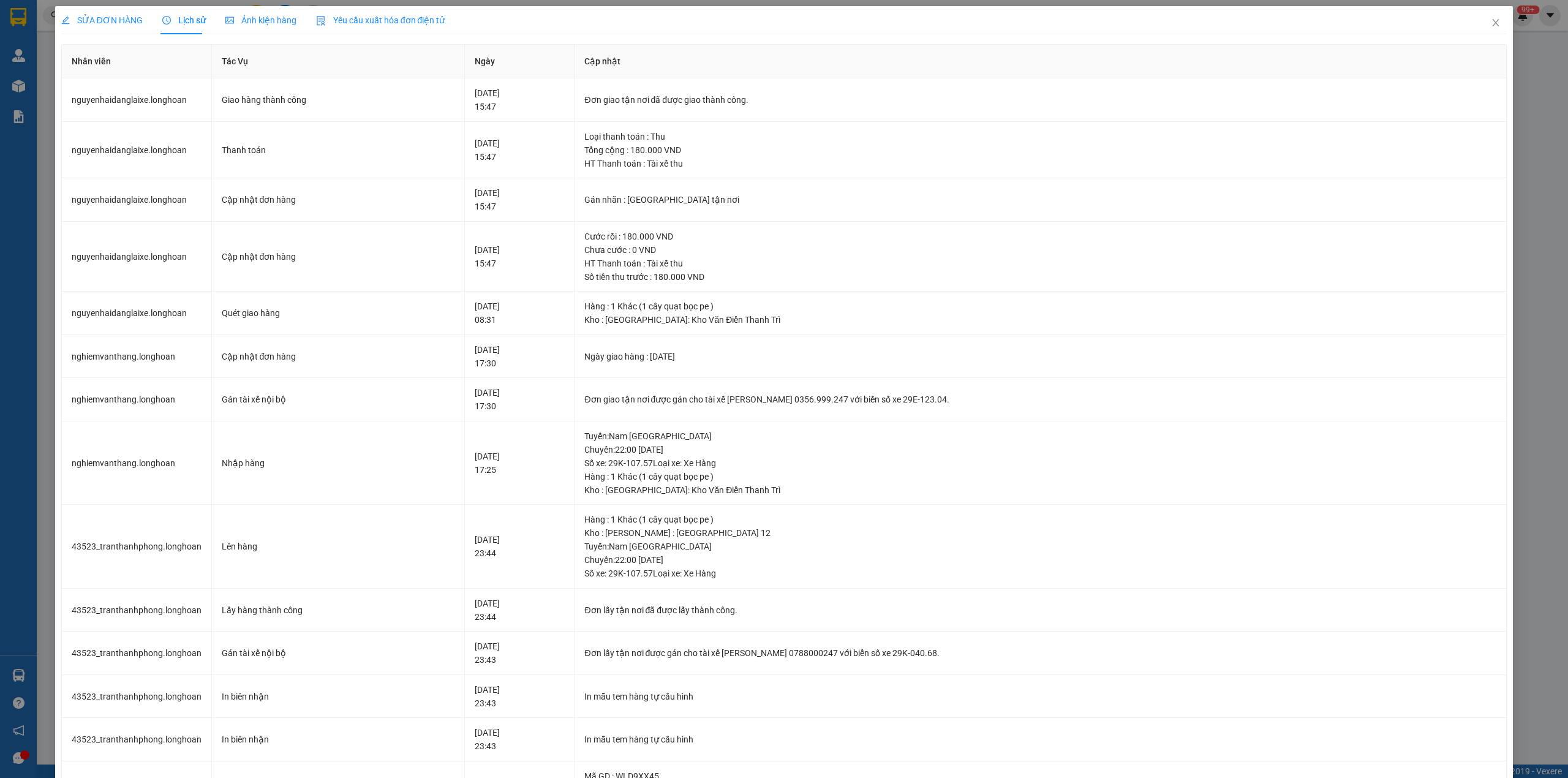
click at [87, 19] on span "SỬA ĐƠN HÀNG" at bounding box center [102, 20] width 82 height 10
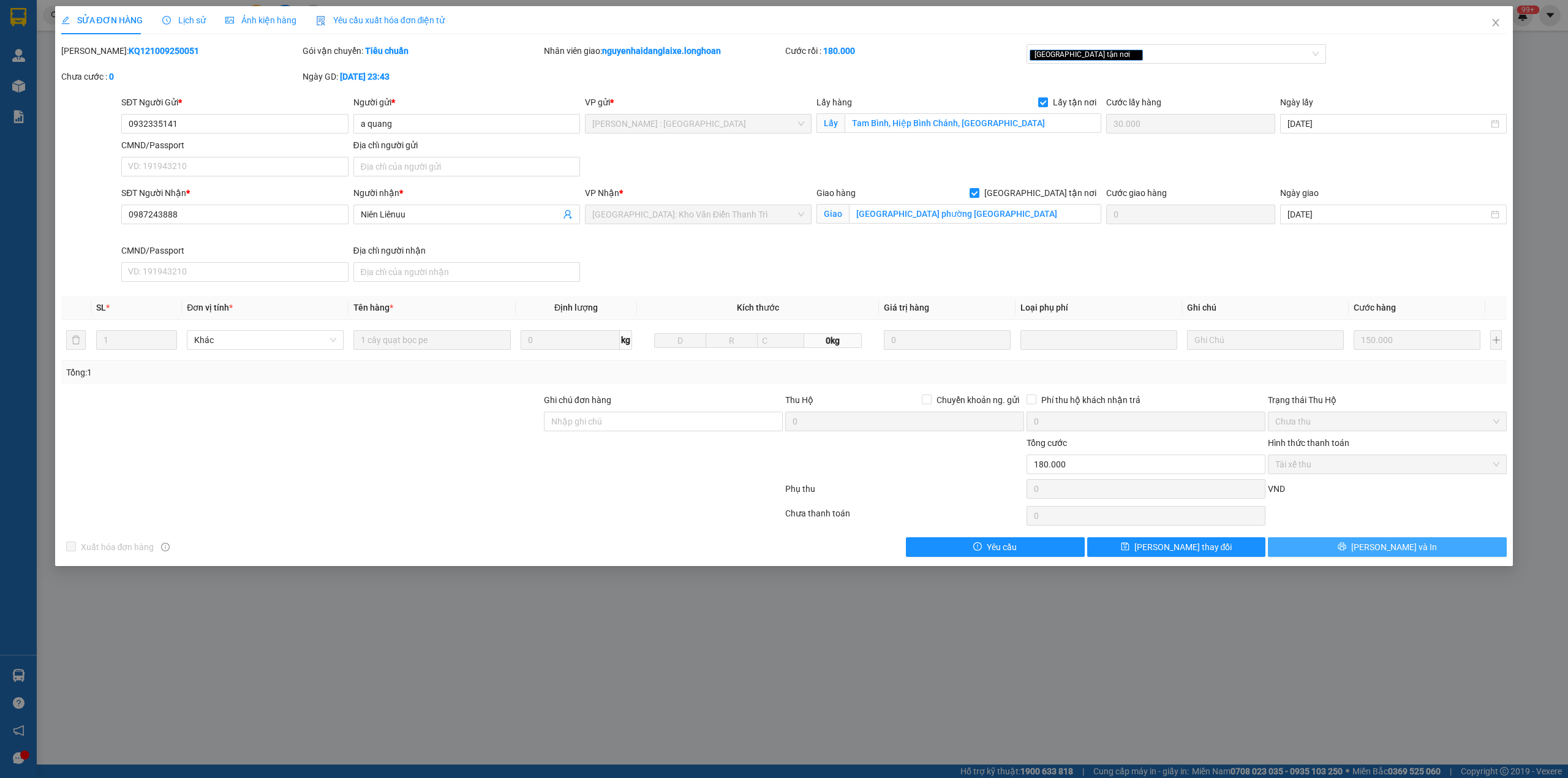
click at [1411, 545] on span "[PERSON_NAME] và In" at bounding box center [1394, 547] width 86 height 14
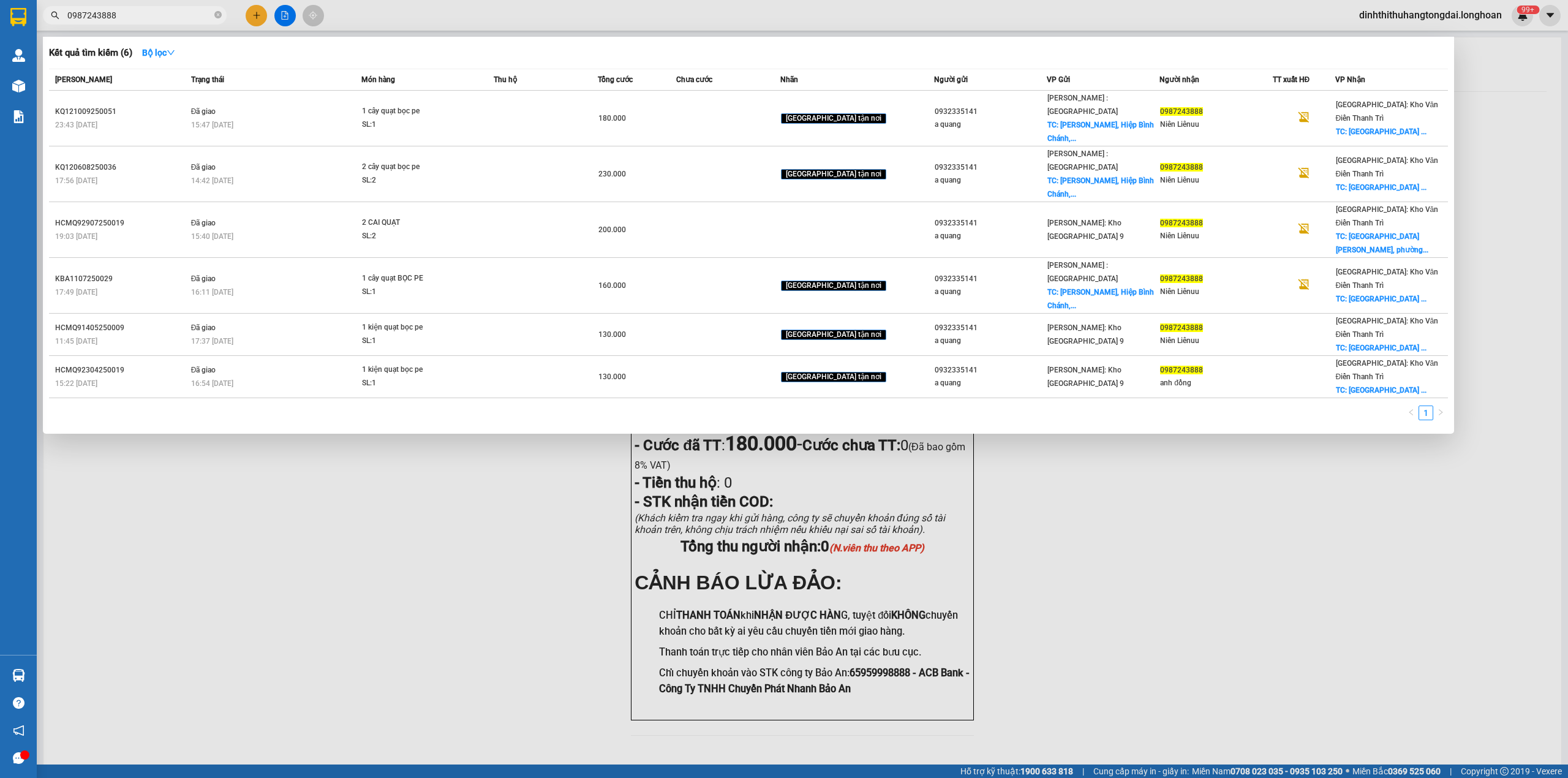
click at [151, 7] on span "0987243888" at bounding box center [134, 16] width 184 height 19
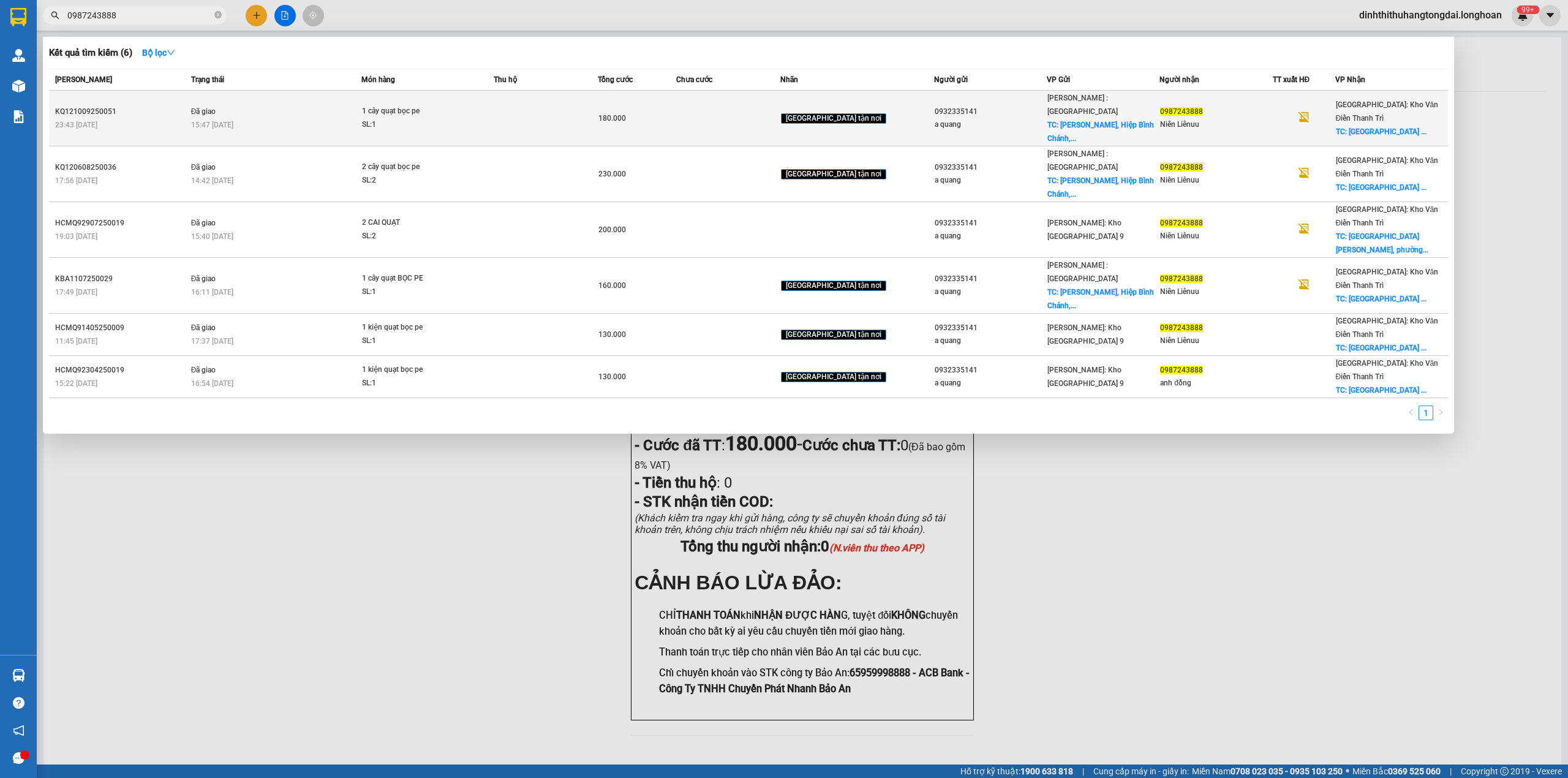
click at [248, 118] on div "15:47 [DATE]" at bounding box center [276, 125] width 170 height 14
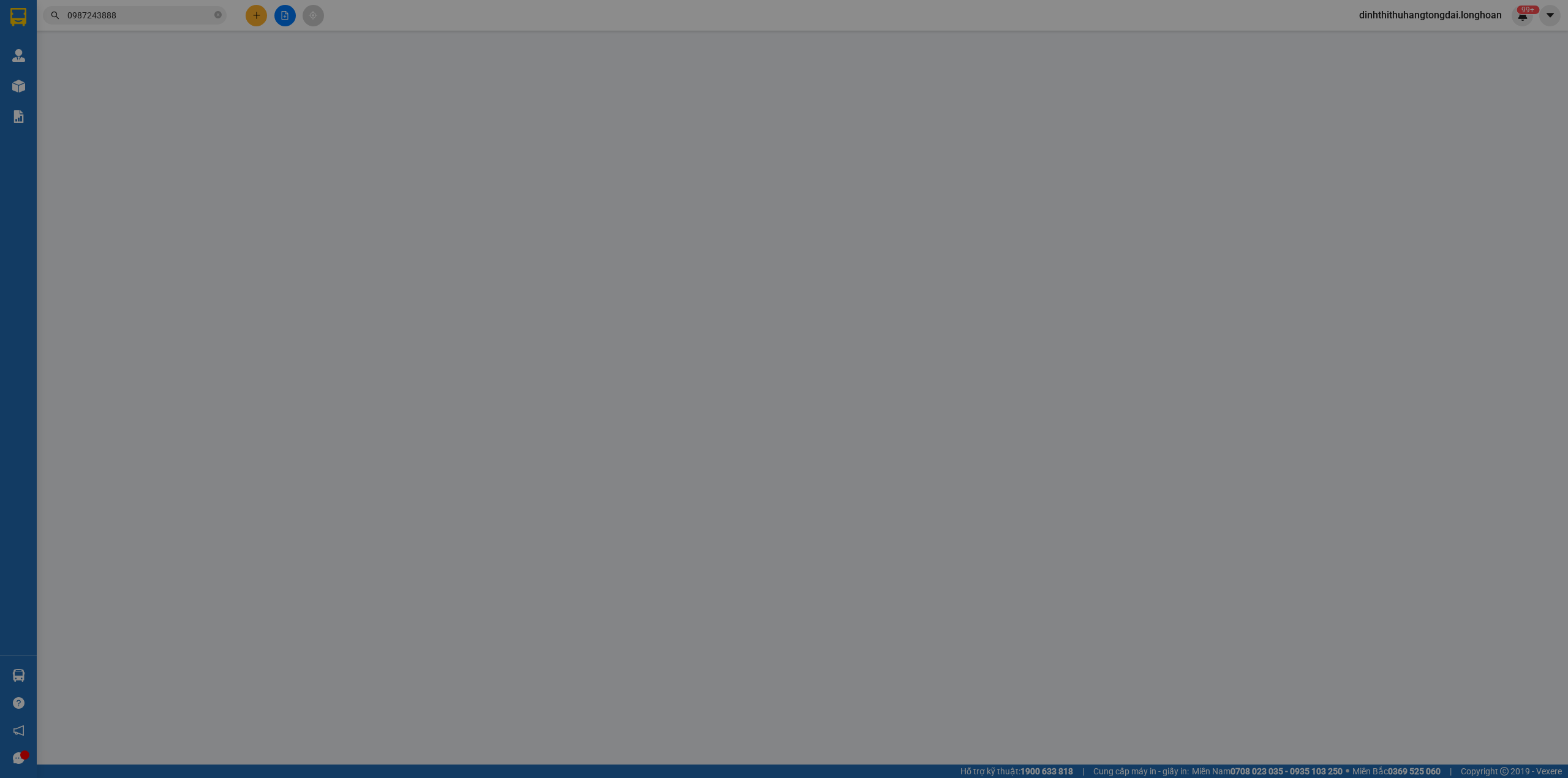
type input "0932335141"
type input "a quang"
checkbox input "true"
type input "Tam Bình, Hiệp Bình Chánh, [GEOGRAPHIC_DATA]"
type input "30.000"
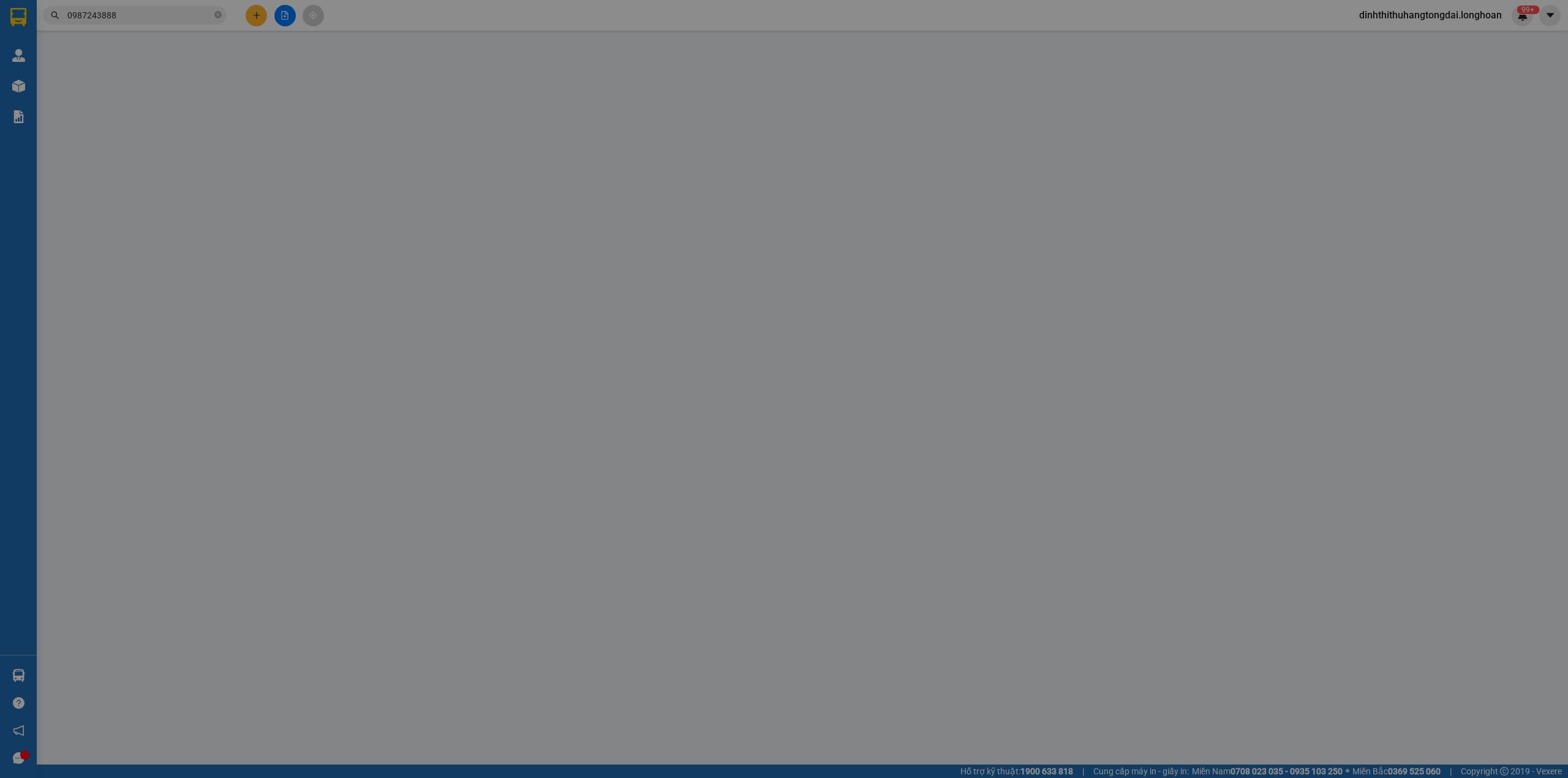
type input "0987243888"
type input "Niên Liênuu"
checkbox input "true"
type input "[GEOGRAPHIC_DATA] phường [GEOGRAPHIC_DATA]"
type input "180.000"
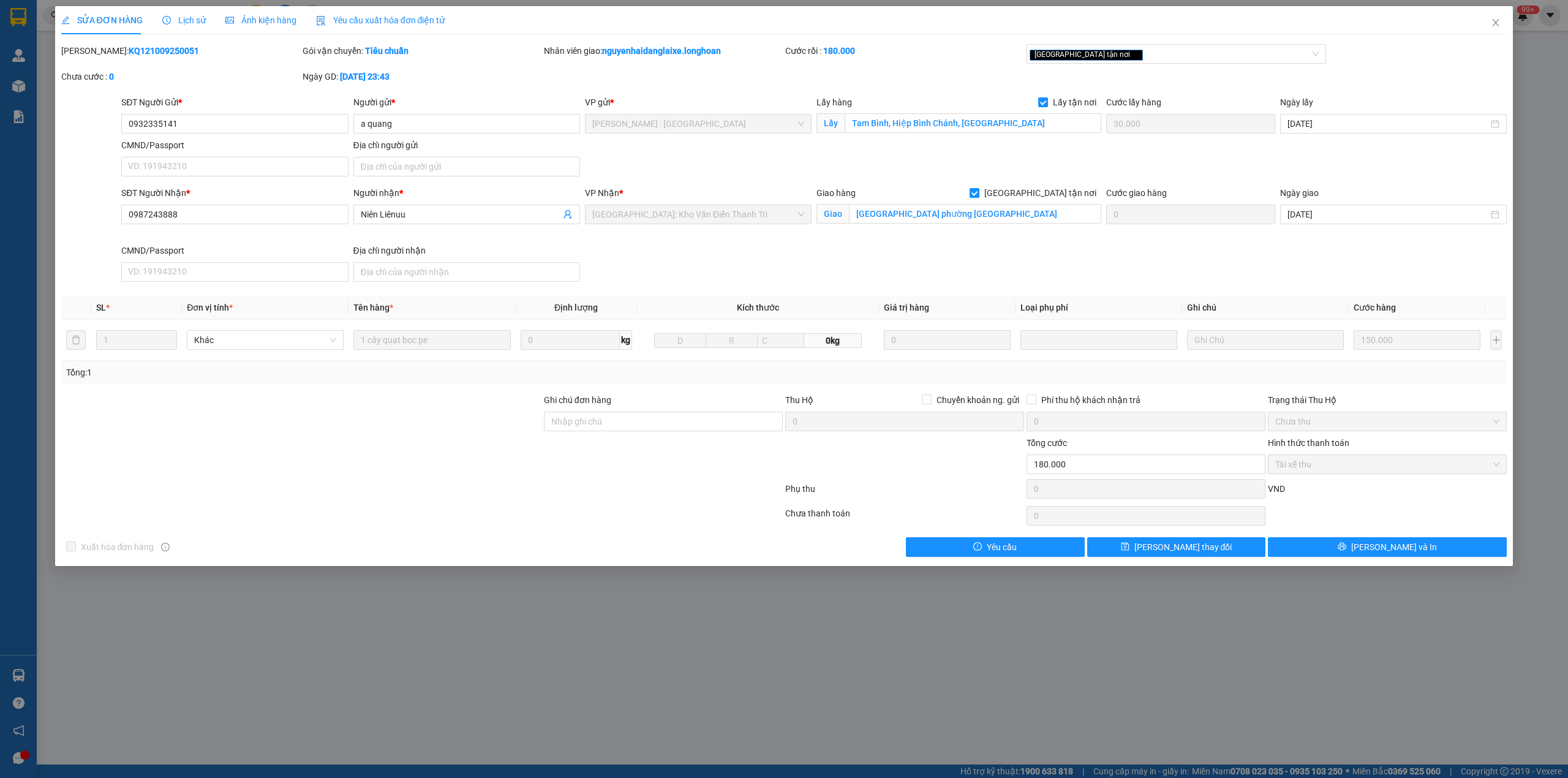
click at [174, 21] on span "Lịch sử" at bounding box center [184, 20] width 44 height 10
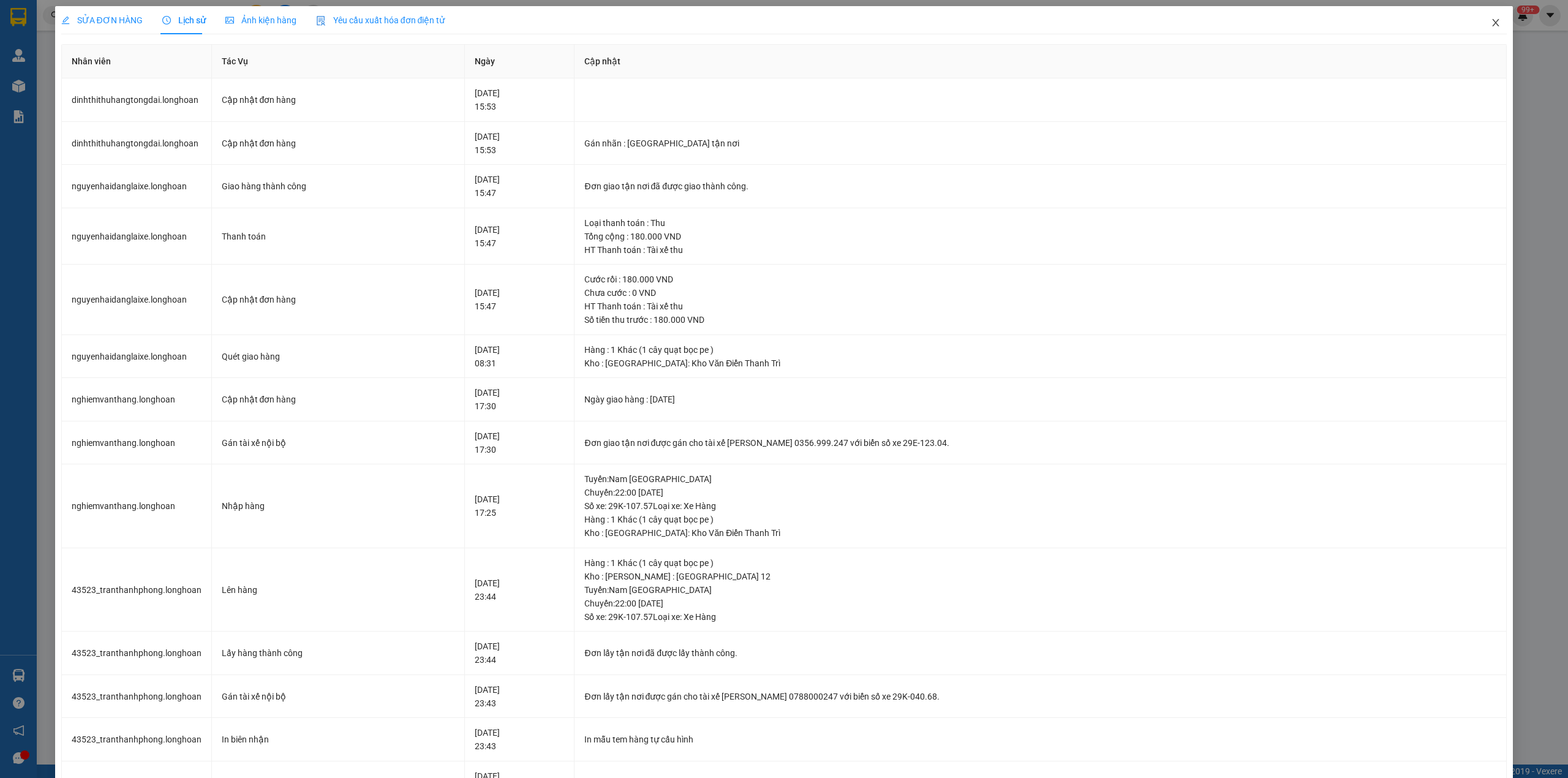
click at [1493, 21] on icon "close" at bounding box center [1496, 23] width 6 height 7
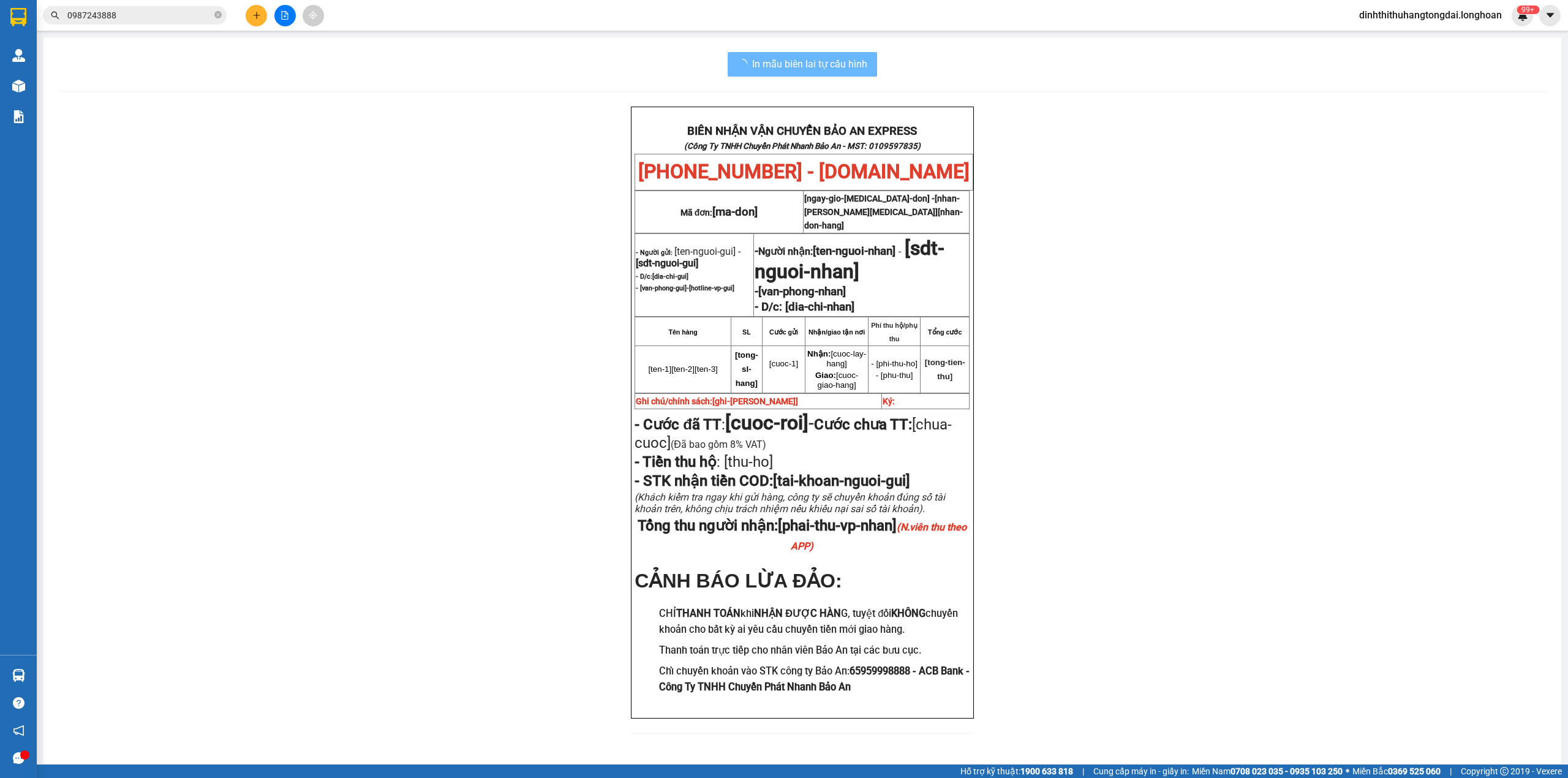
click at [150, 10] on input "0987243888" at bounding box center [139, 15] width 144 height 14
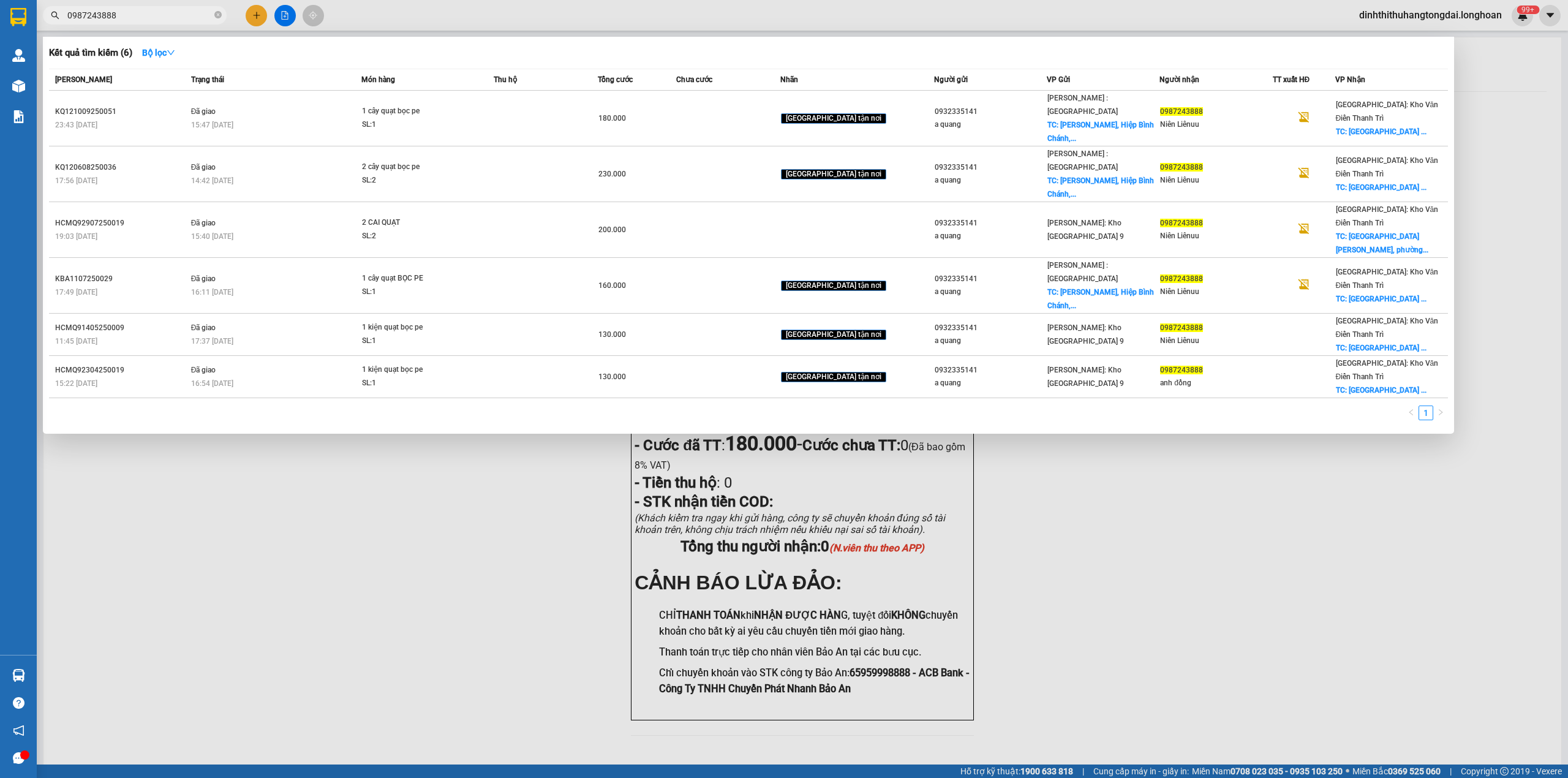
click at [150, 10] on input "0987243888" at bounding box center [139, 15] width 144 height 14
paste input "25167777"
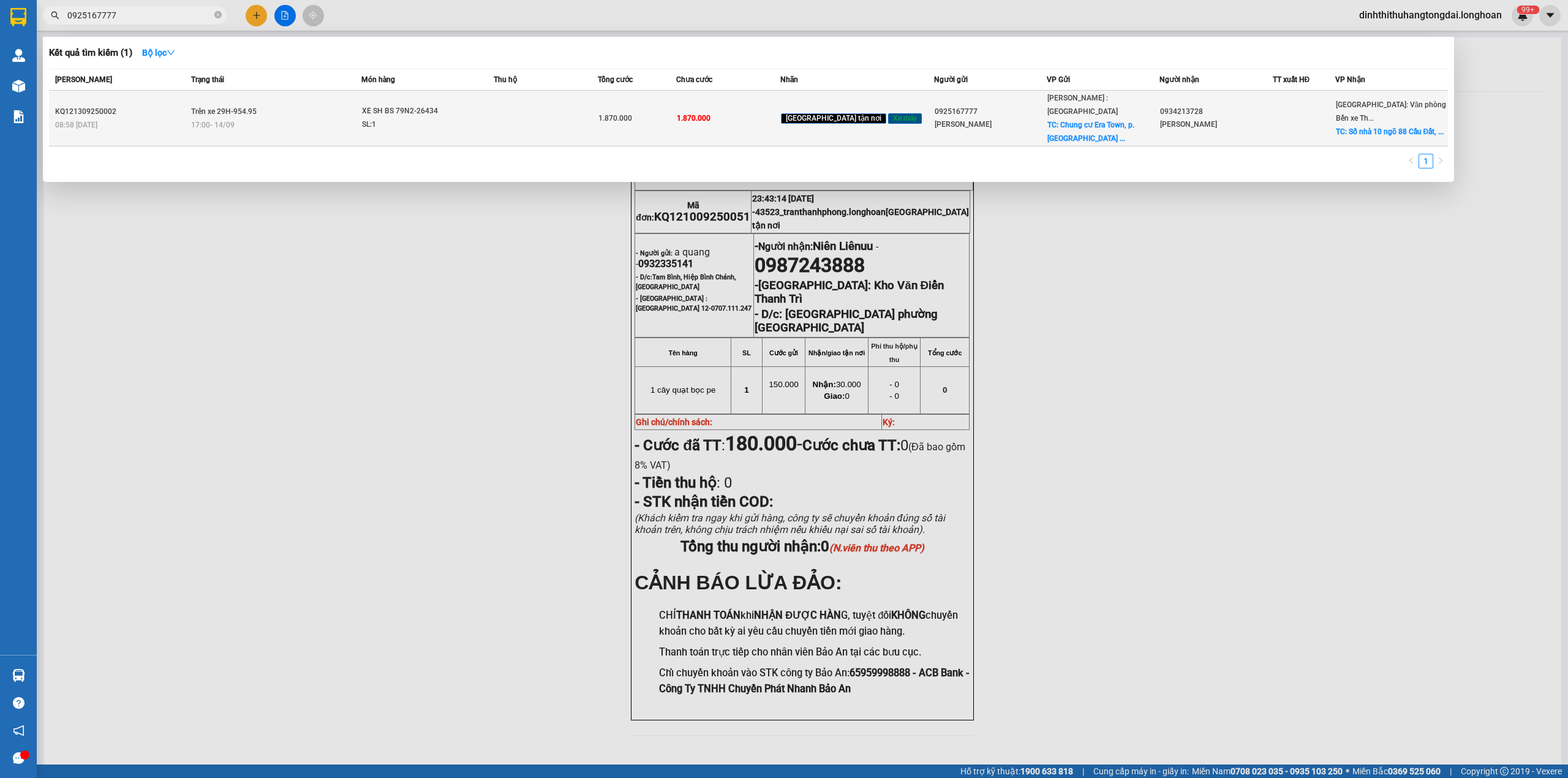
type input "0925167777"
click at [293, 118] on div "17:00 [DATE]" at bounding box center [276, 125] width 170 height 14
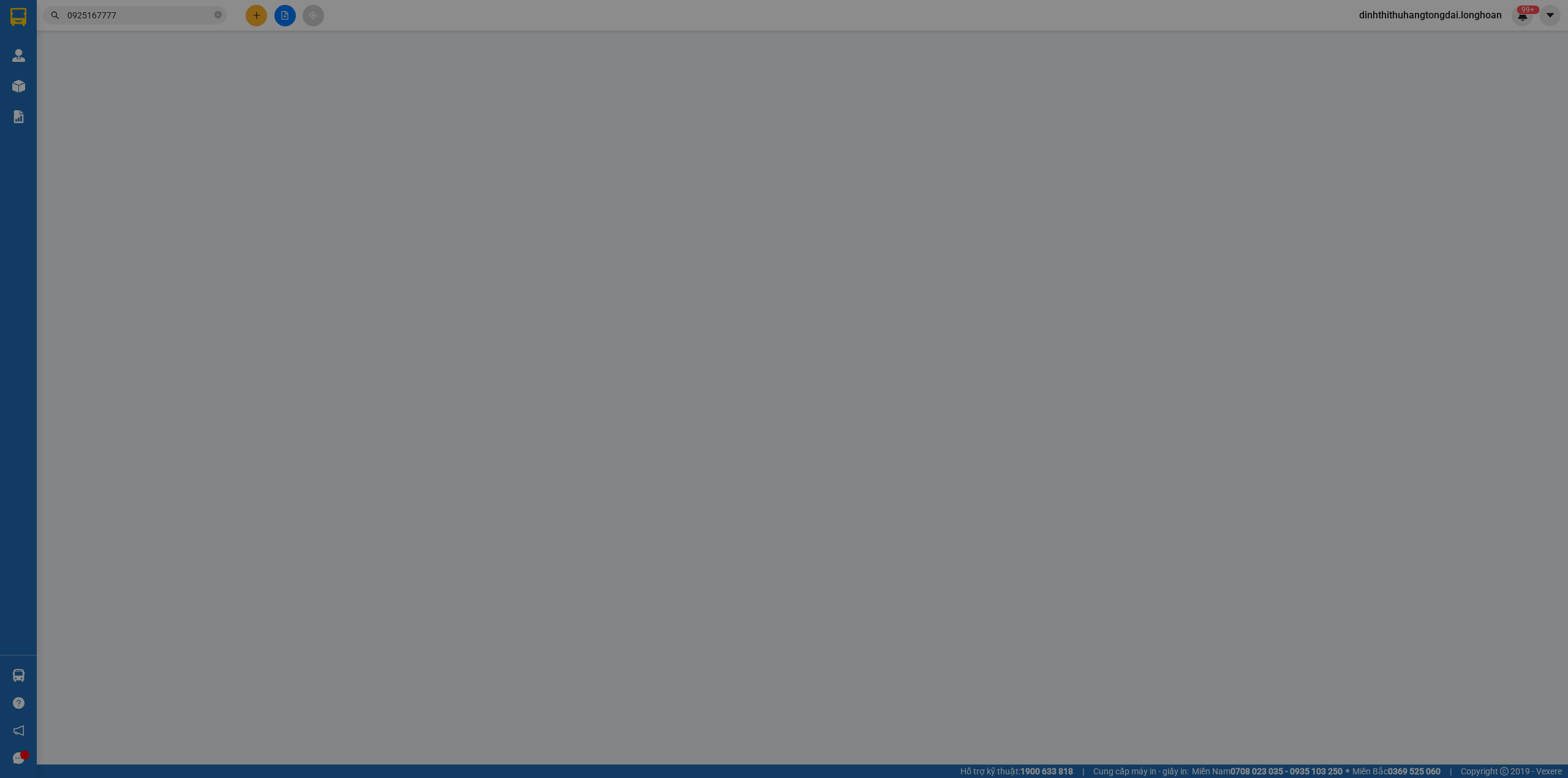
type input "0925167777"
type input "[PERSON_NAME]"
checkbox input "true"
type input "Chung cư Era Town, p. [GEOGRAPHIC_DATA], [GEOGRAPHIC_DATA], [GEOGRAPHIC_DATA]"
type input "0934213728"
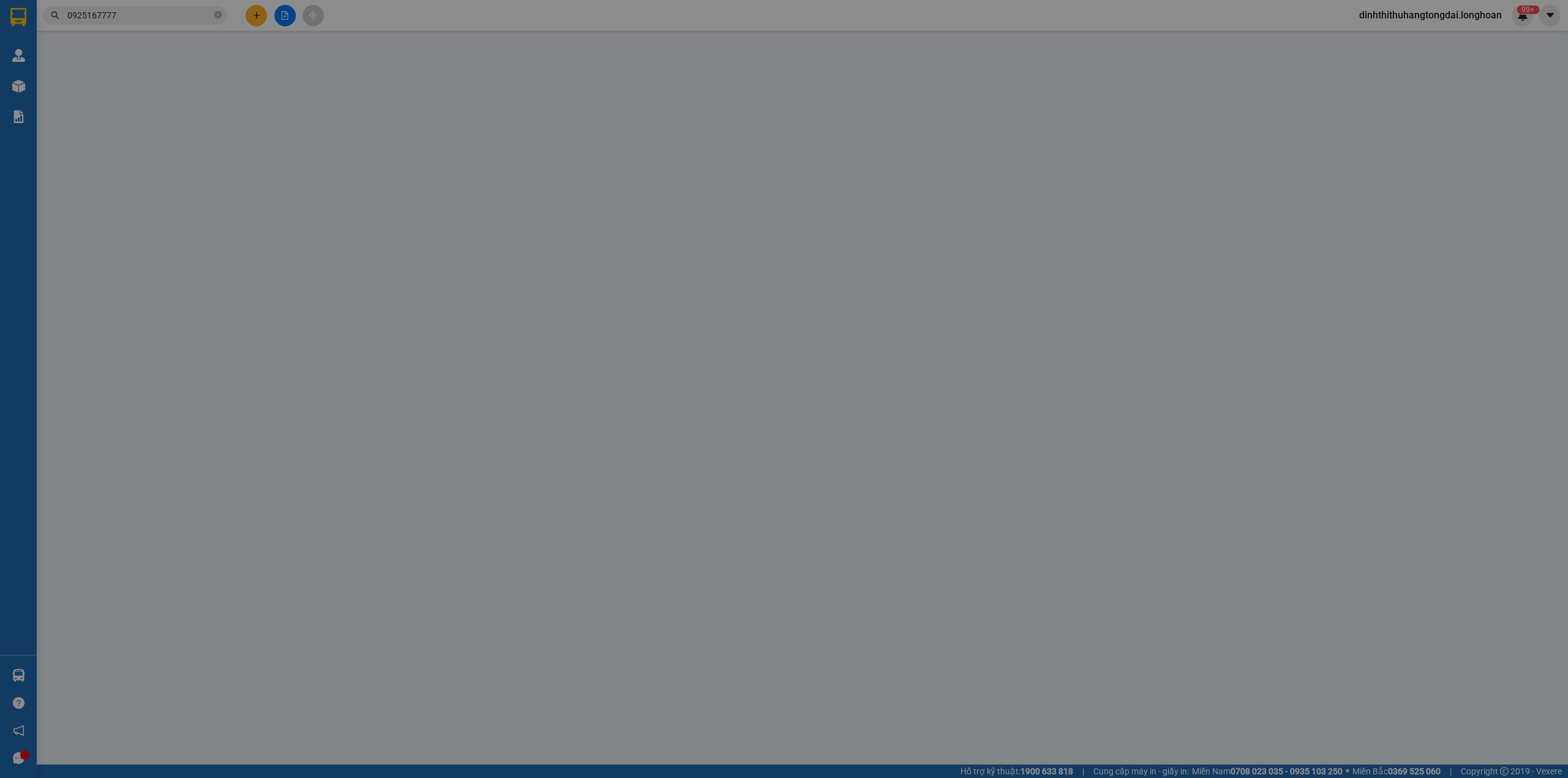
type input "[PERSON_NAME]"
checkbox input "true"
type input "Số nhà 10 ngõ 88 [GEOGRAPHIC_DATA], [GEOGRAPHIC_DATA], [GEOGRAPHIC_DATA], [GEOG…"
type input "CHÌA KHÓA CAVET BỎ CỐP"
type input "1.870.000"
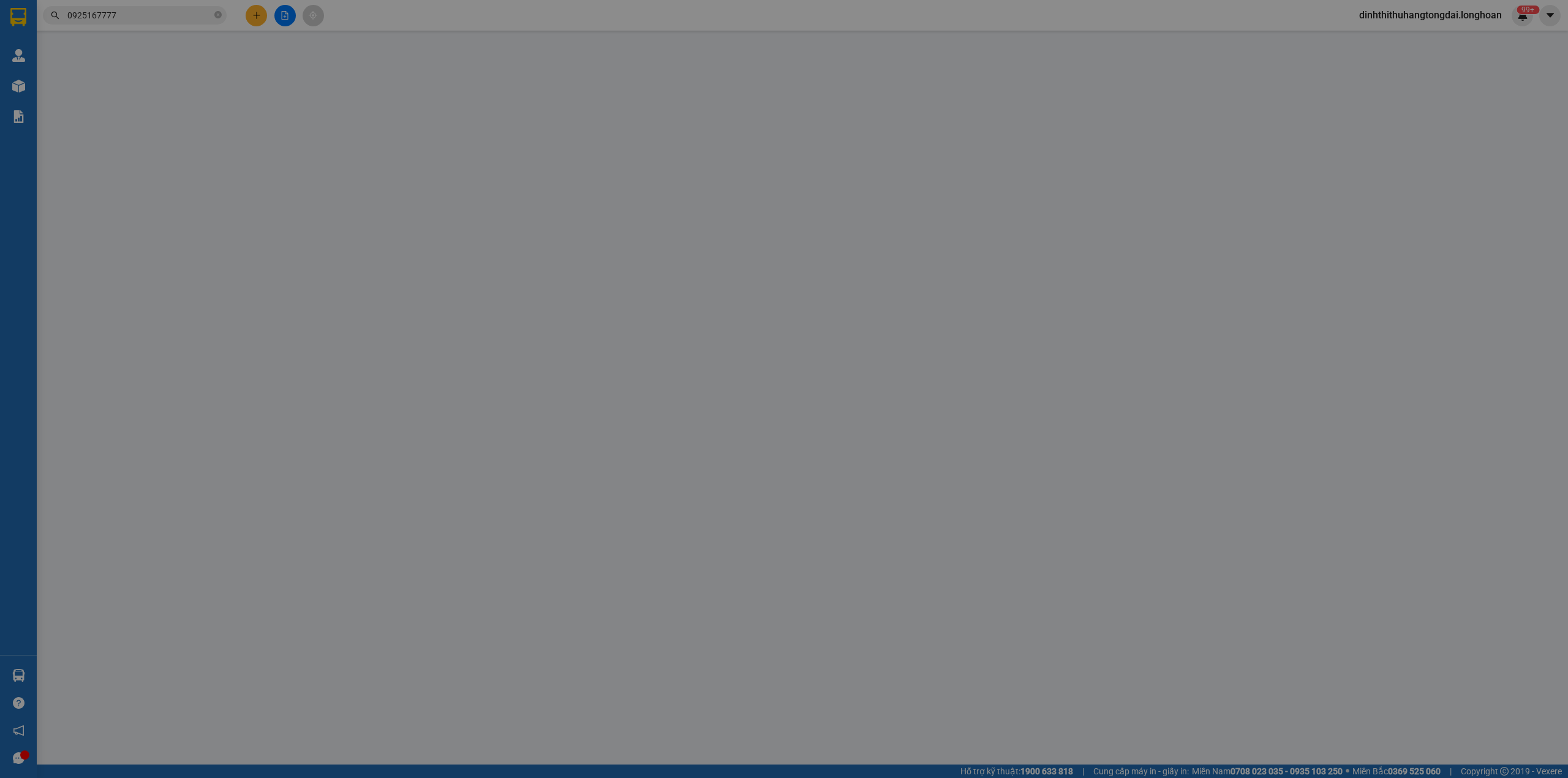
type input "1.870.000"
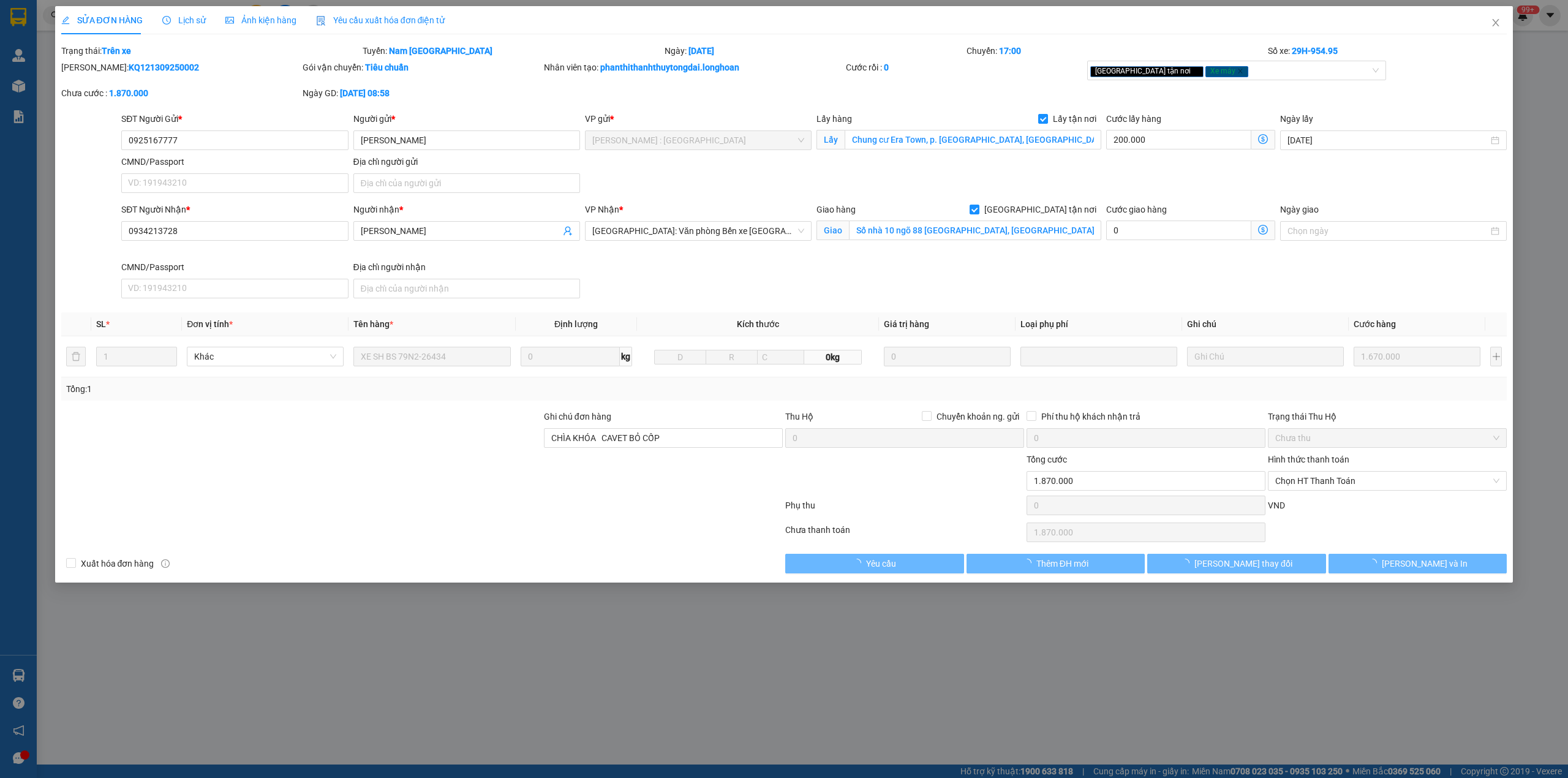
click at [165, 24] on icon "clock-circle" at bounding box center [167, 20] width 9 height 9
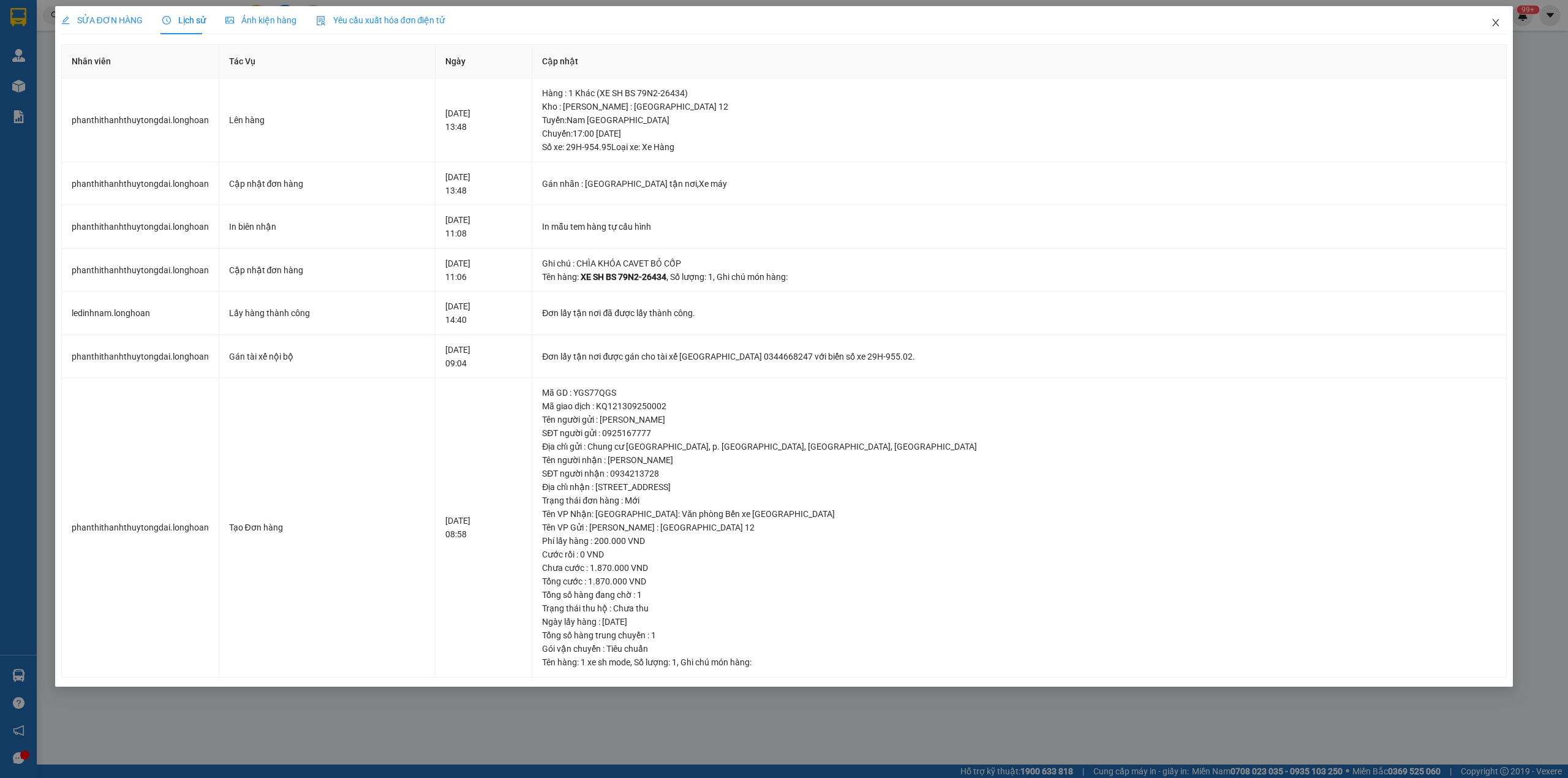
click at [1494, 23] on icon "close" at bounding box center [1496, 23] width 10 height 10
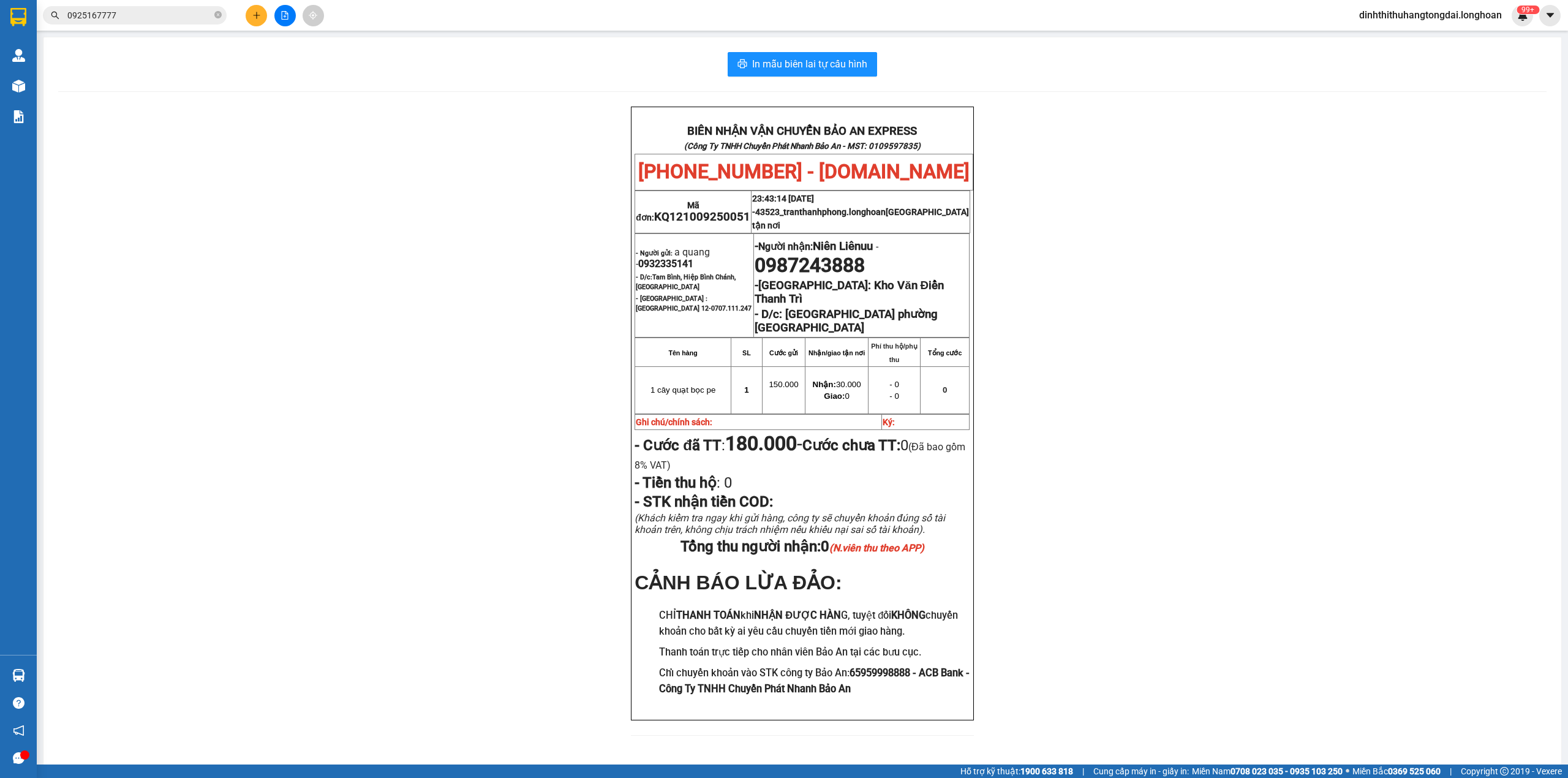
click at [126, 18] on input "0925167777" at bounding box center [139, 15] width 144 height 14
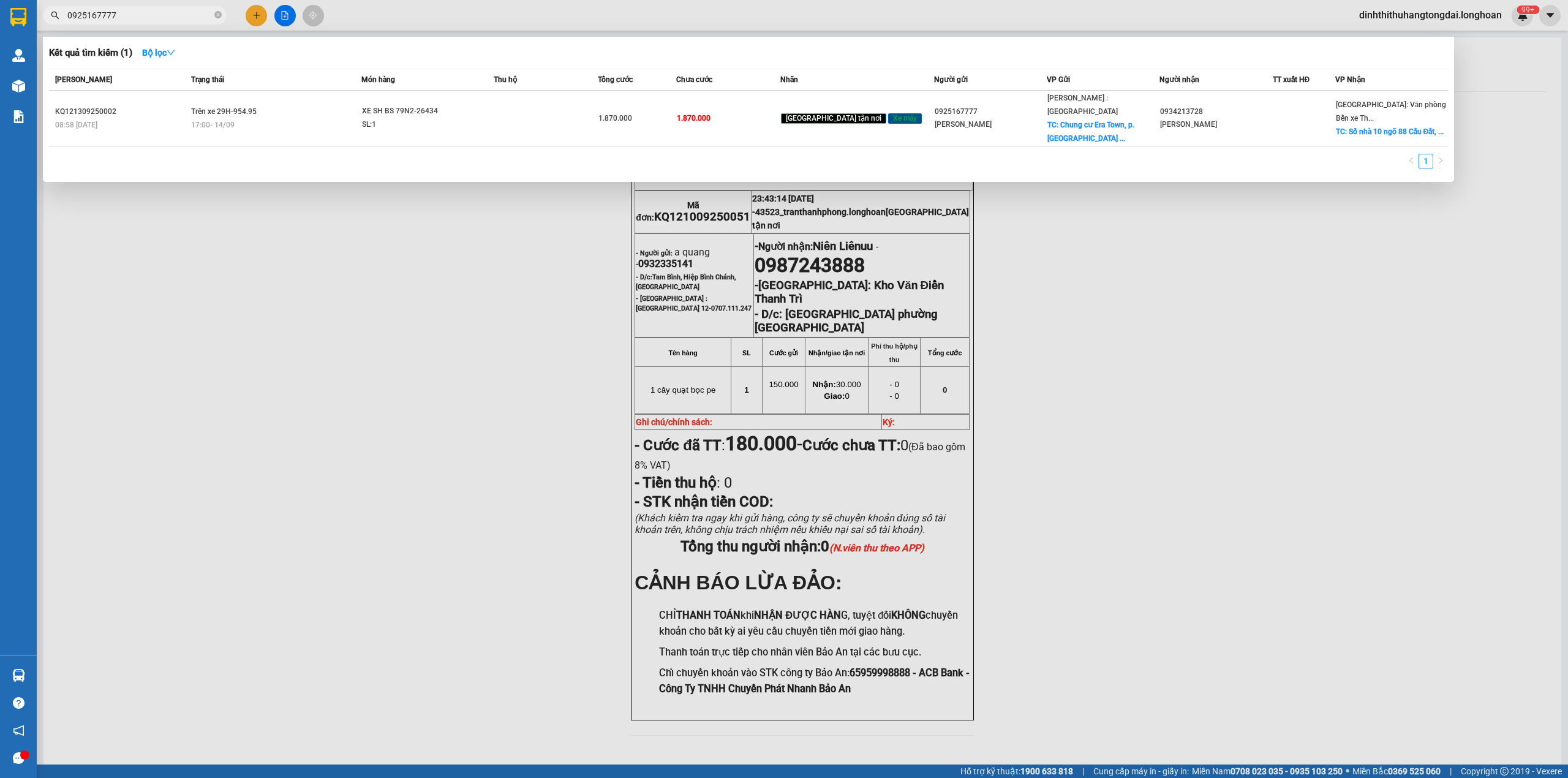
click at [126, 18] on input "0925167777" at bounding box center [139, 15] width 144 height 14
click at [110, 15] on input "0925167777" at bounding box center [139, 15] width 144 height 14
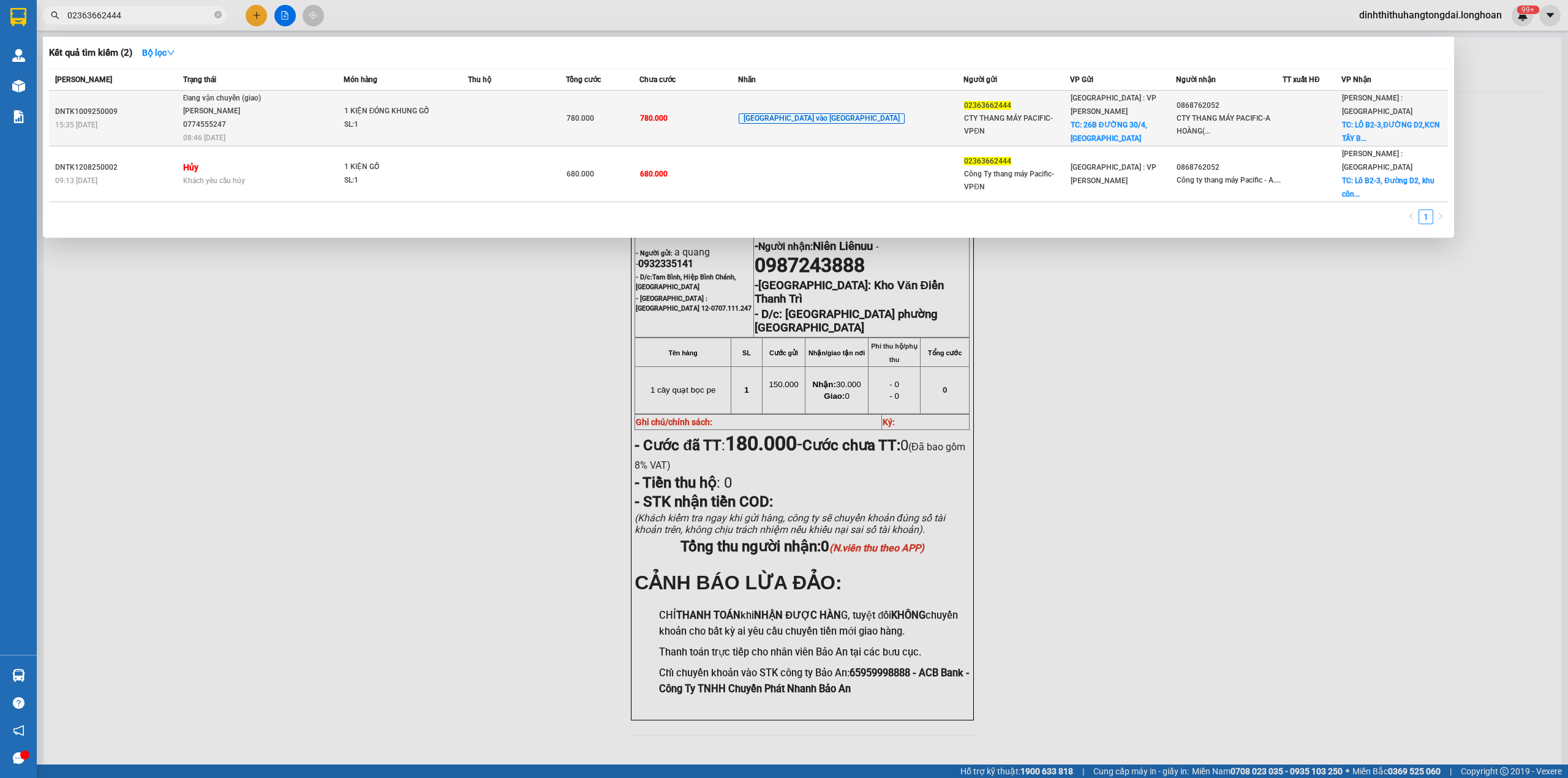
type input "02363662444"
click at [343, 117] on span "Đang vận chuyển (giao) [PERSON_NAME] 0774555247 08:46 [DATE]" at bounding box center [263, 117] width 160 height 51
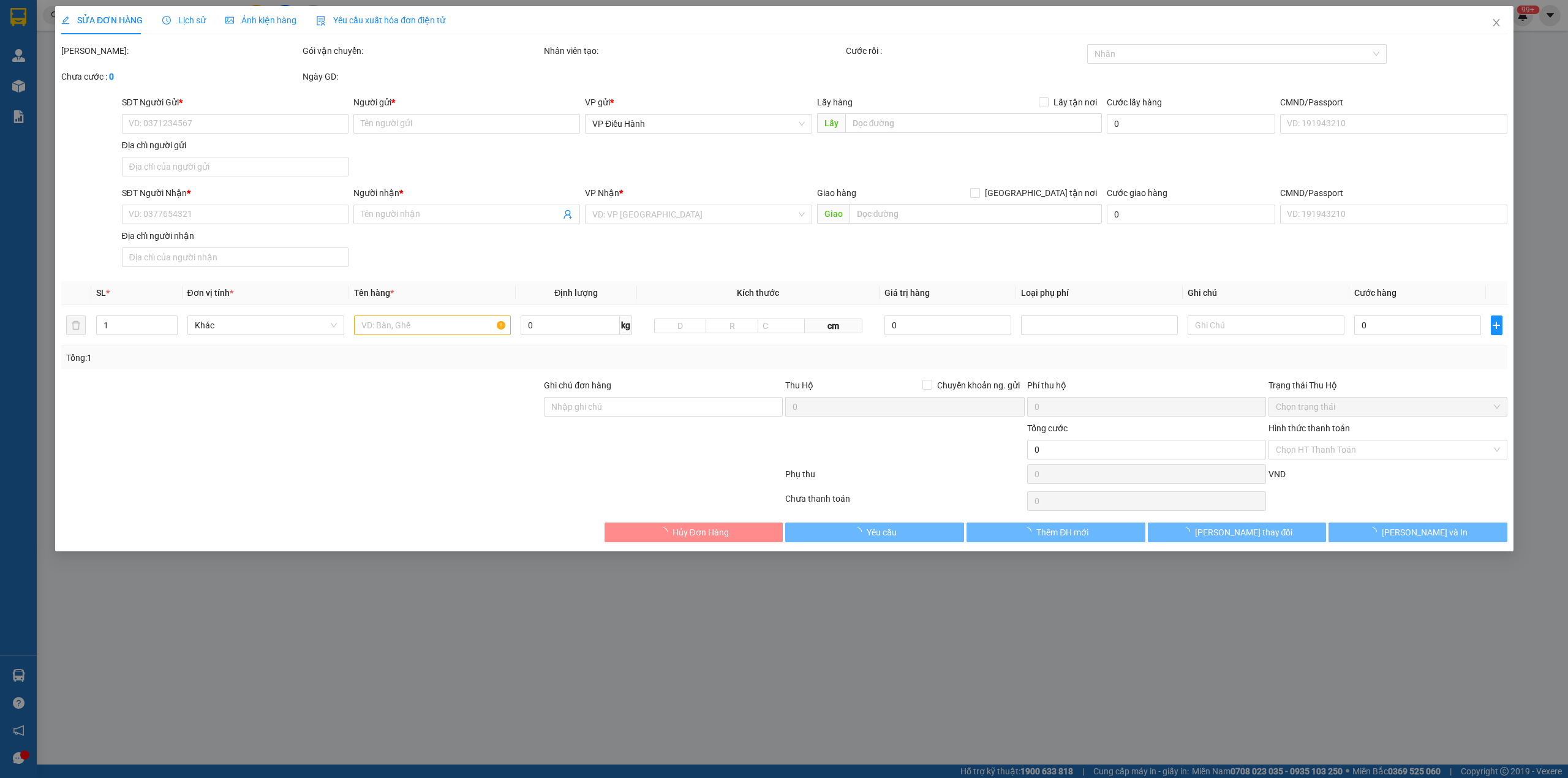
type input "02363662444"
type input "CTY THANG MÁY PACIFIC-VPĐN"
checkbox input "true"
type input "26B ĐƯỜNG 30/4,[GEOGRAPHIC_DATA]"
type input "0868762052"
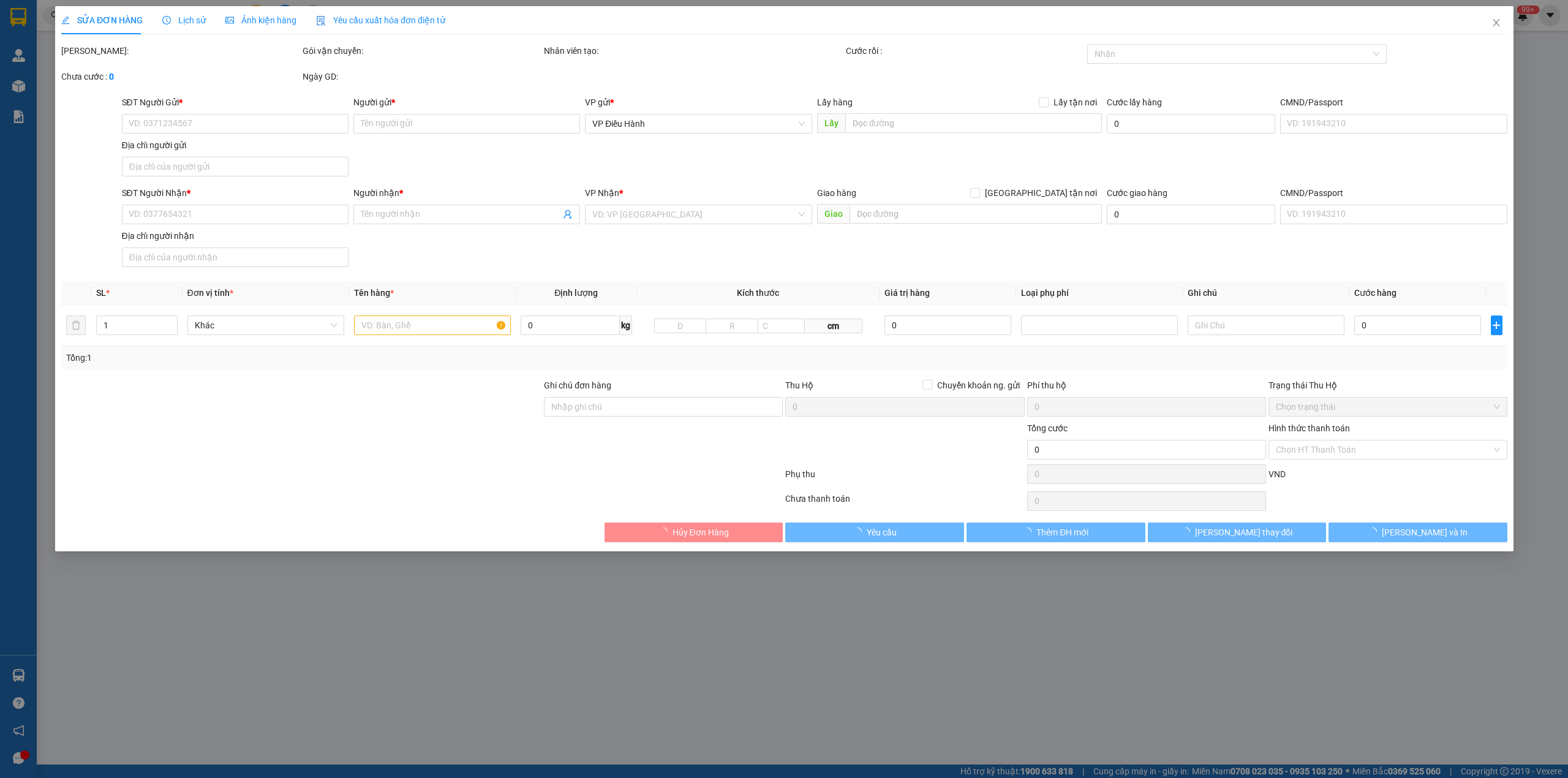
type input "CTY THANG MÁY PACIFIC-A HOÀNG(NHÀ MÁY SẢN XUẤT)"
checkbox input "true"
type input "LÔ B2-3,ĐƯỜNG D2,KCN TÂY BẮC [GEOGRAPHIC_DATA],XÃ [GEOGRAPHIC_DATA],HUYỆN [GEOG…"
type input "KHÔNG BAO HƯ VỠ,MÓP MÉO"
type input "780.000"
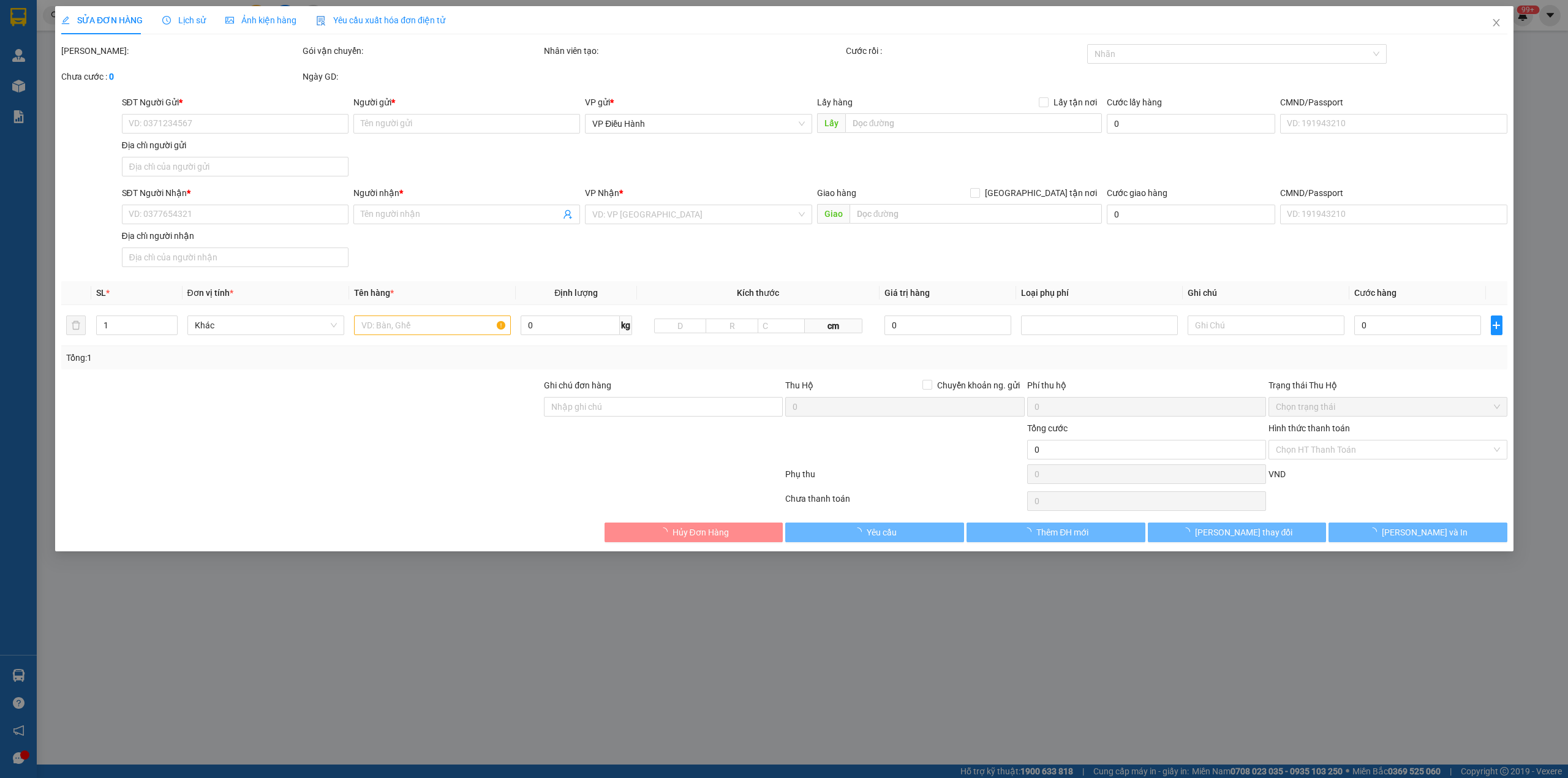
type input "780.000"
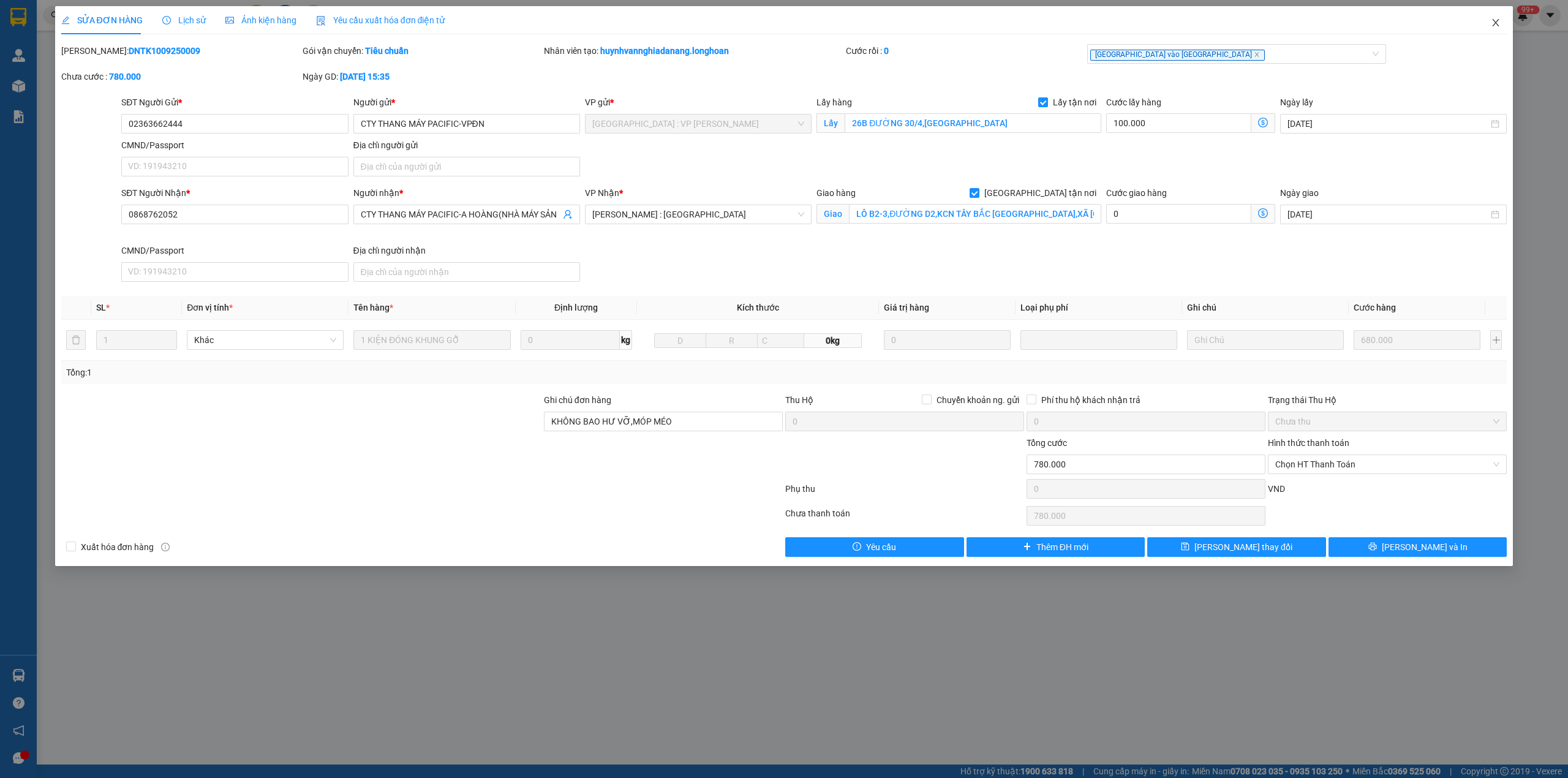
click at [1492, 31] on span "Close" at bounding box center [1496, 24] width 34 height 34
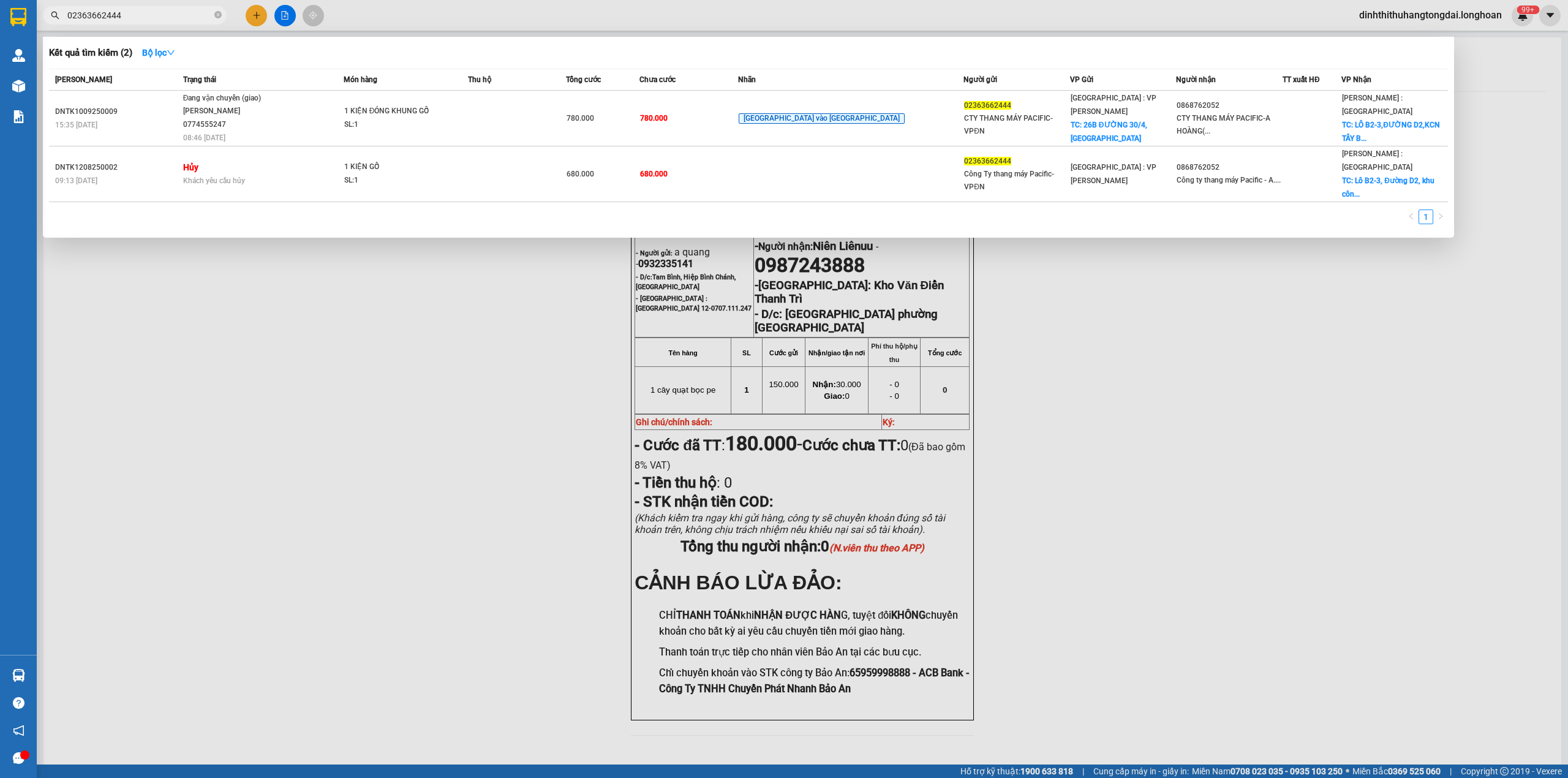
click at [138, 19] on input "02363662444" at bounding box center [139, 15] width 144 height 14
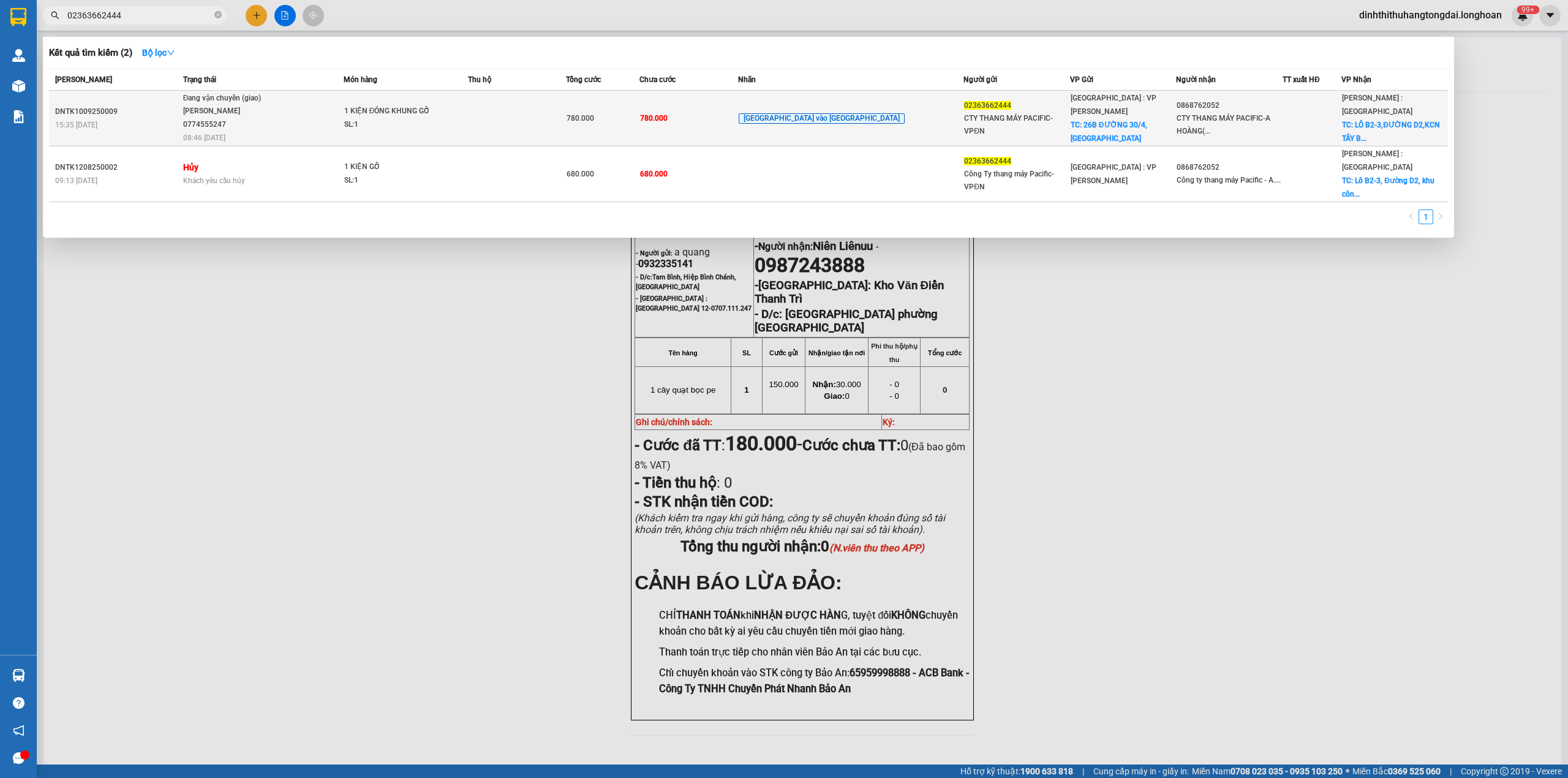
click at [467, 127] on span "1 KIỆN ĐÓNG KHUNG GỖ SL: 1" at bounding box center [406, 117] width 123 height 26
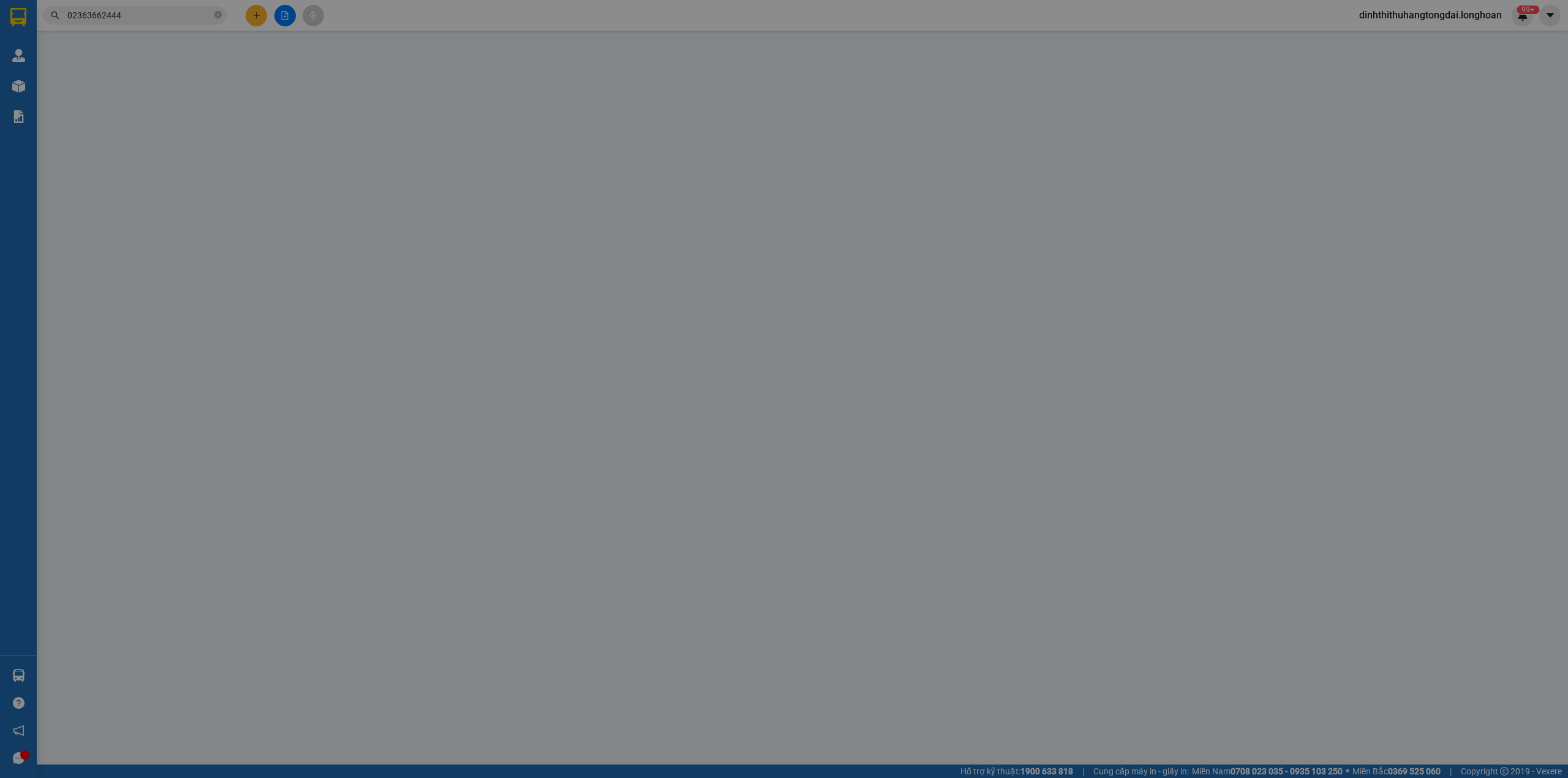
type input "02363662444"
type input "CTY THANG MÁY PACIFIC-VPĐN"
checkbox input "true"
type input "26B ĐƯỜNG 30/4,[GEOGRAPHIC_DATA]"
type input "0868762052"
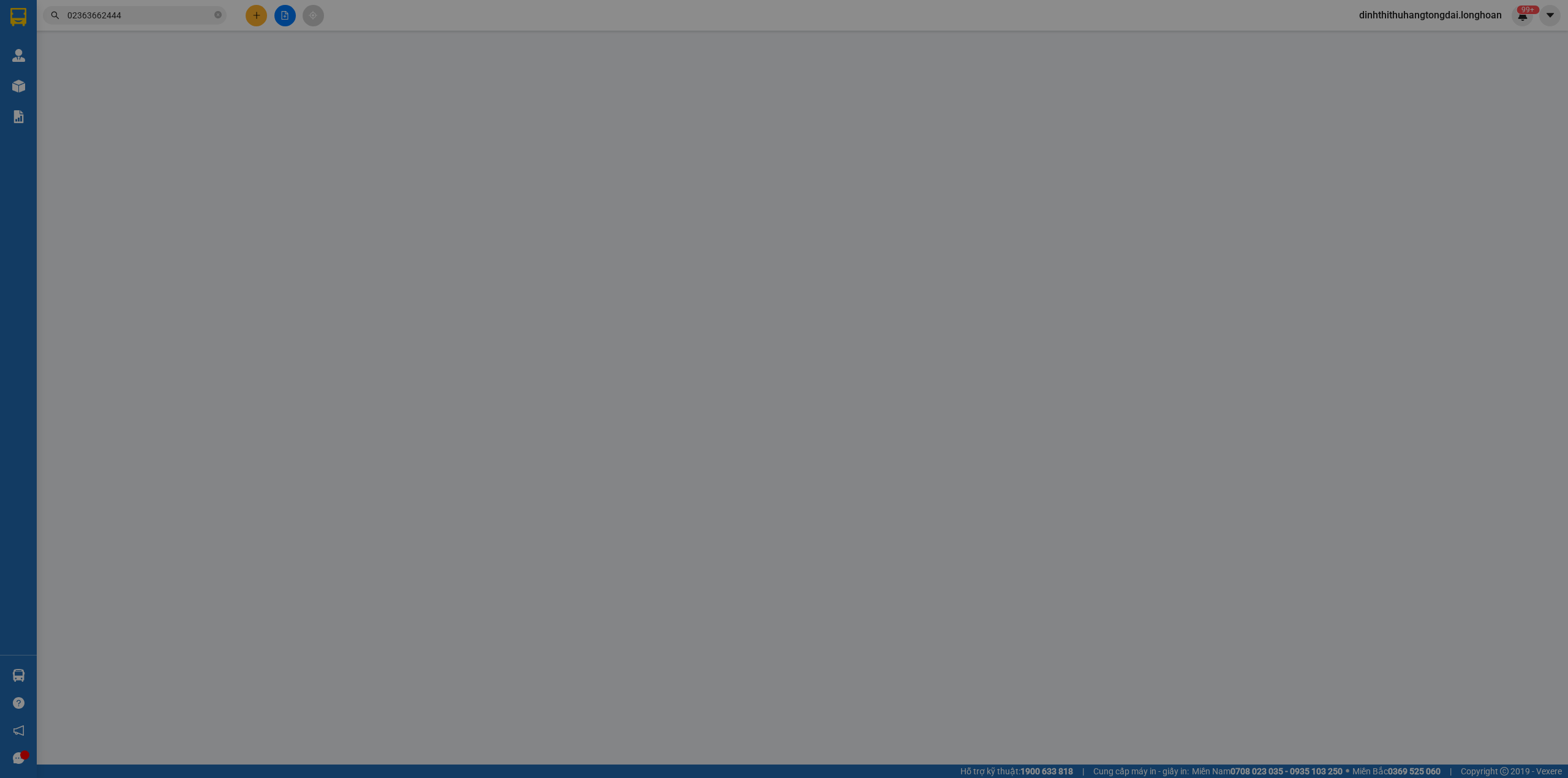
type input "CTY THANG MÁY PACIFIC-A HOÀNG(NHÀ MÁY SẢN XUẤT)"
checkbox input "true"
type input "LÔ B2-3,ĐƯỜNG D2,KCN TÂY BẮC [GEOGRAPHIC_DATA],XÃ [GEOGRAPHIC_DATA],HUYỆN [GEOG…"
type input "KHÔNG BAO HƯ VỠ,MÓP MÉO"
type input "780.000"
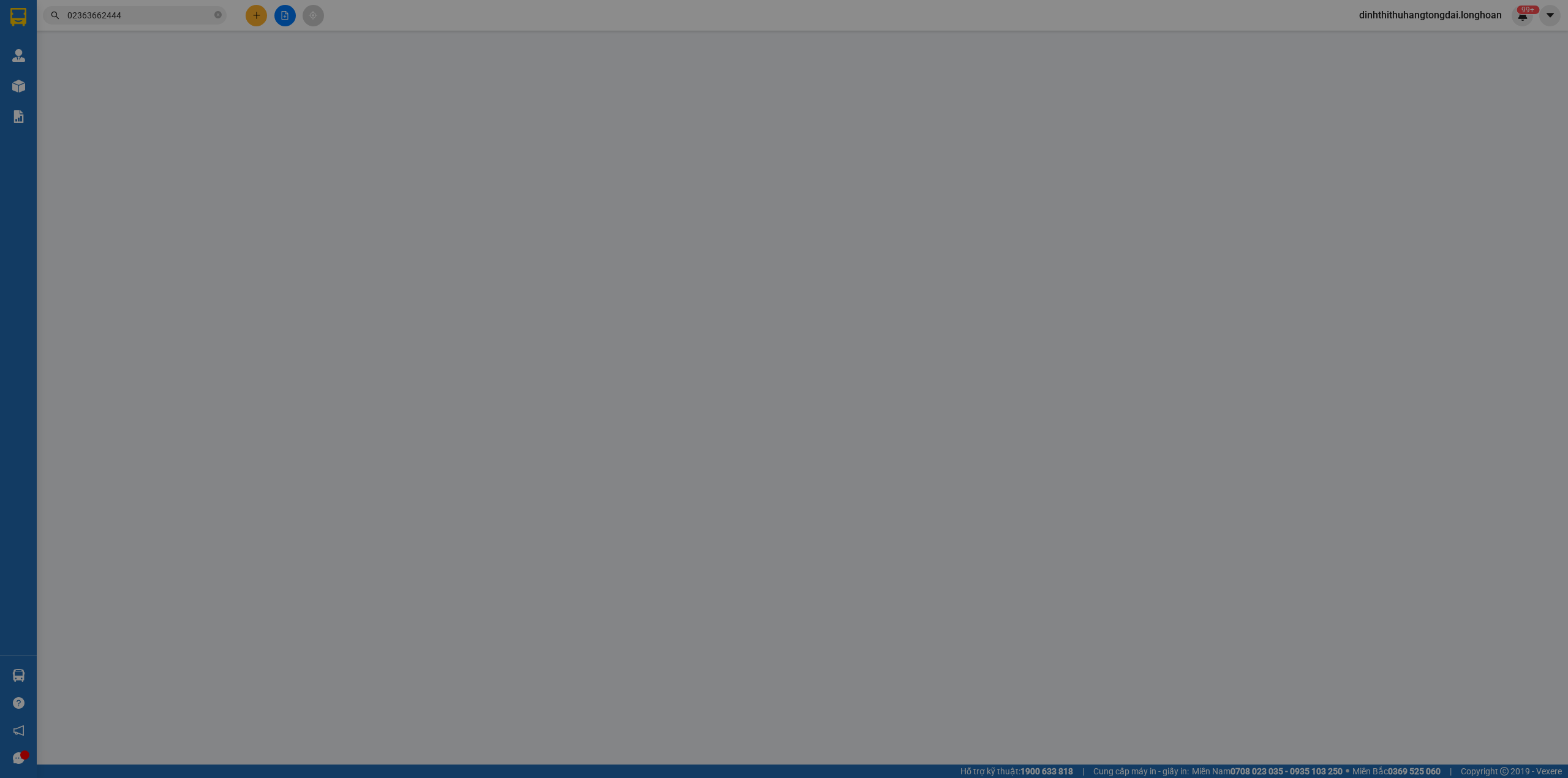
type input "780.000"
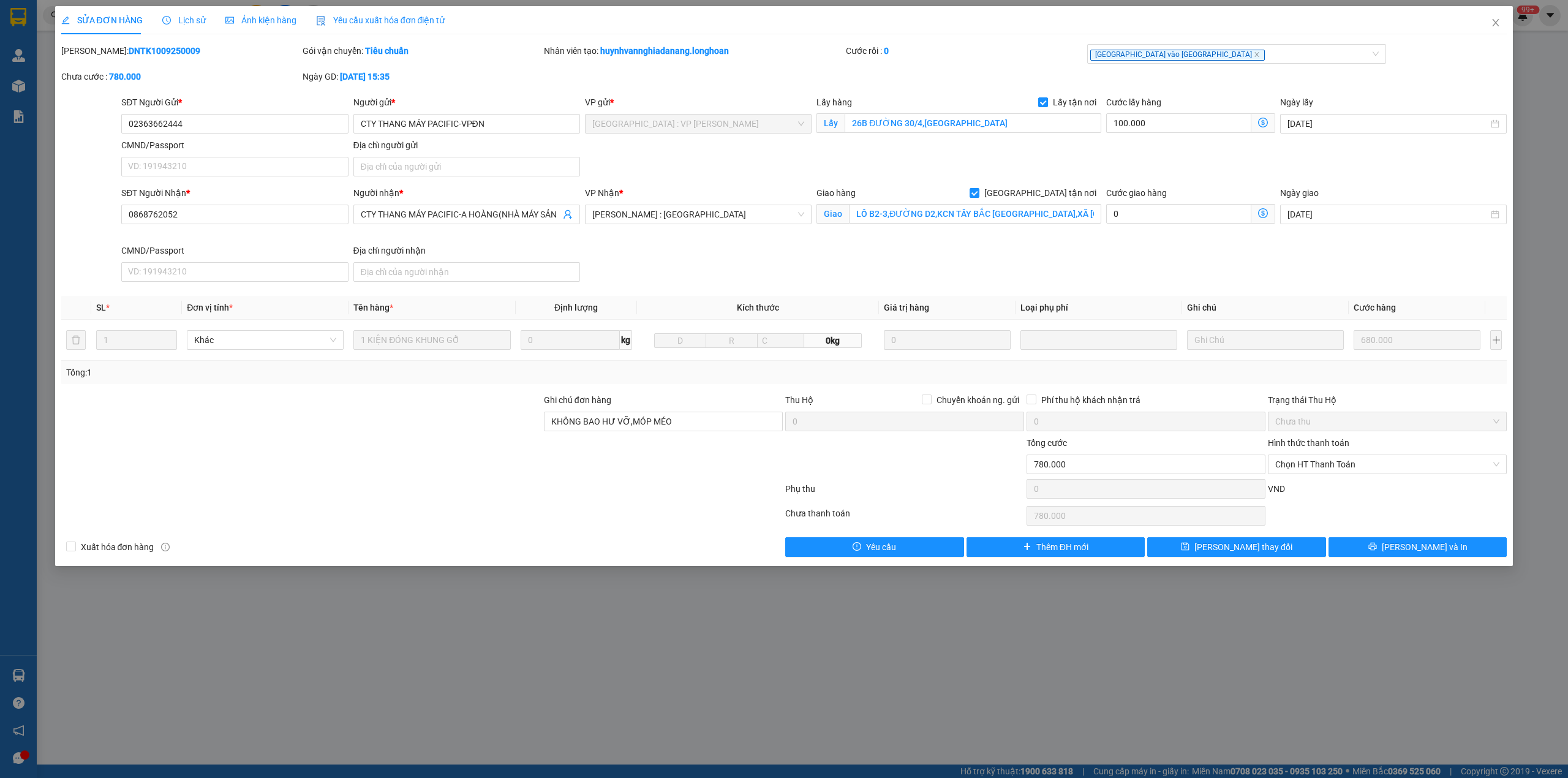
click at [129, 46] on b "DNTK1009250009" at bounding box center [165, 51] width 72 height 10
copy b "DNTK1009250009"
click at [155, 130] on input "02363662444" at bounding box center [235, 123] width 227 height 19
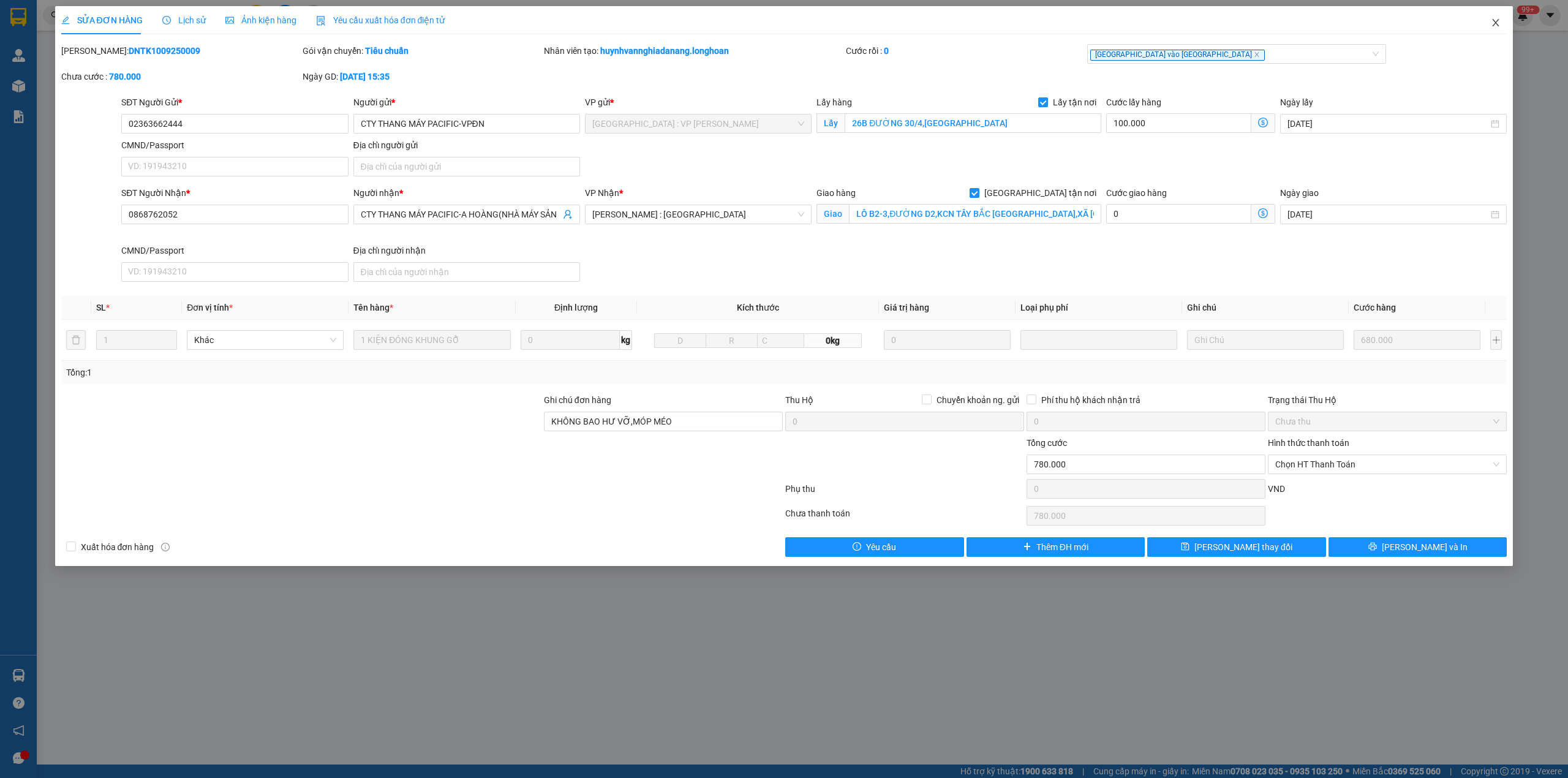
click at [1485, 28] on span "Close" at bounding box center [1496, 24] width 34 height 34
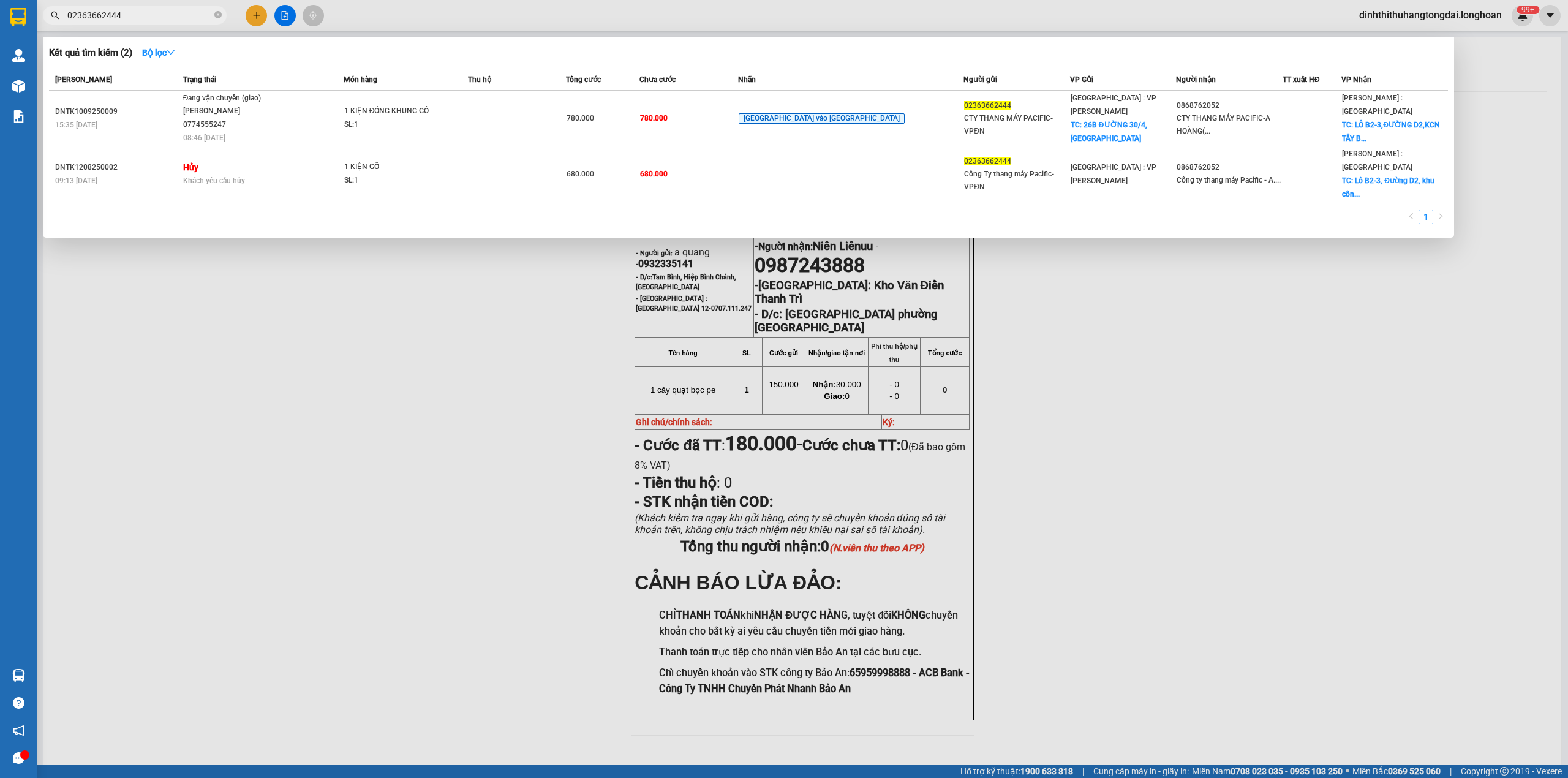
click at [128, 13] on input "02363662444" at bounding box center [139, 15] width 144 height 14
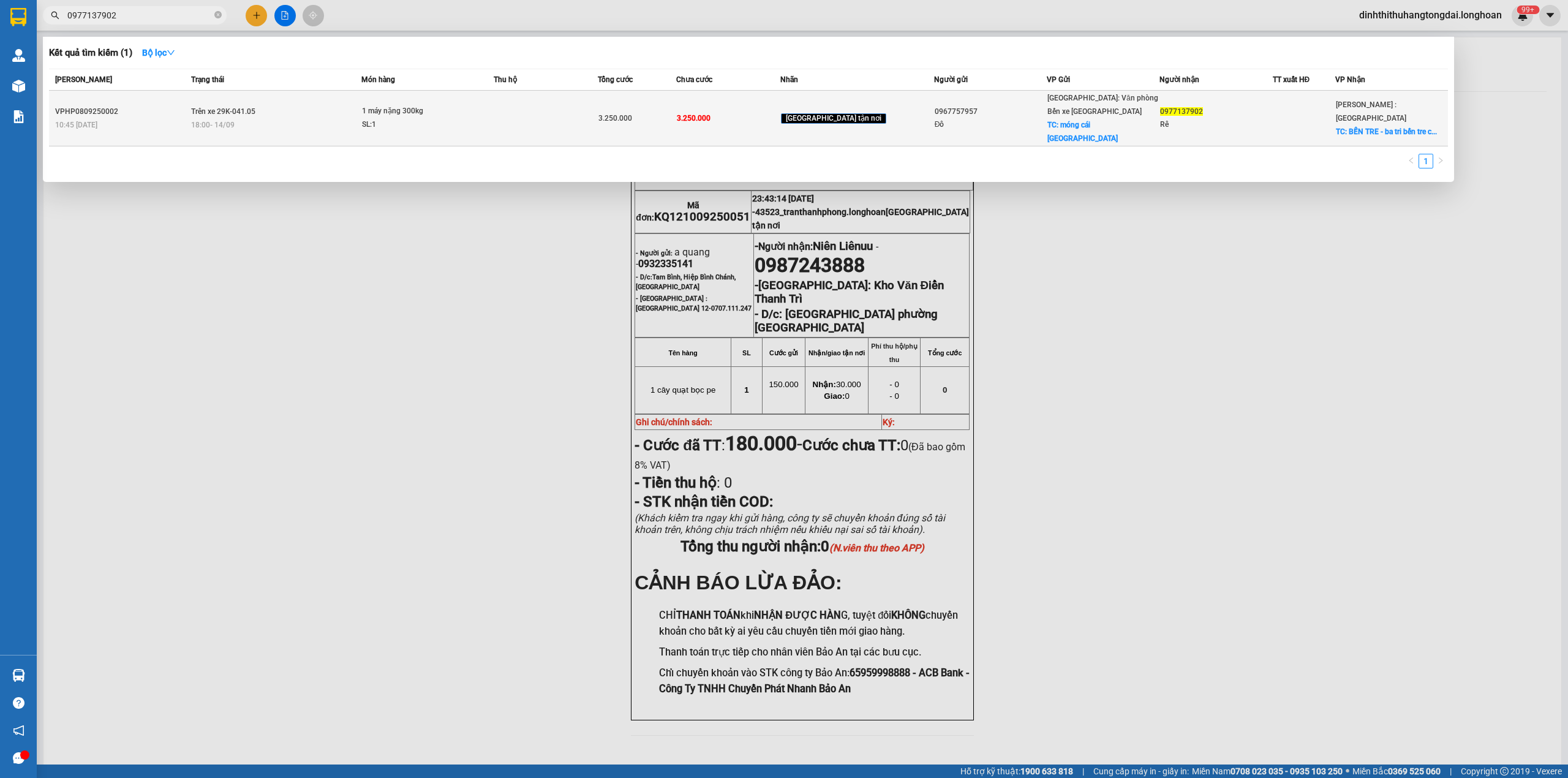
type input "0977137902"
click at [362, 128] on td "Trên xe 29K-041.05 18:00 [DATE]" at bounding box center [275, 119] width 174 height 56
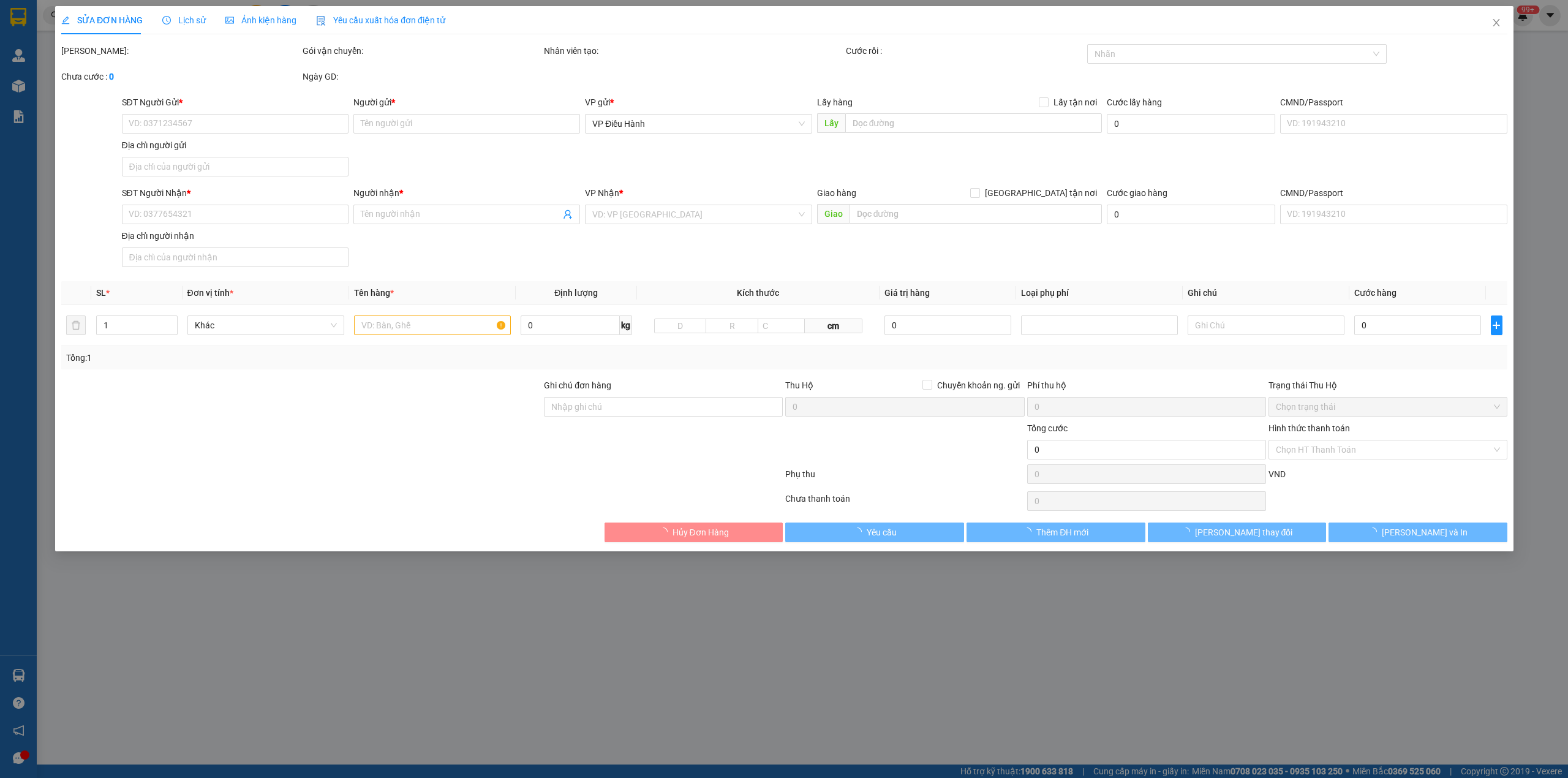
type input "0967757957"
type input "Đô"
checkbox input "true"
type input "móng cái [GEOGRAPHIC_DATA]"
type input "0977137902"
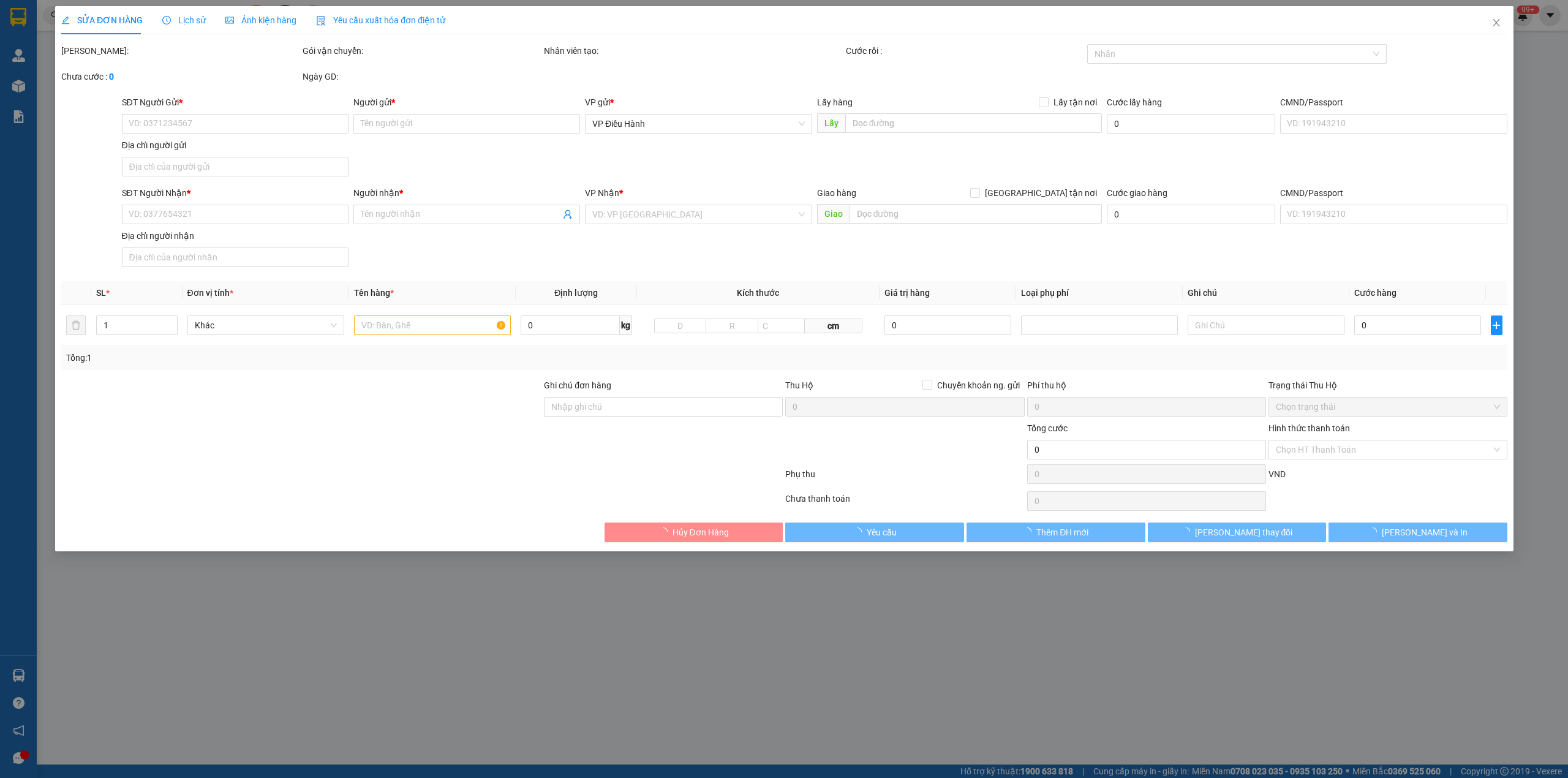
type input "Rê"
checkbox input "true"
type input "BẾN TRE - [GEOGRAPHIC_DATA] cũ"
type input "3.250.000"
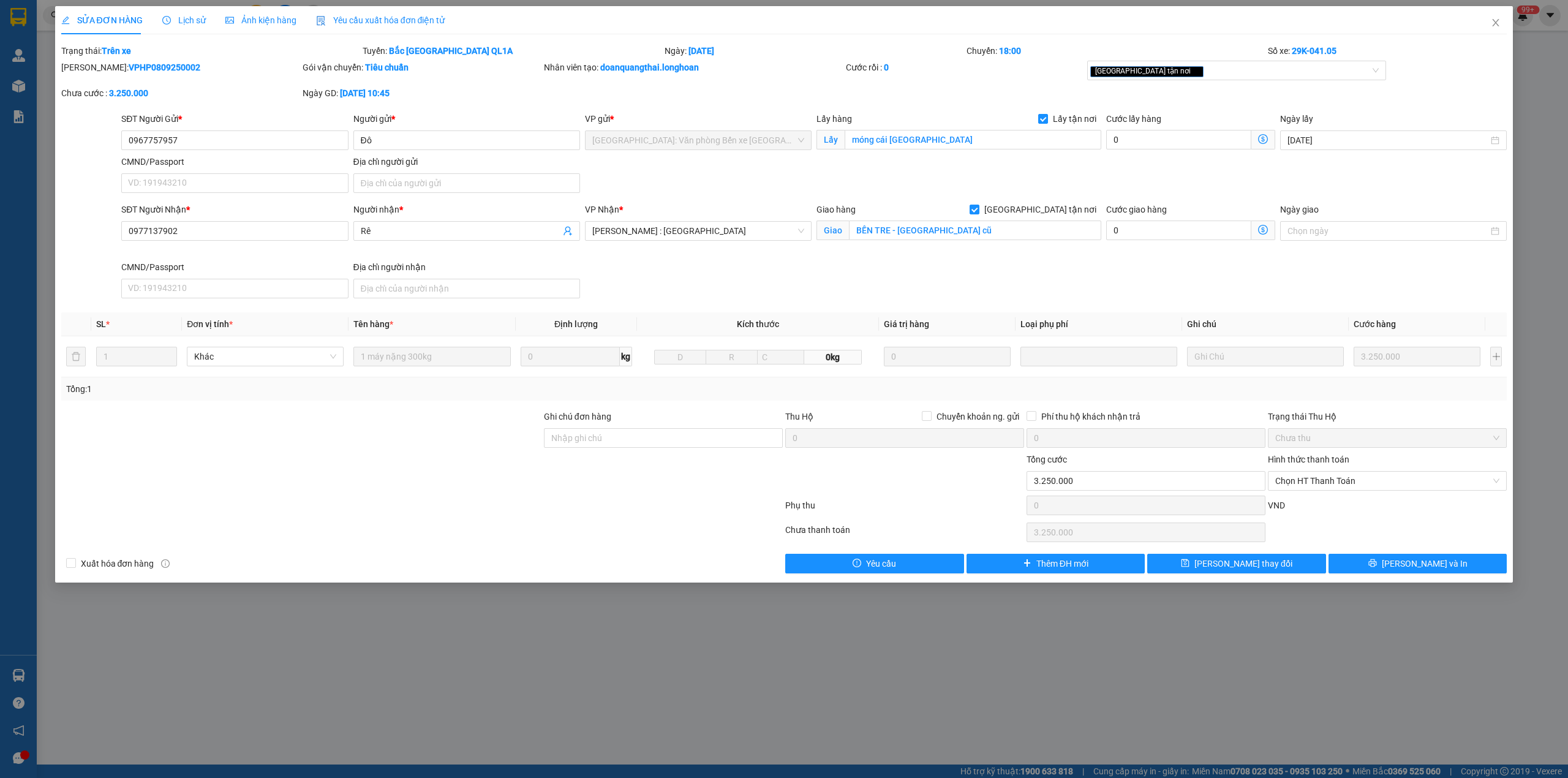
click at [182, 25] on span "Lịch sử" at bounding box center [184, 20] width 44 height 10
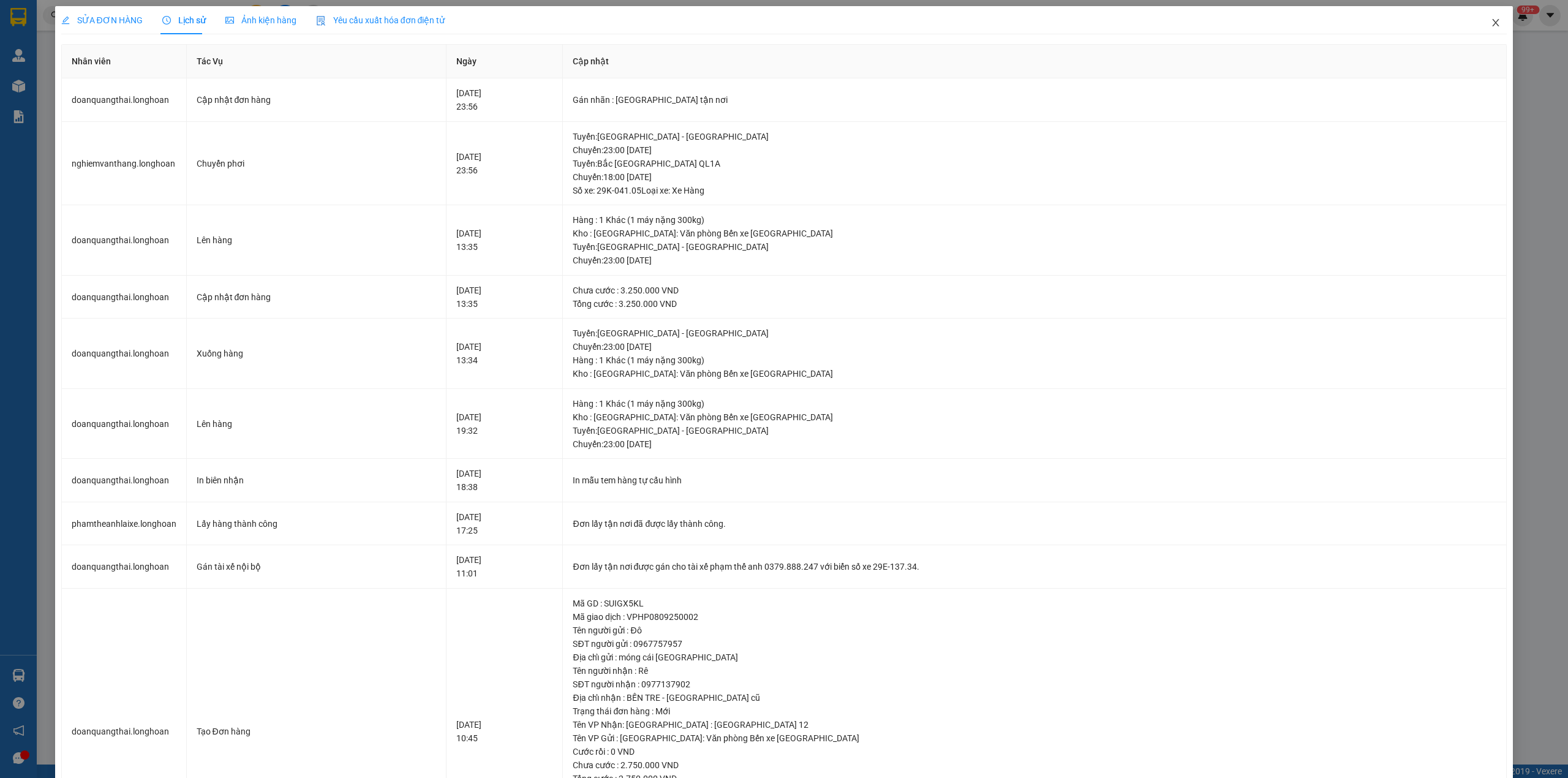
click at [1491, 28] on icon "close" at bounding box center [1496, 23] width 10 height 10
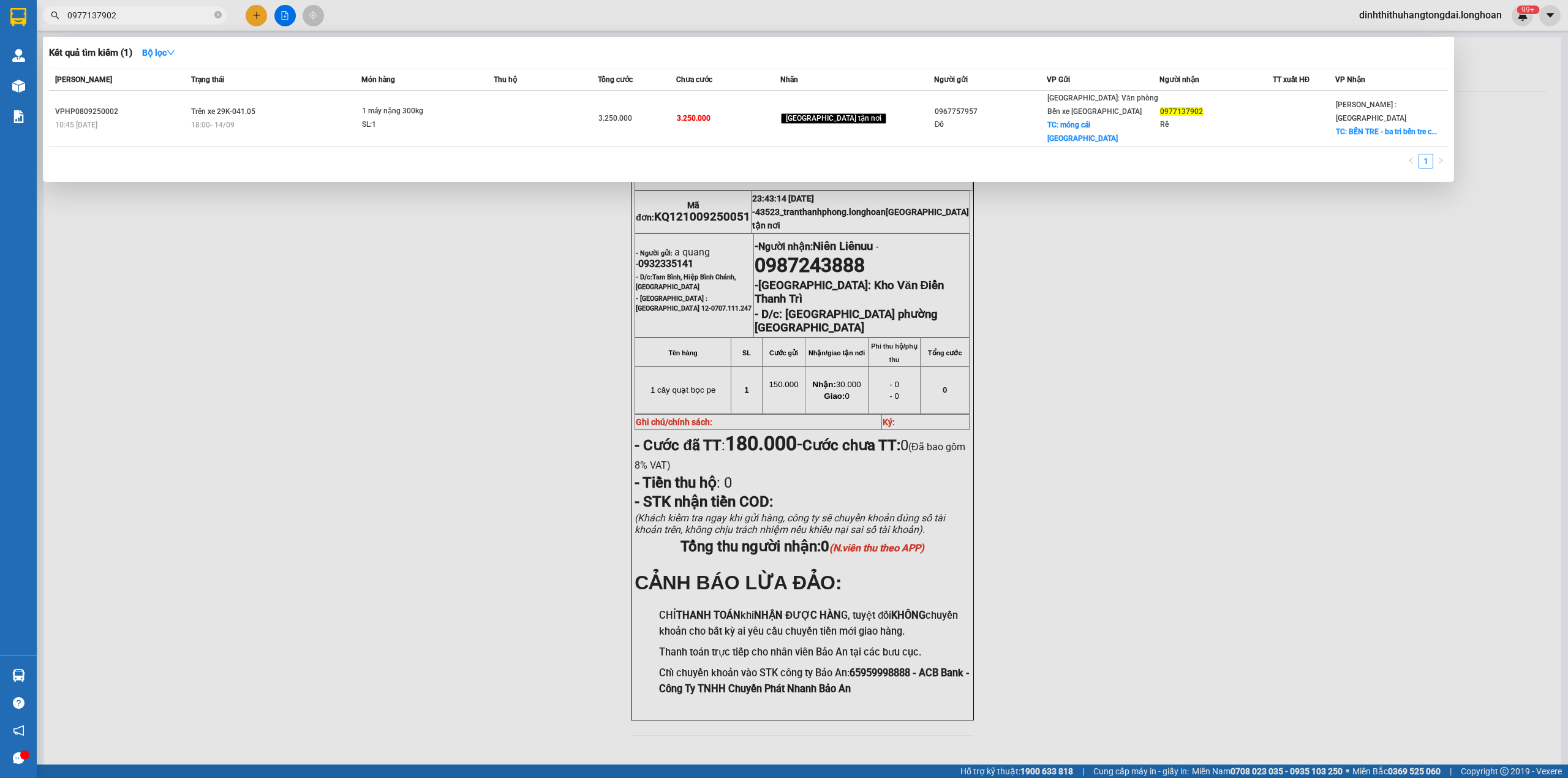
click at [116, 15] on input "0977137902" at bounding box center [139, 15] width 144 height 14
paste input "31772804"
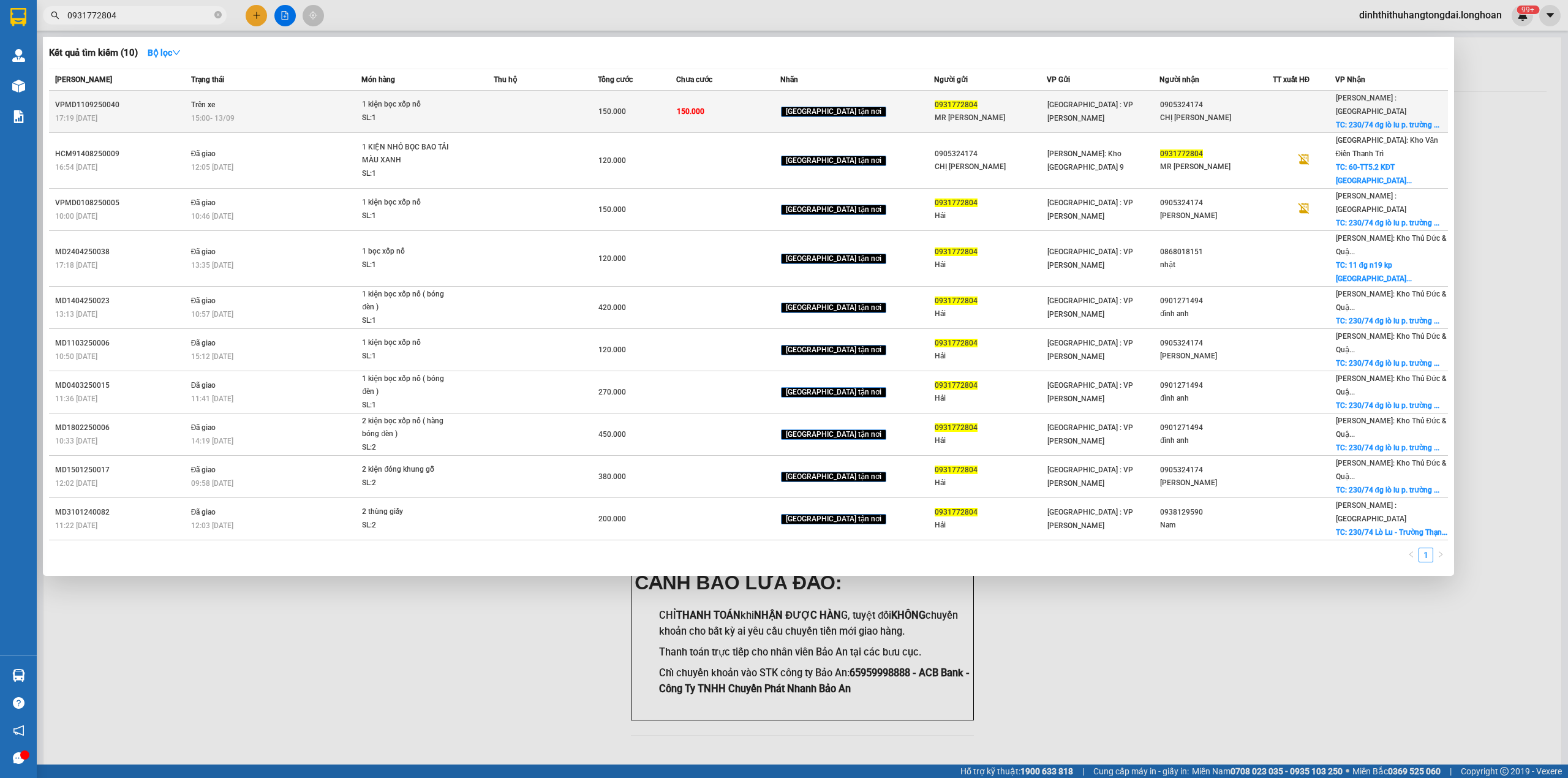
type input "0931772804"
click at [572, 107] on td at bounding box center [546, 112] width 104 height 42
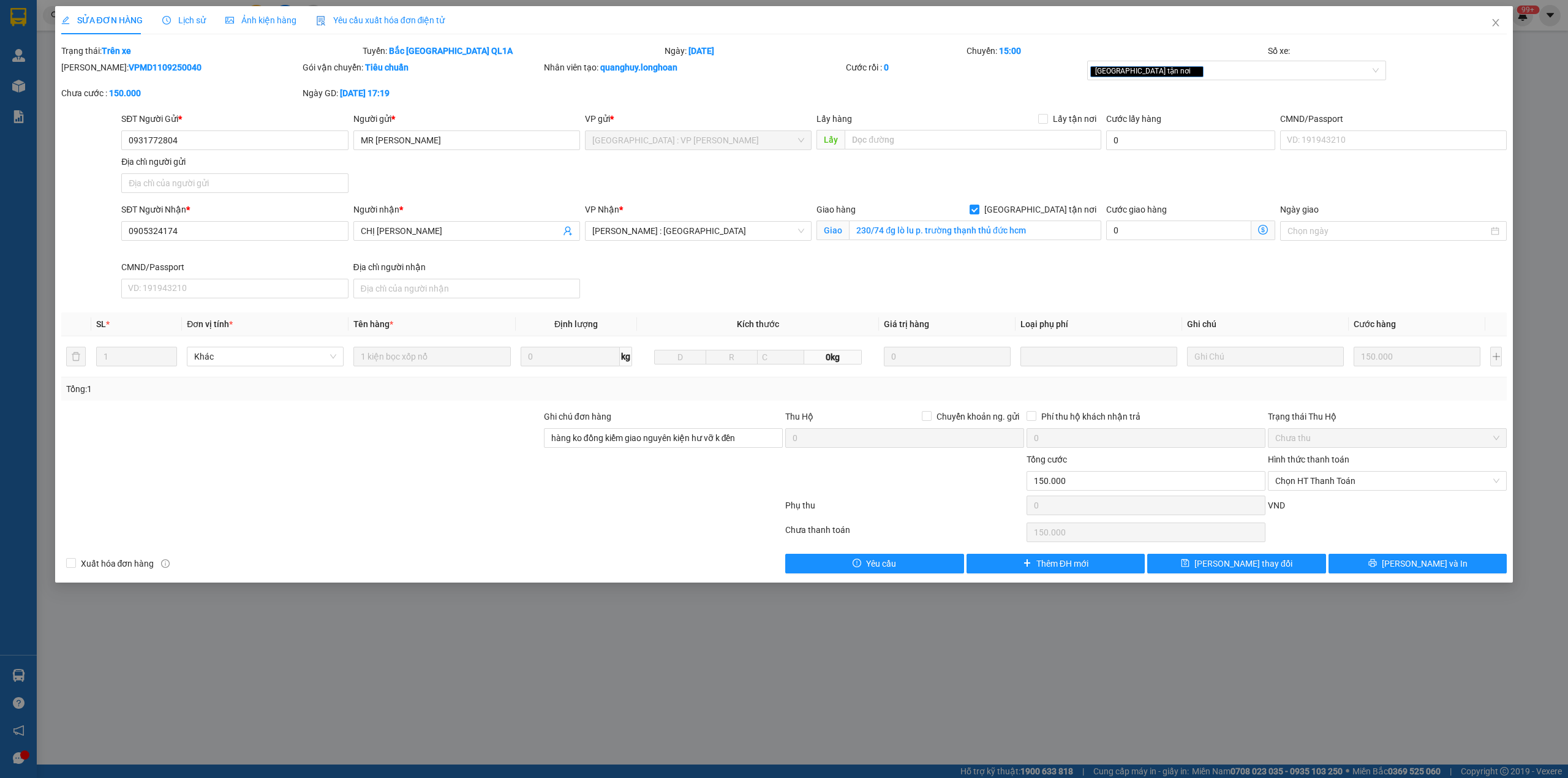
click at [170, 17] on span "Lịch sử" at bounding box center [184, 20] width 44 height 10
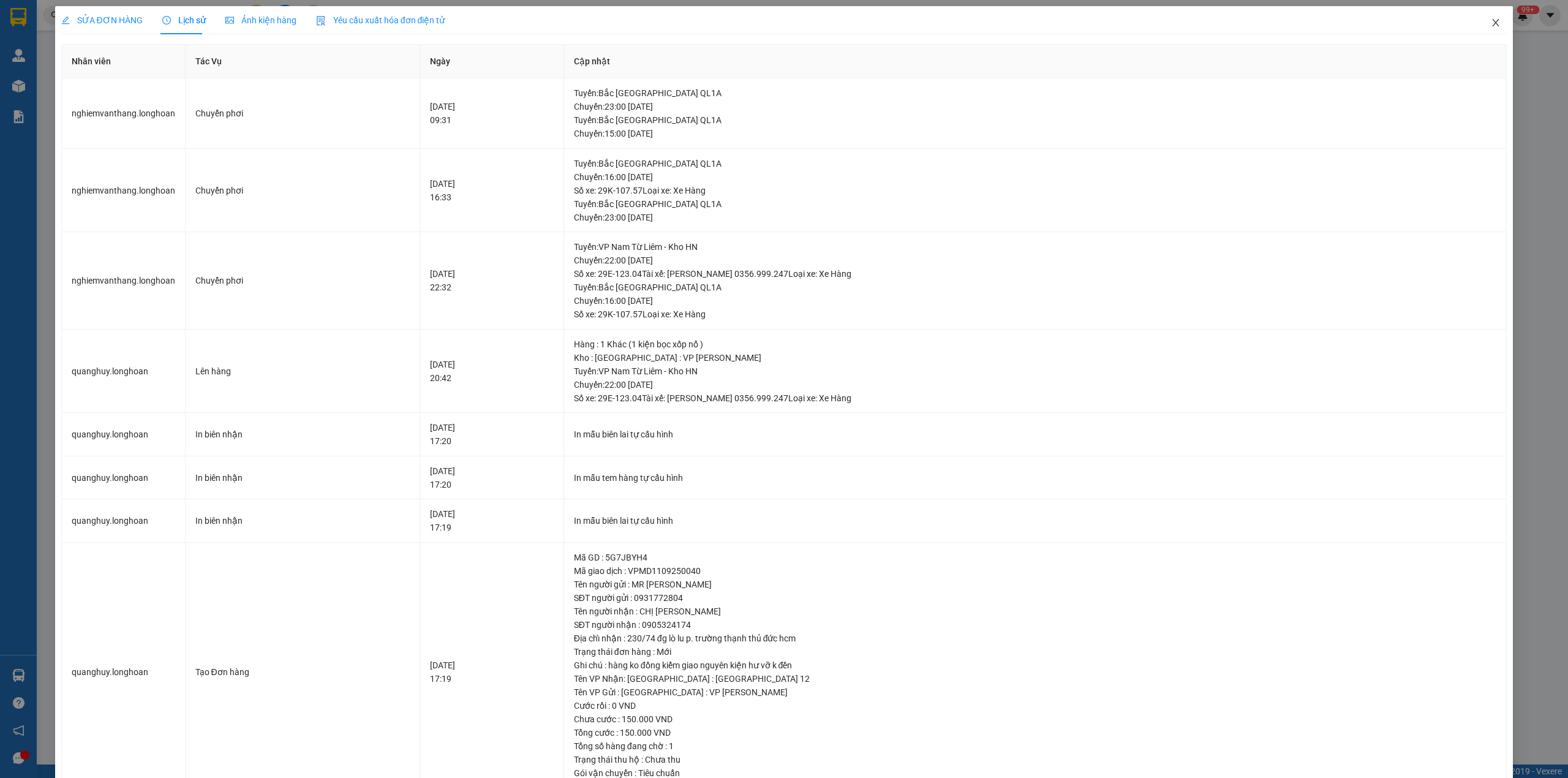
click at [1479, 27] on span "Close" at bounding box center [1496, 24] width 34 height 34
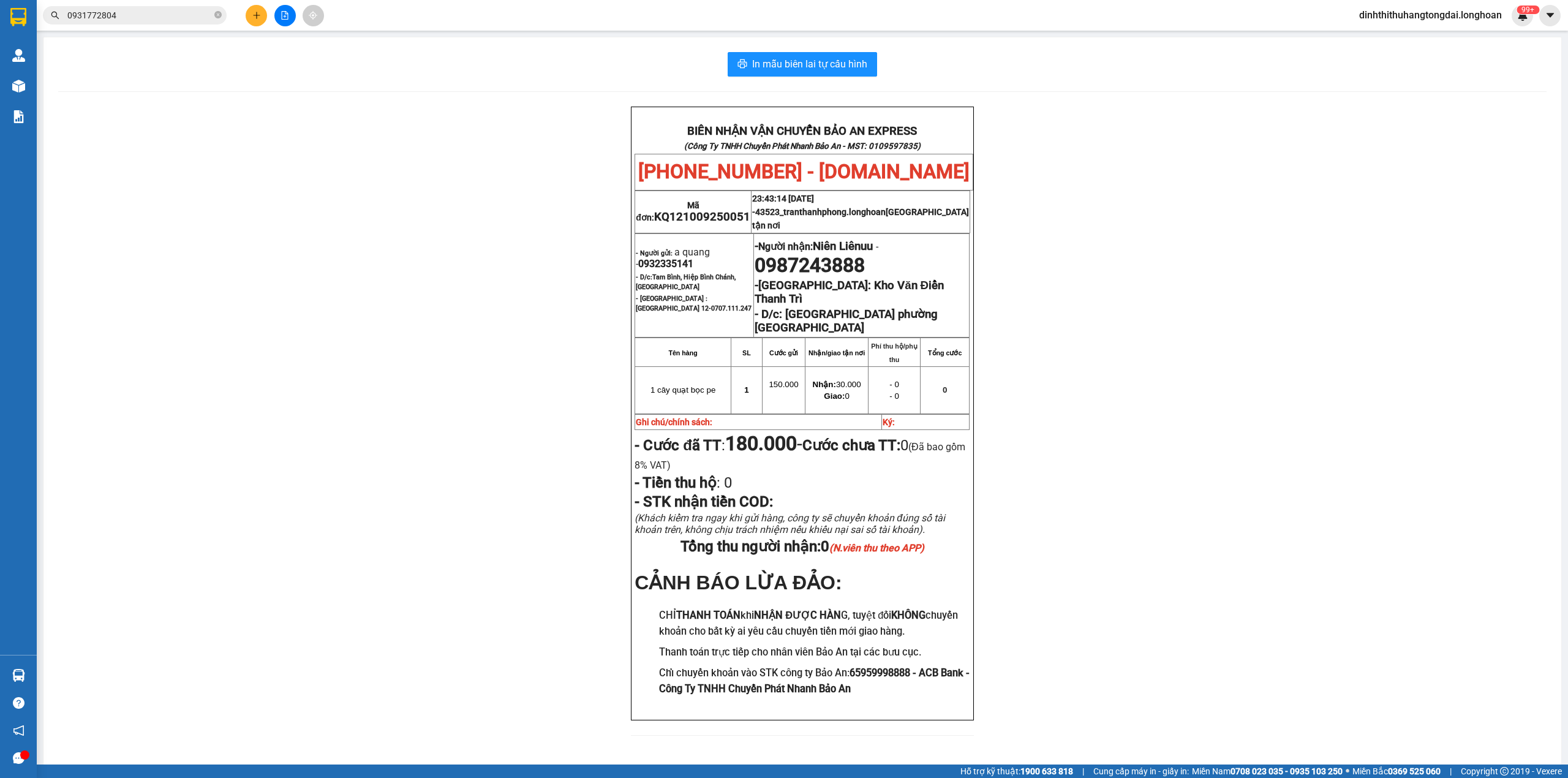
click at [172, 14] on input "0931772804" at bounding box center [139, 15] width 144 height 14
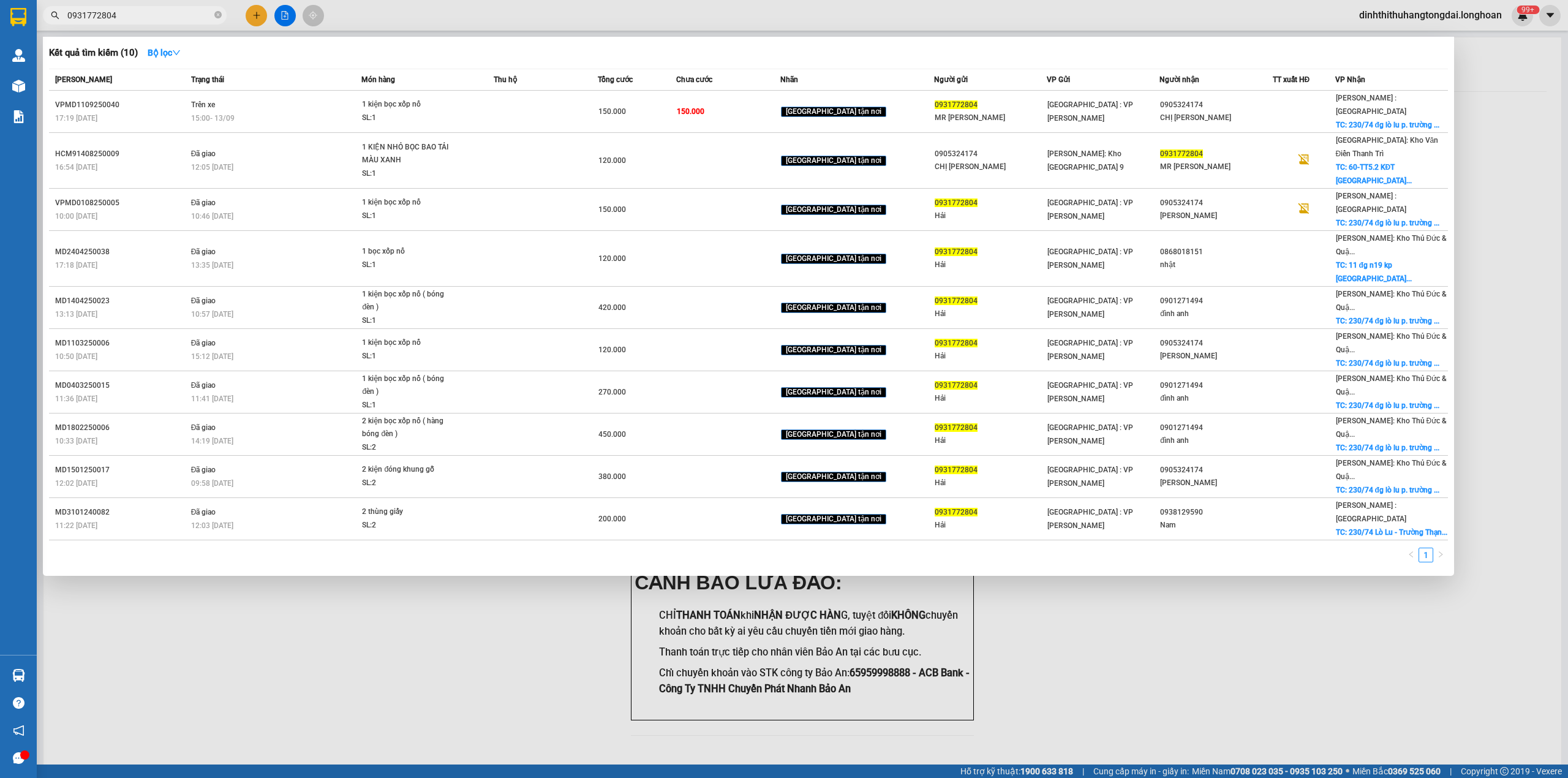
click at [172, 14] on input "0931772804" at bounding box center [139, 15] width 144 height 14
paste input "778397329"
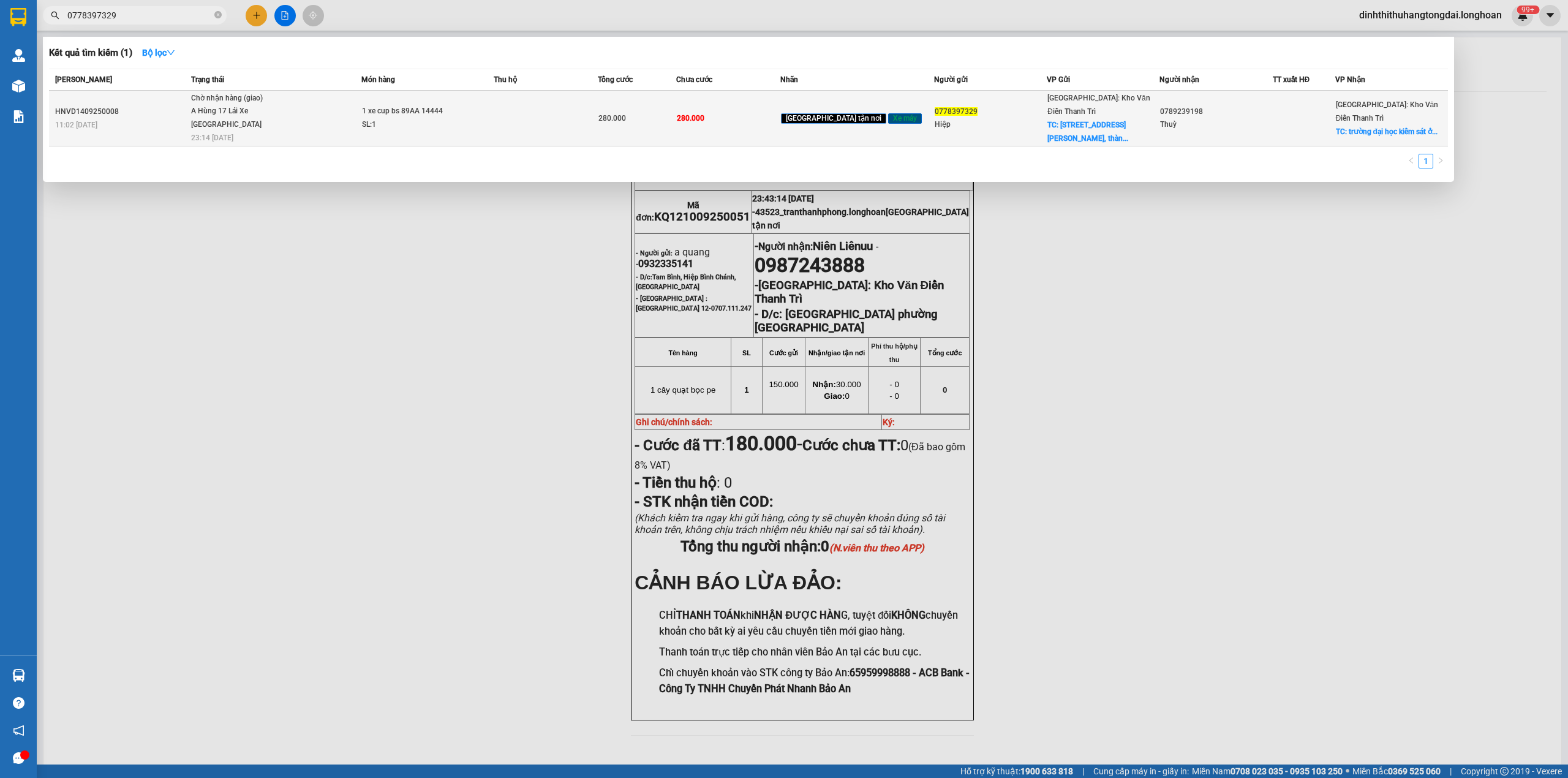
click at [309, 124] on span "Chờ nhận hàng (giao) A Hùng 17 [GEOGRAPHIC_DATA] 0325666247 23:14 [DATE]" at bounding box center [276, 117] width 170 height 51
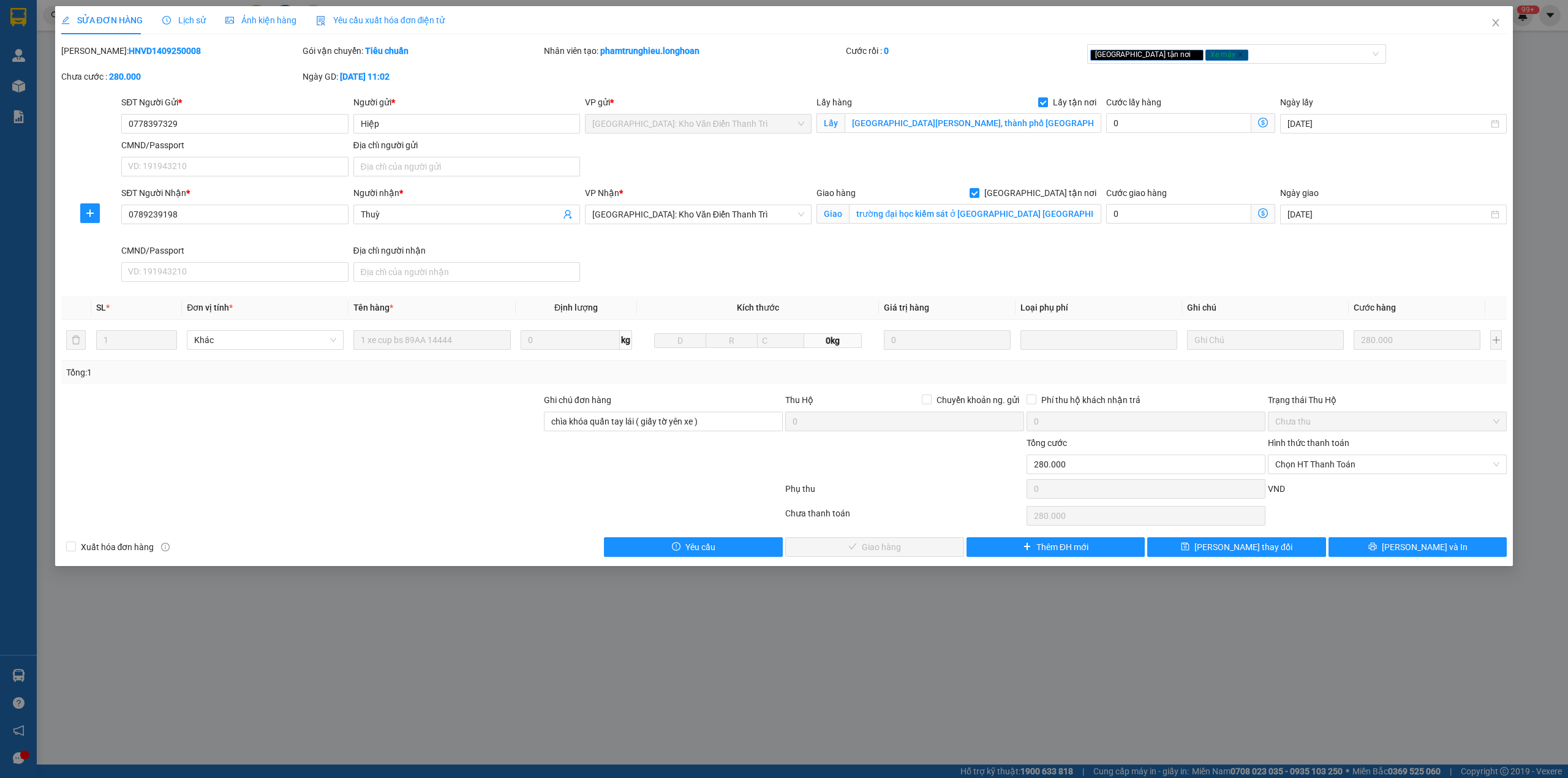
click at [197, 24] on span "Lịch sử" at bounding box center [184, 20] width 44 height 10
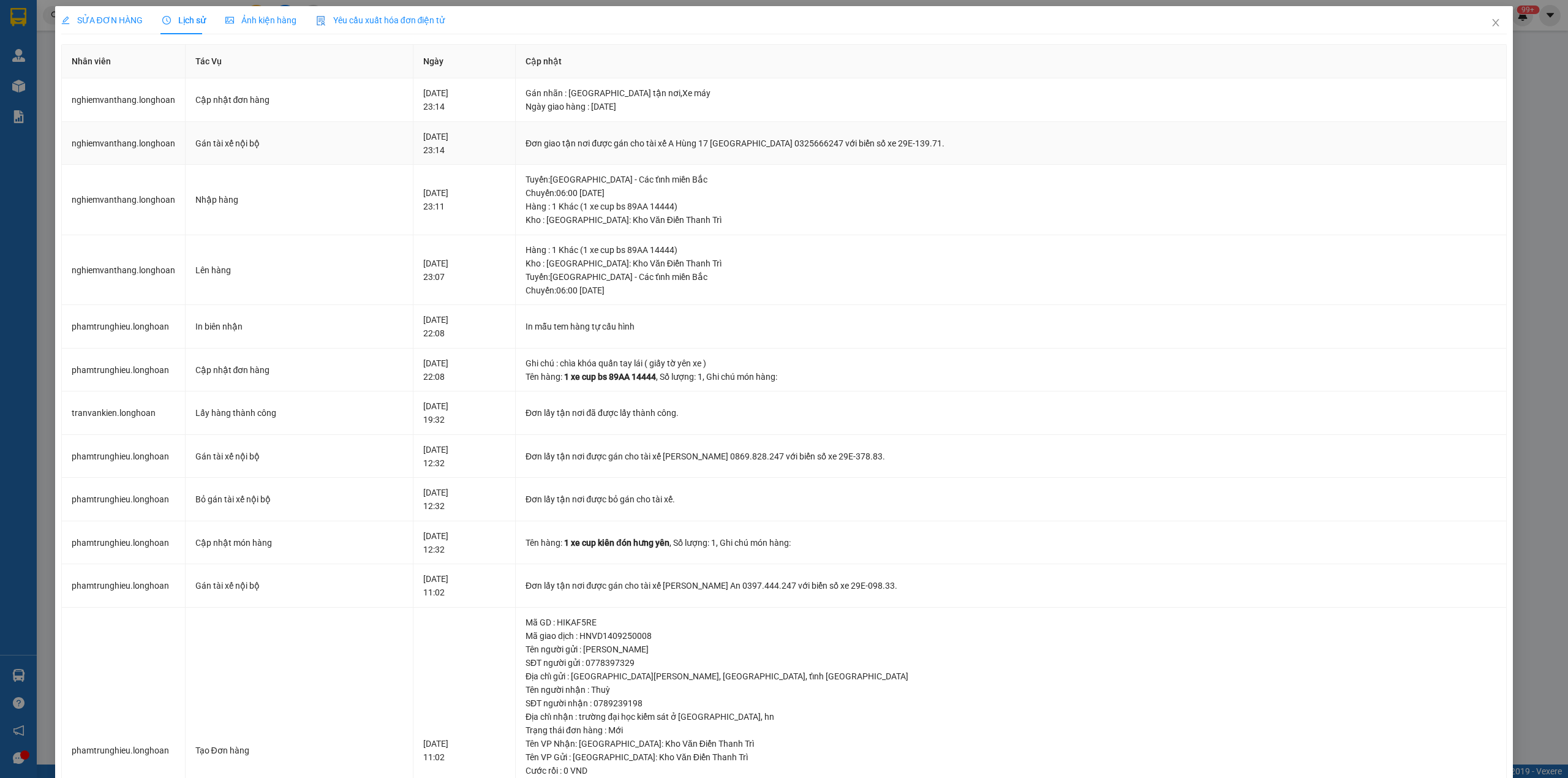
click at [577, 143] on div "Đơn giao tận nơi được gán cho tài xế A Hùng 17 [GEOGRAPHIC_DATA] 0325666247 với…" at bounding box center [1011, 143] width 971 height 14
copy div "Đơn giao tận nơi được gán cho tài xế A Hùng 17 [GEOGRAPHIC_DATA] 0325666247 với…"
click at [1491, 20] on icon "close" at bounding box center [1496, 23] width 10 height 10
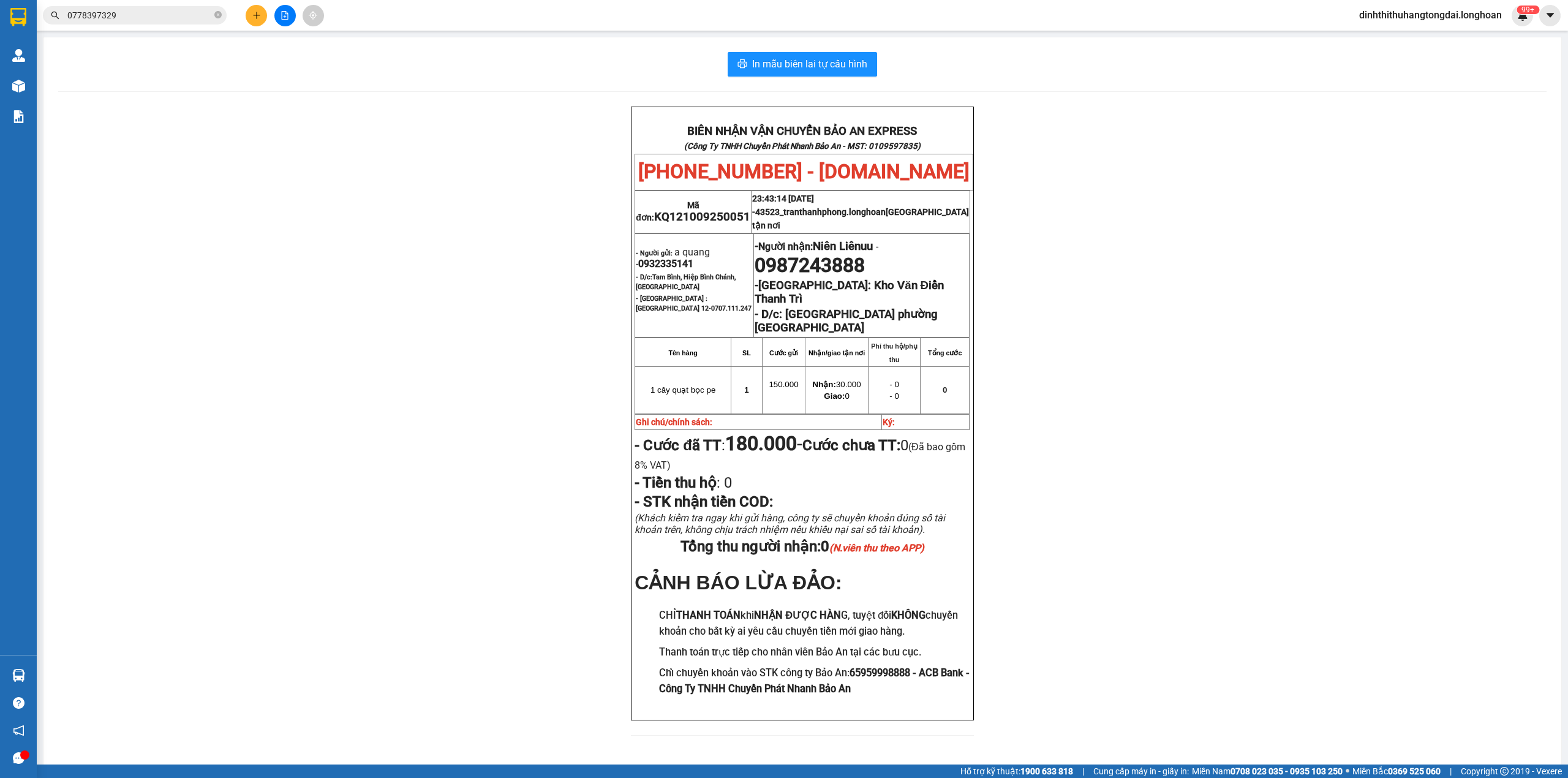
click at [151, 15] on input "0778397329" at bounding box center [139, 15] width 144 height 14
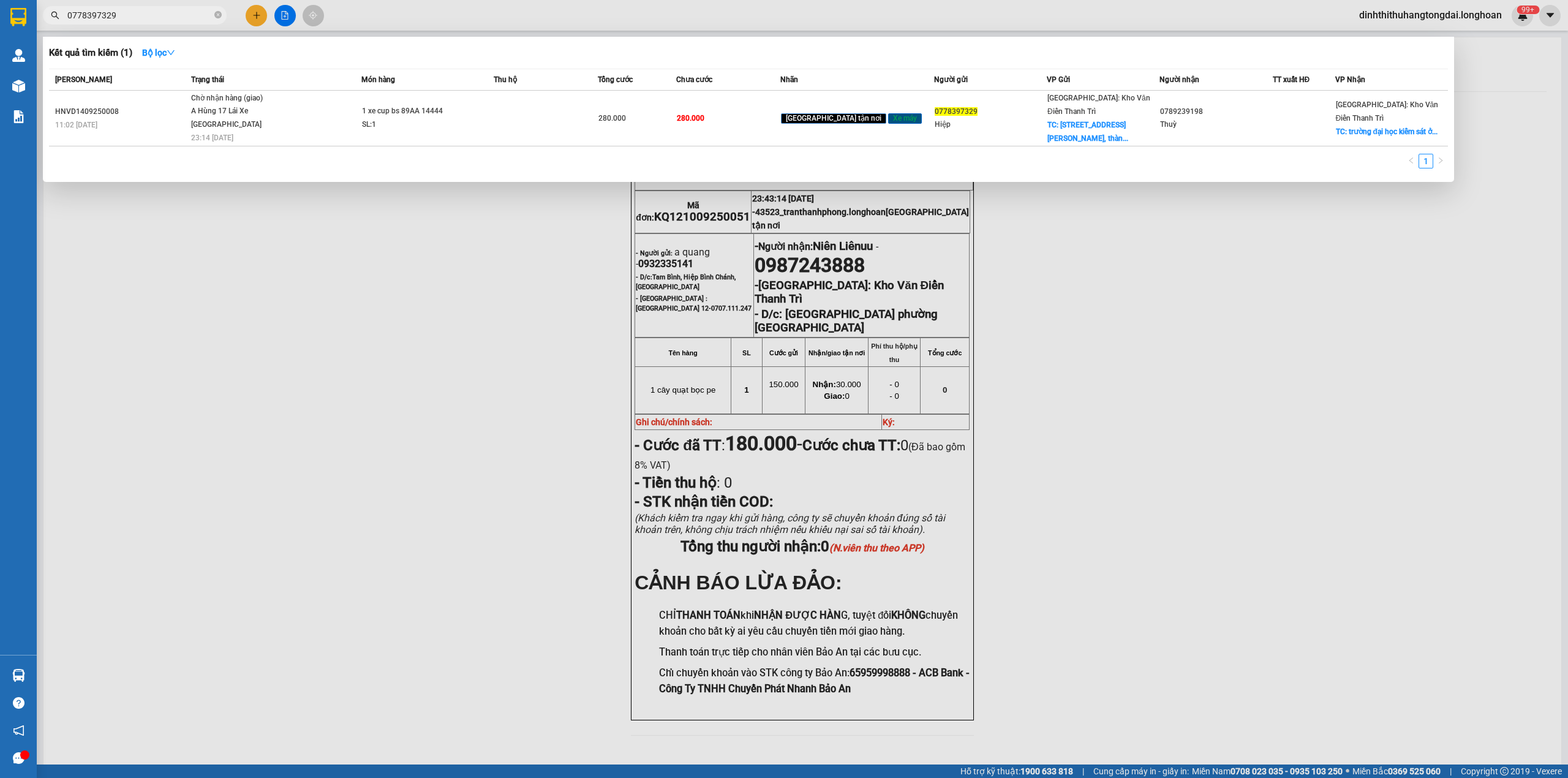
click at [151, 15] on input "0778397329" at bounding box center [139, 15] width 144 height 14
paste input "931772804"
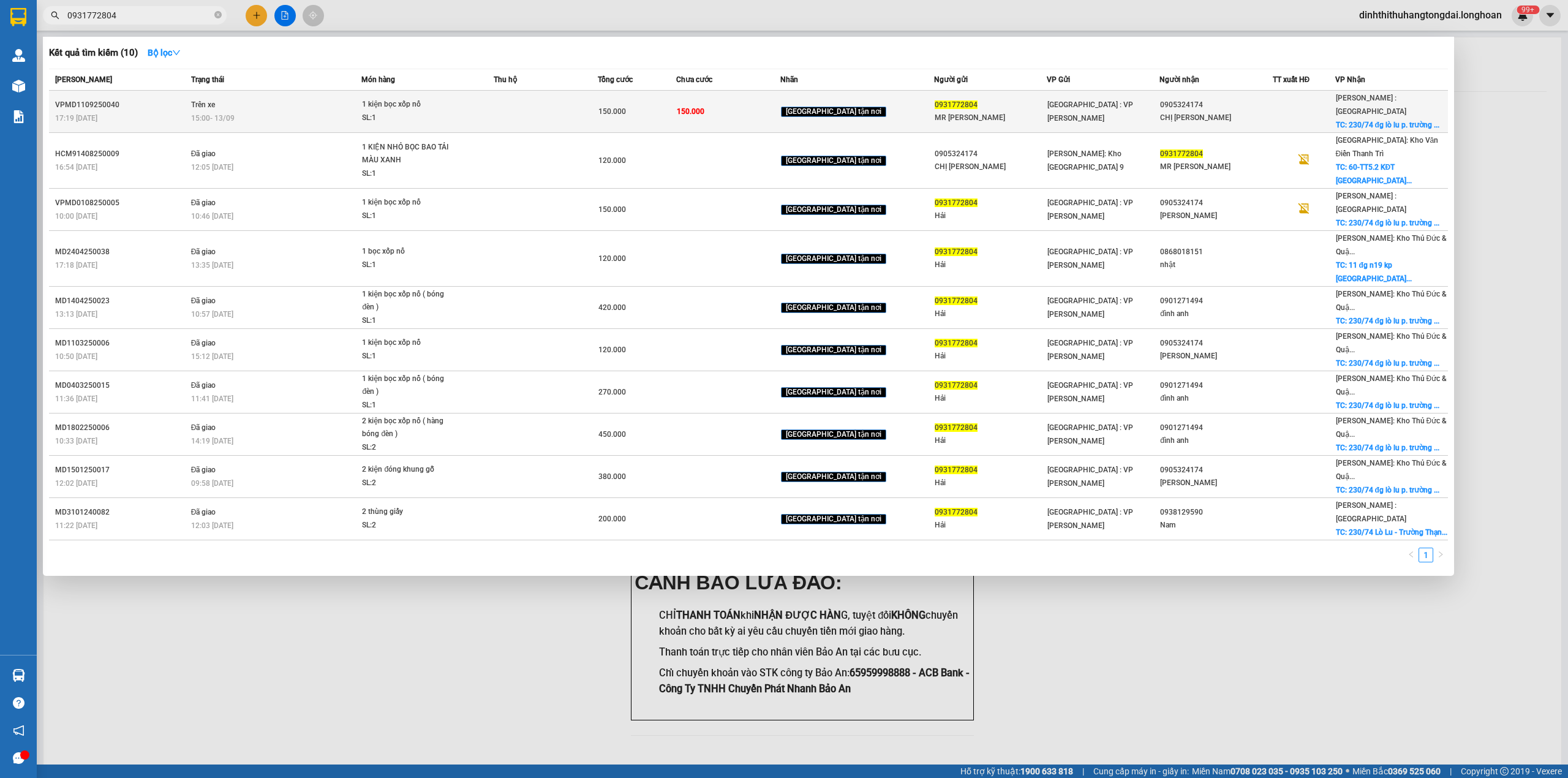
click at [322, 112] on div "15:00 [DATE]" at bounding box center [276, 118] width 170 height 14
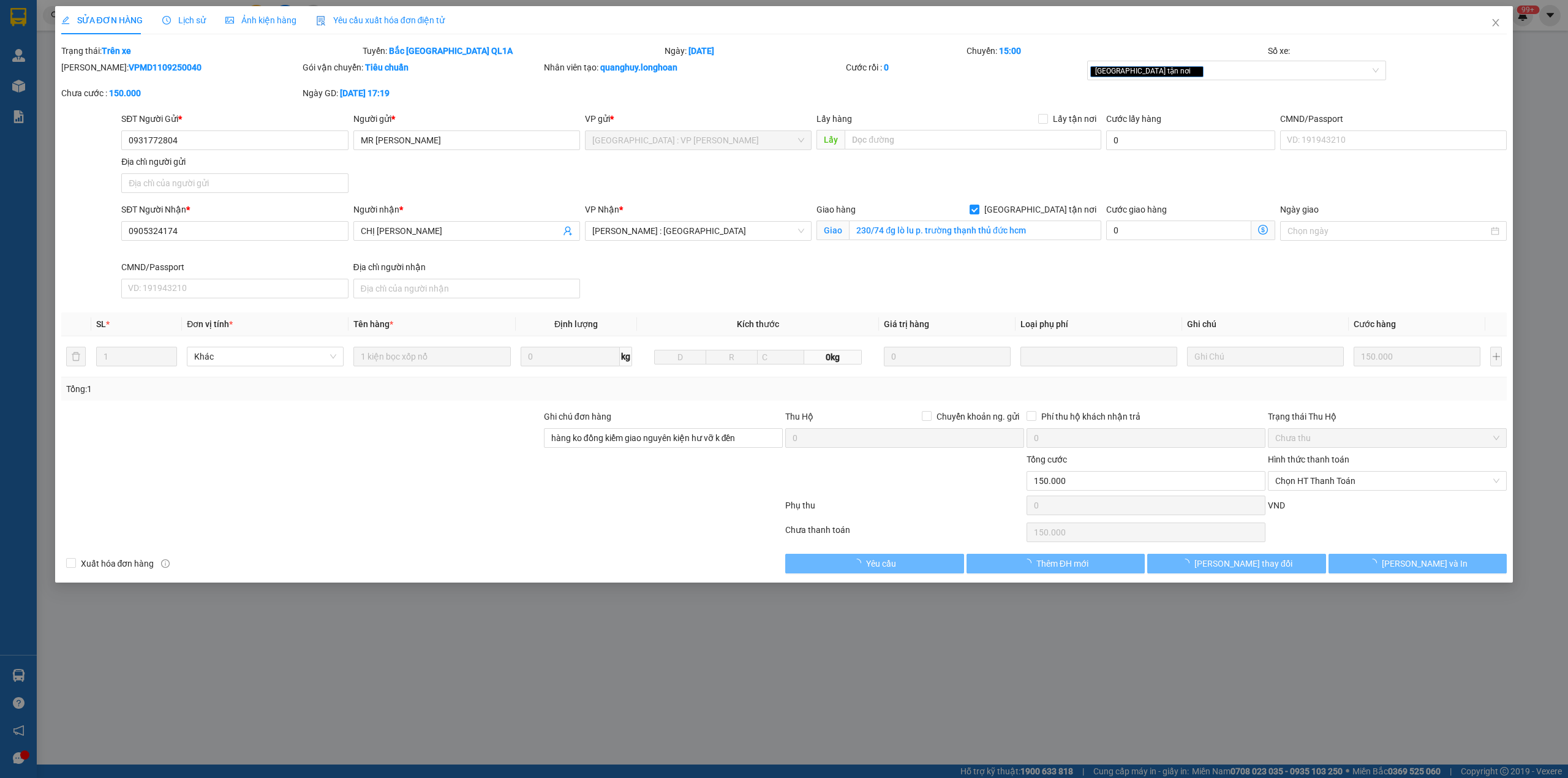
click at [172, 23] on span "Lịch sử" at bounding box center [184, 20] width 44 height 10
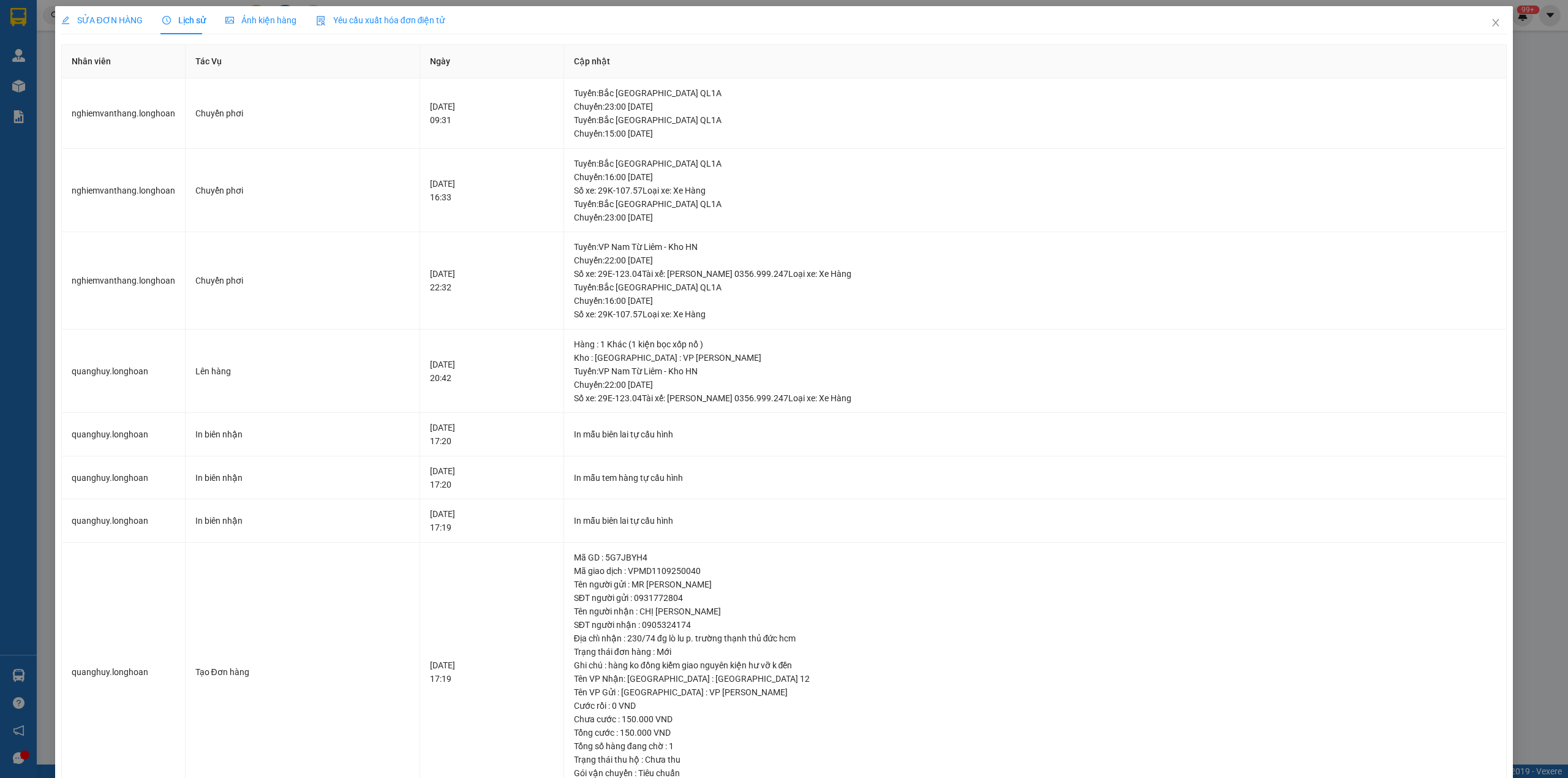
click at [112, 21] on span "SỬA ĐƠN HÀNG" at bounding box center [102, 20] width 82 height 10
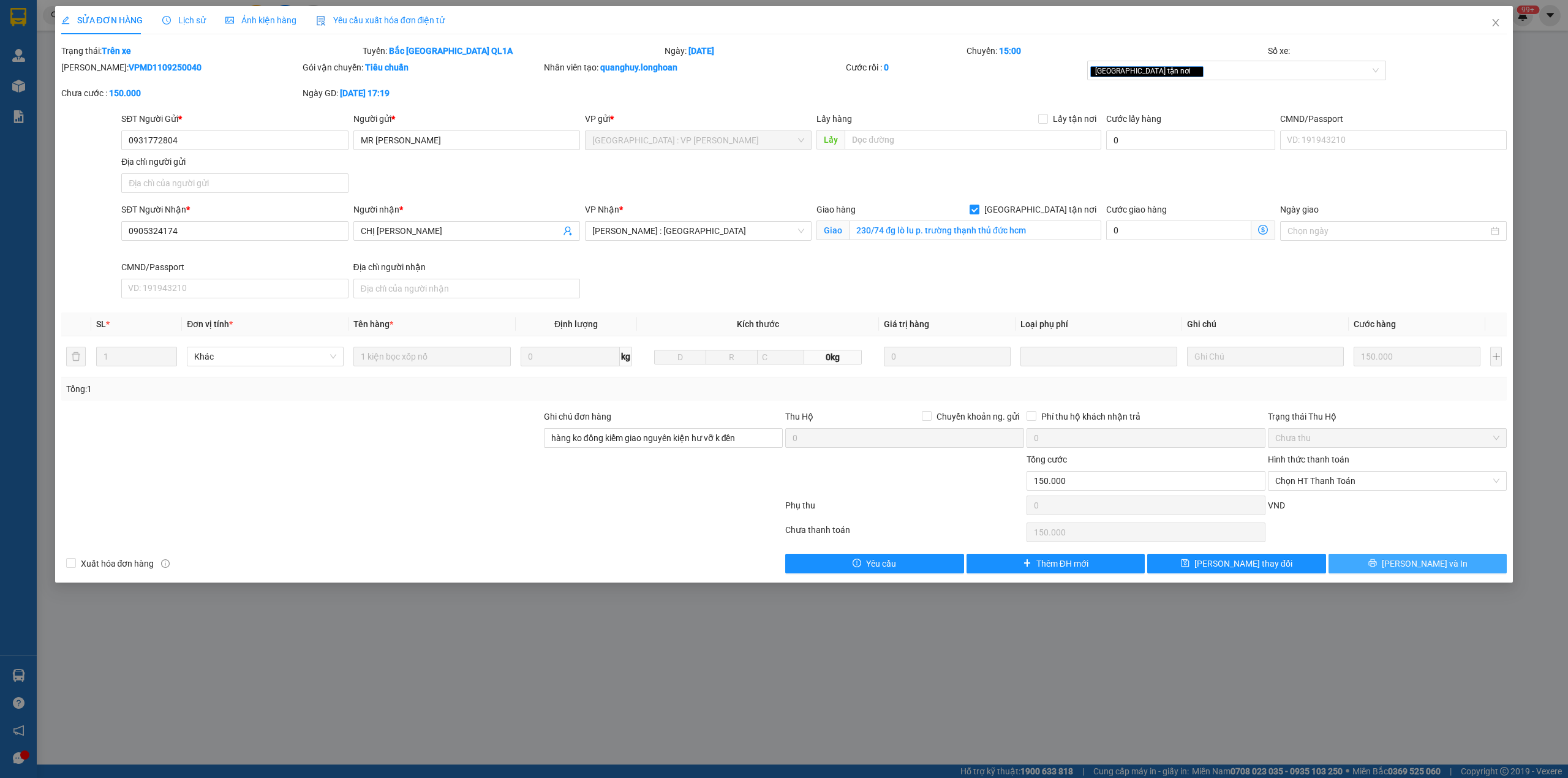
click at [1403, 560] on button "[PERSON_NAME] và In" at bounding box center [1418, 563] width 179 height 19
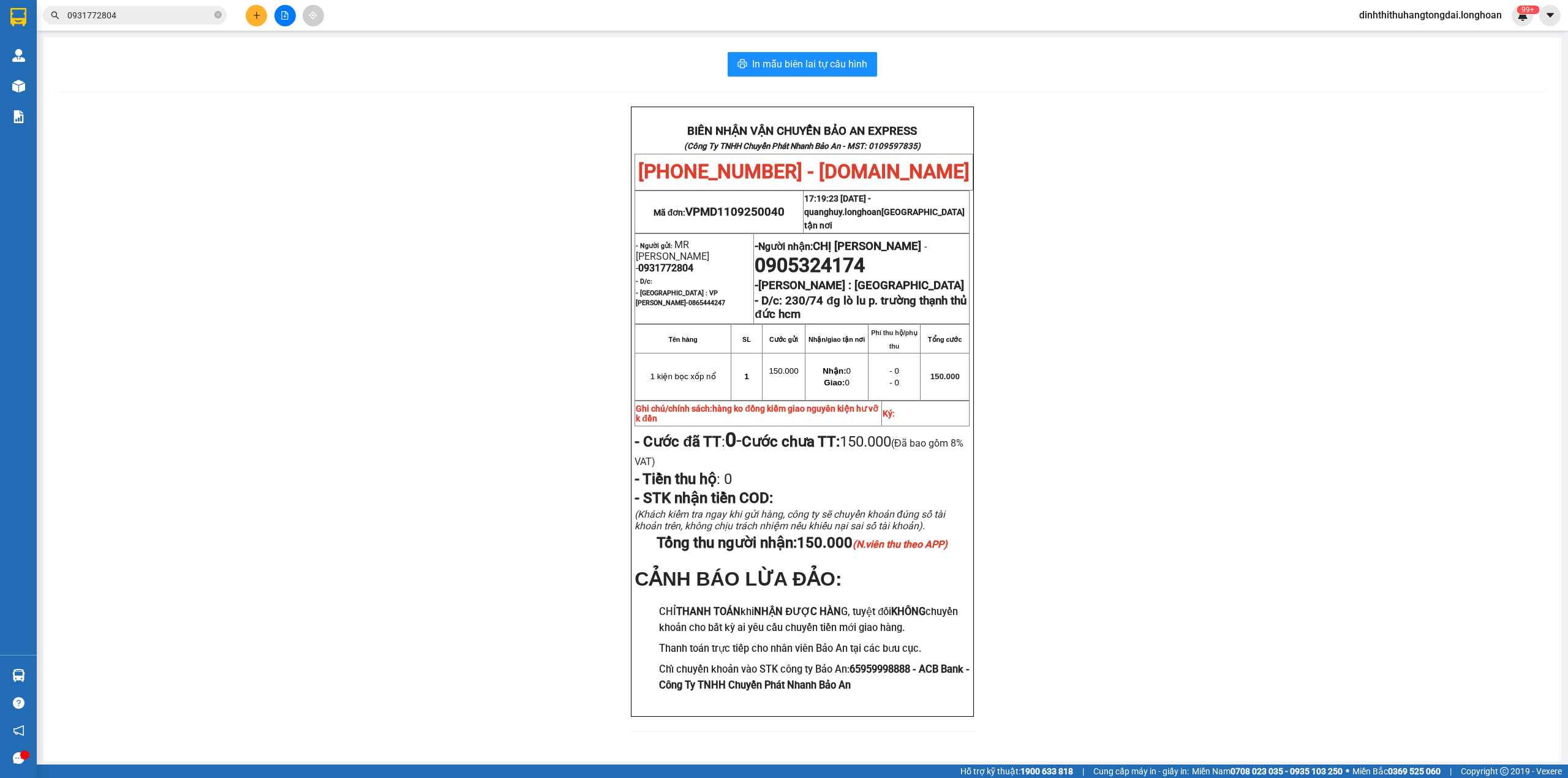
click at [125, 19] on input "0931772804" at bounding box center [139, 15] width 144 height 14
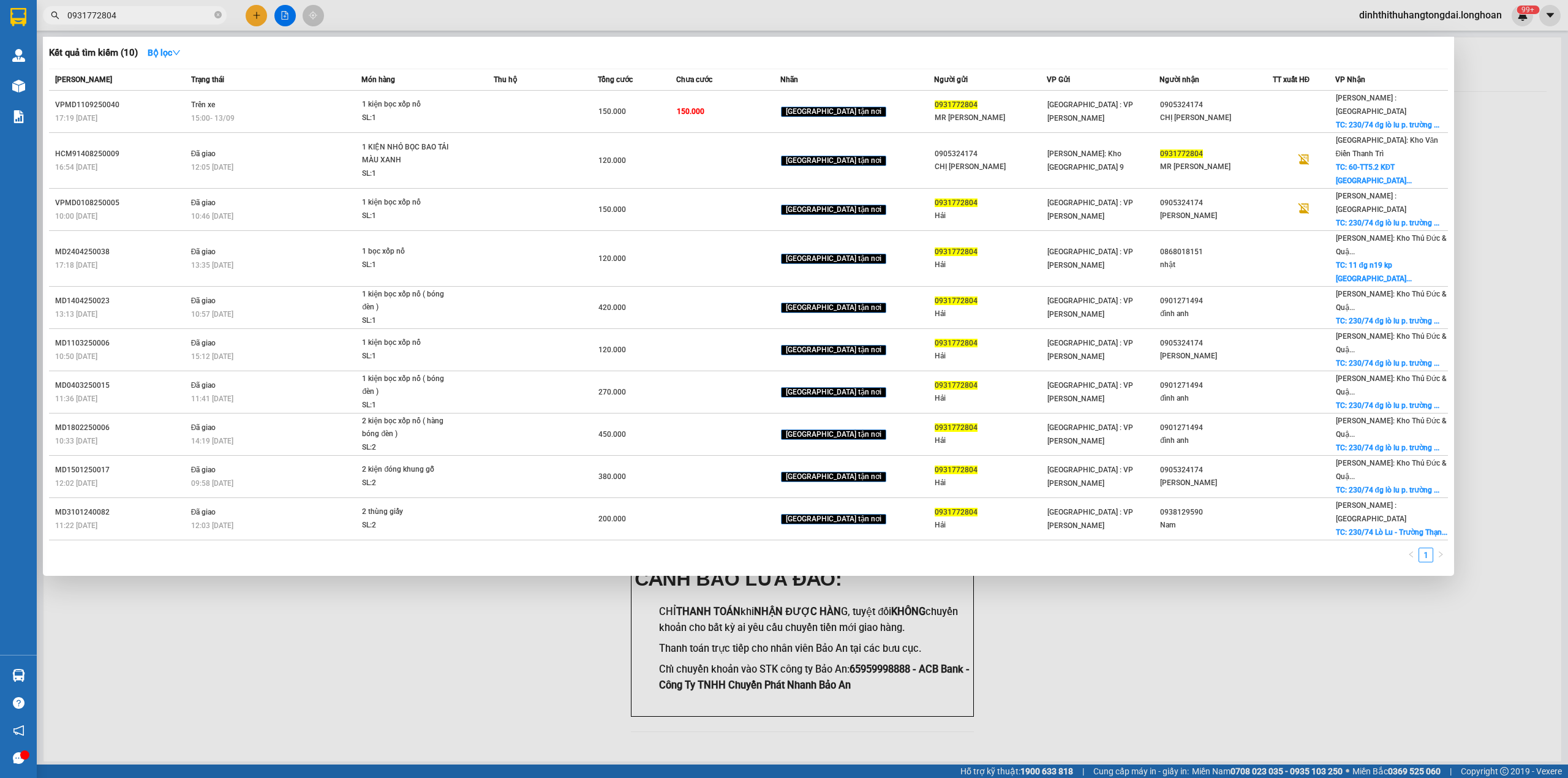
click at [204, 87] on th "Trạng thái" at bounding box center [275, 80] width 174 height 21
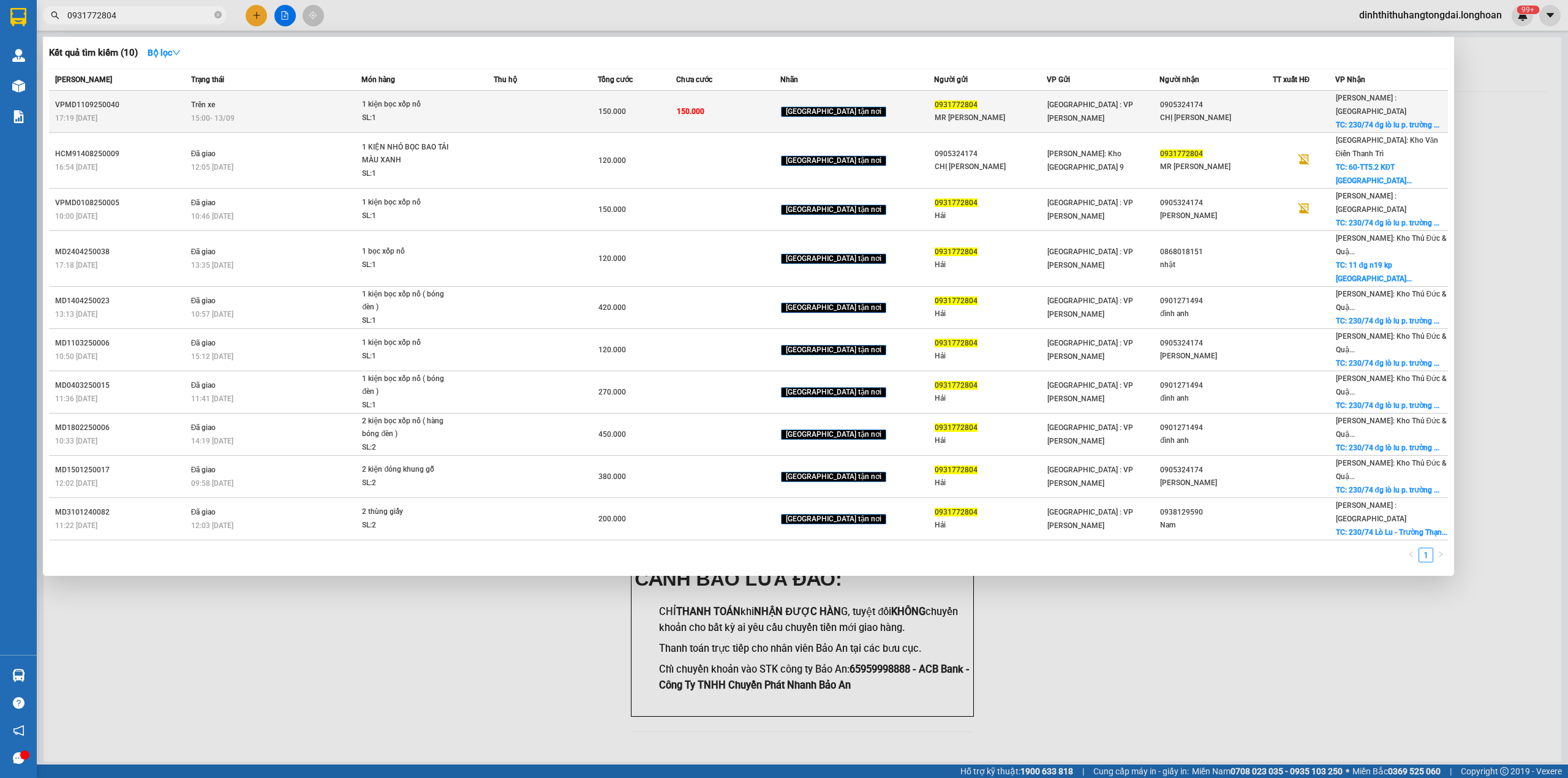
click at [211, 101] on span "Trên xe" at bounding box center [202, 104] width 24 height 9
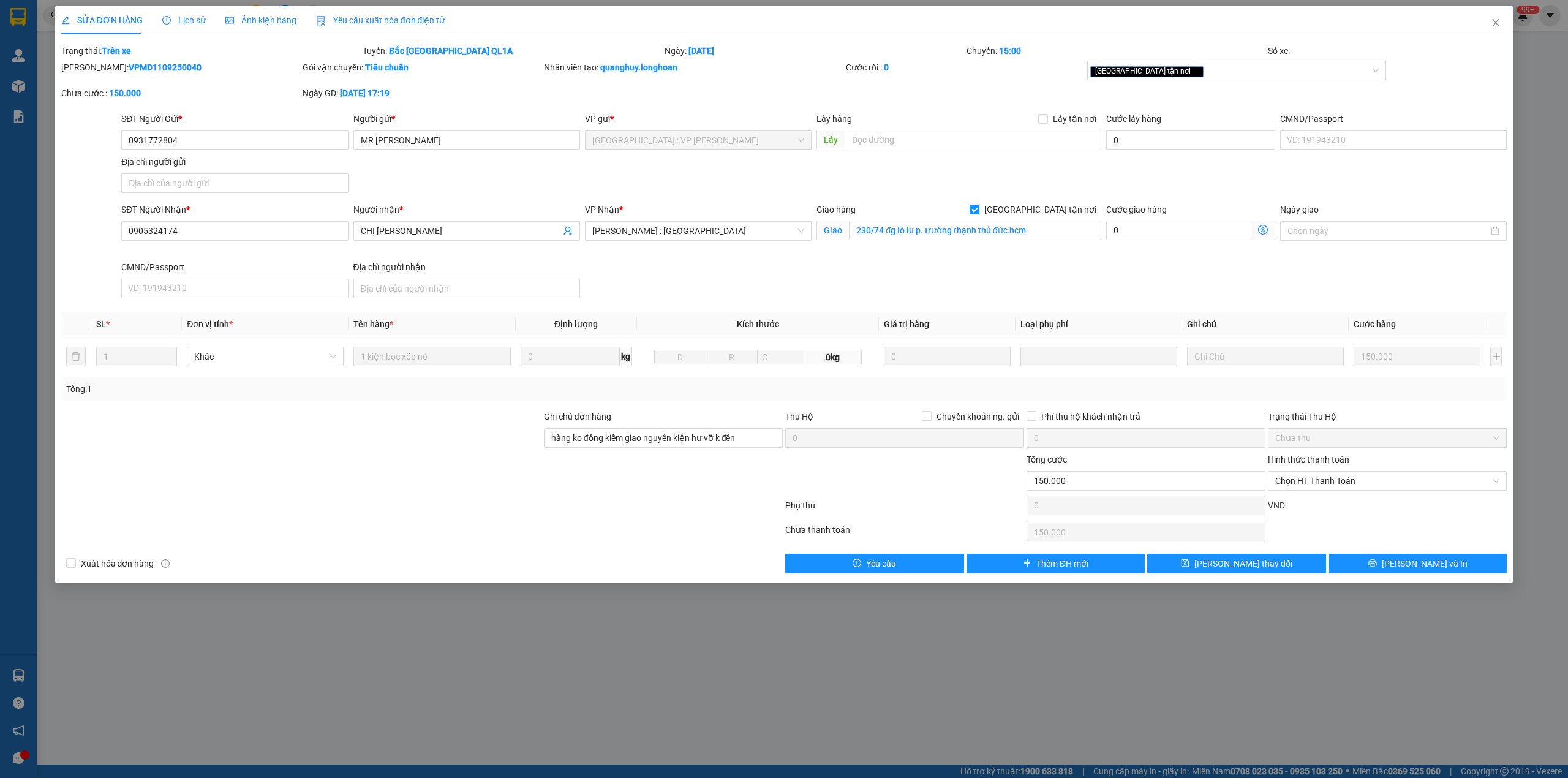
click at [190, 24] on span "Lịch sử" at bounding box center [184, 20] width 44 height 10
